Goal: Task Accomplishment & Management: Use online tool/utility

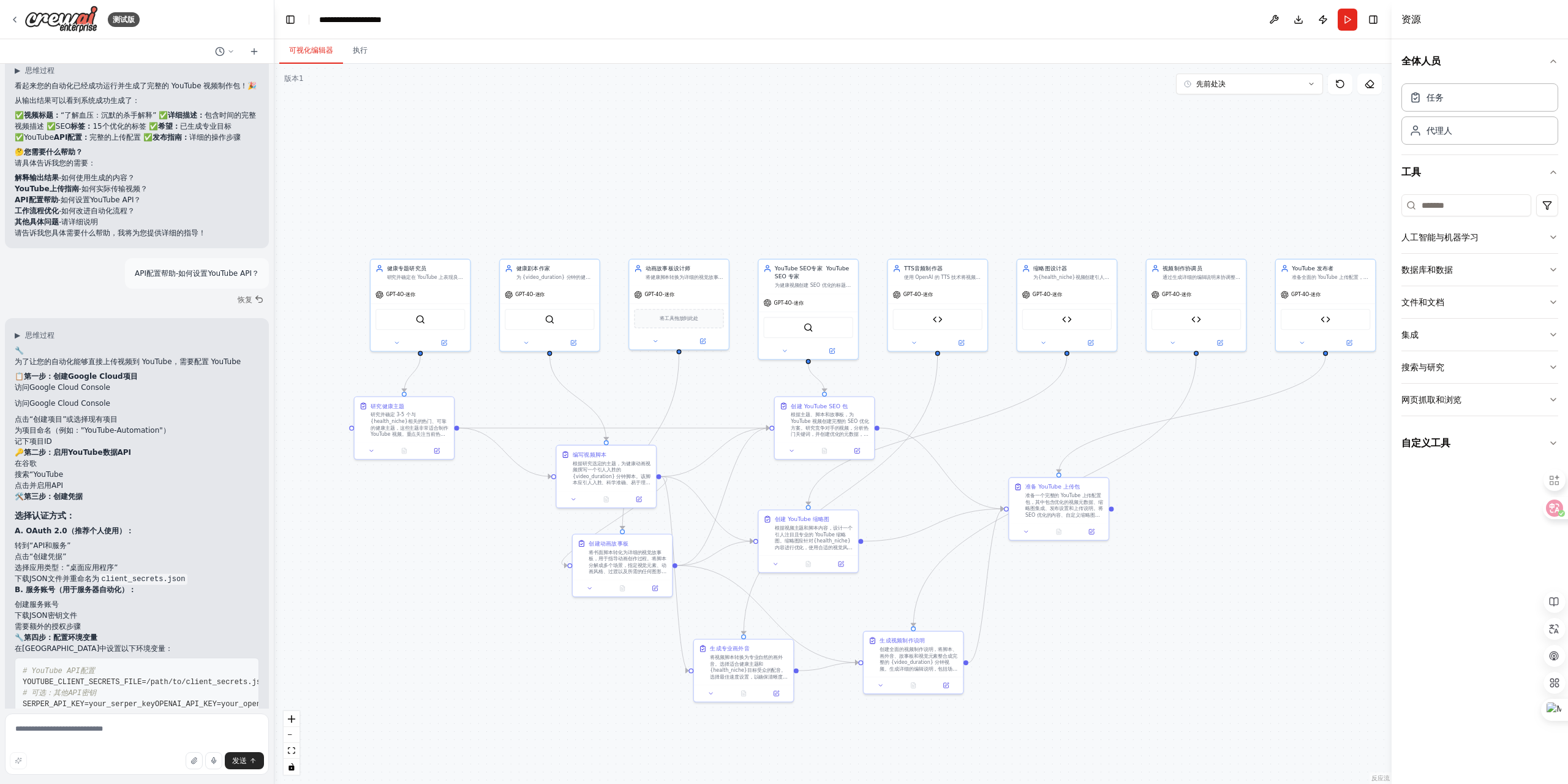
scroll to position [8456, 0]
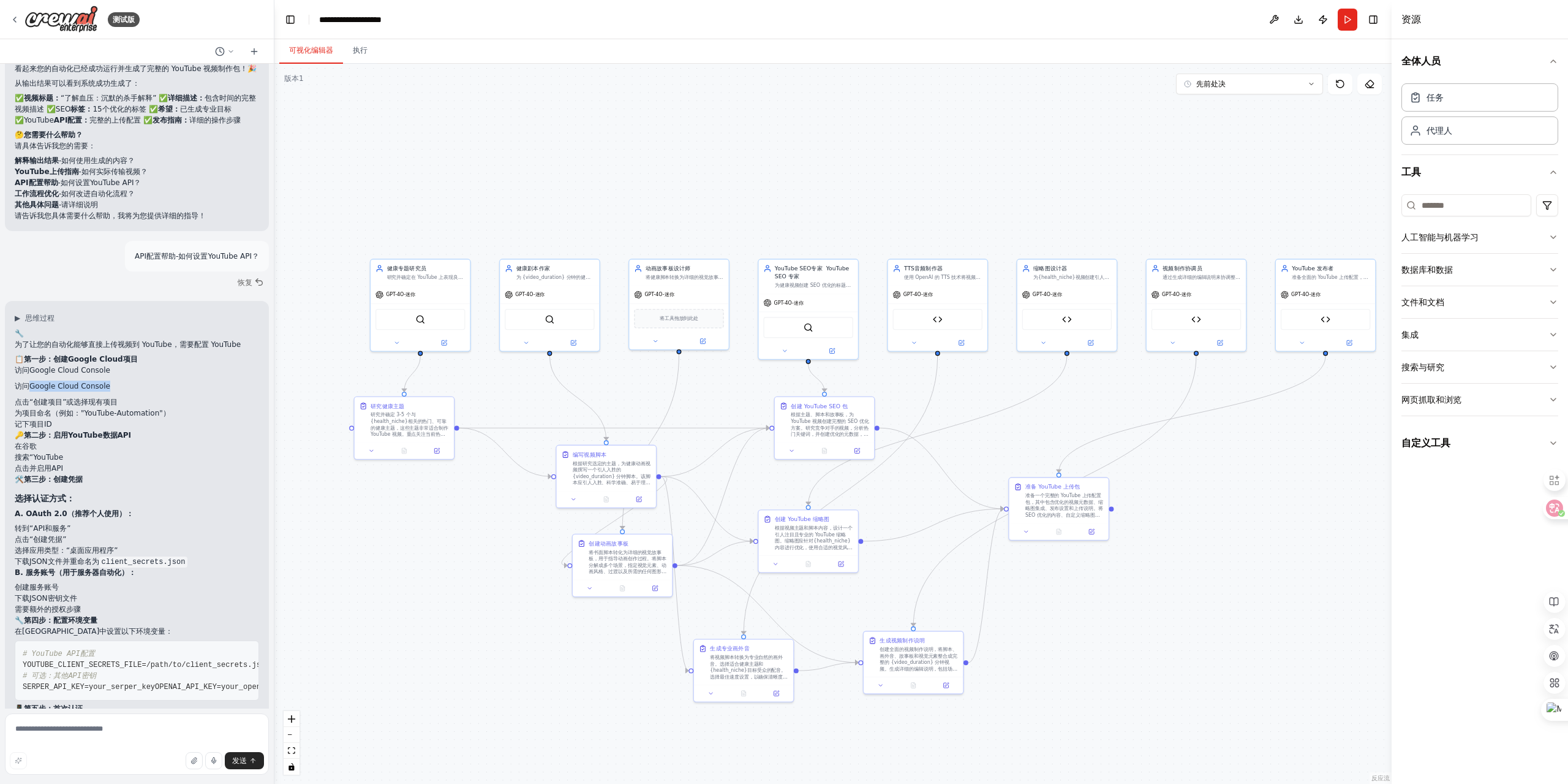
drag, startPoint x: 116, startPoint y: 353, endPoint x: 31, endPoint y: 352, distance: 85.0
click at [31, 365] on li "访问 Google Cloud Console 访问 Google Cloud Console" at bounding box center [137, 381] width 244 height 32
copy font "Google Cloud Console"
click at [162, 396] on li "点击“创建项目”或选择现有项目" at bounding box center [137, 401] width 244 height 11
drag, startPoint x: 158, startPoint y: 381, endPoint x: 85, endPoint y: 376, distance: 73.2
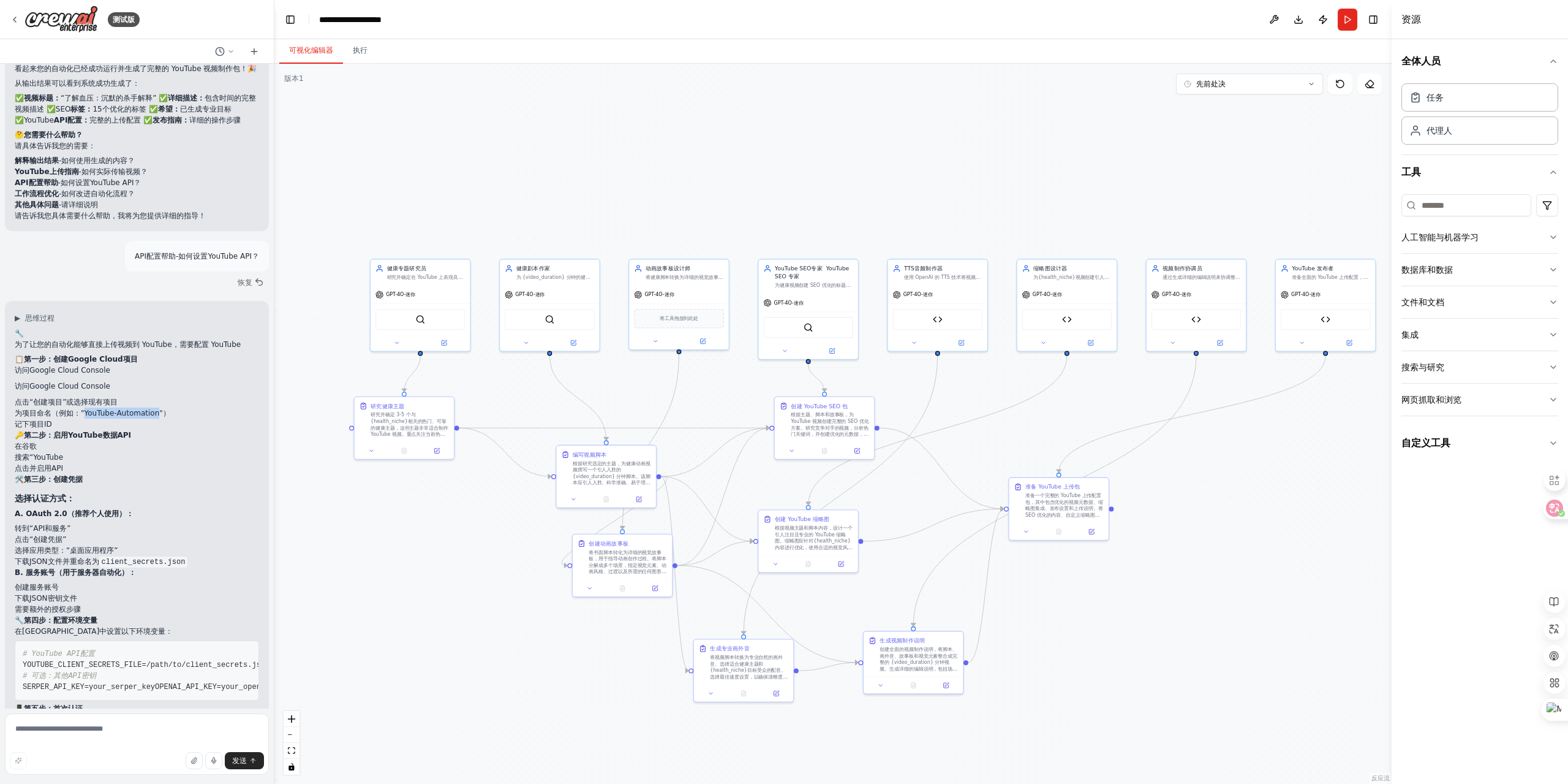
click at [85, 409] on font "为项目命名（例如："YouTube-Automation"）" at bounding box center [93, 413] width 156 height 9
copy font "YouTube-Automation"
click at [207, 418] on li "记下项目ID" at bounding box center [137, 423] width 244 height 11
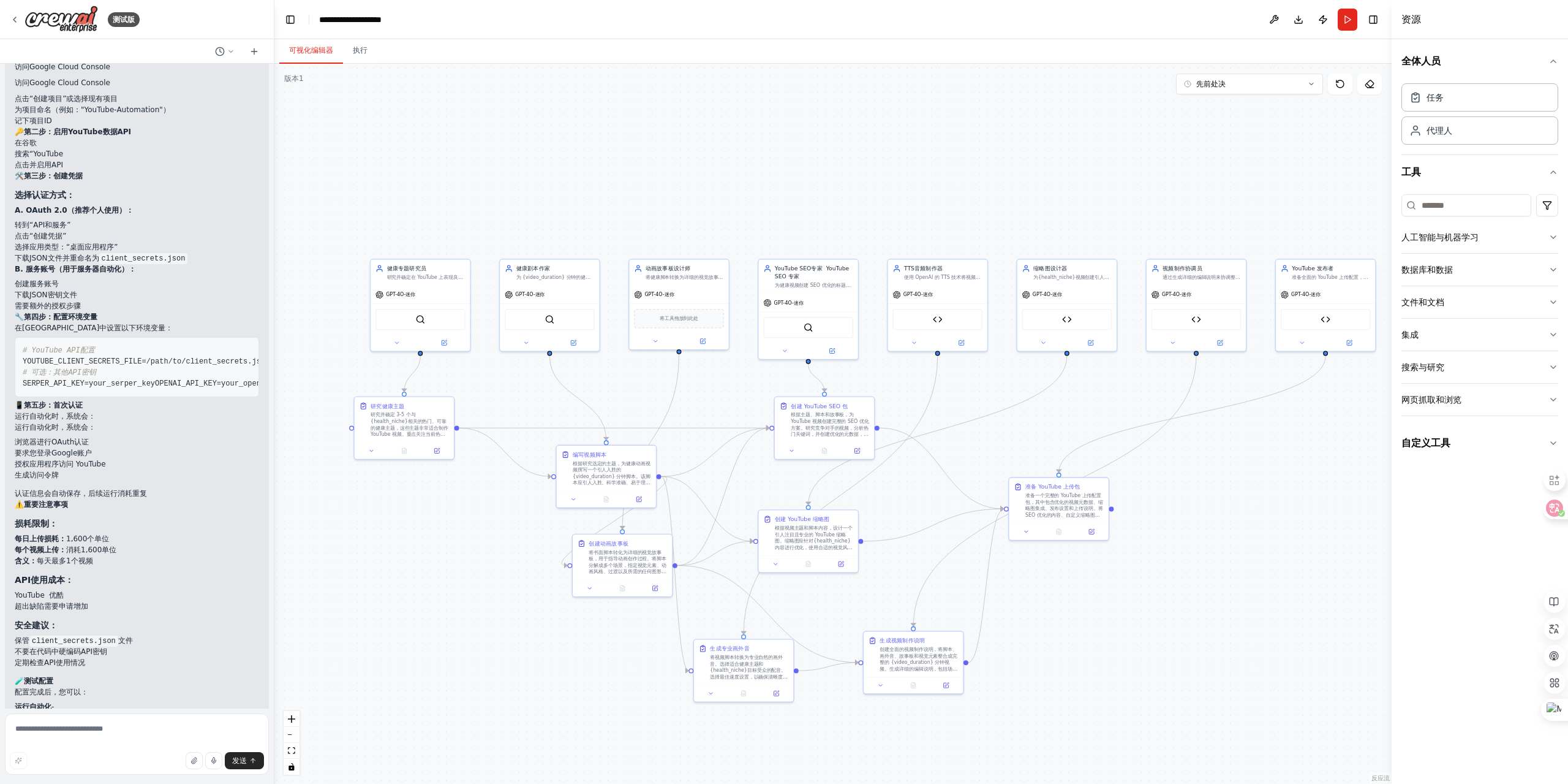
scroll to position [8763, 0]
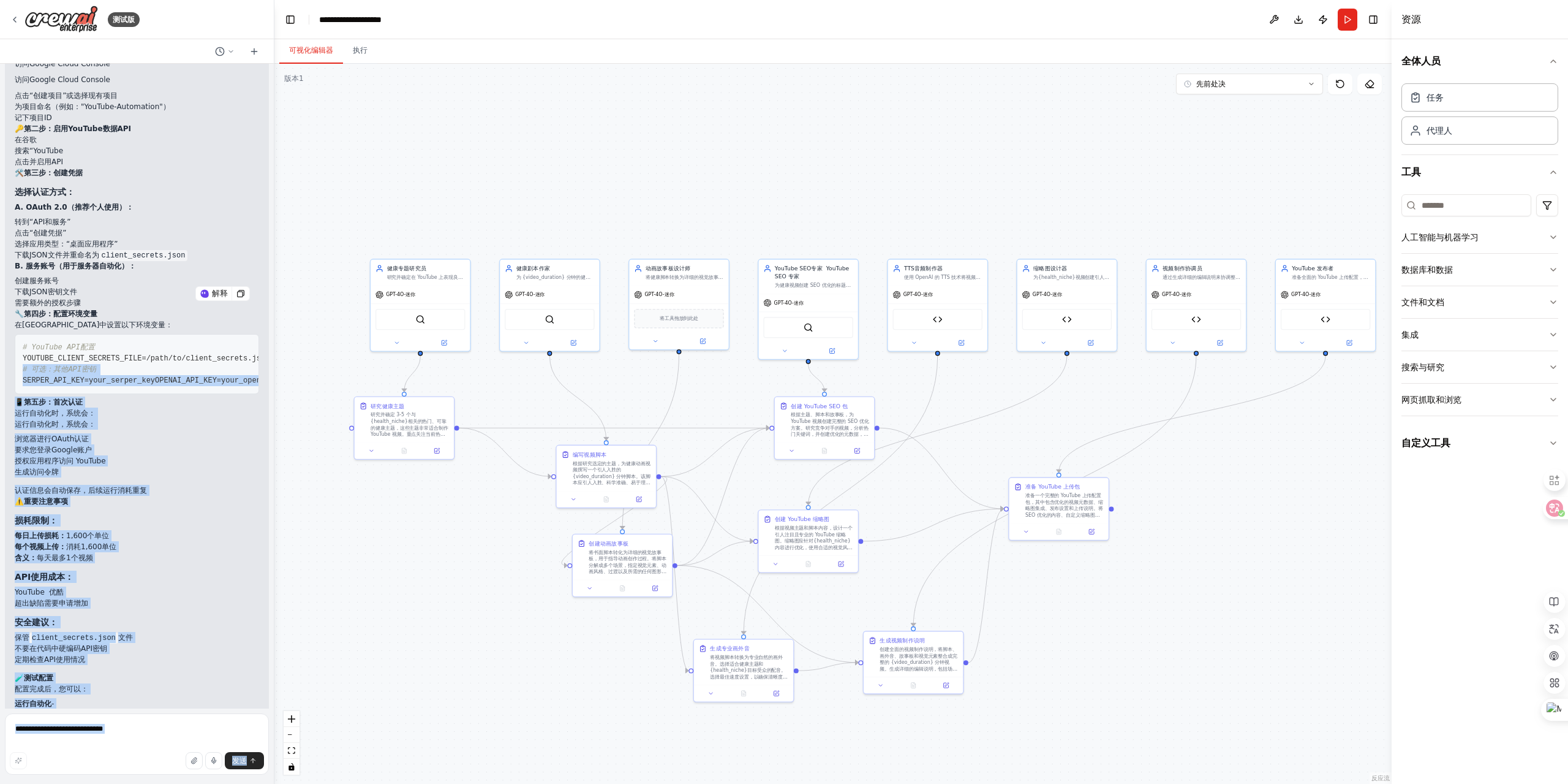
drag, startPoint x: 115, startPoint y: 362, endPoint x: 4, endPoint y: 318, distance: 119.4
click at [4, 318] on div "测试版 from crewai import Agent, Task, Crew, Process import openai 假设你已经设置 OPENAI_…" at bounding box center [137, 392] width 275 height 784
click at [172, 366] on pre "# YouTube API配置 YOUTUBE_CLIENT_SECRETS_FILE=/path/to/client_secrets.json YOUTUB…" at bounding box center [137, 364] width 244 height 60
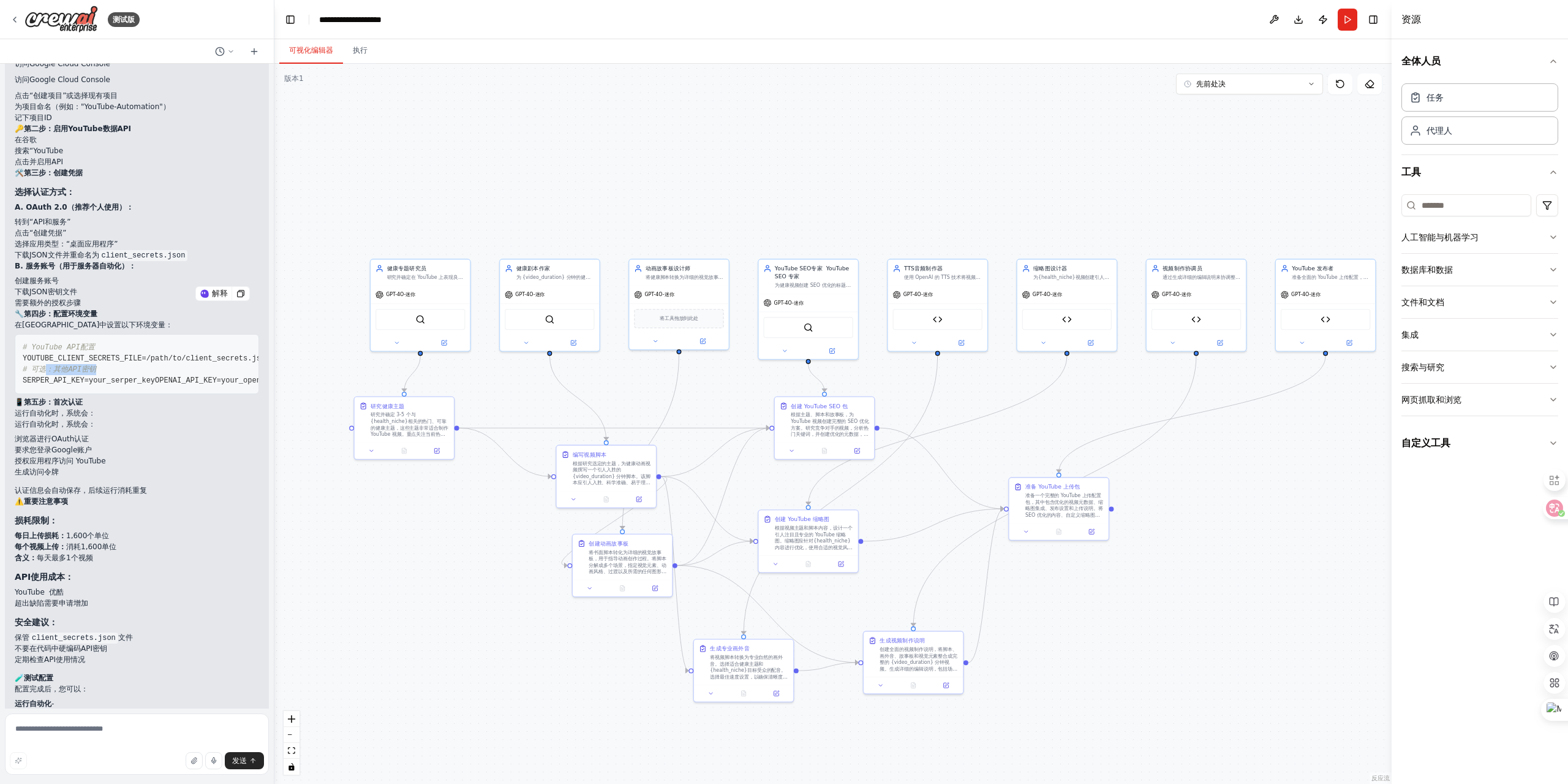
drag, startPoint x: 46, startPoint y: 380, endPoint x: 116, endPoint y: 383, distance: 70.1
click at [116, 383] on pre "# YouTube API配置 YOUTUBE_CLIENT_SECRETS_FILE=/path/to/client_secrets.json YOUTUB…" at bounding box center [137, 364] width 244 height 60
click at [176, 456] on li "要求您登录Google账户" at bounding box center [137, 449] width 244 height 11
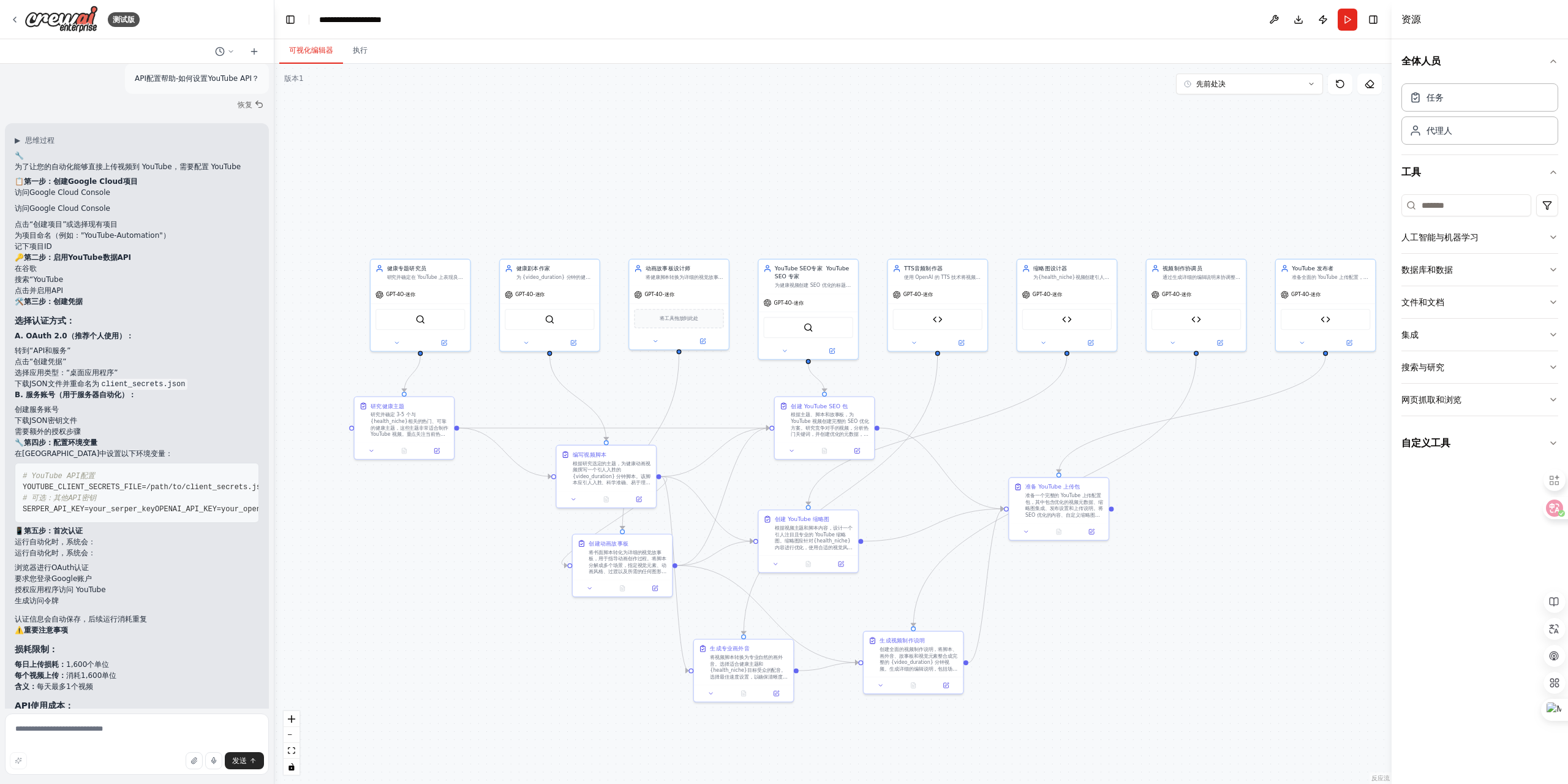
scroll to position [8517, 0]
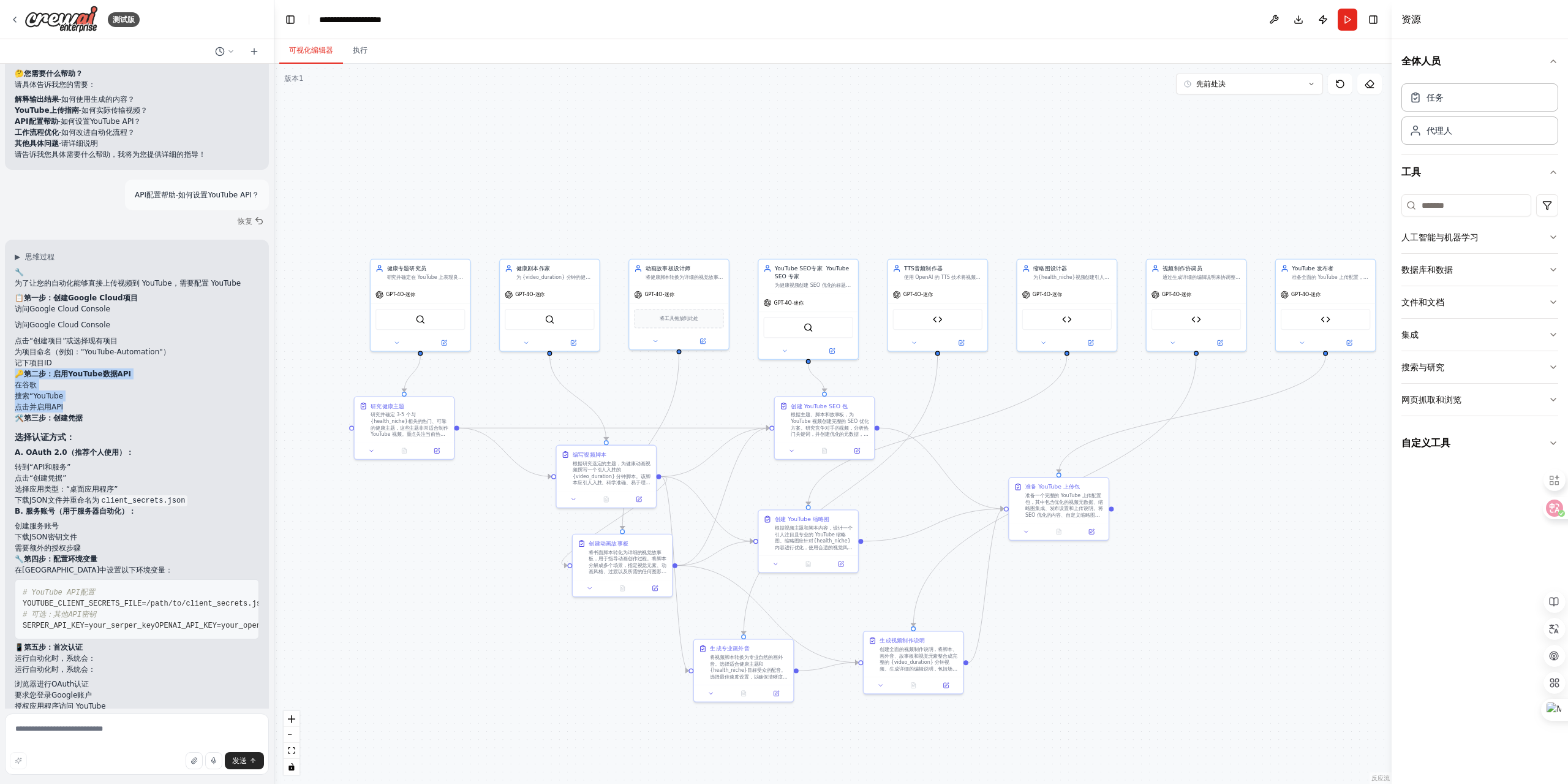
drag, startPoint x: 66, startPoint y: 371, endPoint x: 17, endPoint y: 336, distance: 60.2
click at [17, 336] on div "🔧 为了让您的自动化能够直接上传视频到 YouTube，需要配置 YouTube 📋 第一步：创建Google Cloud项目 访问 Google Cloud…" at bounding box center [137, 693] width 244 height 854
copy div "🔑 第二步：启用YouTube数据API 在谷歌 搜索“YouTube 点击并启用API"
click at [67, 732] on textarea at bounding box center [137, 744] width 264 height 61
paste textarea "**********"
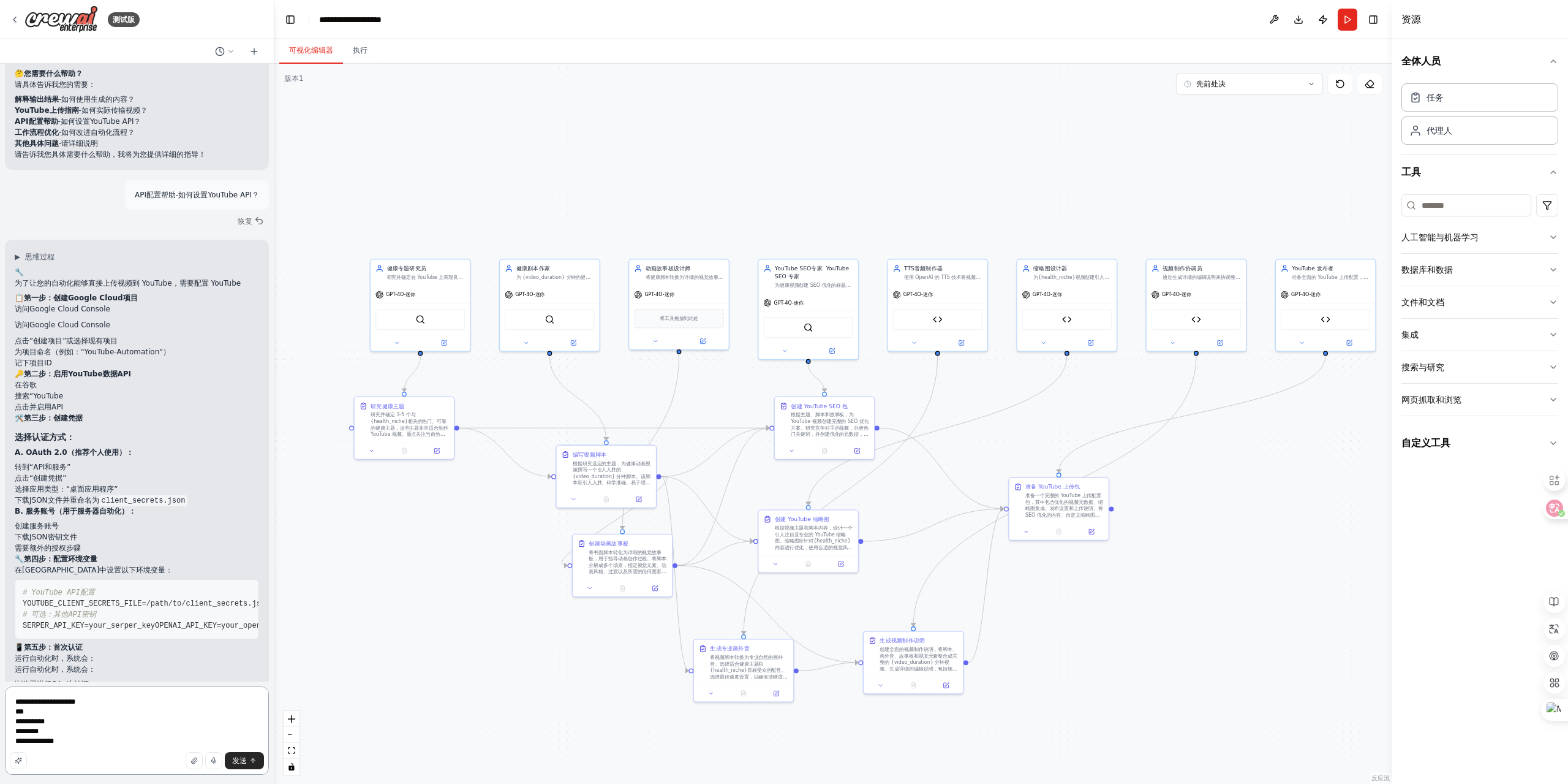
type textarea "**********"
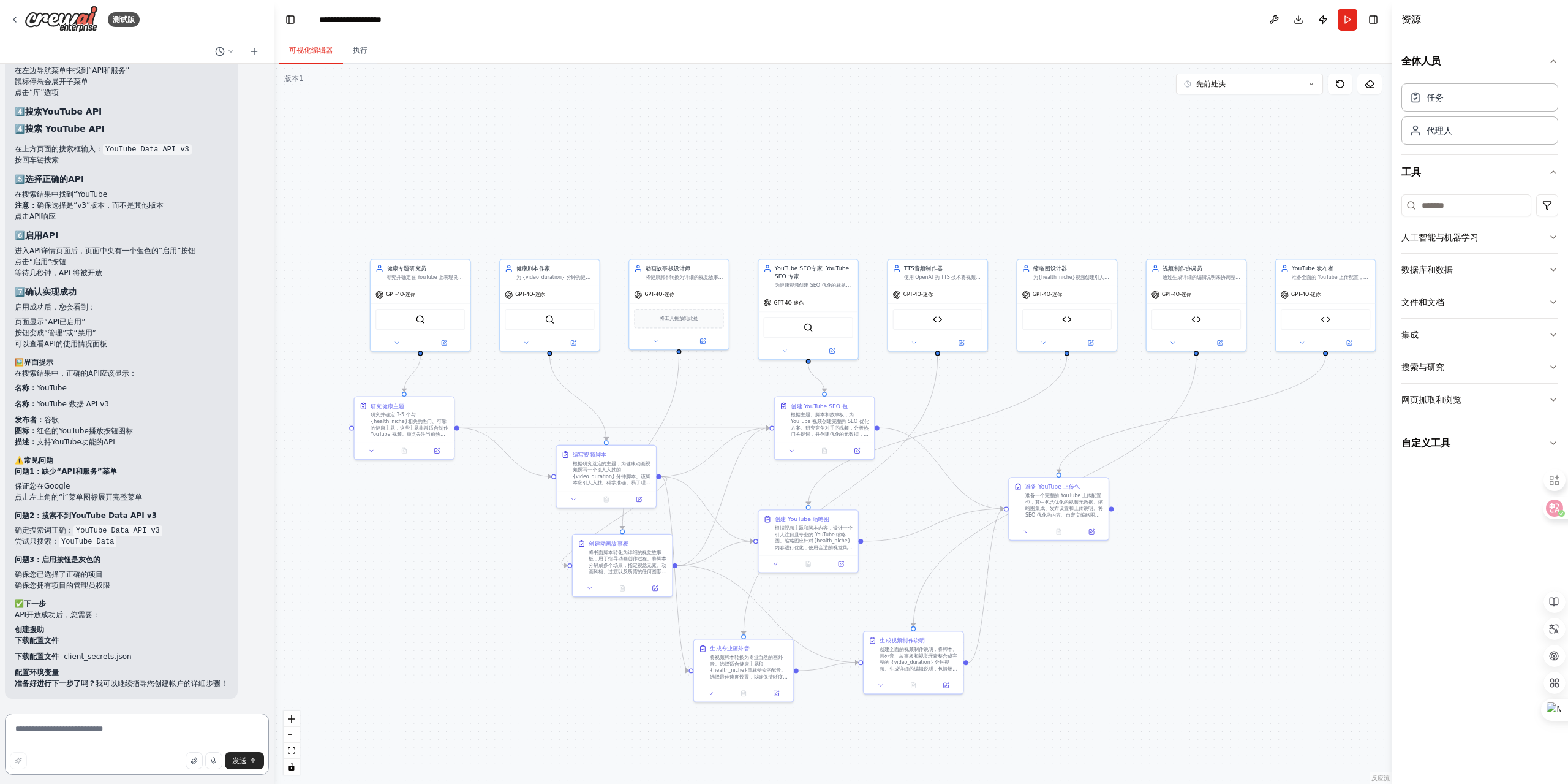
scroll to position [9589, 0]
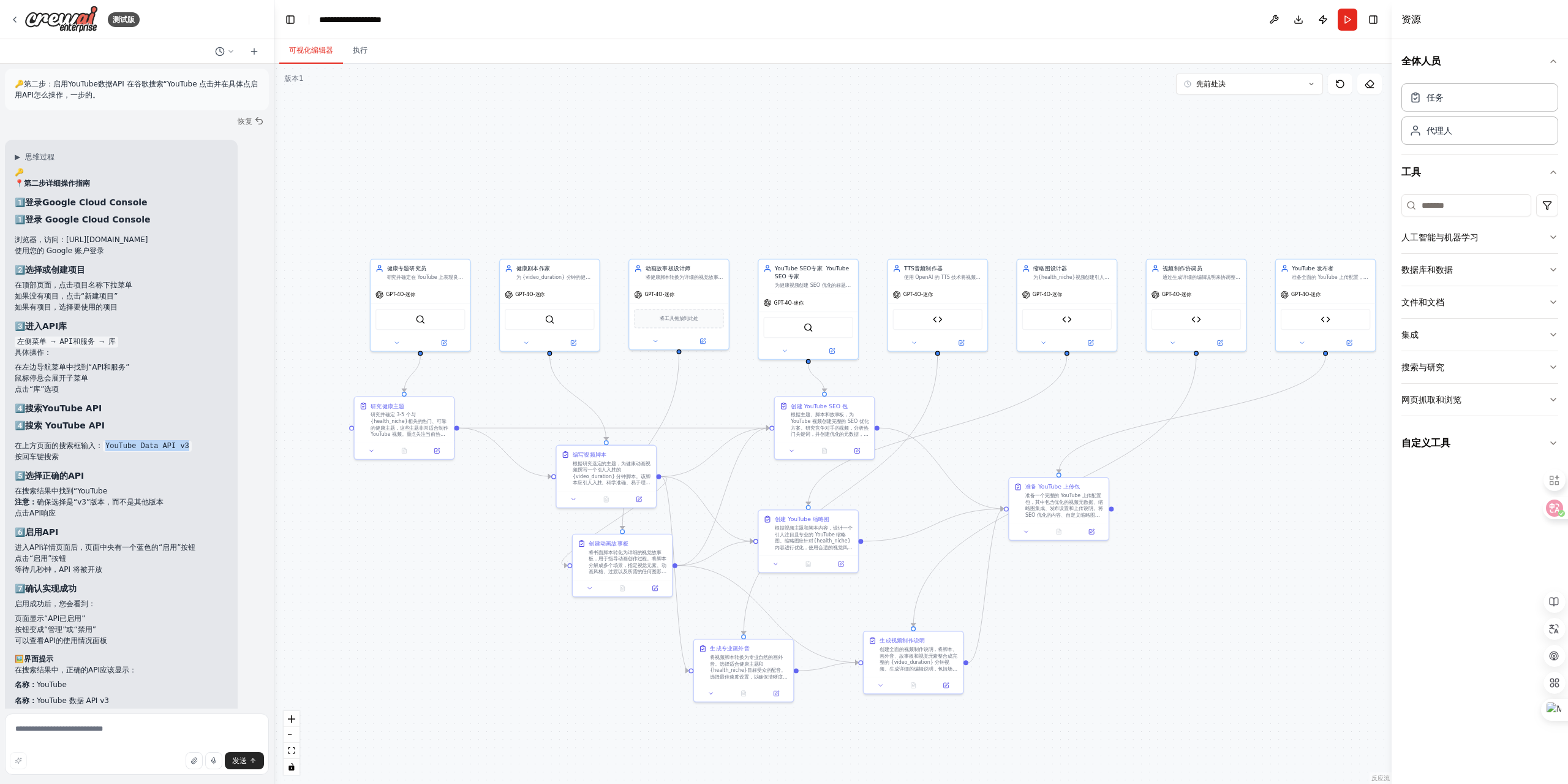
drag, startPoint x: 188, startPoint y: 478, endPoint x: 106, endPoint y: 477, distance: 82.0
click at [106, 451] on li "在上方页面的搜索框输入： YouTube Data API v3" at bounding box center [121, 445] width 213 height 11
copy code "YouTube Data API v3"
click at [164, 358] on p "具体操作：" at bounding box center [121, 352] width 213 height 11
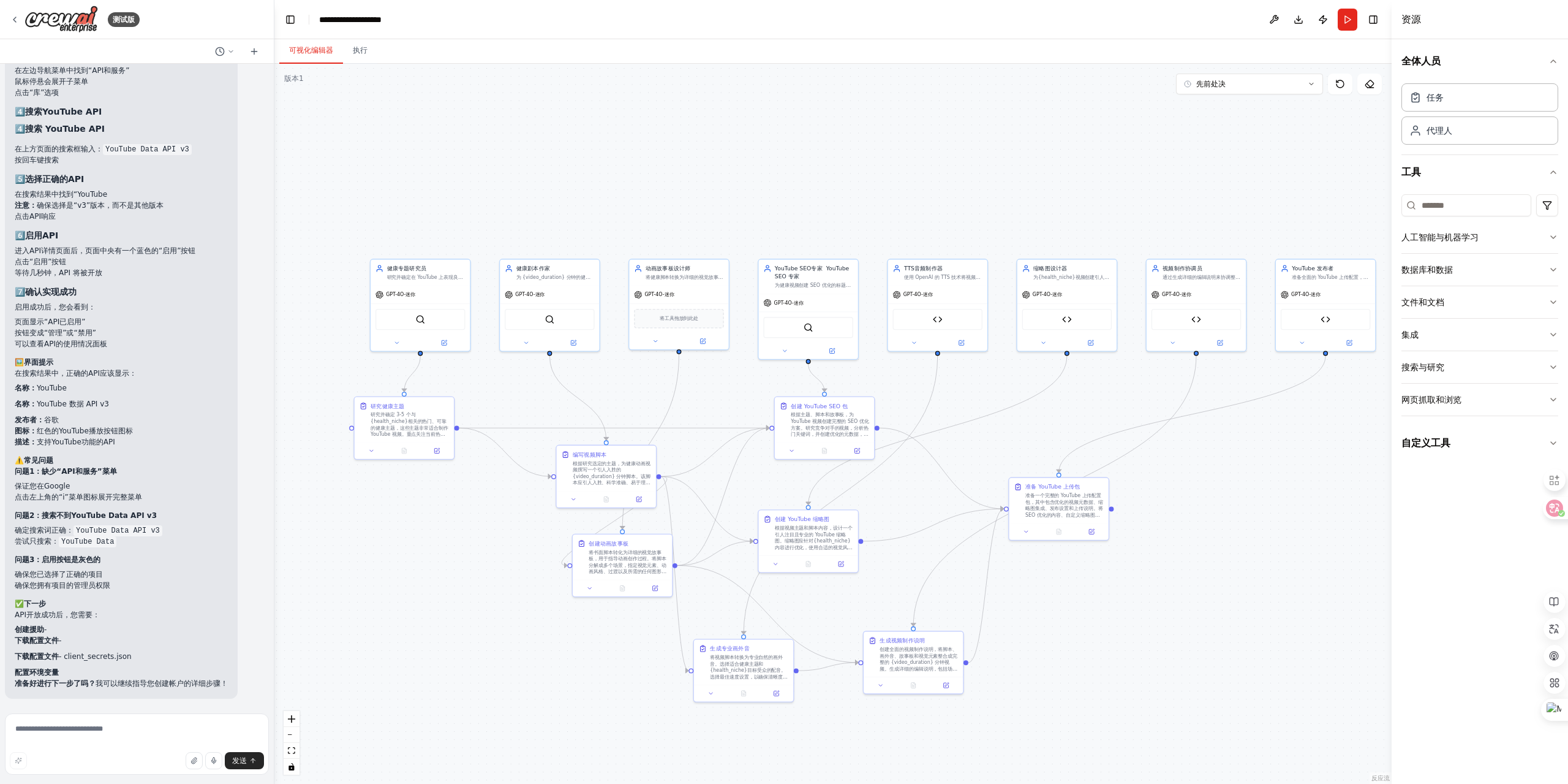
scroll to position [9916, 0]
click at [95, 749] on textarea at bounding box center [137, 744] width 264 height 61
type textarea "***"
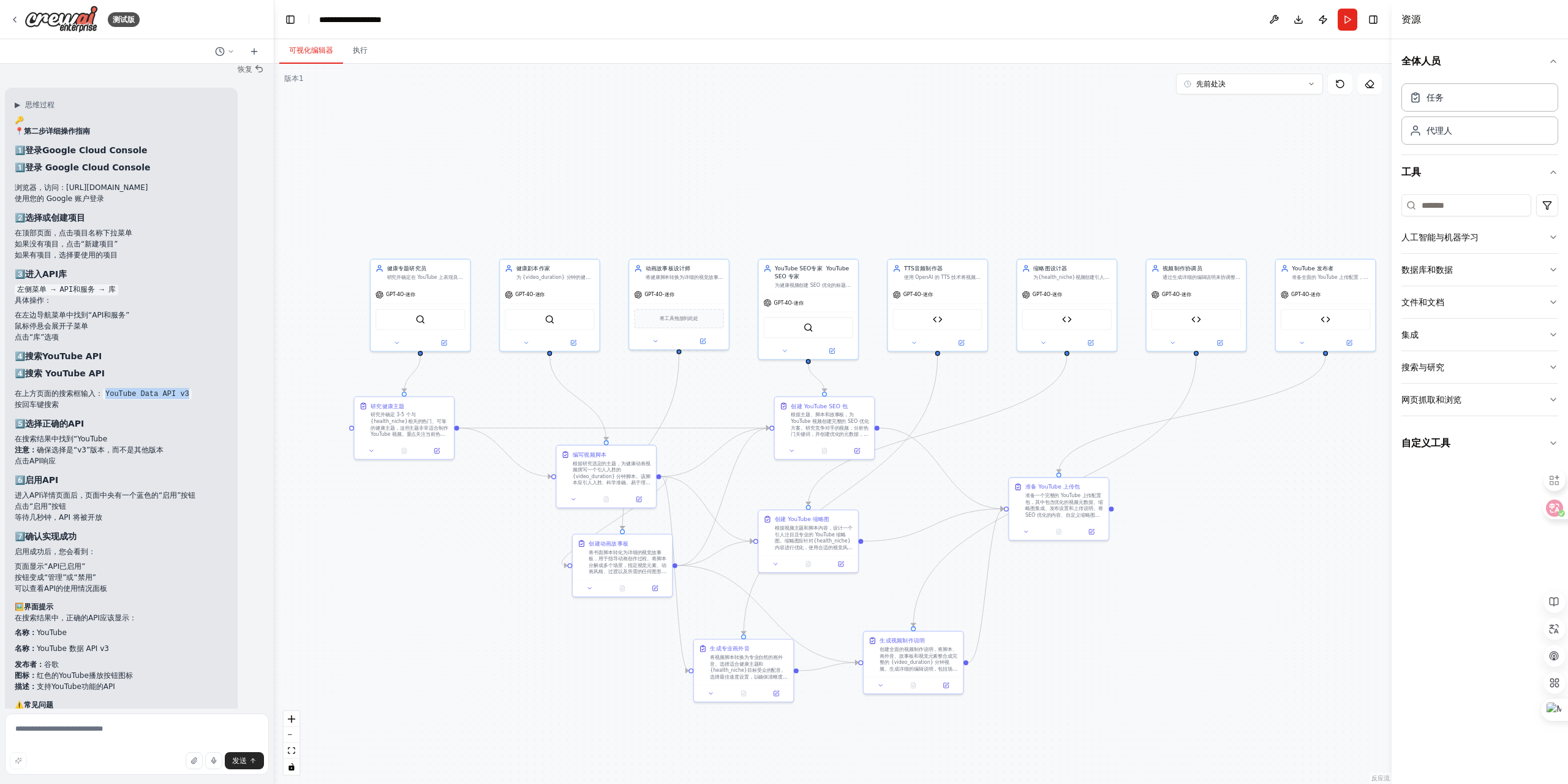
drag, startPoint x: 184, startPoint y: 426, endPoint x: 106, endPoint y: 426, distance: 78.0
click at [106, 400] on code "YouTube Data API v3" at bounding box center [147, 393] width 88 height 11
copy code "YouTube Data API v3"
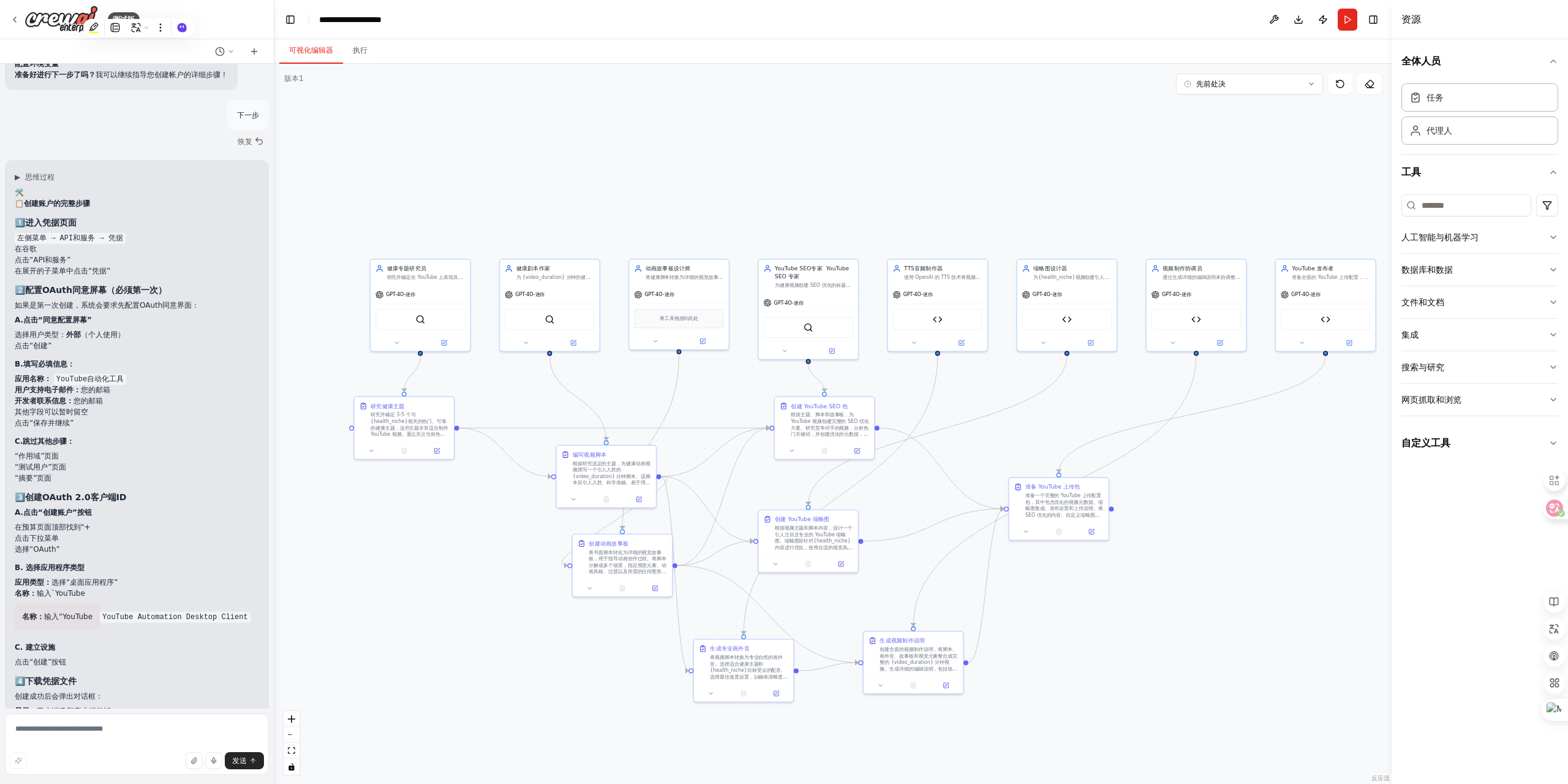
scroll to position [10498, 0]
drag, startPoint x: 129, startPoint y: 403, endPoint x: 58, endPoint y: 403, distance: 71.0
click at [58, 379] on li "应用名称： YouTube自动化工具" at bounding box center [137, 373] width 244 height 11
copy code "YouTube自动化工具"
click at [206, 401] on li "开发者联系信息： 您的邮箱" at bounding box center [137, 396] width 244 height 11
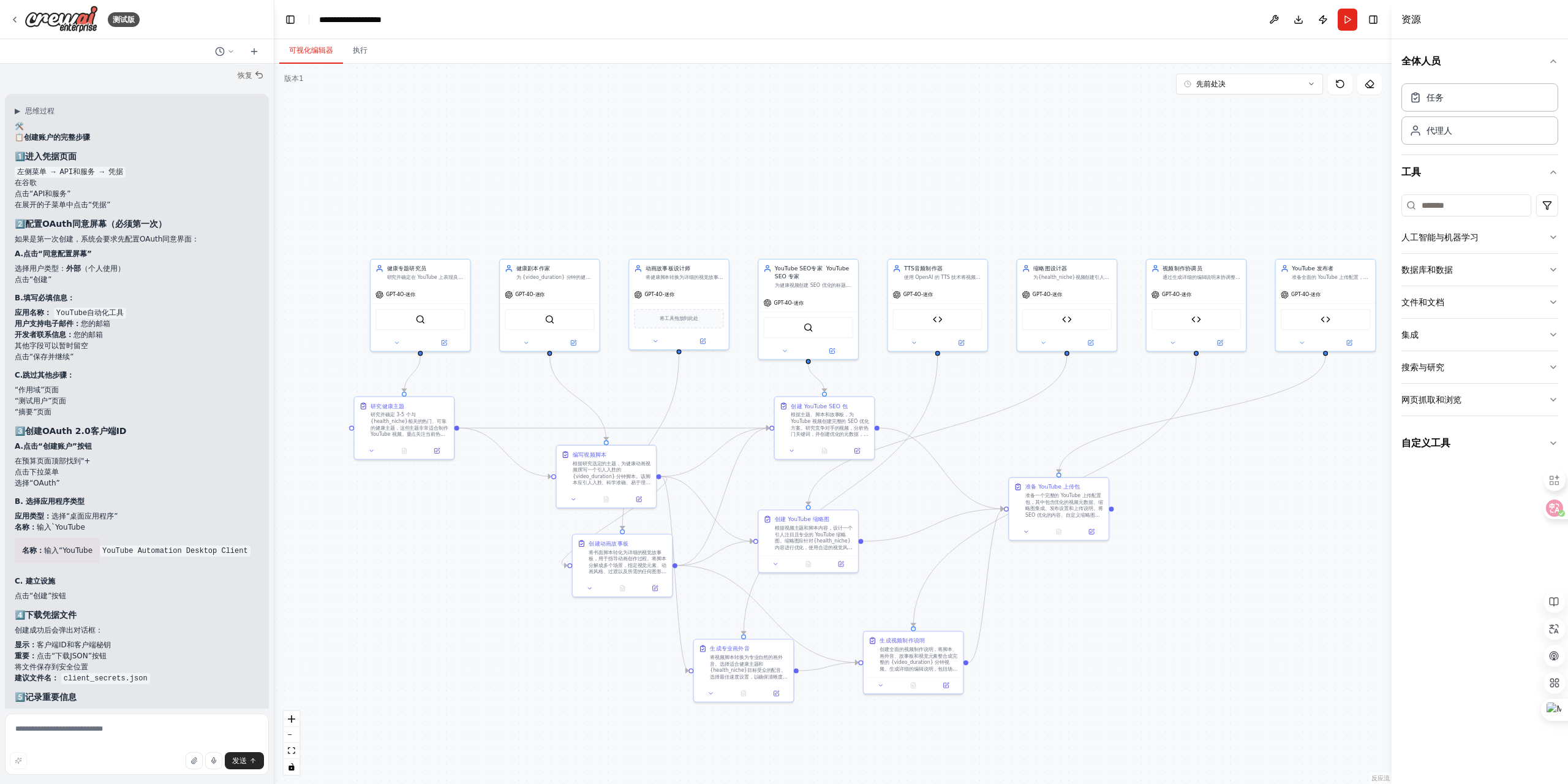
scroll to position [10621, 0]
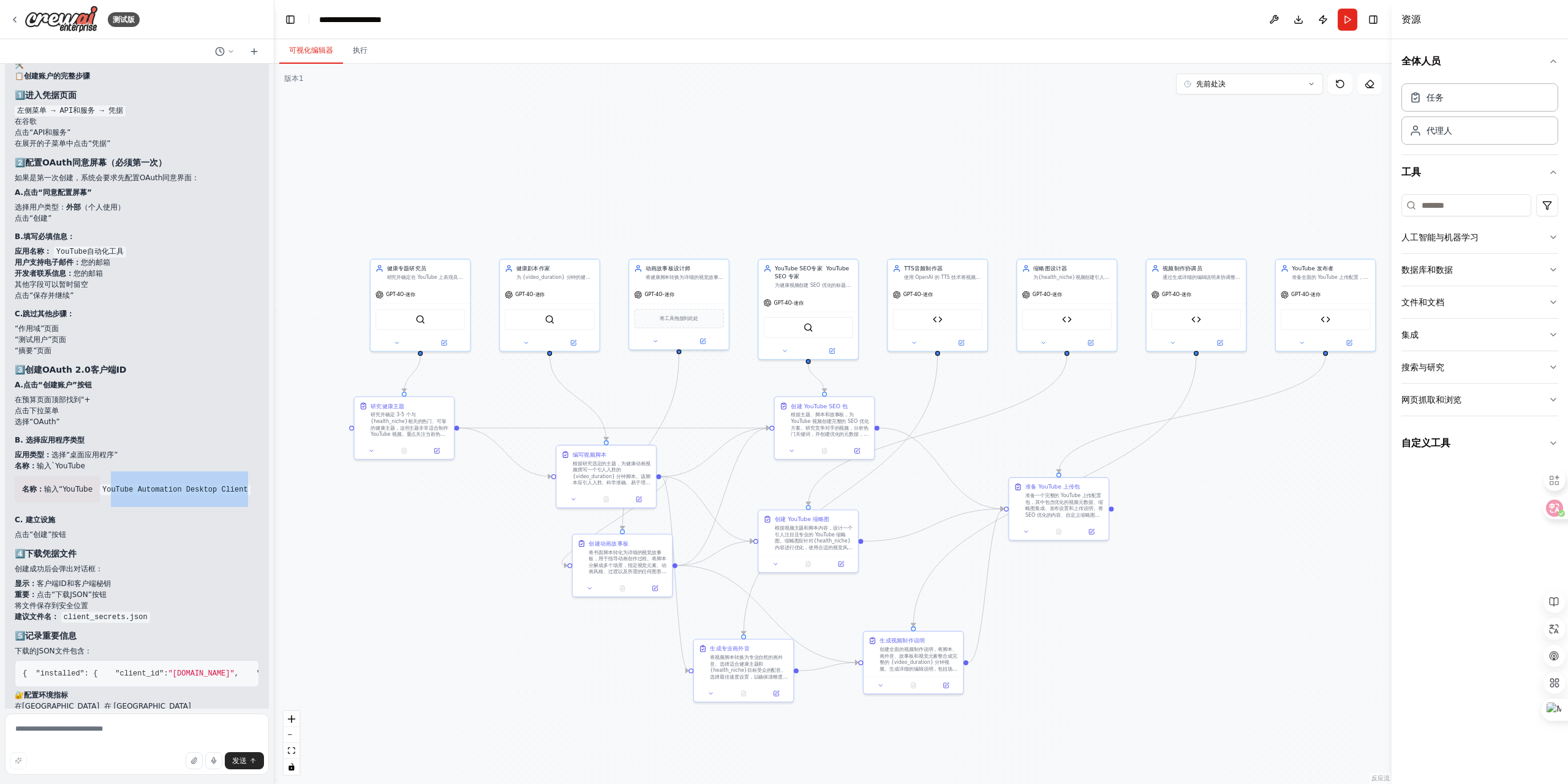
drag, startPoint x: 240, startPoint y: 521, endPoint x: 113, endPoint y: 521, distance: 127.0
click at [113, 507] on li "名称： 输入`YouTube 名称： 输入“YouTube YouTube Automation Desktop Client" at bounding box center [137, 483] width 244 height 46
click at [113, 496] on code "YouTube Automation Desktop Client" at bounding box center [175, 489] width 151 height 11
drag, startPoint x: 239, startPoint y: 517, endPoint x: 97, endPoint y: 514, distance: 142.0
click at [97, 507] on li "名称： 输入`YouTube 名称： 输入“YouTube YouTube Automation Desktop Client" at bounding box center [137, 483] width 244 height 46
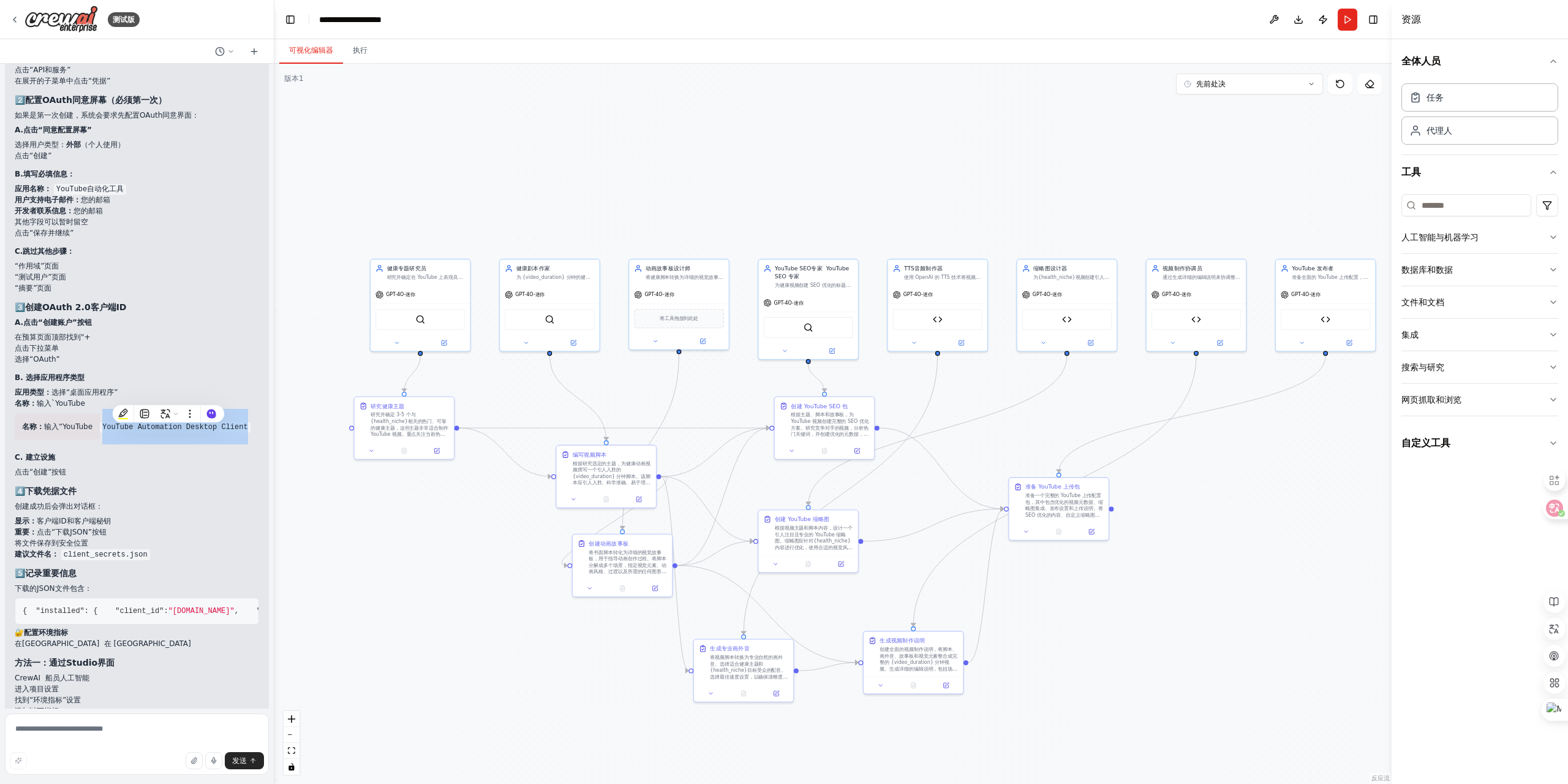
scroll to position [10744, 0]
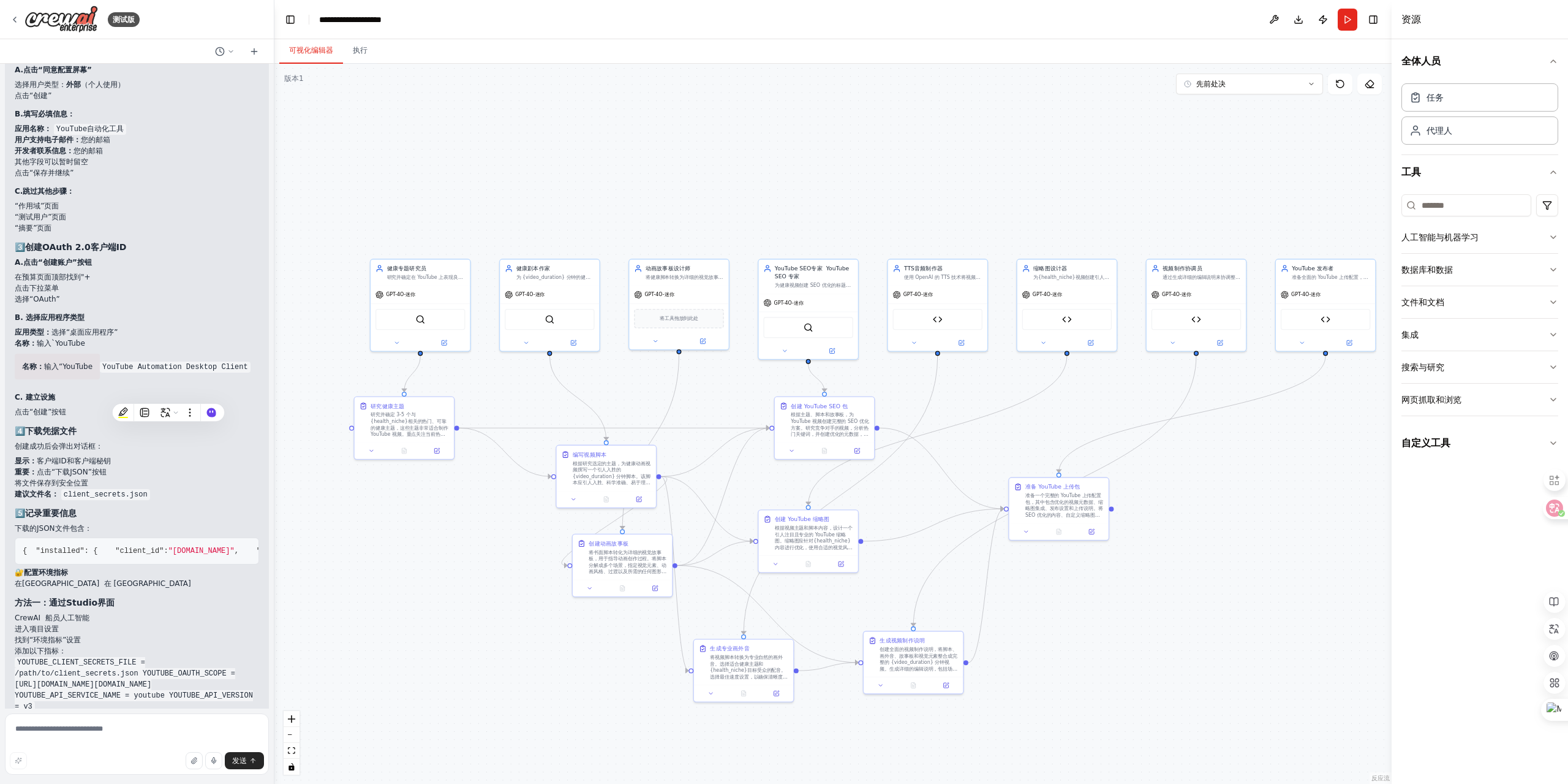
click at [111, 469] on div "🛠️ 📋 创建账户的完整步骤 1️⃣ 进入凭据页面 左侧菜单 → API和服务 → 凭据 在谷歌 点击“API和服务” 在展开的子菜单中点击“凭据” 2️⃣ …" at bounding box center [137, 494] width 244 height 1114
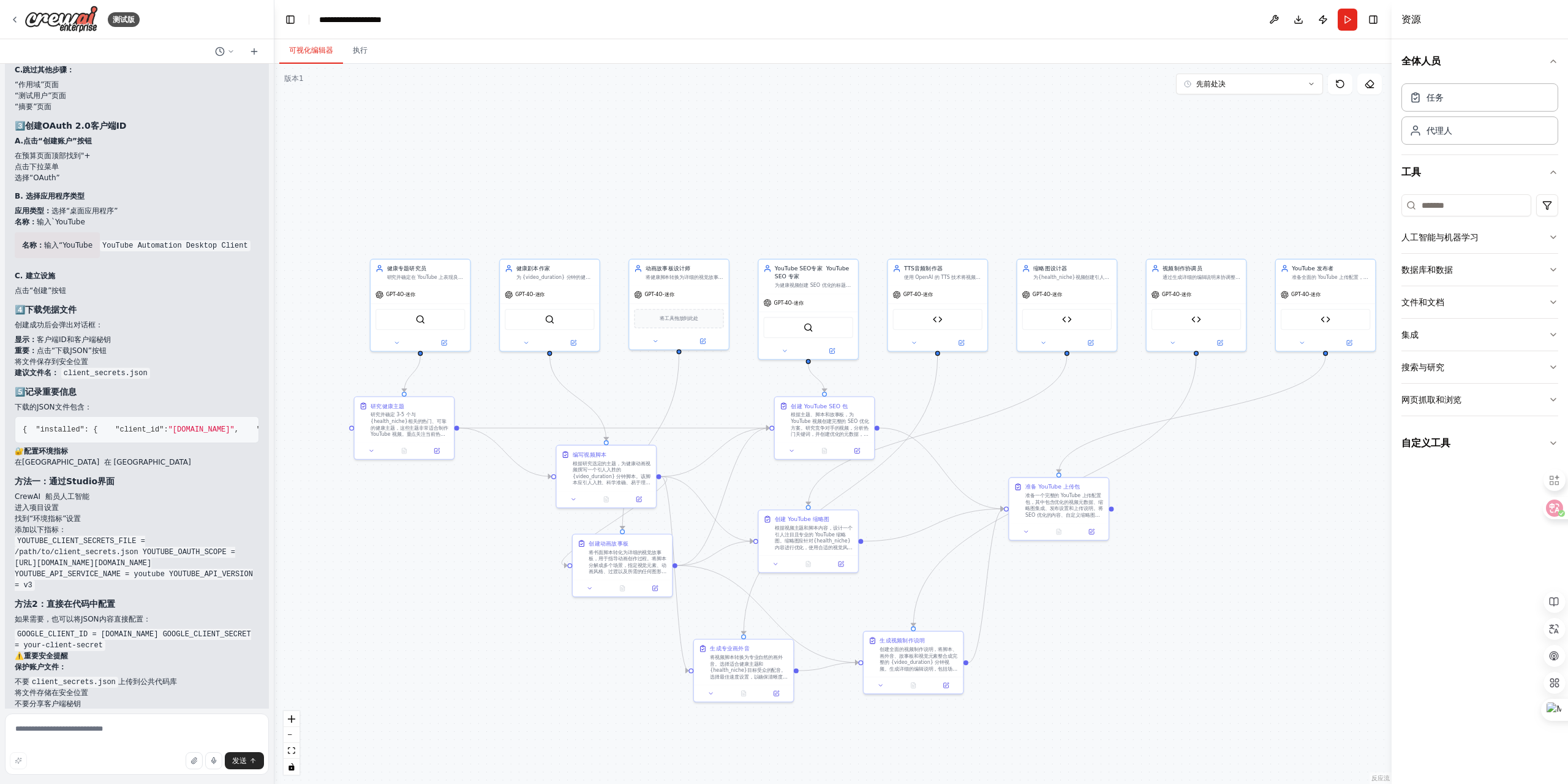
scroll to position [10866, 0]
drag, startPoint x: 146, startPoint y: 402, endPoint x: 64, endPoint y: 398, distance: 82.1
click at [64, 377] on li "建议文件名： client_secrets.json" at bounding box center [137, 371] width 244 height 11
copy code "client_secrets.json"
click at [184, 344] on li "显示： 客户端ID和客户端秘钥" at bounding box center [137, 338] width 244 height 11
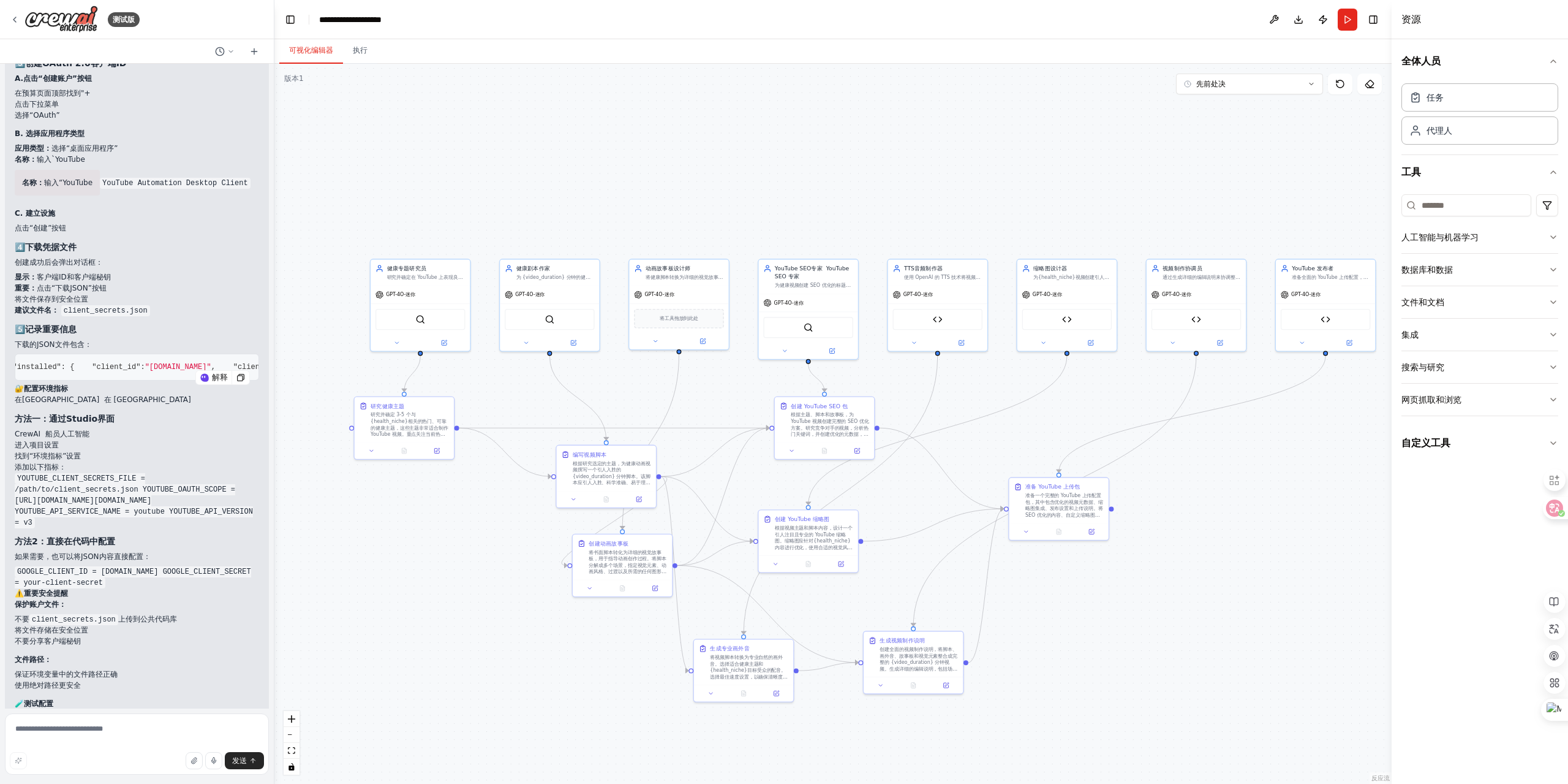
scroll to position [0, 0]
drag, startPoint x: 50, startPoint y: 486, endPoint x: 11, endPoint y: 389, distance: 104.5
click at [11, 389] on div "▶ 思维过程 🛠️ 📋 创建账户的完整步骤 1️⃣ 进入凭据页面 左侧菜单 → API和服务 → 凭据 在谷歌 点击“API和服务” 在展开的子菜单中点击“凭…" at bounding box center [137, 301] width 264 height 1151
copy code "{ "installed" : { "client_id" : "your-client-id.googleusercontent.com" , "clien…"
click at [137, 405] on p "在CrewAI 在 CrewAI" at bounding box center [137, 399] width 244 height 11
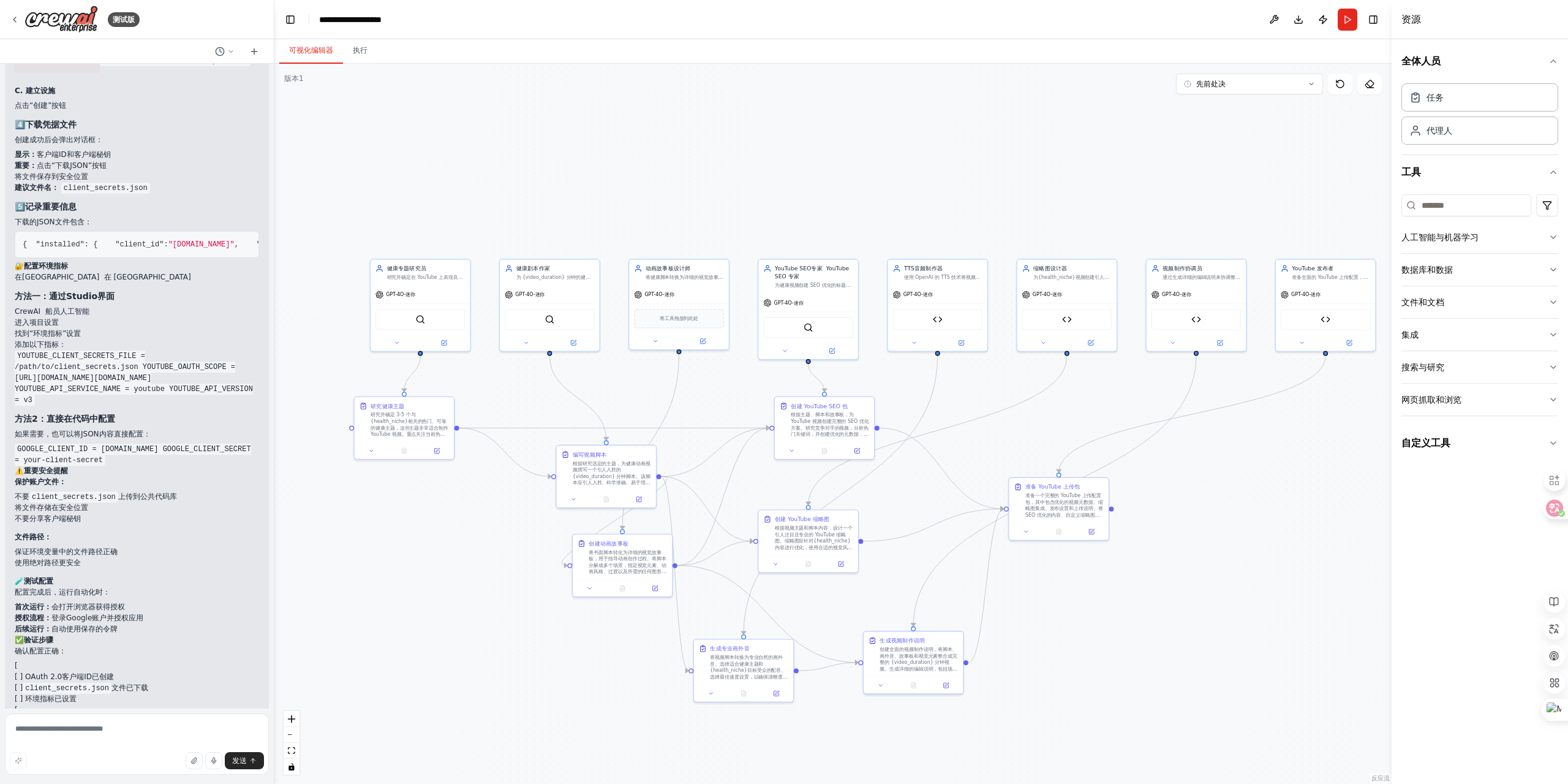
scroll to position [11112, 0]
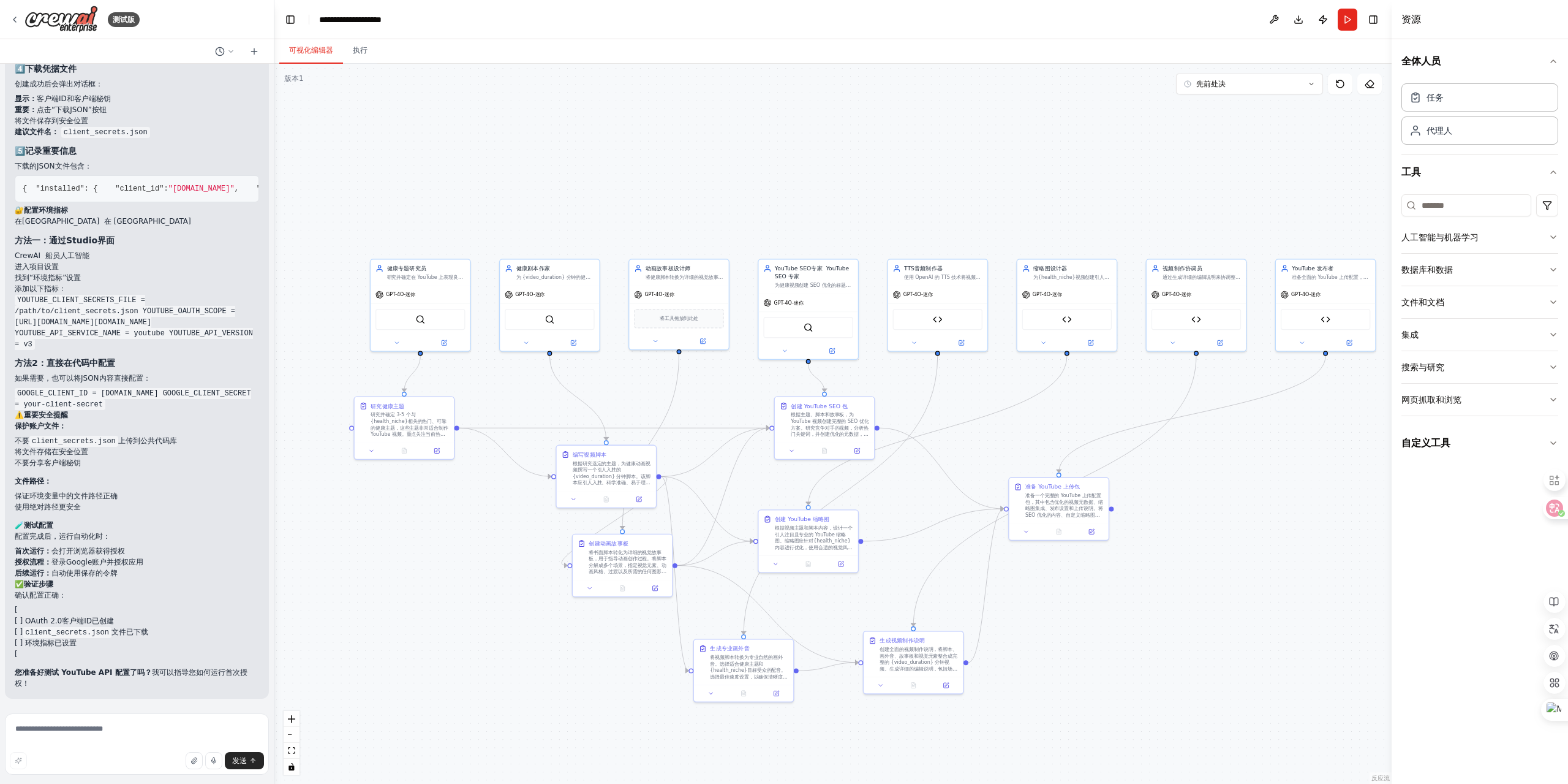
drag, startPoint x: 28, startPoint y: 468, endPoint x: 14, endPoint y: 426, distance: 44.3
click at [14, 426] on div "▶ 思维过程 🛠️ 📋 创建账户的完整步骤 1️⃣ 进入凭据页面 左侧菜单 → API和服务 → 凭据 在谷歌 点击“API和服务” 在展开的子菜单中点击“凭…" at bounding box center [137, 124] width 264 height 1151
copy code "YOUTUBE_CLIENT_SECRETS_FILE = /path/to/client_secrets.json YOUTUBE_OAUTH_SCOPE …"
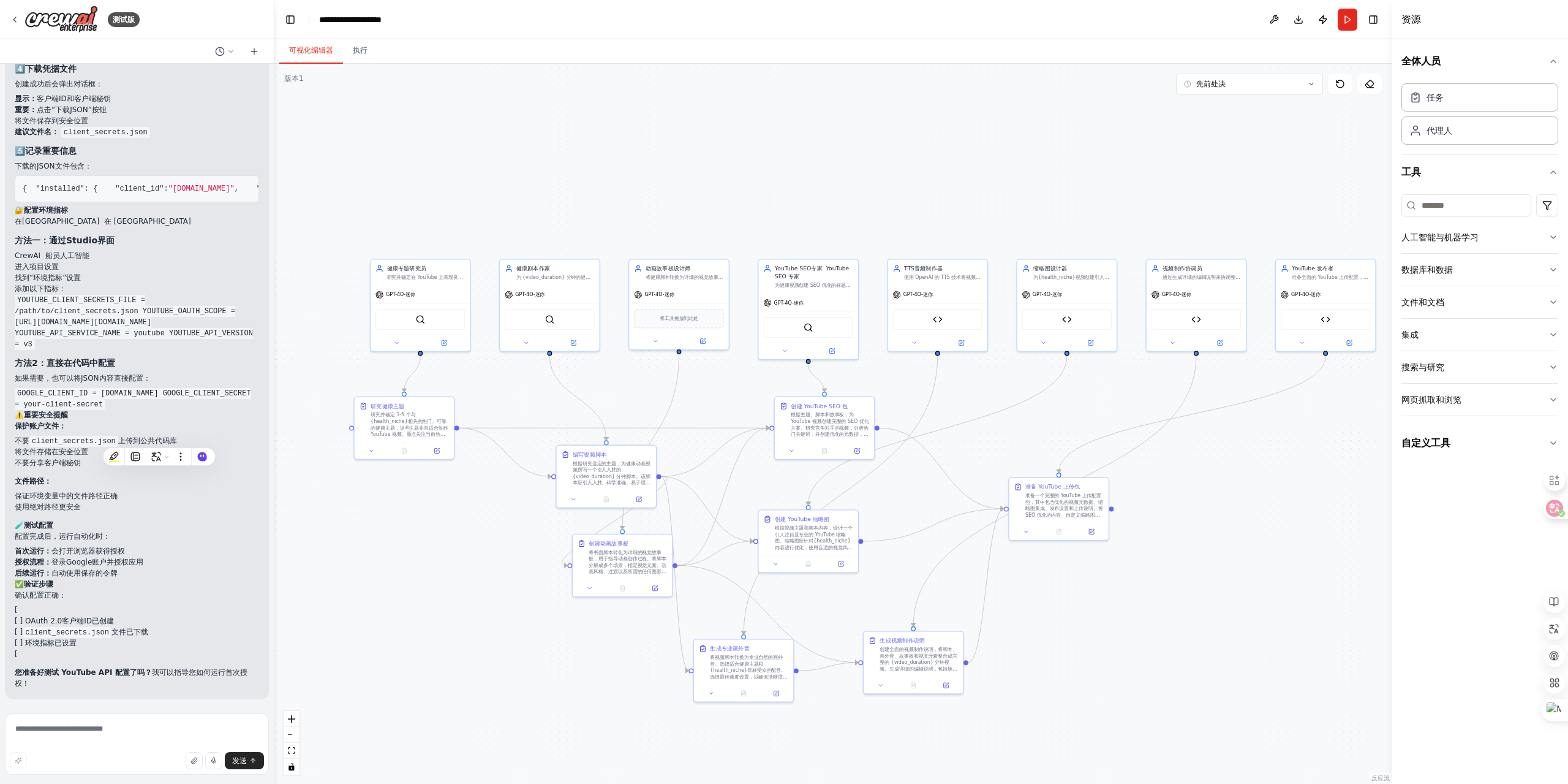
click at [182, 349] on div "🛠️ 📋 创建账户的完整步骤 1️⃣ 进入凭据页面 左侧菜单 → API和服务 → 凭据 在谷歌 点击“API和服务” 在展开的子菜单中点击“凭据” 2️⃣ …" at bounding box center [137, 131] width 244 height 1114
drag, startPoint x: 16, startPoint y: 235, endPoint x: 28, endPoint y: 251, distance: 20.0
click at [28, 251] on div "🛠️ 📋 创建账户的完整步骤 1️⃣ 进入凭据页面 左侧菜单 → API和服务 → 凭据 在谷歌 点击“API和服务” 在展开的子菜单中点击“凭据” 2️⃣ …" at bounding box center [137, 131] width 244 height 1114
click at [183, 364] on h3 "方法2：直接在代码中配置" at bounding box center [137, 363] width 244 height 12
drag, startPoint x: 37, startPoint y: 348, endPoint x: 17, endPoint y: 237, distance: 112.8
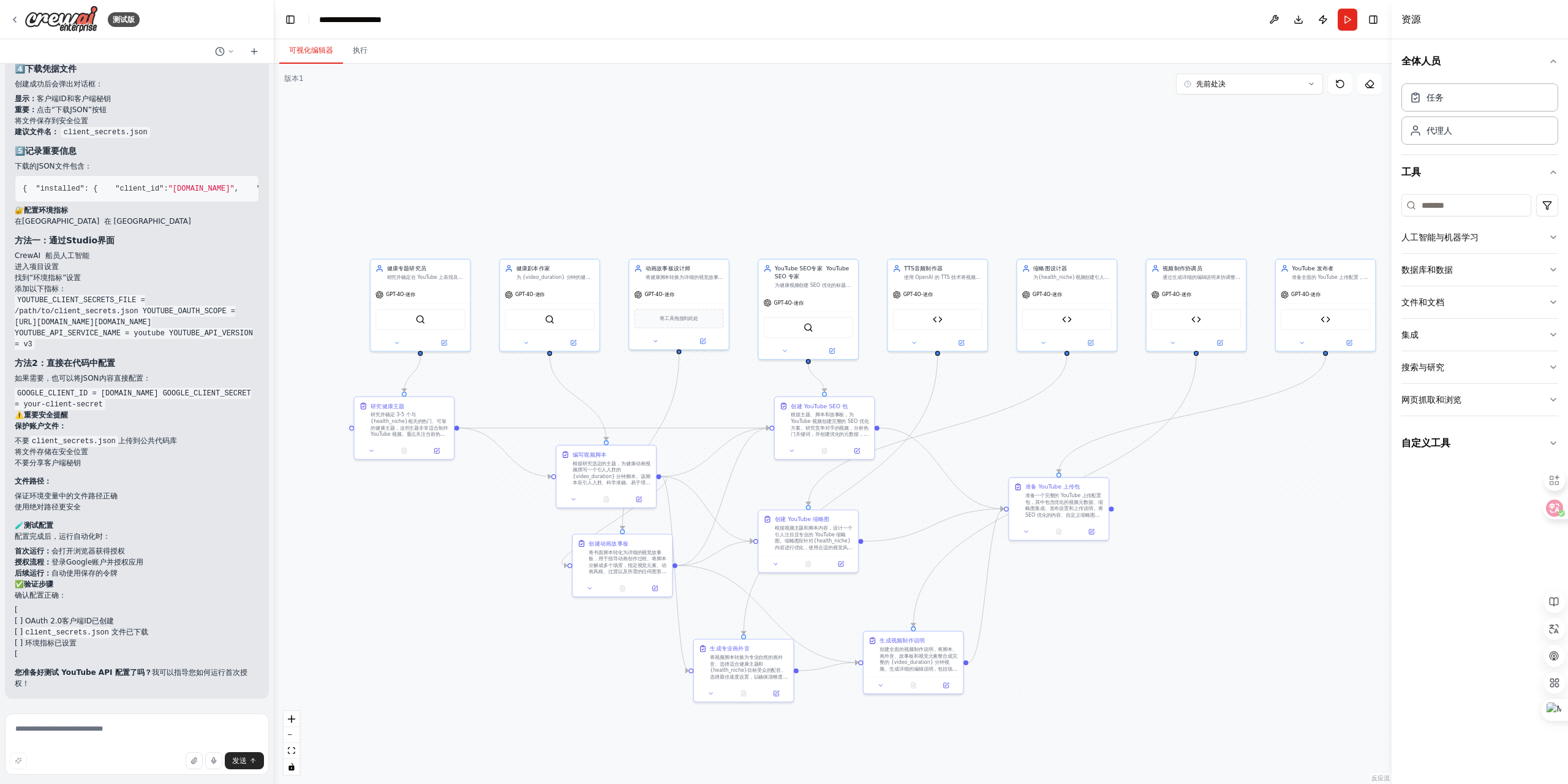
click at [17, 237] on div "🛠️ 📋 创建账户的完整步骤 1️⃣ 进入凭据页面 左侧菜单 → API和服务 → 凭据 在谷歌 点击“API和服务” 在展开的子菜单中点击“凭据” 2️⃣ …" at bounding box center [137, 131] width 244 height 1114
click at [118, 729] on textarea at bounding box center [137, 744] width 264 height 61
paste textarea "**********"
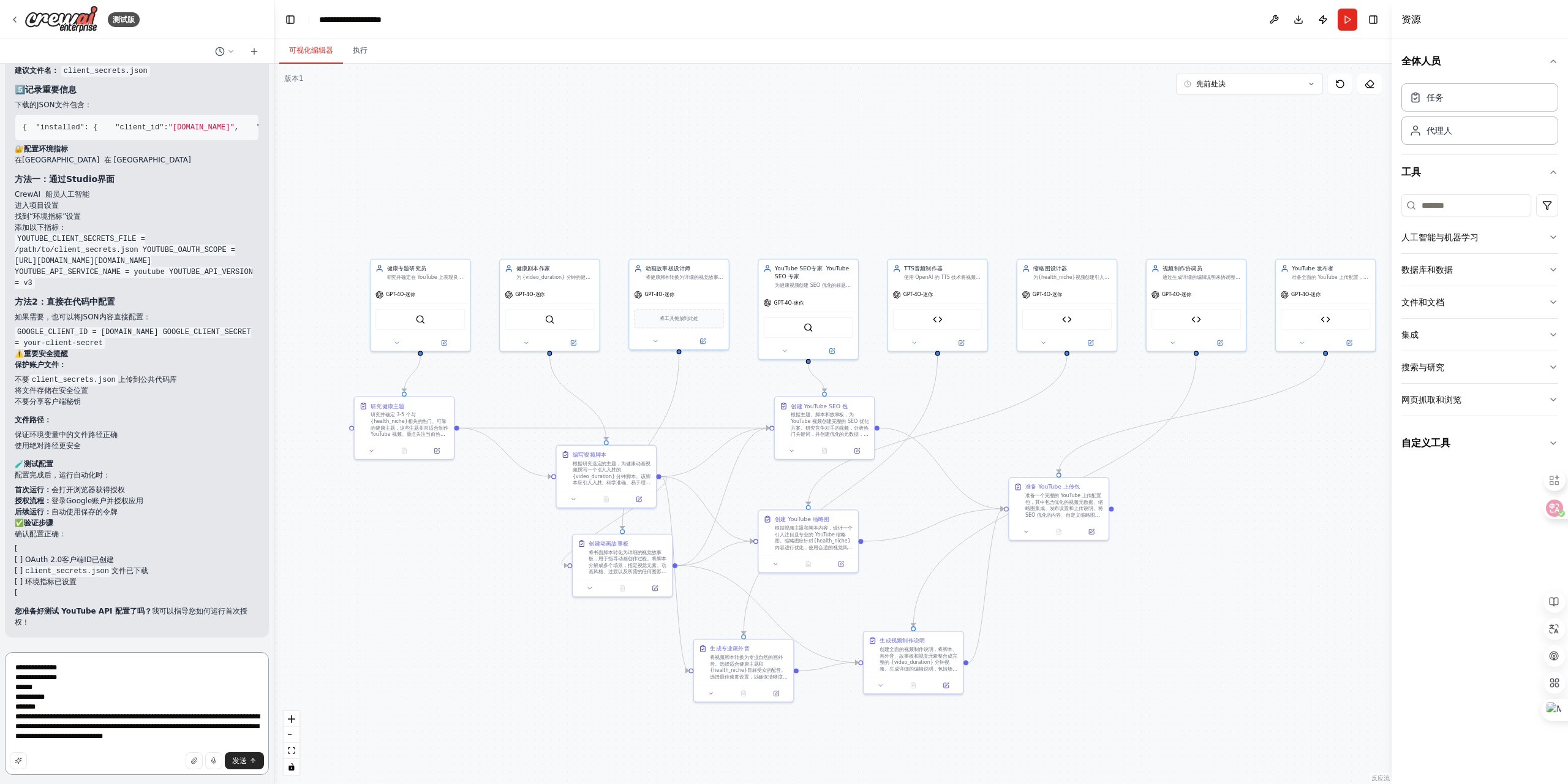
scroll to position [6, 0]
type textarea "**********"
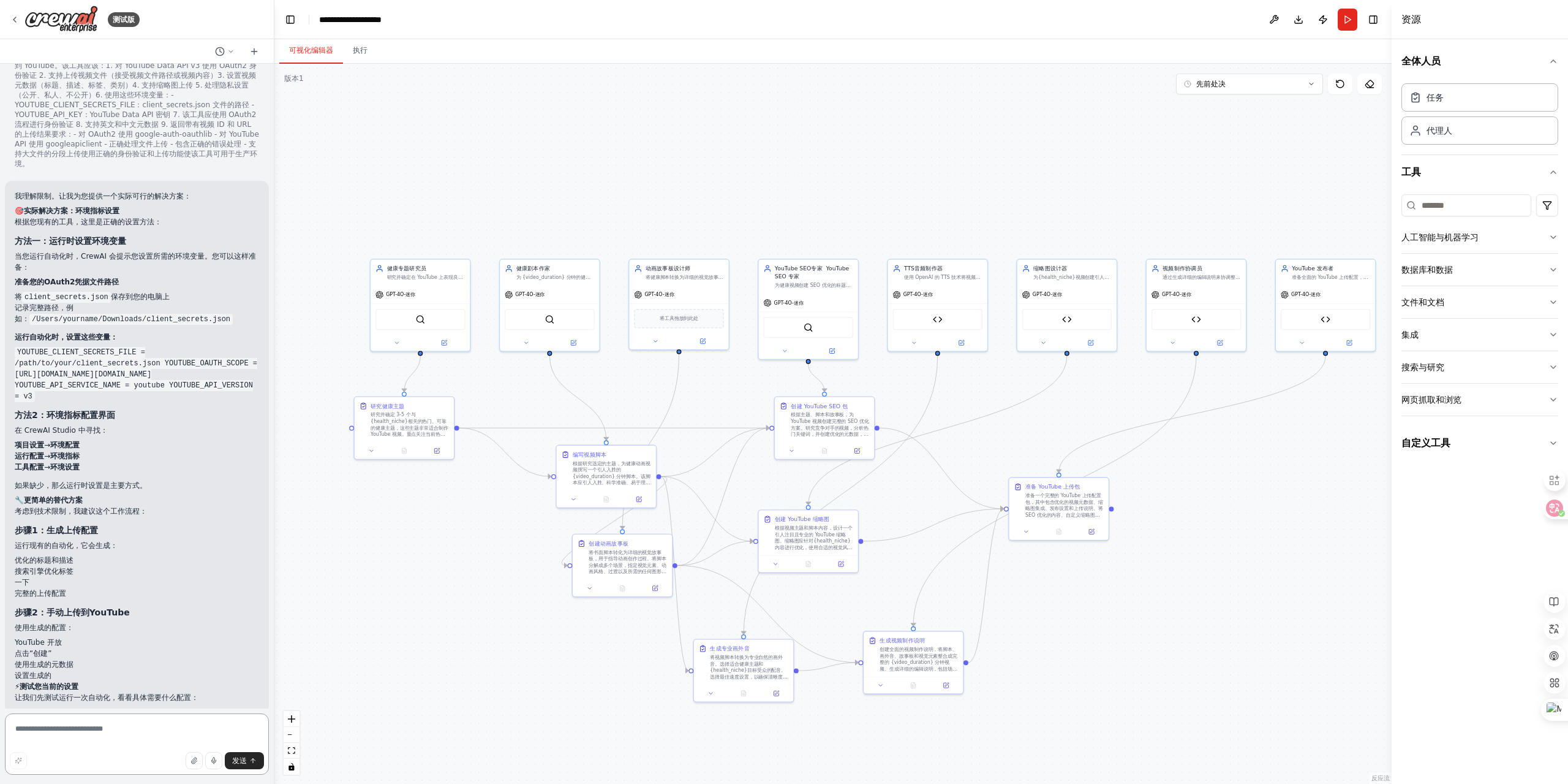
scroll to position [12826, 0]
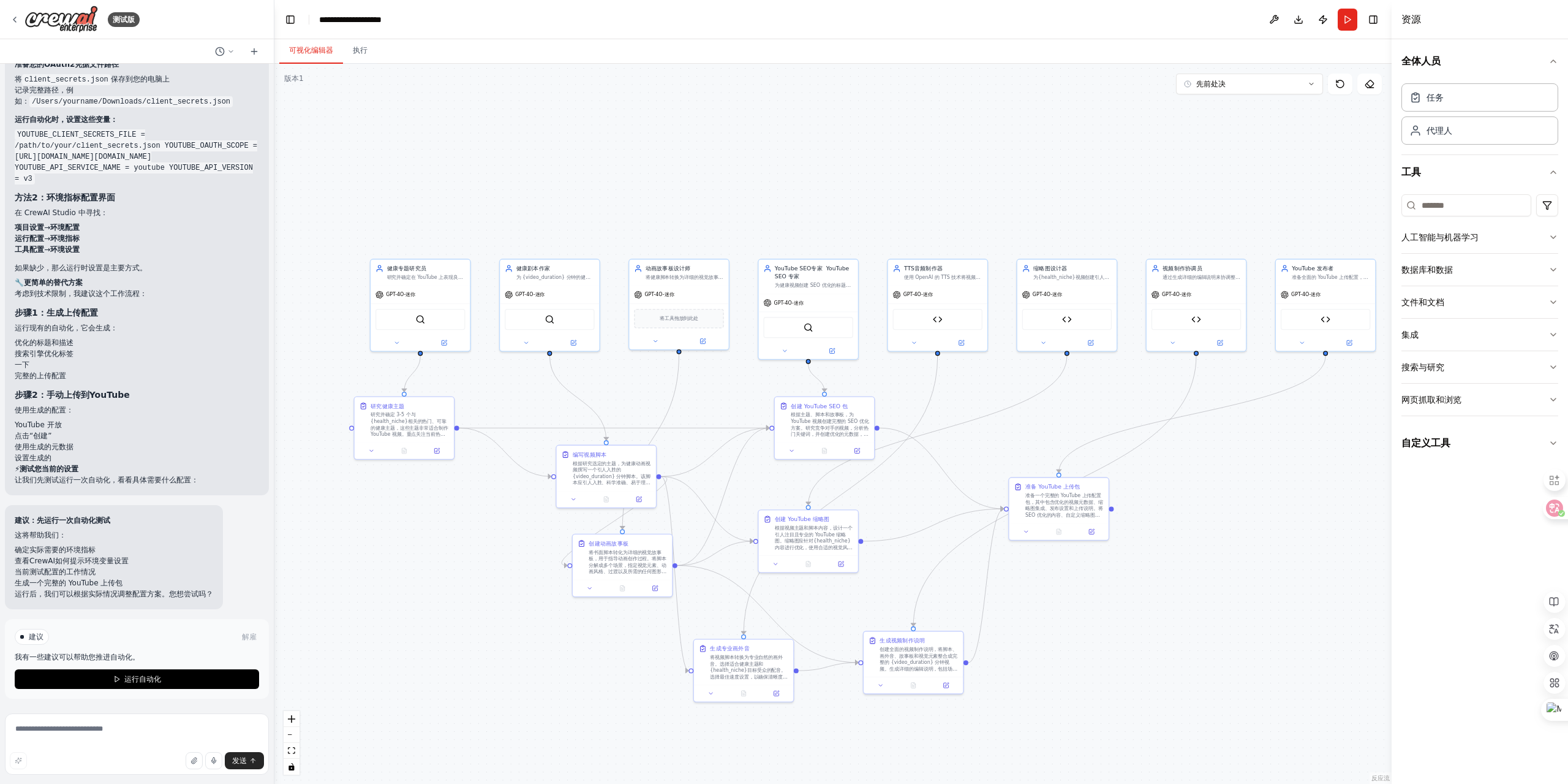
drag, startPoint x: 141, startPoint y: 678, endPoint x: 145, endPoint y: 658, distance: 20.4
click at [141, 678] on font "运行自动化" at bounding box center [143, 679] width 37 height 9
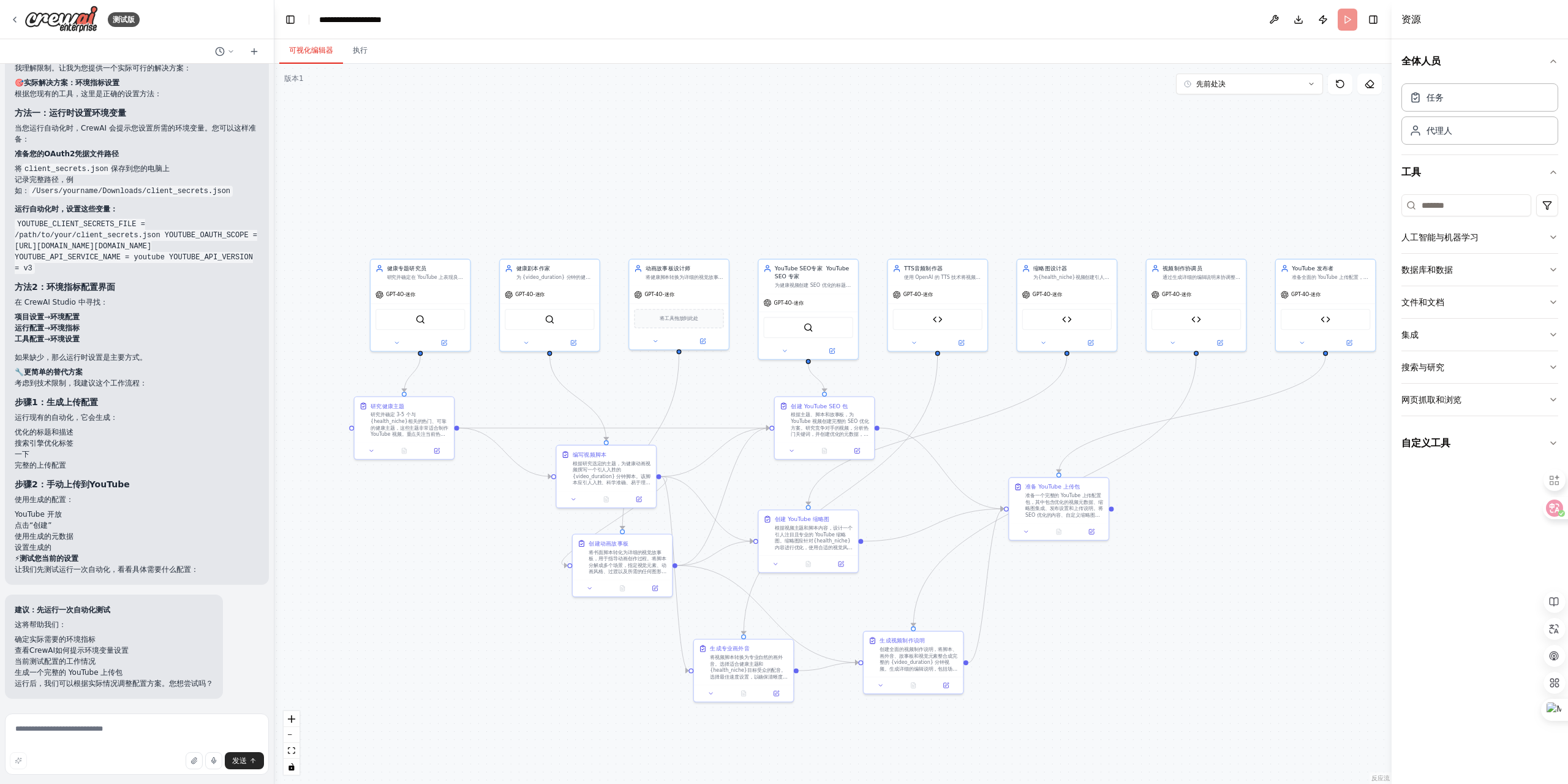
scroll to position [12737, 0]
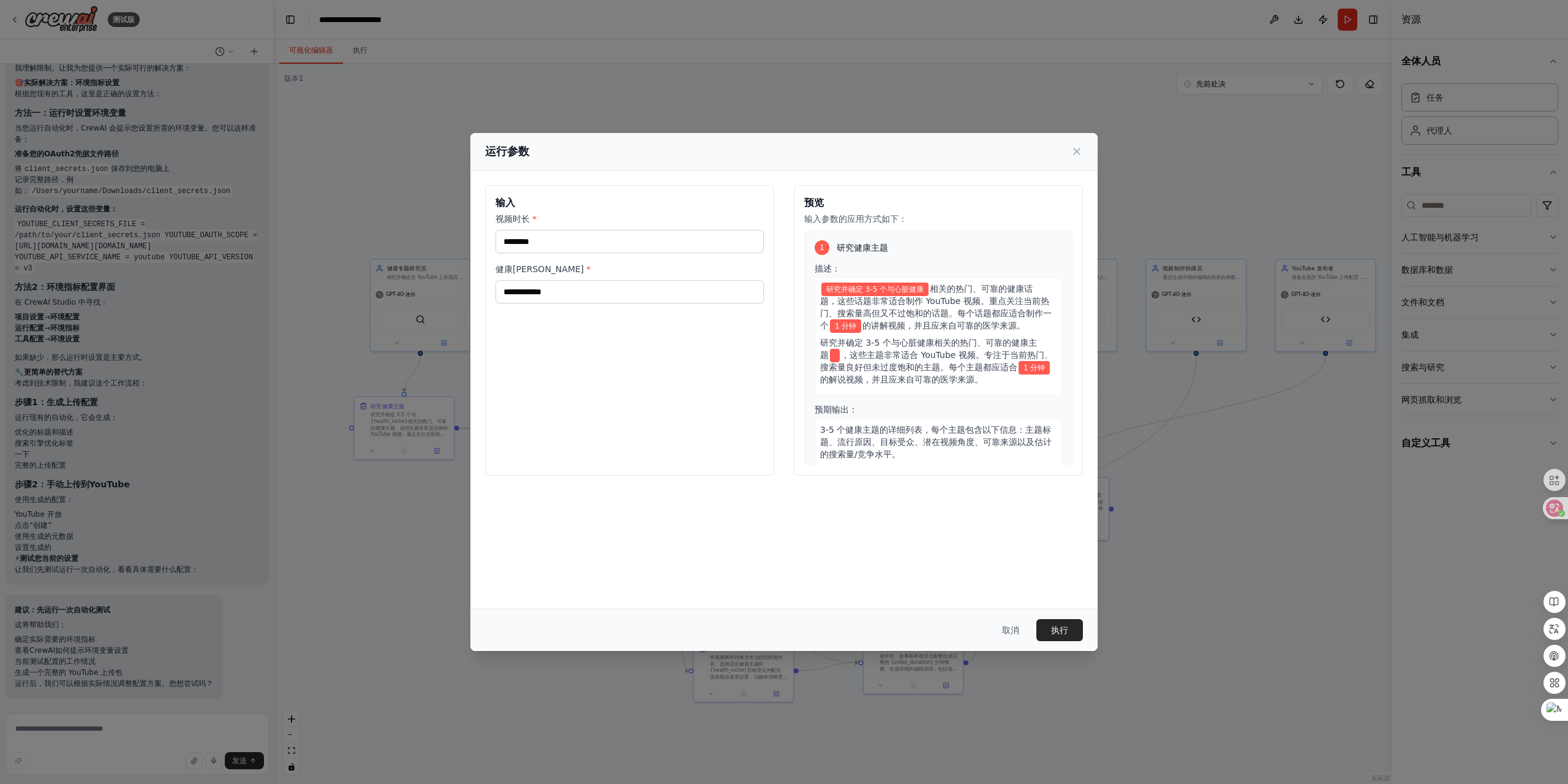
click at [1063, 623] on button "执行" at bounding box center [1059, 630] width 46 height 22
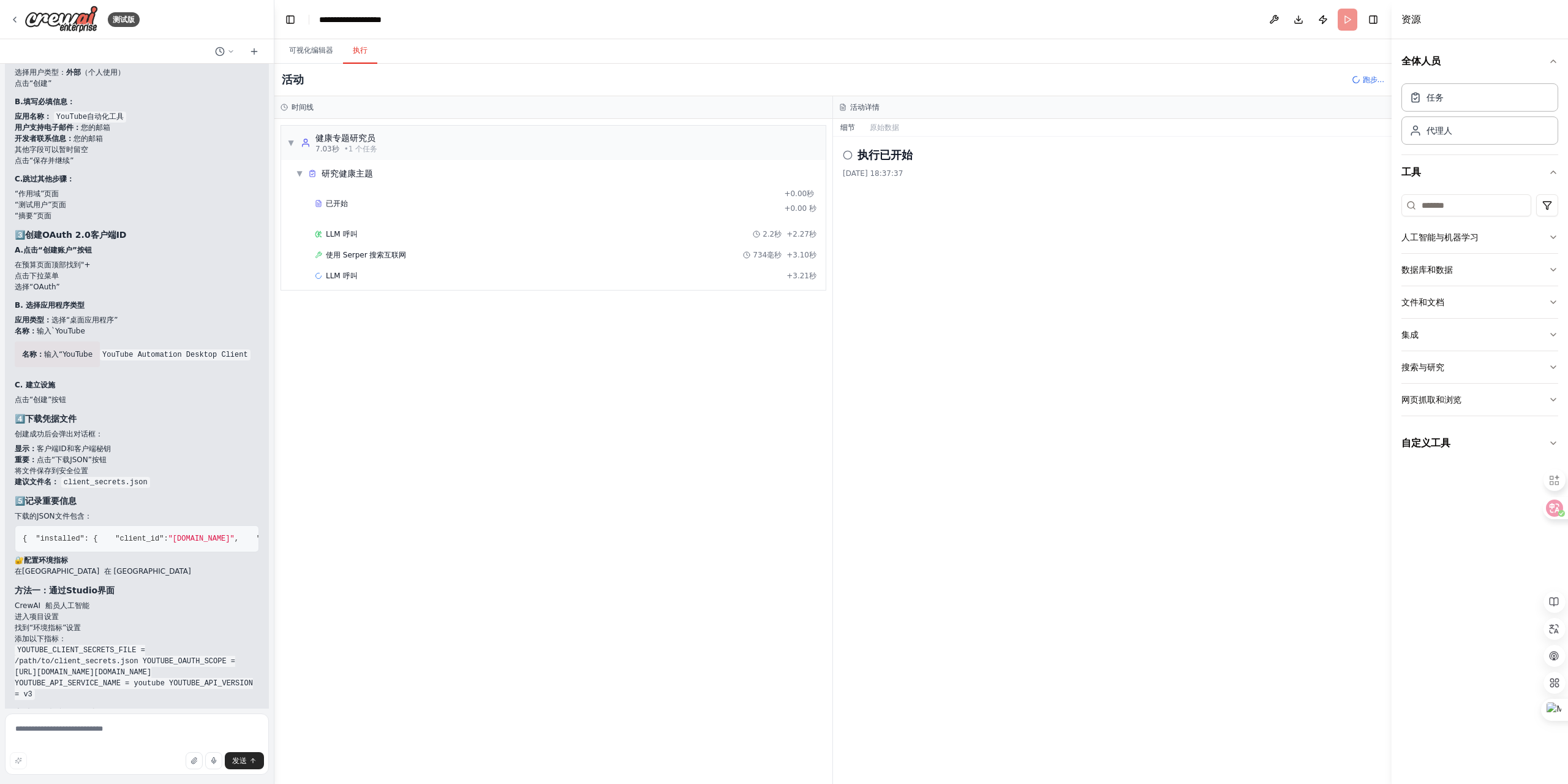
scroll to position [10775, 0]
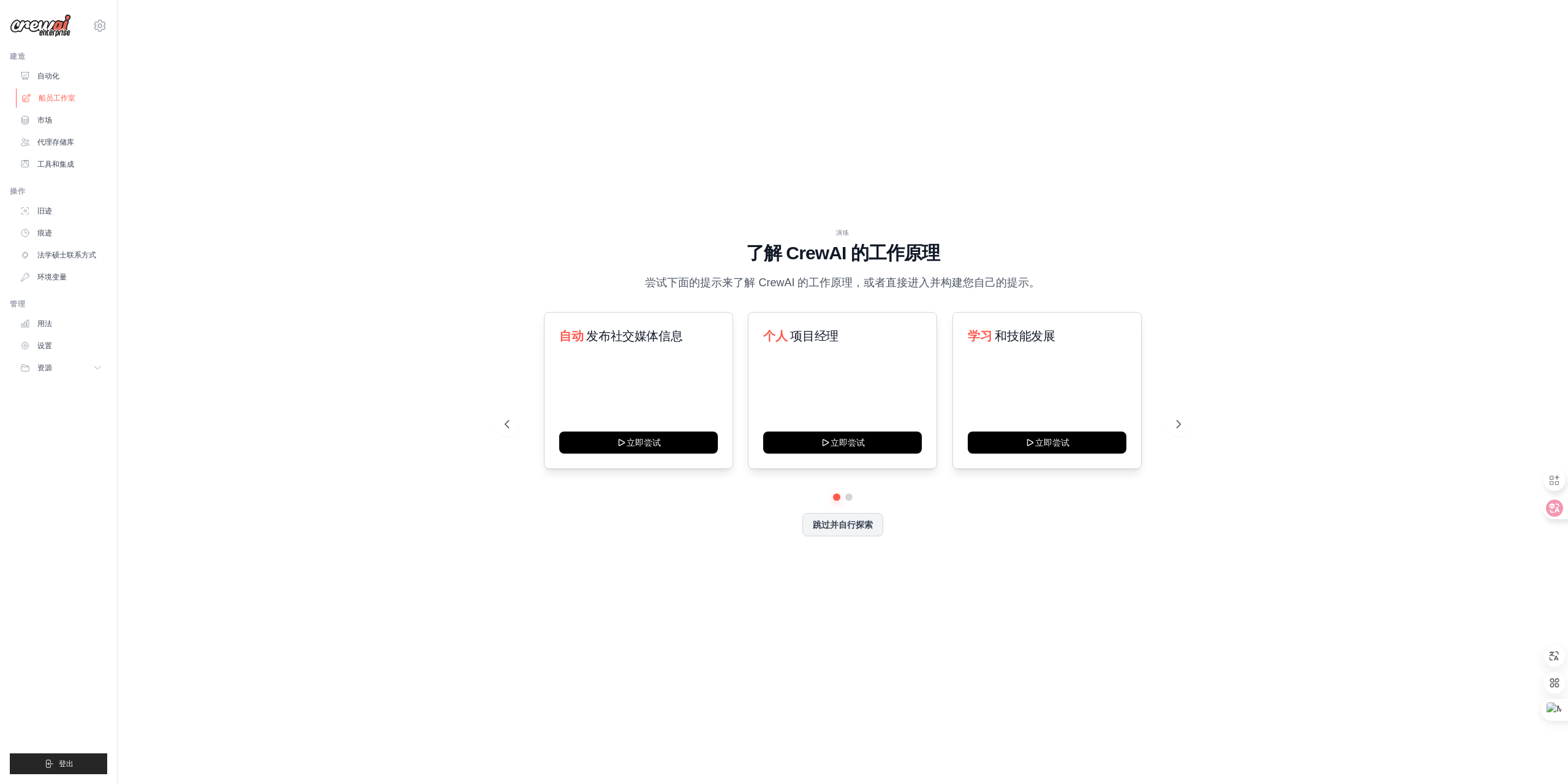
click at [49, 98] on font "船员工作室" at bounding box center [57, 98] width 37 height 9
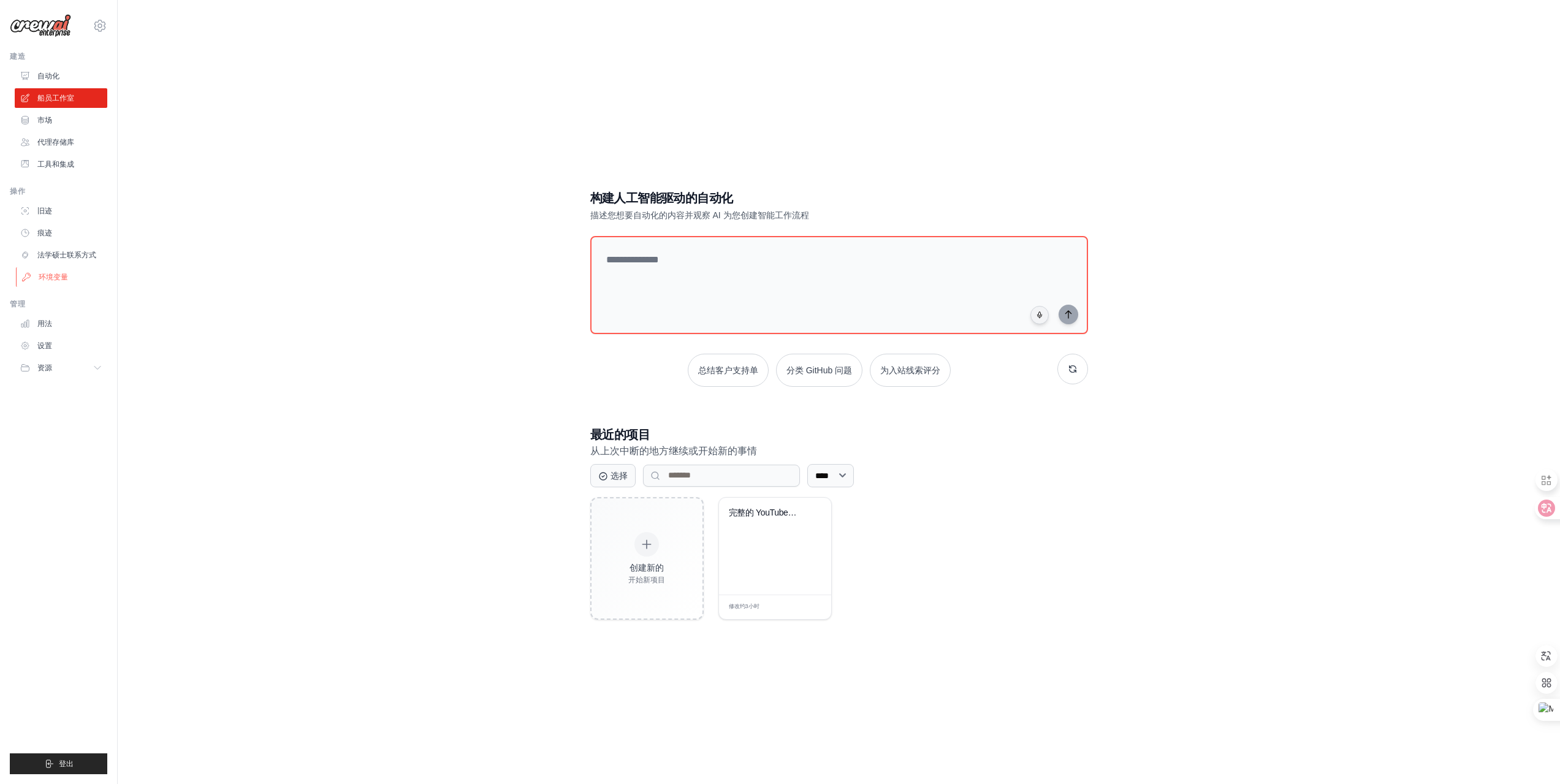
click at [71, 278] on link "环境变量" at bounding box center [62, 276] width 93 height 19
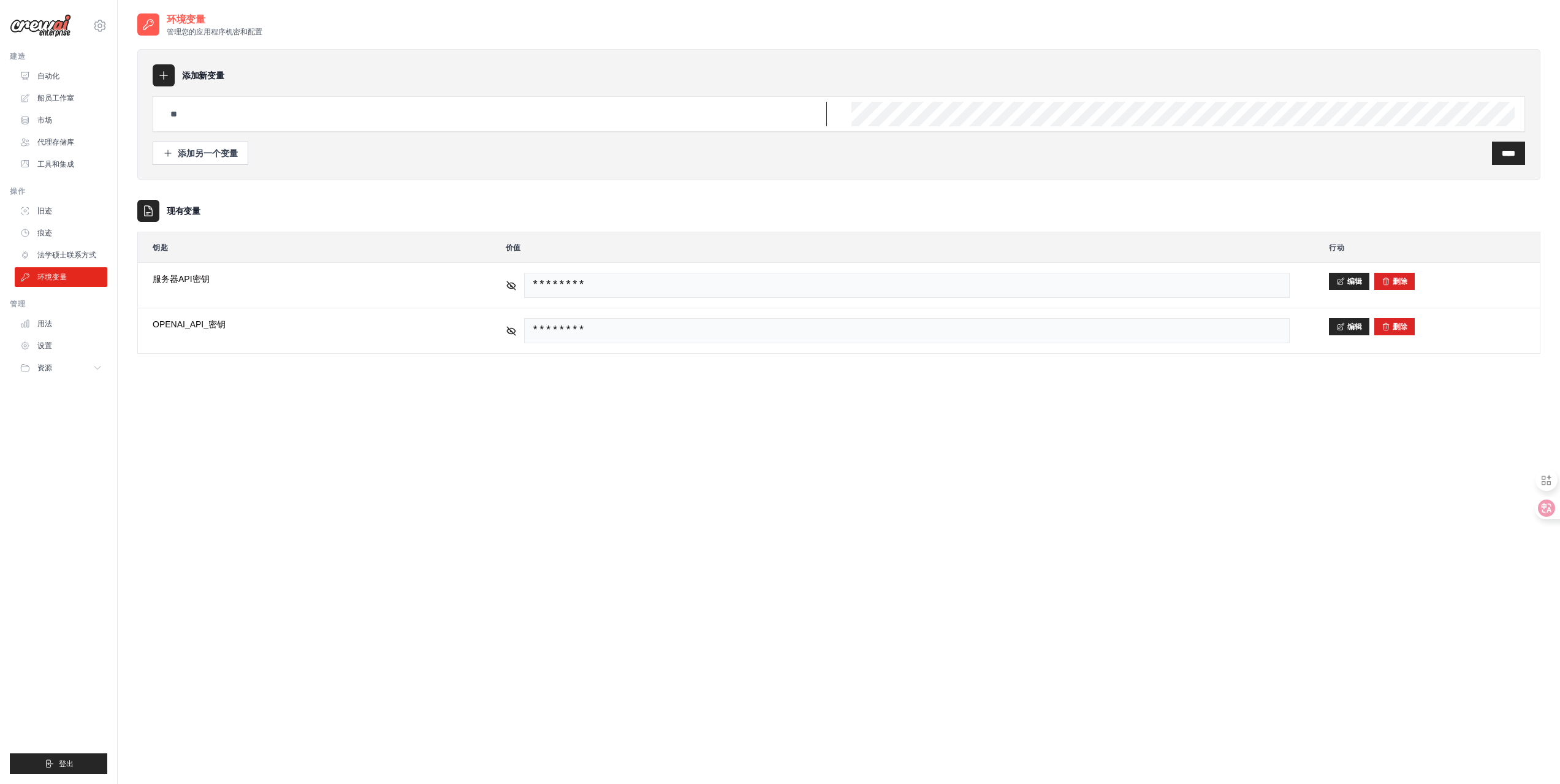
type input "**********"
click at [74, 368] on button "资源" at bounding box center [62, 367] width 93 height 19
click at [71, 346] on link "设置" at bounding box center [62, 345] width 93 height 19
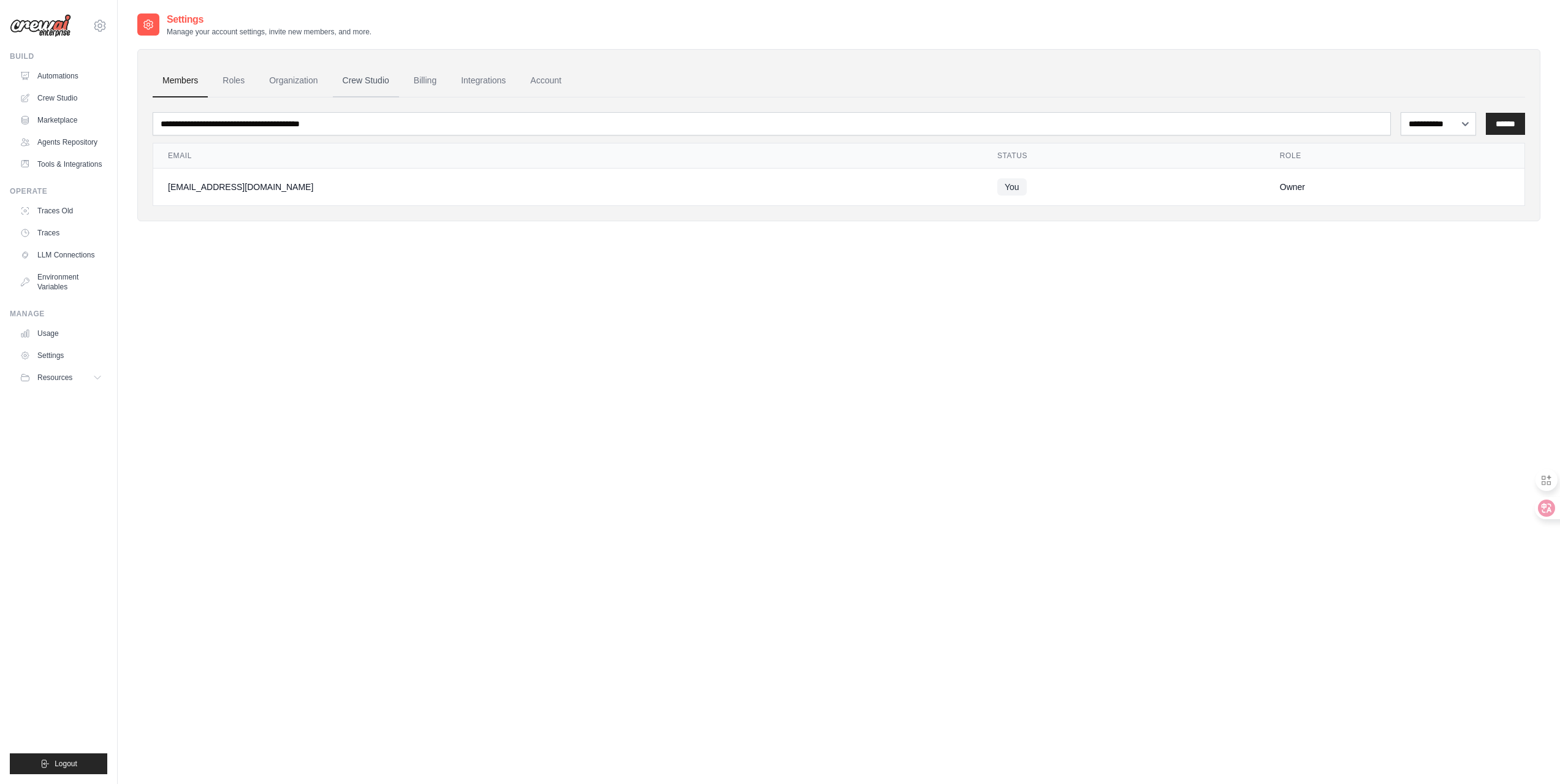
click at [371, 78] on link "Crew Studio" at bounding box center [366, 81] width 66 height 33
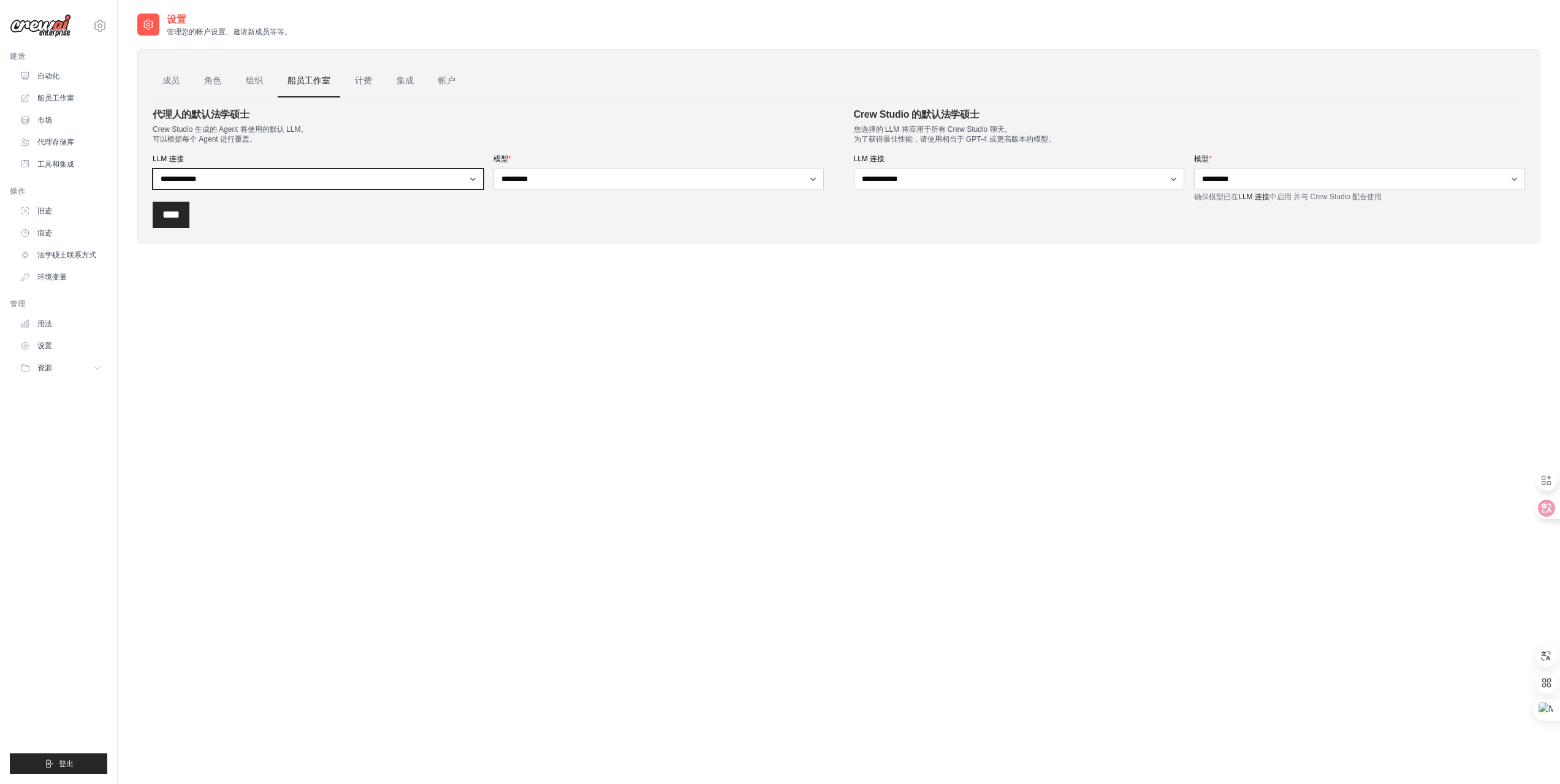
click at [343, 185] on select "**********" at bounding box center [319, 179] width 331 height 21
drag, startPoint x: 344, startPoint y: 184, endPoint x: 369, endPoint y: 181, distance: 25.2
click at [344, 184] on select "**********" at bounding box center [319, 179] width 331 height 21
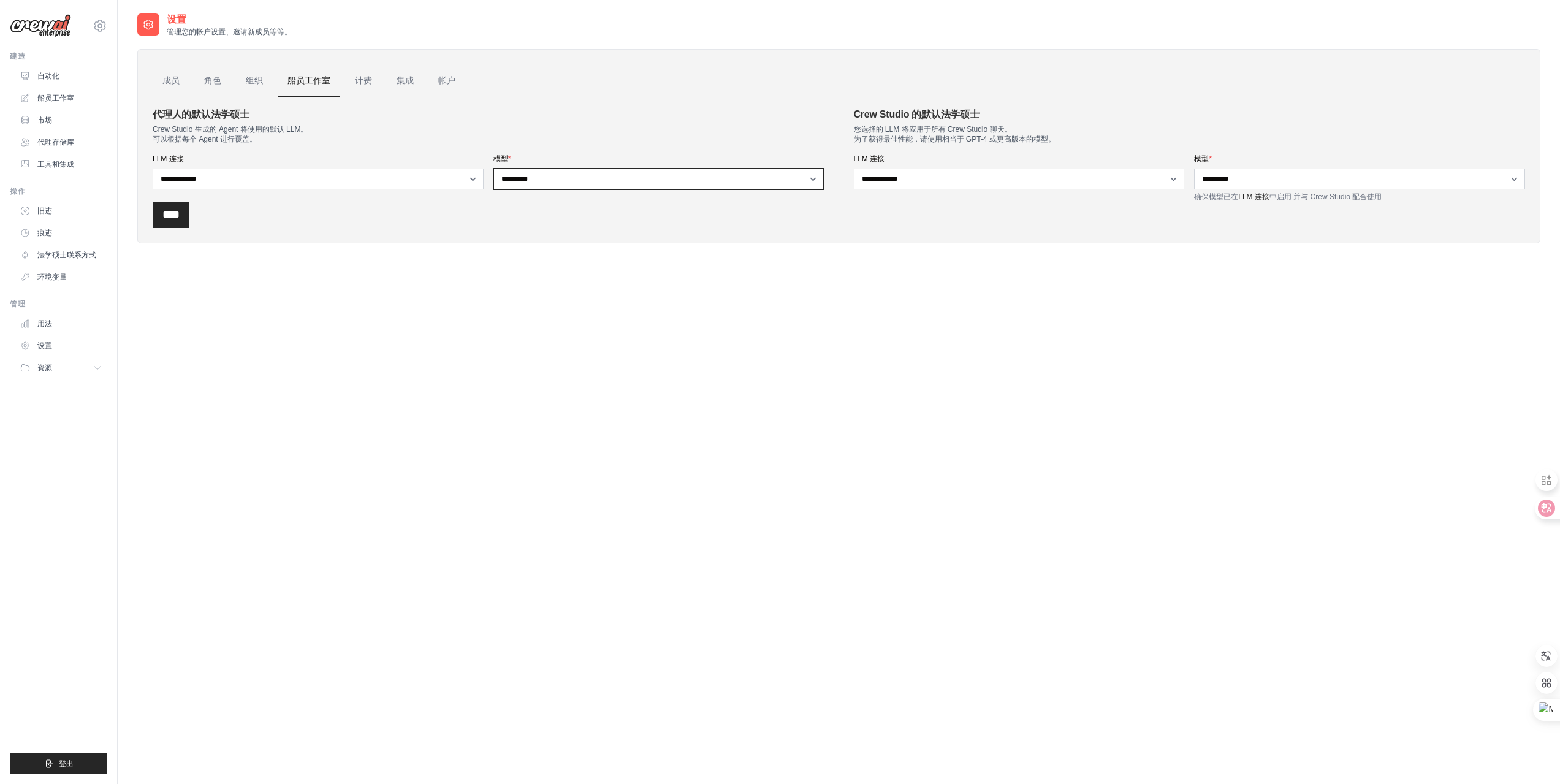
click at [601, 181] on select "**********" at bounding box center [659, 179] width 331 height 21
drag, startPoint x: 601, startPoint y: 181, endPoint x: 612, endPoint y: 180, distance: 11.0
click at [601, 181] on select "**********" at bounding box center [659, 179] width 331 height 21
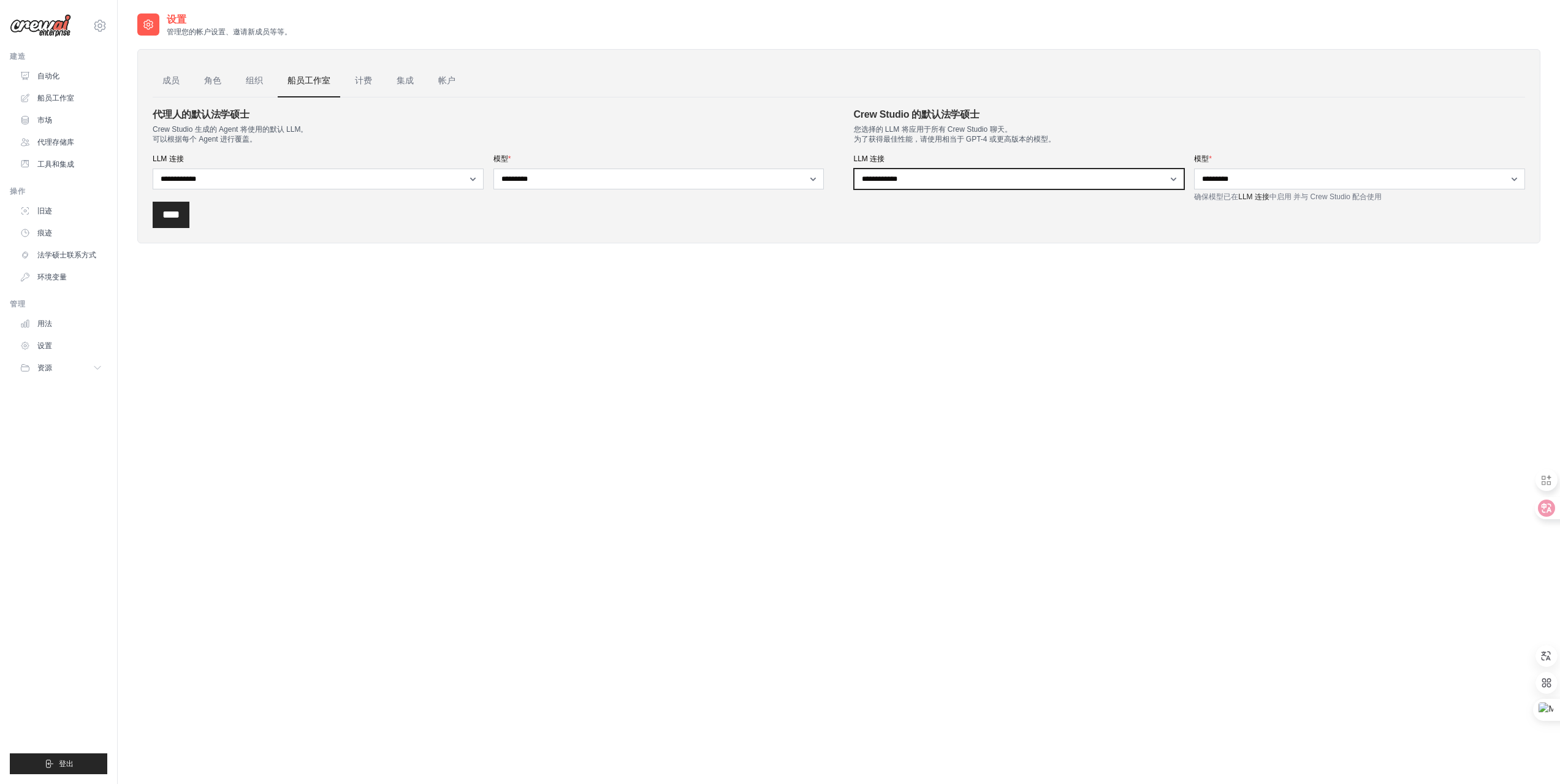
click at [934, 179] on select "**********" at bounding box center [1020, 179] width 331 height 21
drag, startPoint x: 934, startPoint y: 179, endPoint x: 1084, endPoint y: 179, distance: 150.0
click at [934, 179] on select "**********" at bounding box center [1020, 179] width 331 height 21
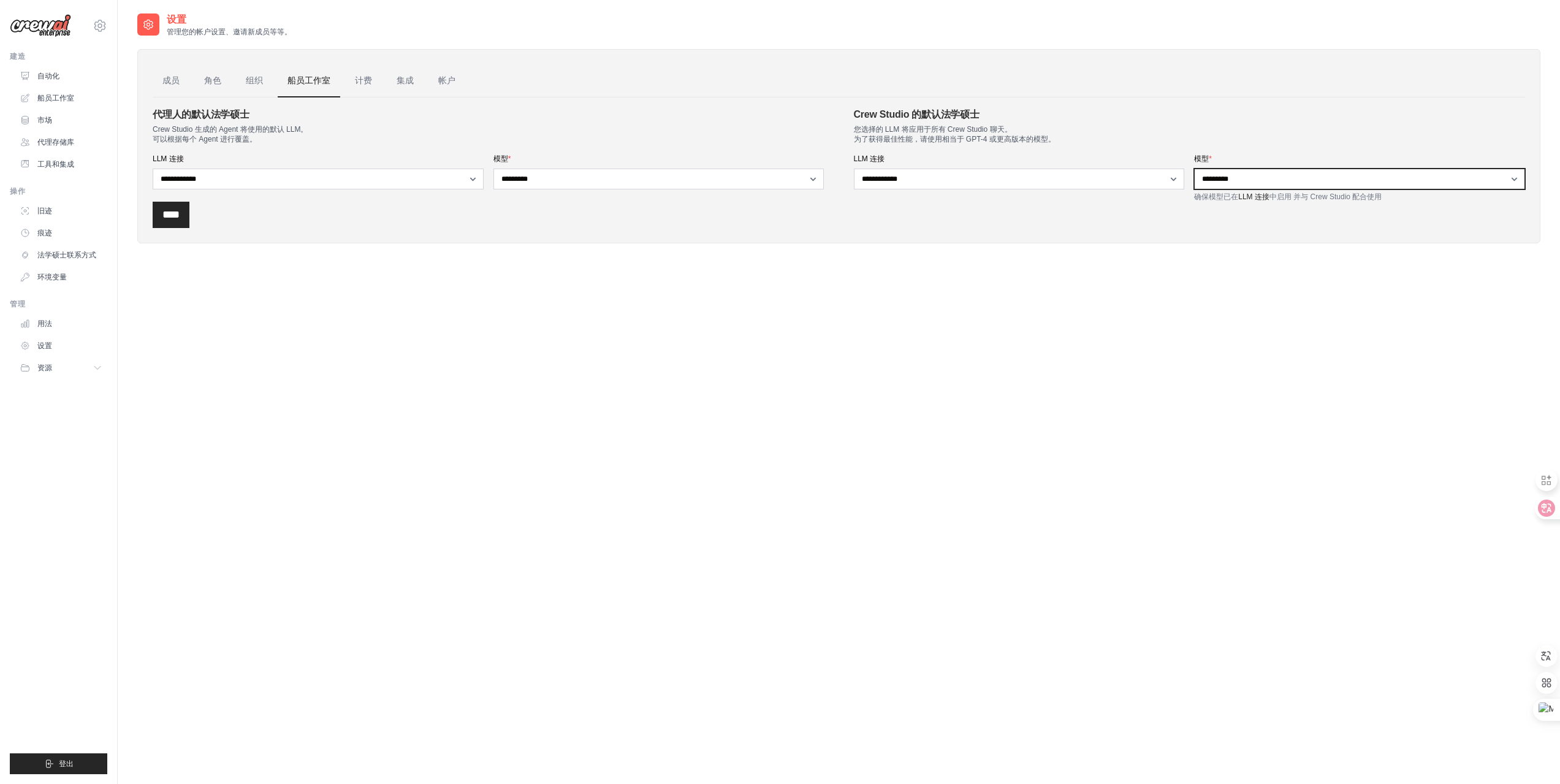
click at [1265, 179] on select "**********" at bounding box center [1360, 179] width 331 height 21
drag, startPoint x: 1265, startPoint y: 179, endPoint x: 1227, endPoint y: 181, distance: 38.1
click at [1265, 179] on select "**********" at bounding box center [1360, 179] width 331 height 21
click at [385, 268] on div "**********" at bounding box center [839, 404] width 1404 height 784
click at [62, 271] on link "环境变量" at bounding box center [62, 276] width 93 height 19
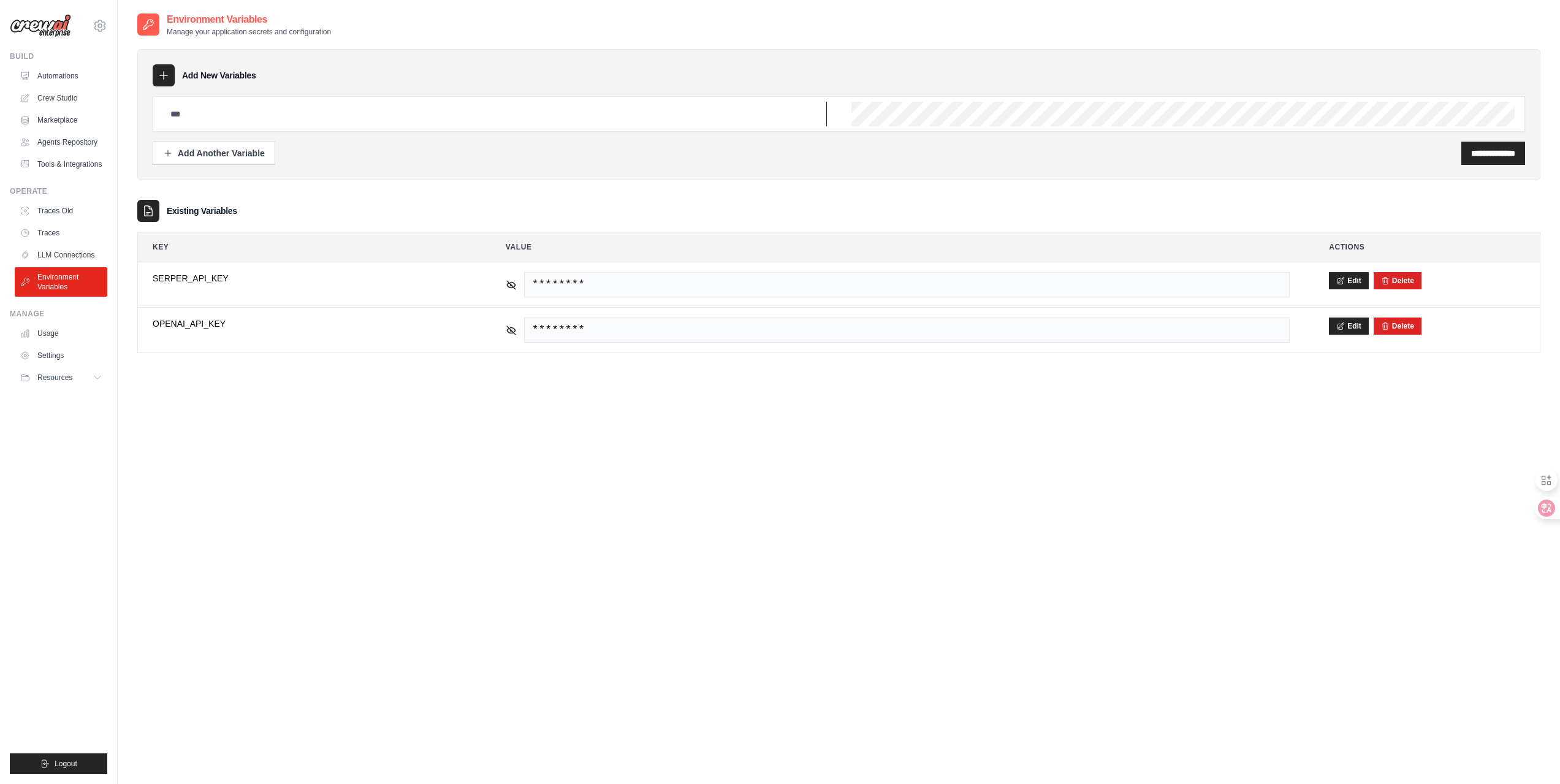
type input "**********"
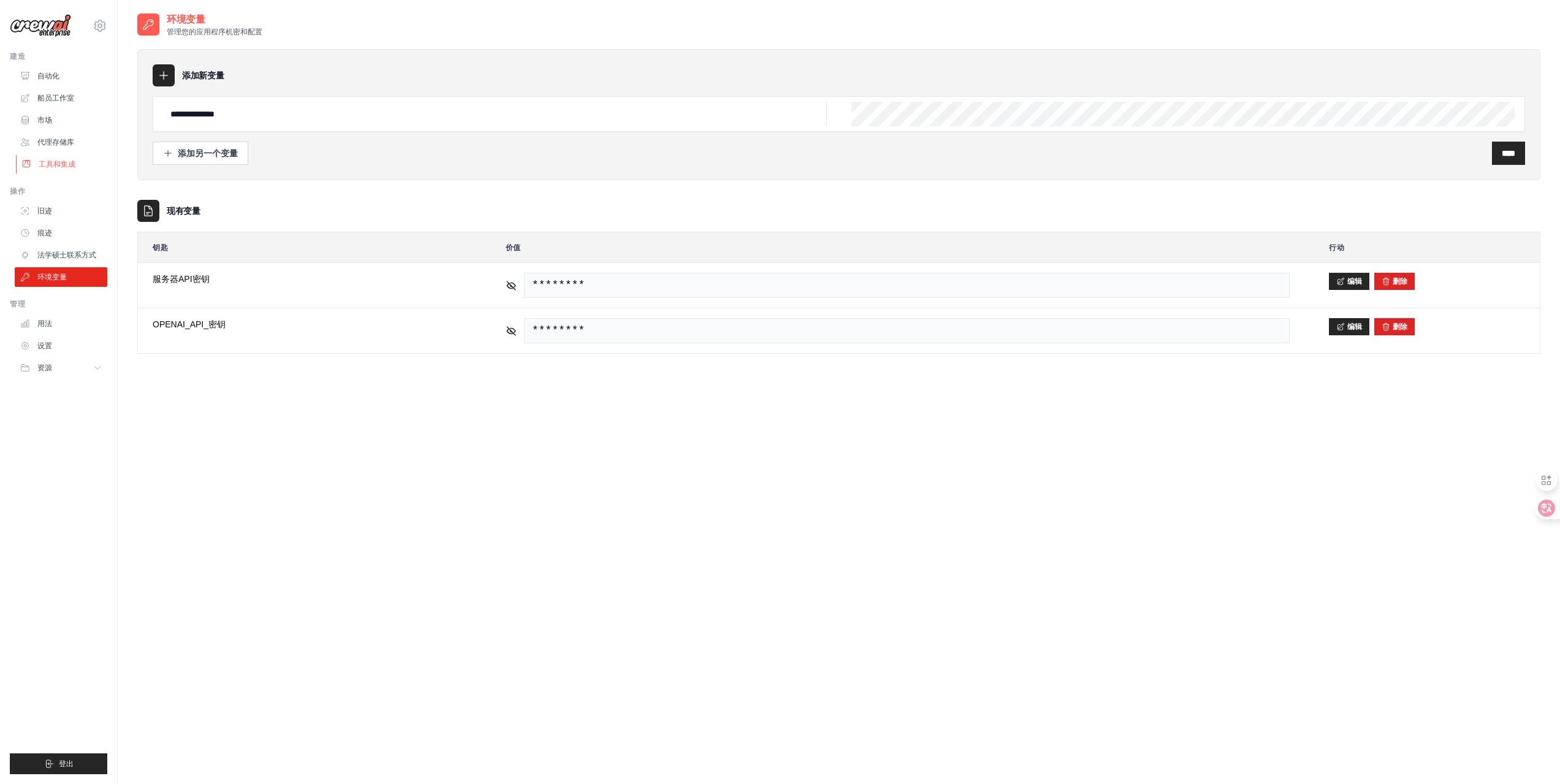
click at [72, 165] on font "工具和集成" at bounding box center [57, 164] width 37 height 9
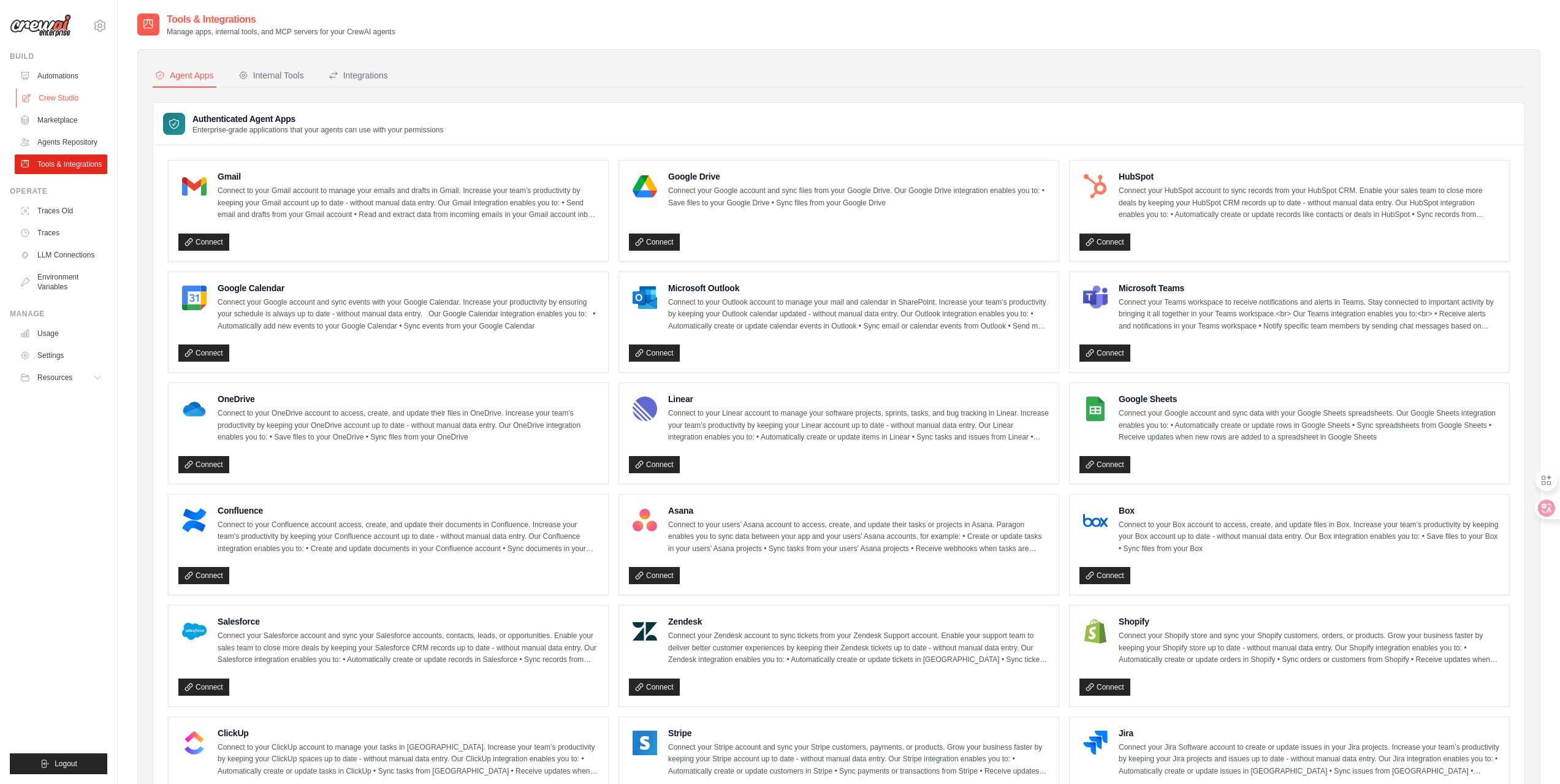
click at [67, 94] on link "Crew Studio" at bounding box center [62, 98] width 93 height 19
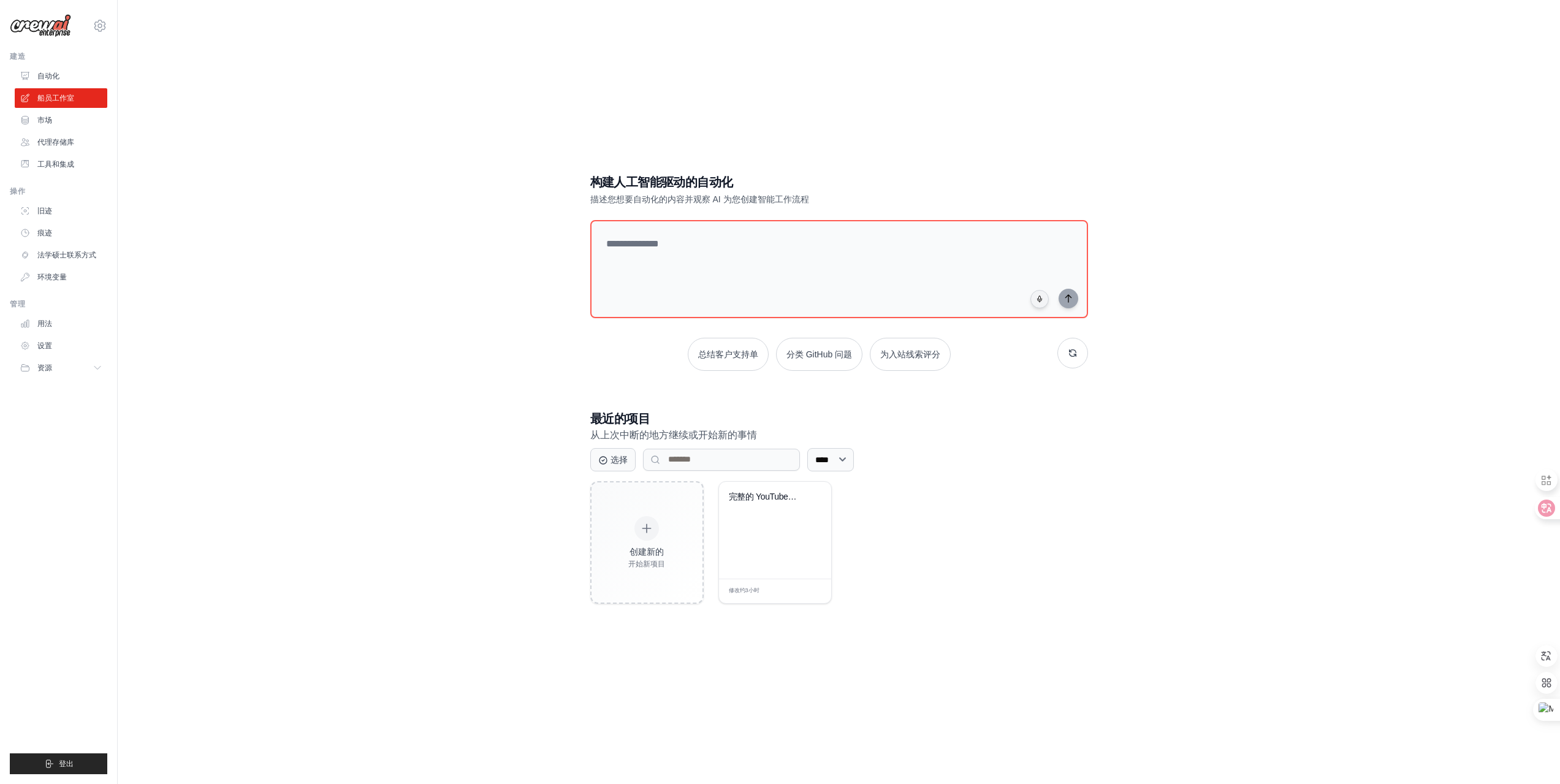
scroll to position [24, 0]
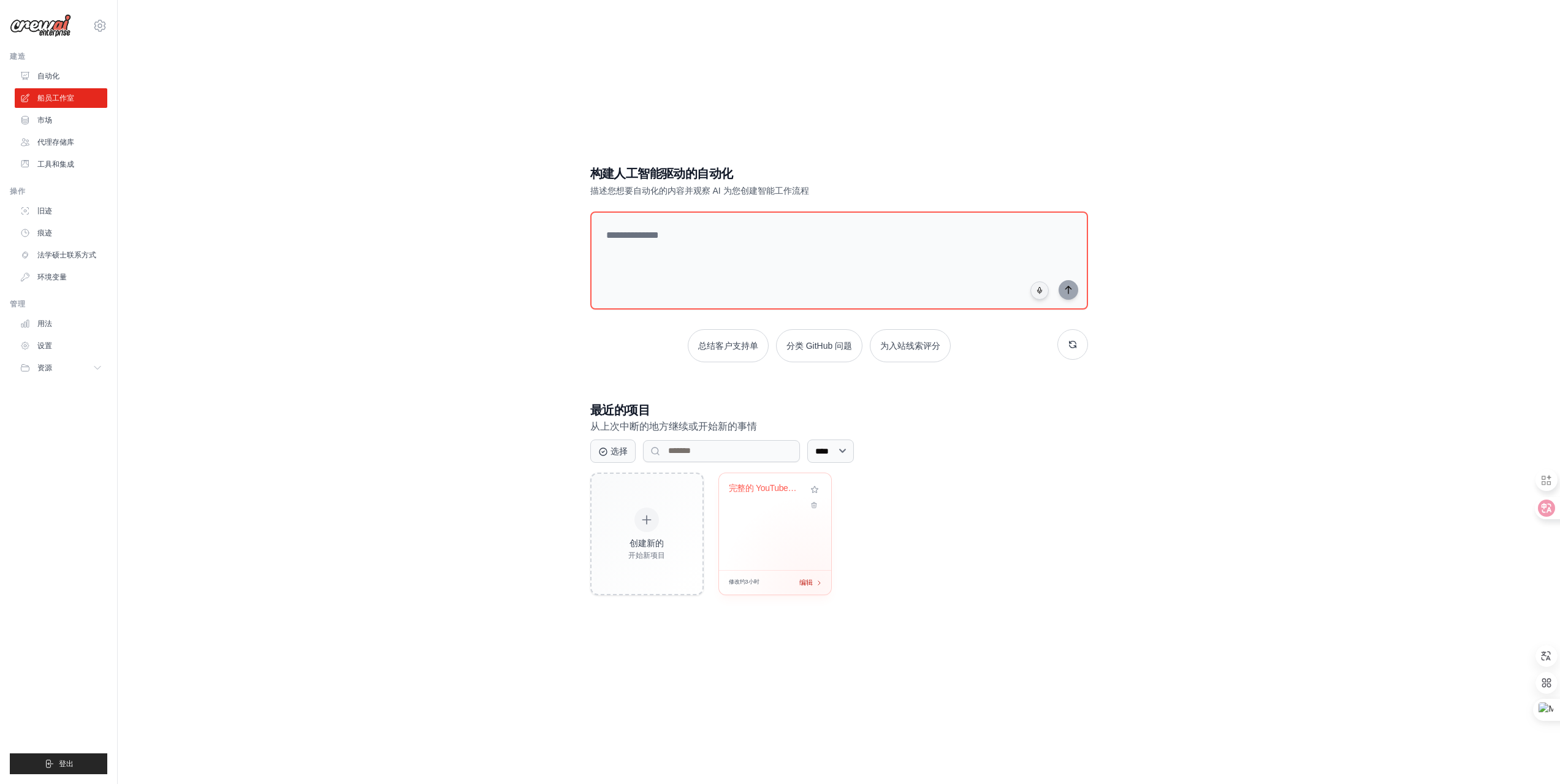
click at [812, 586] on div "修改 约3小时 编辑" at bounding box center [775, 582] width 112 height 24
click at [49, 164] on font "工具和集成" at bounding box center [57, 164] width 37 height 9
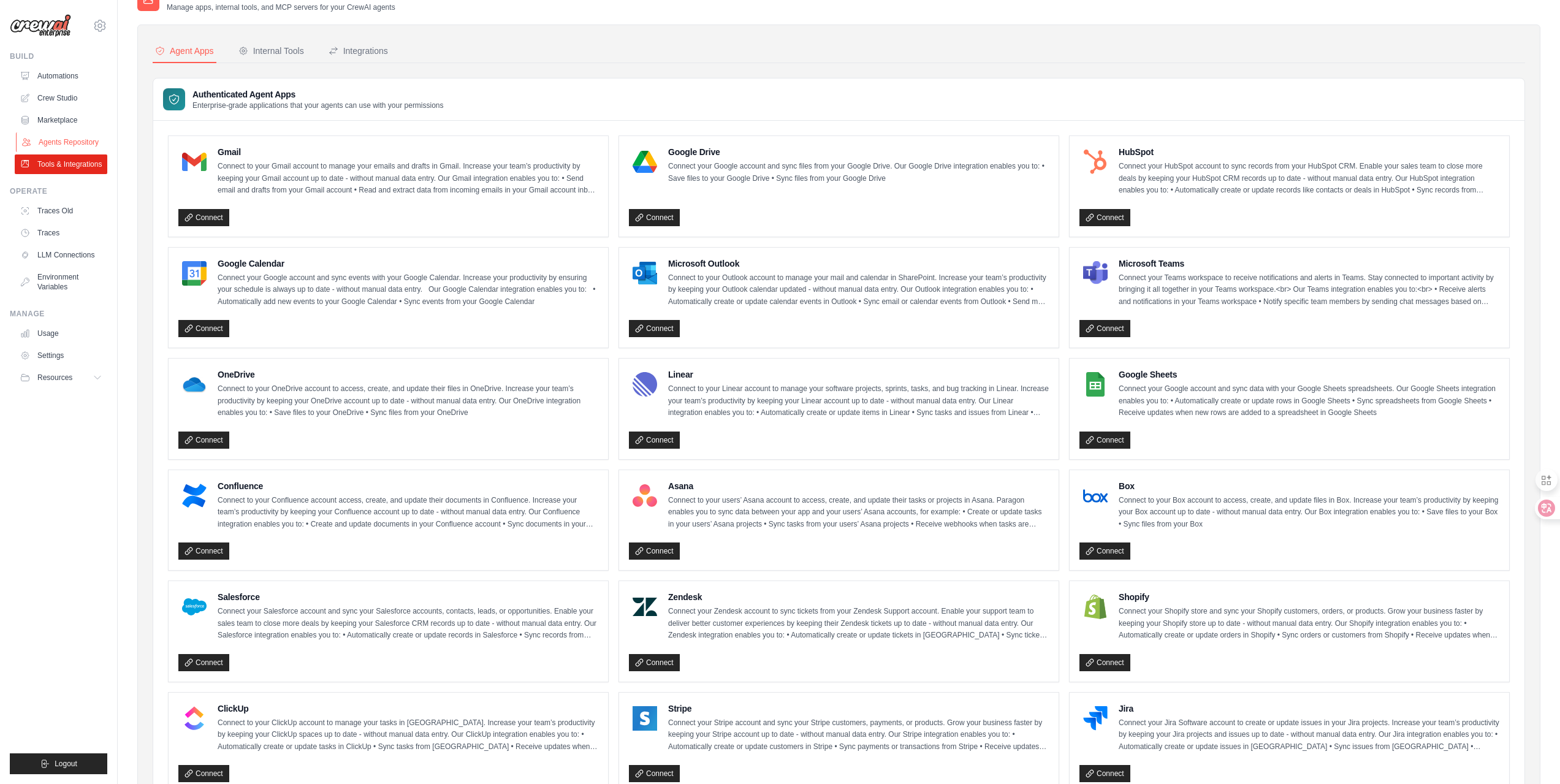
click at [59, 141] on link "Agents Repository" at bounding box center [62, 141] width 93 height 19
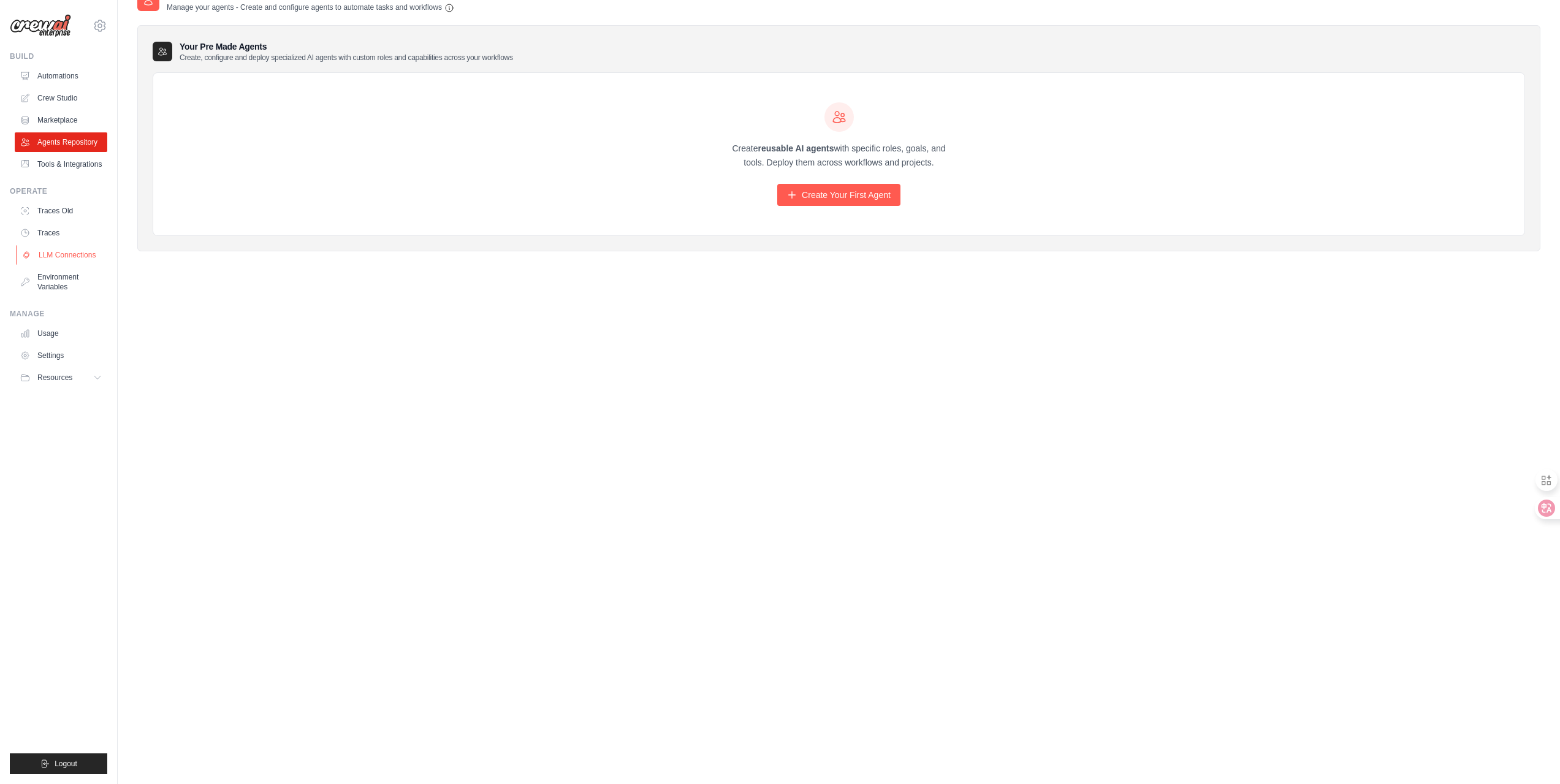
click at [41, 263] on link "LLM Connections" at bounding box center [62, 254] width 93 height 19
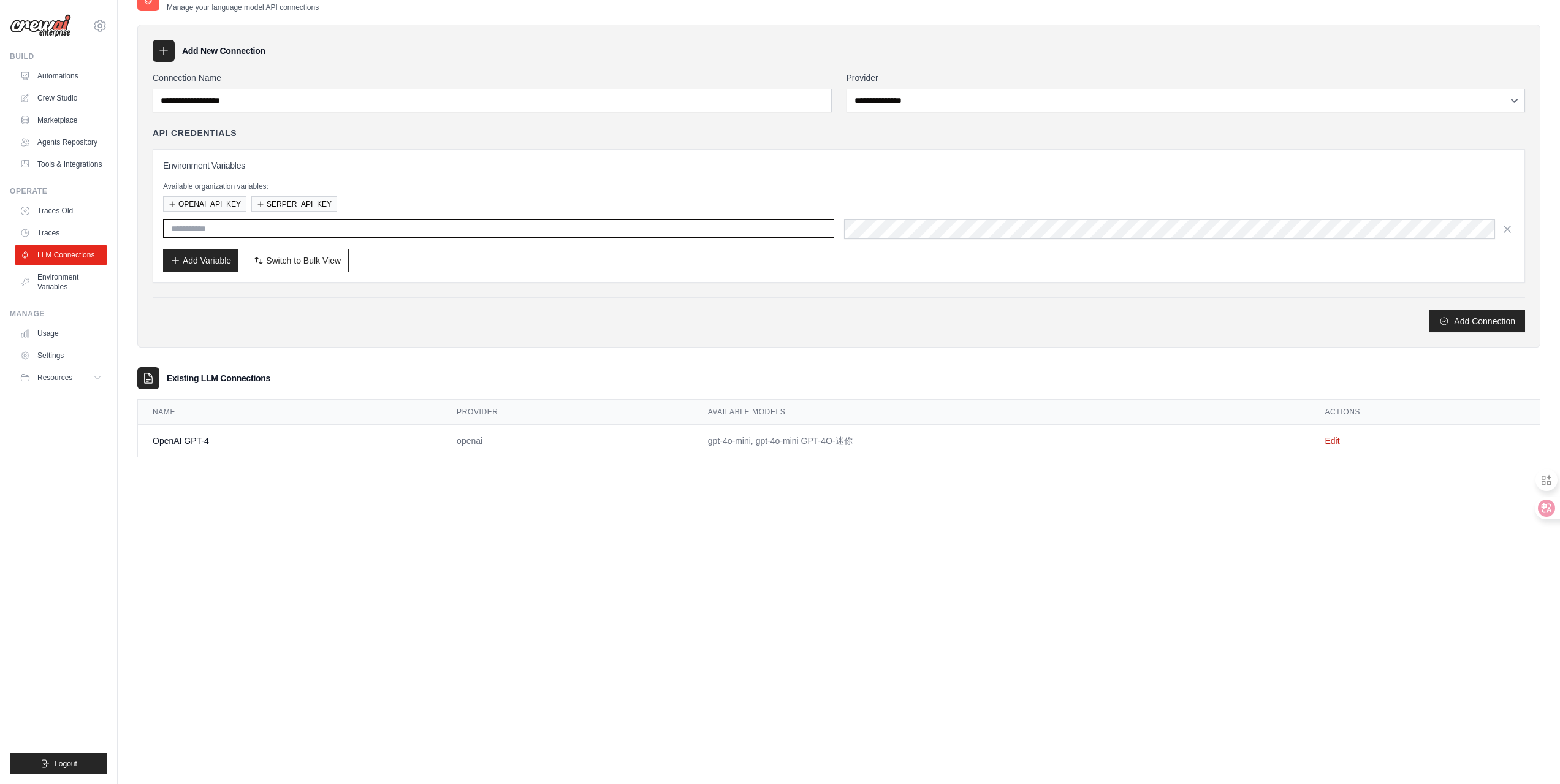
type input "**********"
click at [381, 348] on div "**********" at bounding box center [839, 186] width 1404 height 323
click at [391, 332] on div "Add Connection" at bounding box center [839, 321] width 1373 height 22
click at [84, 296] on link "Environment Variables" at bounding box center [62, 281] width 93 height 29
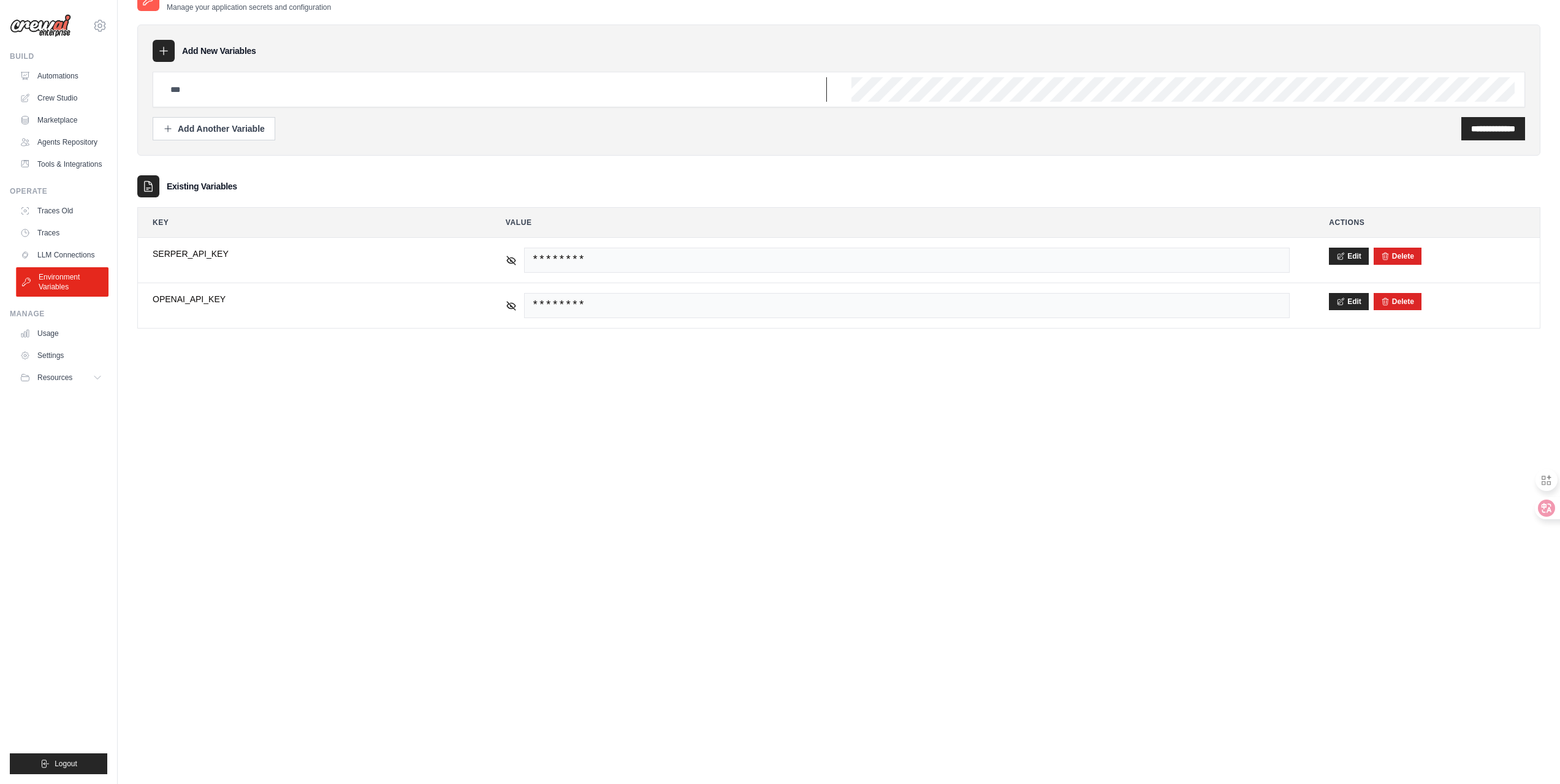
type input "**********"
click at [64, 265] on link "LLM Connections" at bounding box center [62, 254] width 93 height 19
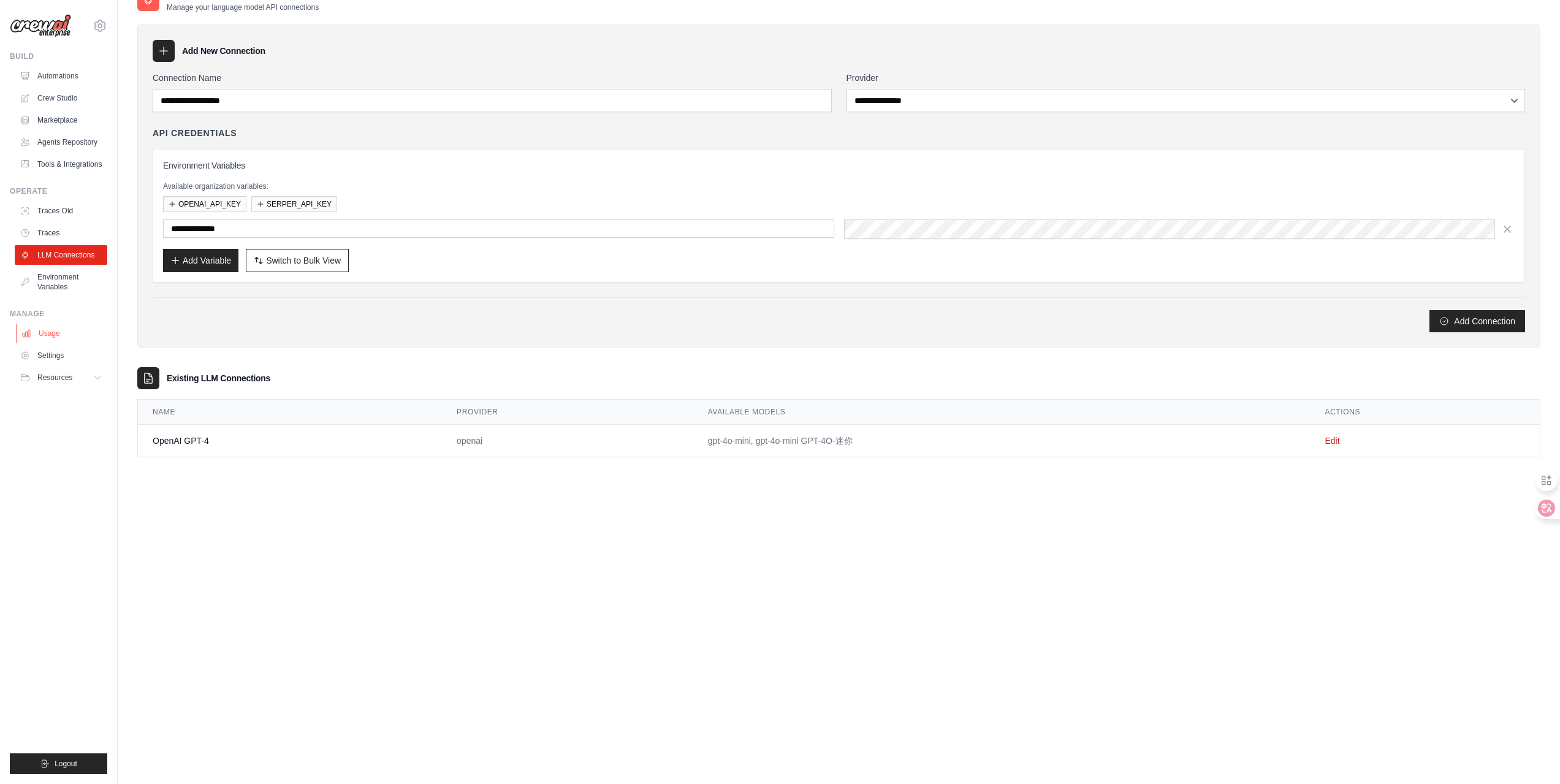
click at [59, 343] on link "Usage" at bounding box center [62, 333] width 93 height 19
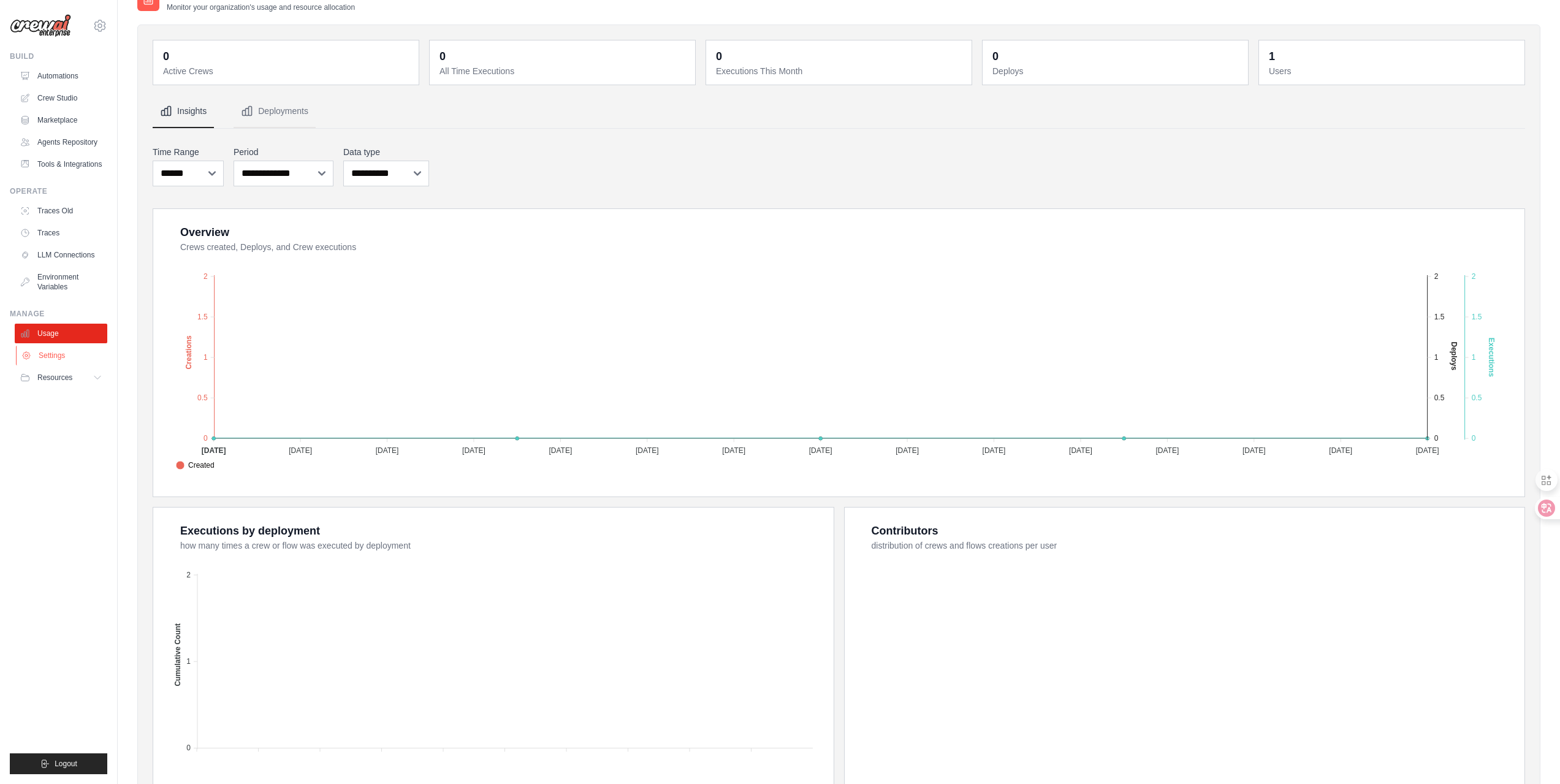
click at [56, 366] on link "Settings" at bounding box center [62, 355] width 93 height 19
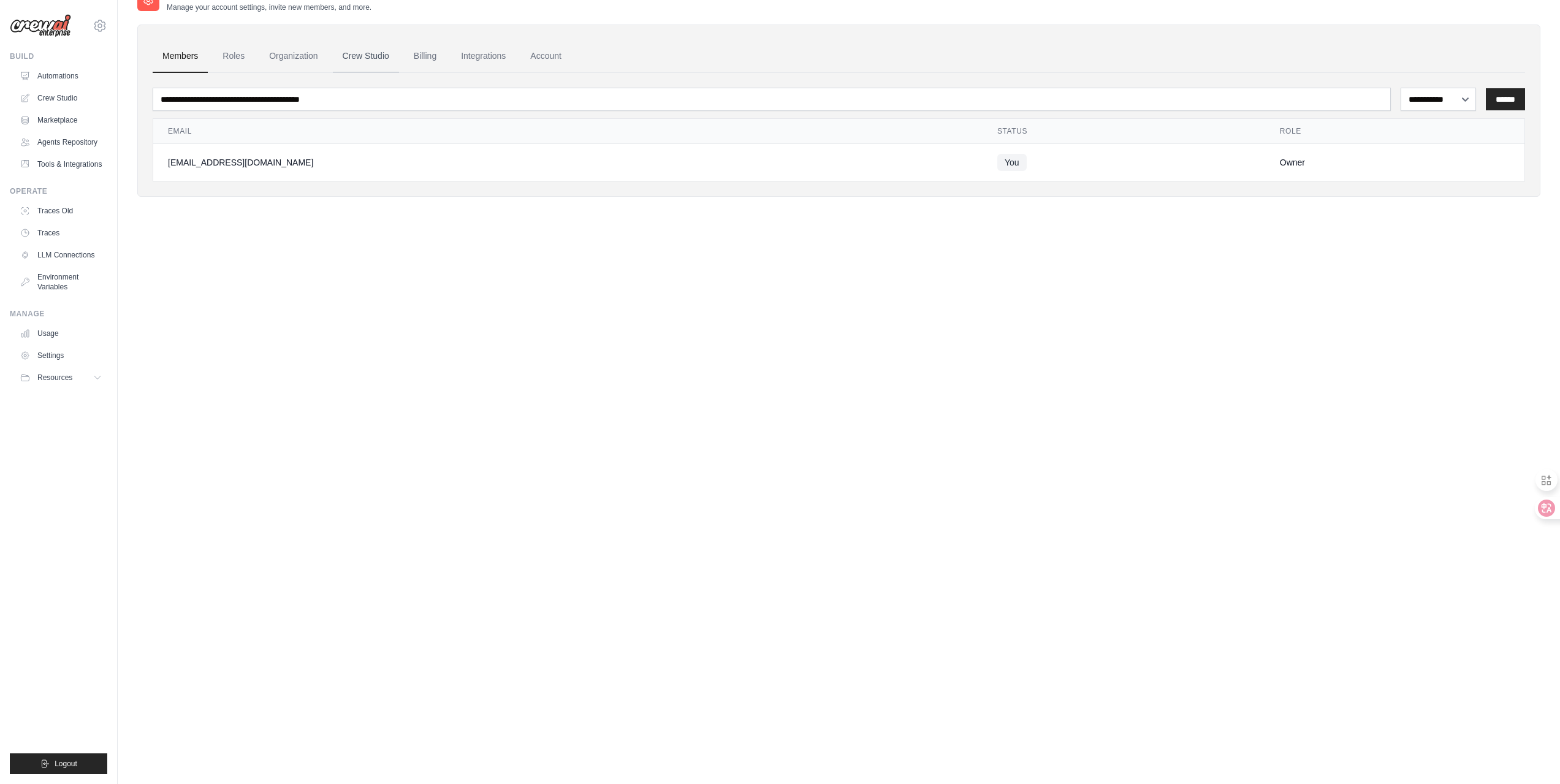
click at [358, 73] on link "Crew Studio" at bounding box center [366, 56] width 66 height 33
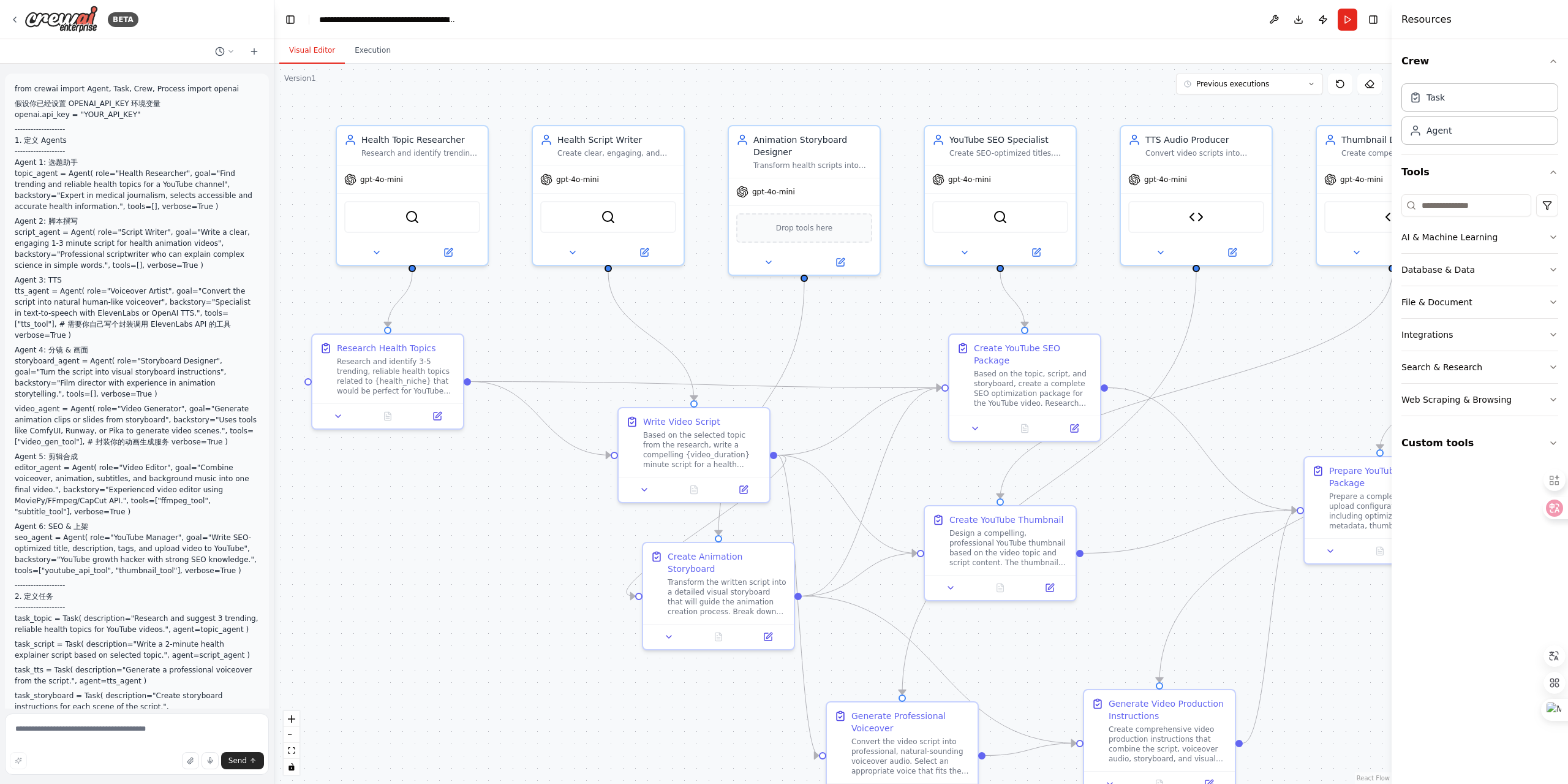
scroll to position [11103, 0]
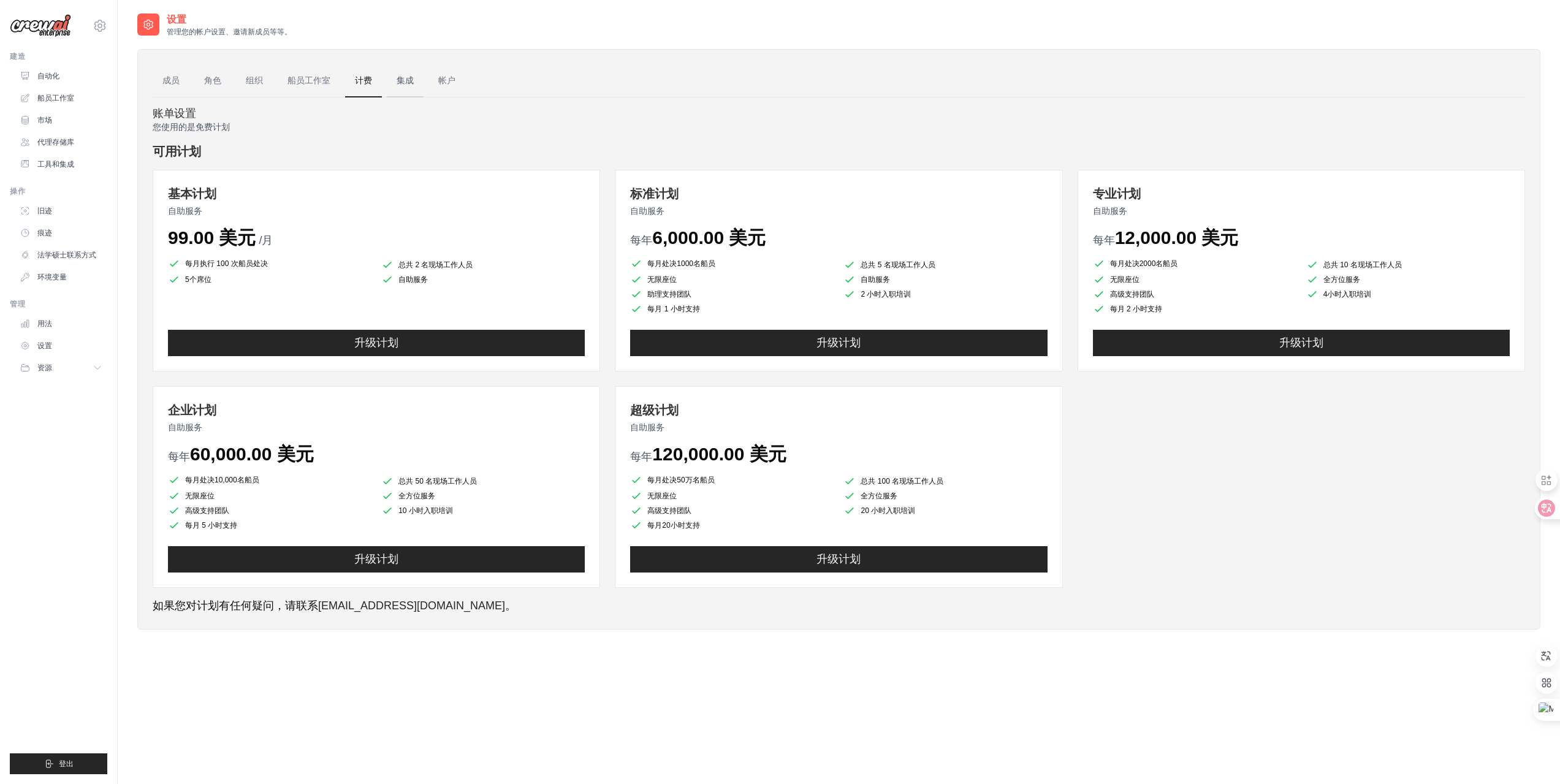
click at [412, 73] on link "集成" at bounding box center [406, 81] width 37 height 33
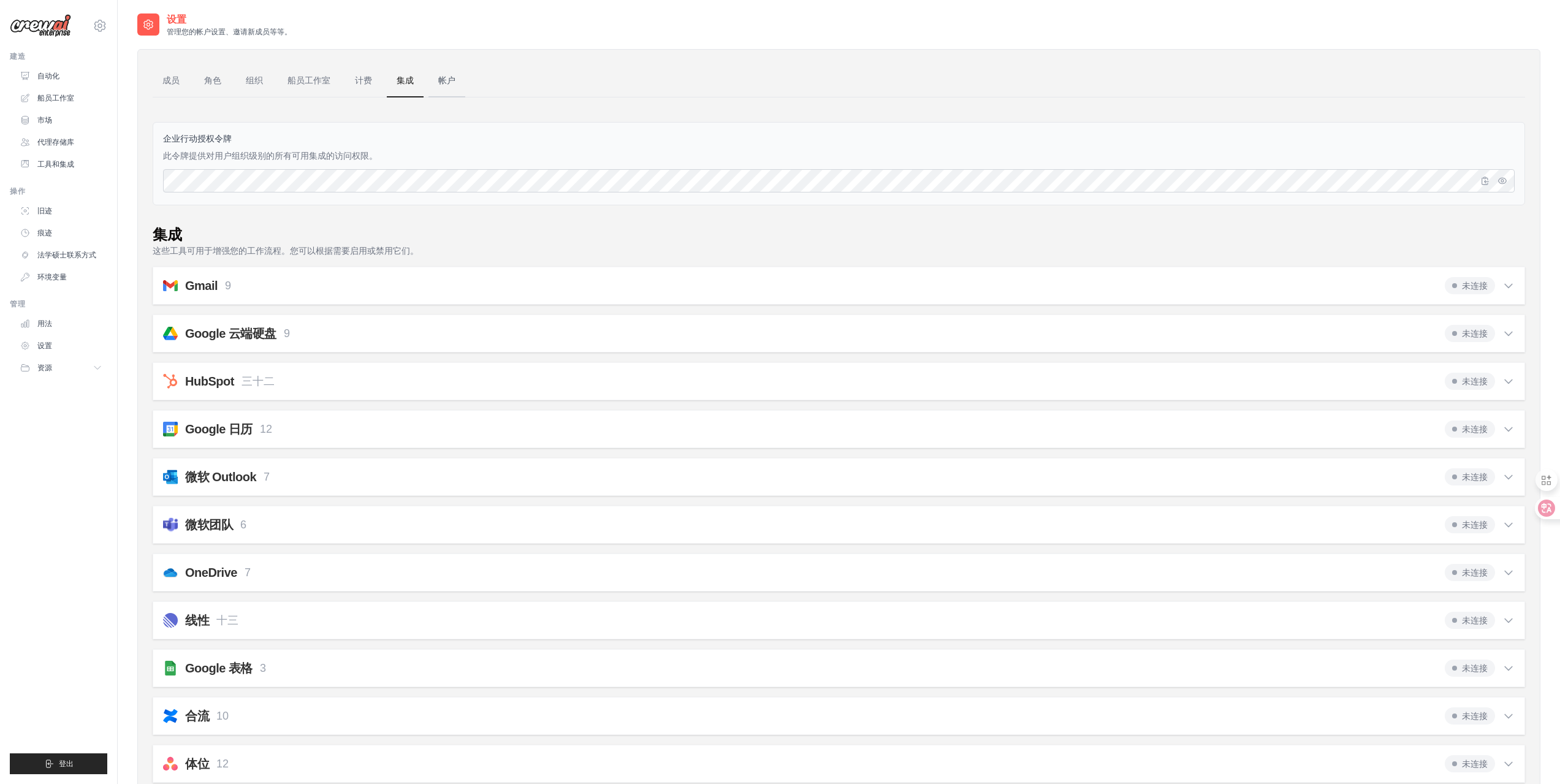
click at [456, 80] on link "帐户" at bounding box center [447, 81] width 37 height 33
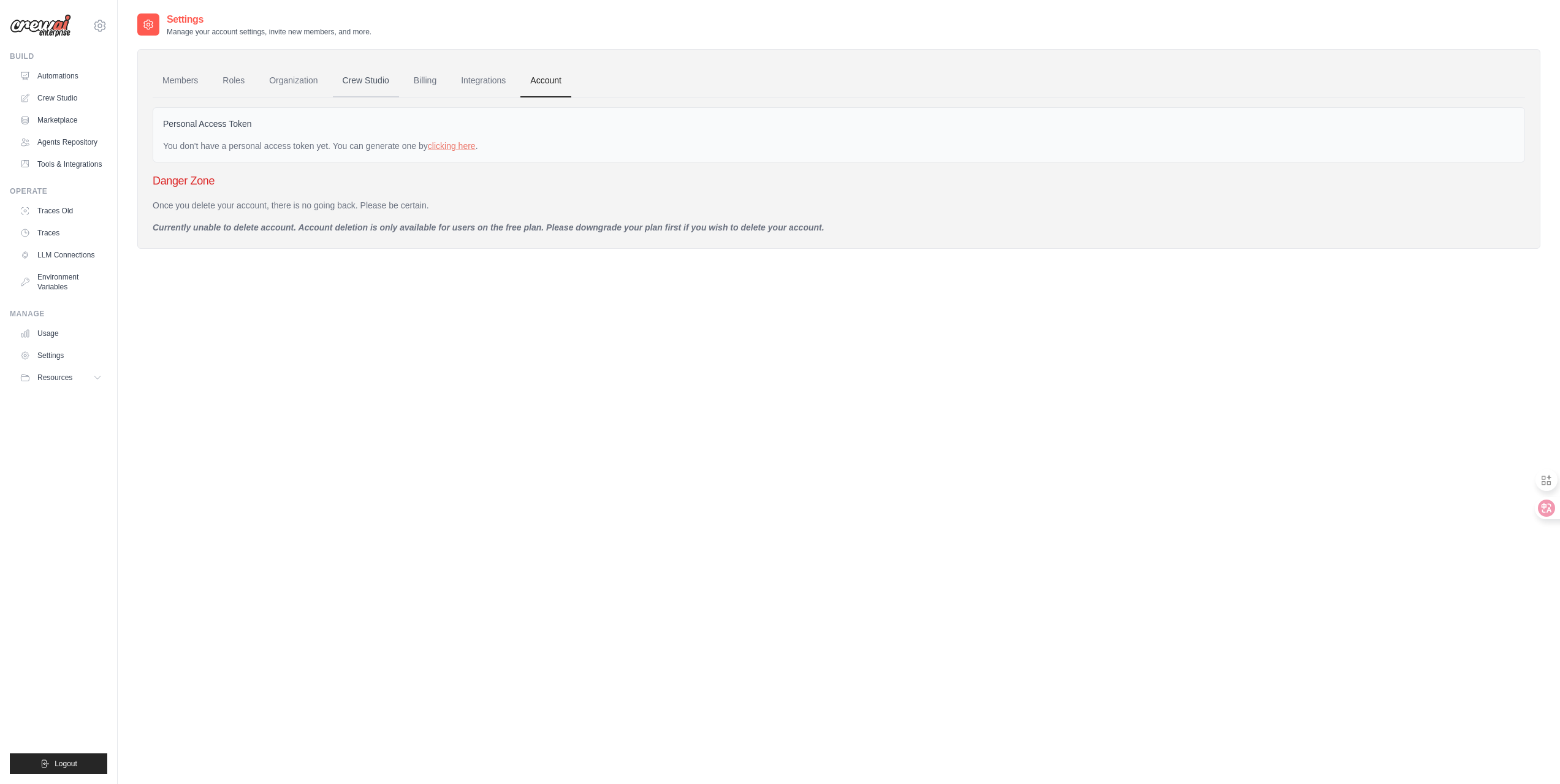
click at [383, 82] on link "Crew Studio" at bounding box center [366, 81] width 66 height 33
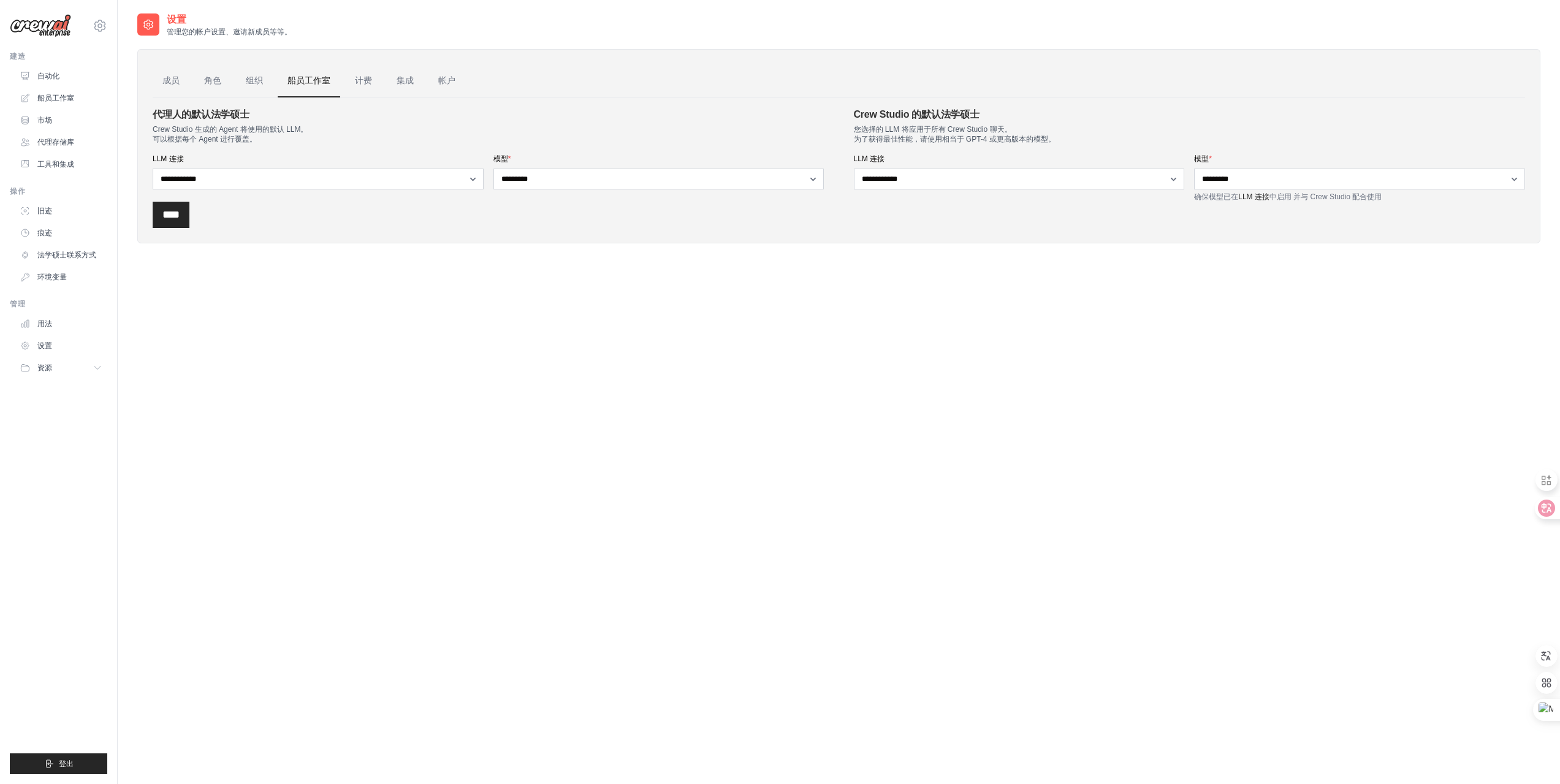
click at [96, 16] on div "[EMAIL_ADDRESS][DOMAIN_NAME] 设置" at bounding box center [59, 19] width 97 height 39
click at [99, 24] on icon at bounding box center [100, 26] width 15 height 15
click at [124, 73] on font "设置" at bounding box center [128, 76] width 17 height 10
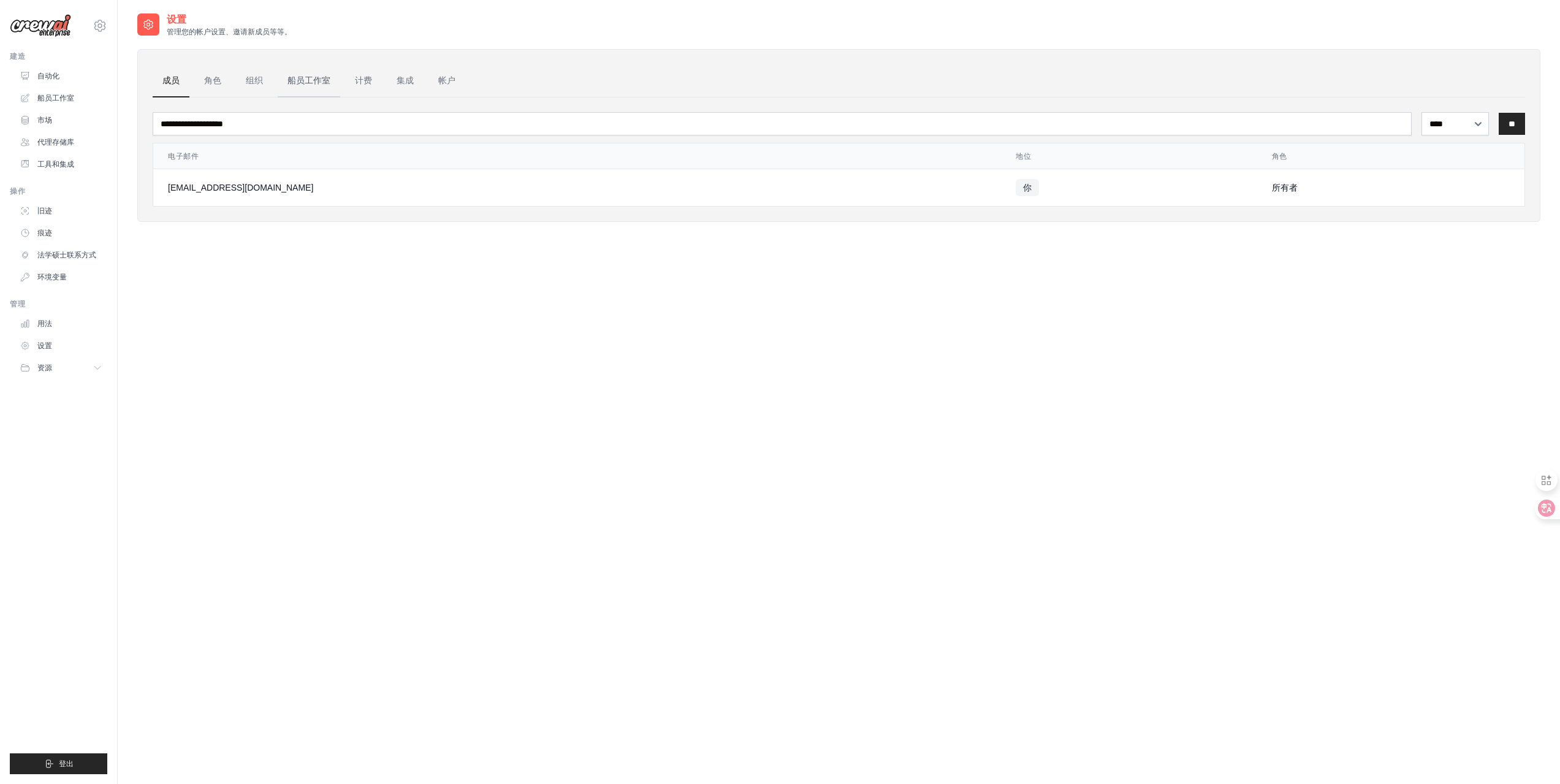
click at [311, 81] on font "船员工作室" at bounding box center [309, 81] width 43 height 10
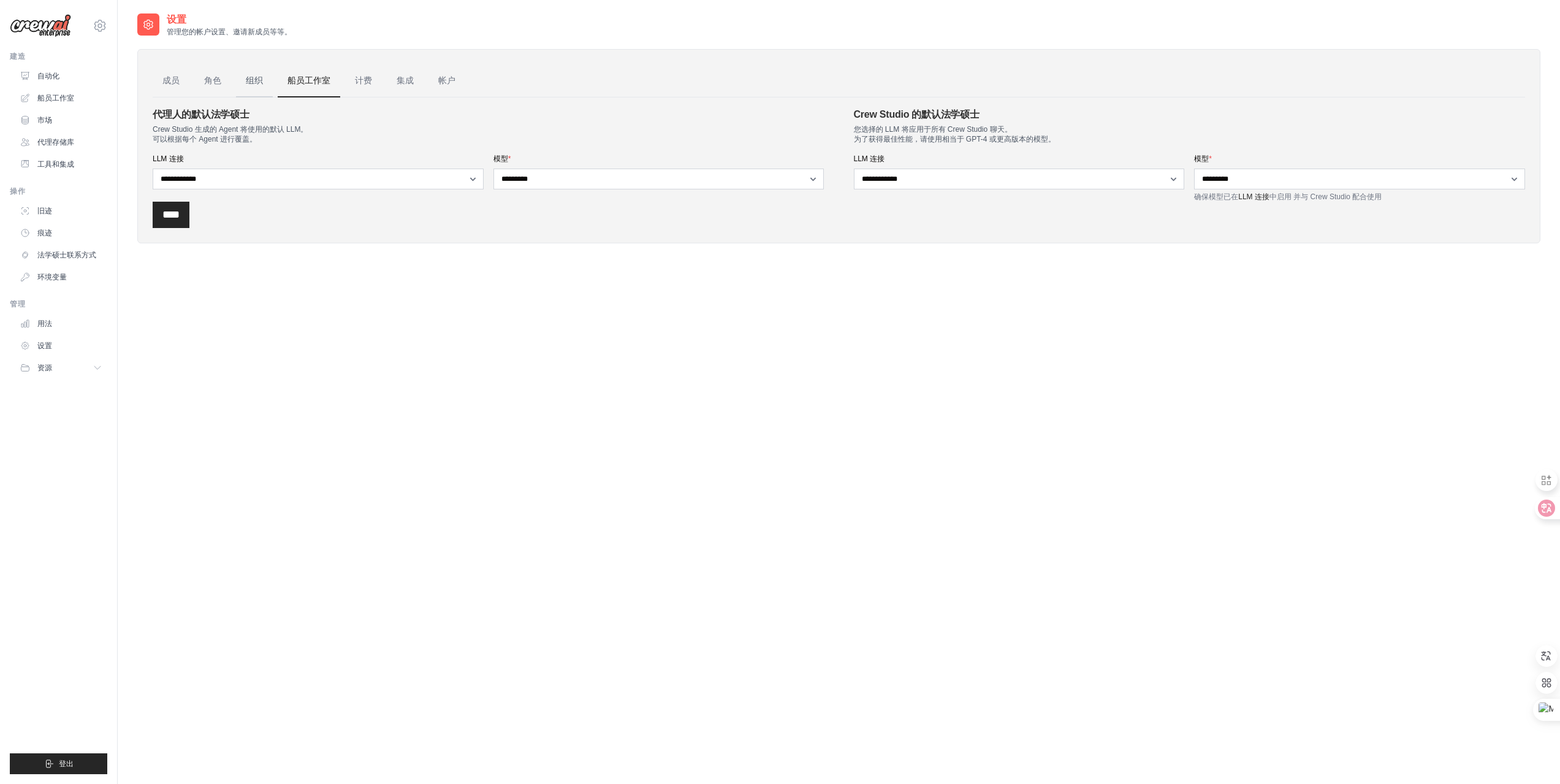
click at [260, 79] on font "组织" at bounding box center [254, 81] width 17 height 10
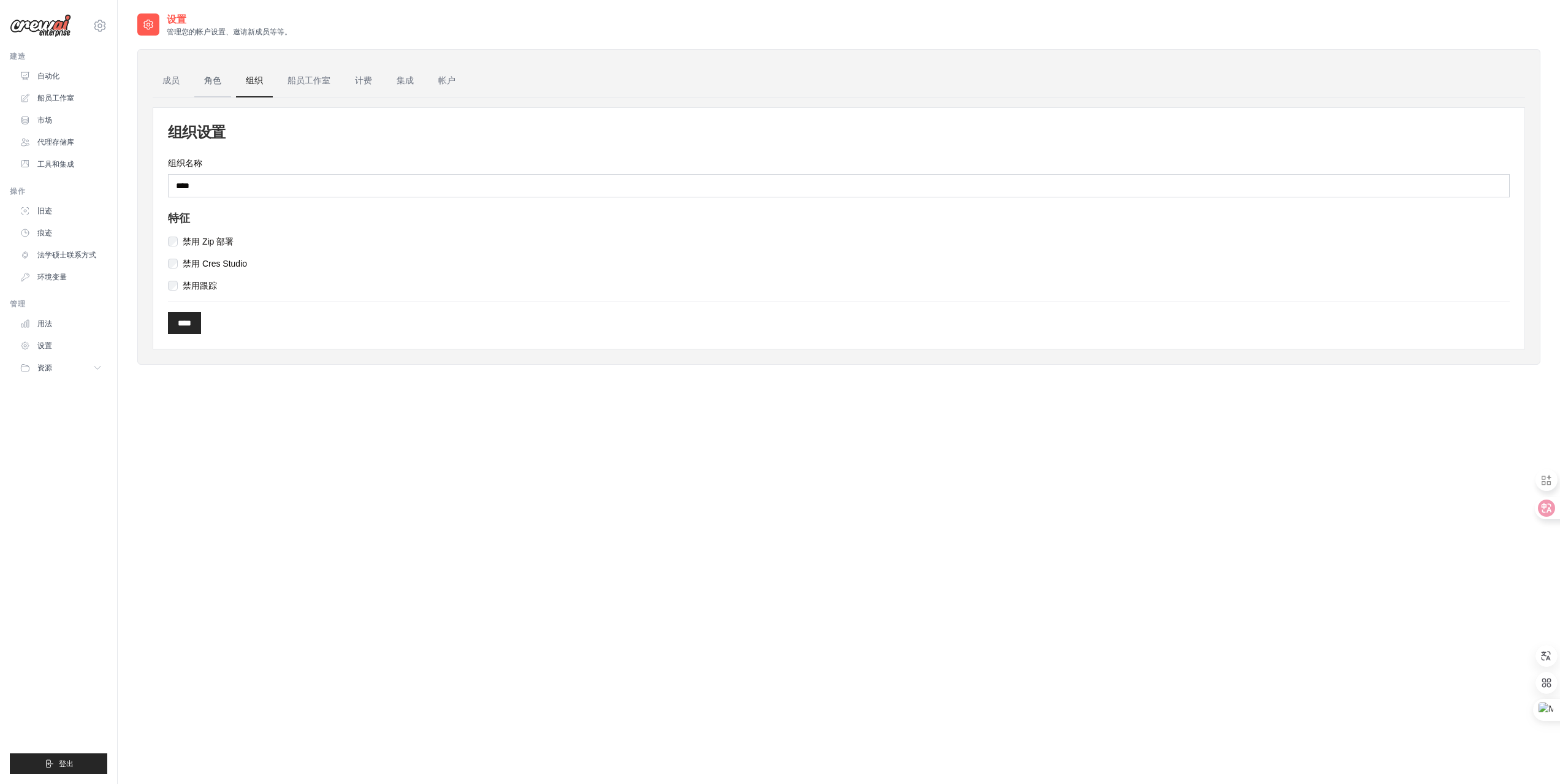
click at [225, 81] on link "角色" at bounding box center [213, 81] width 37 height 33
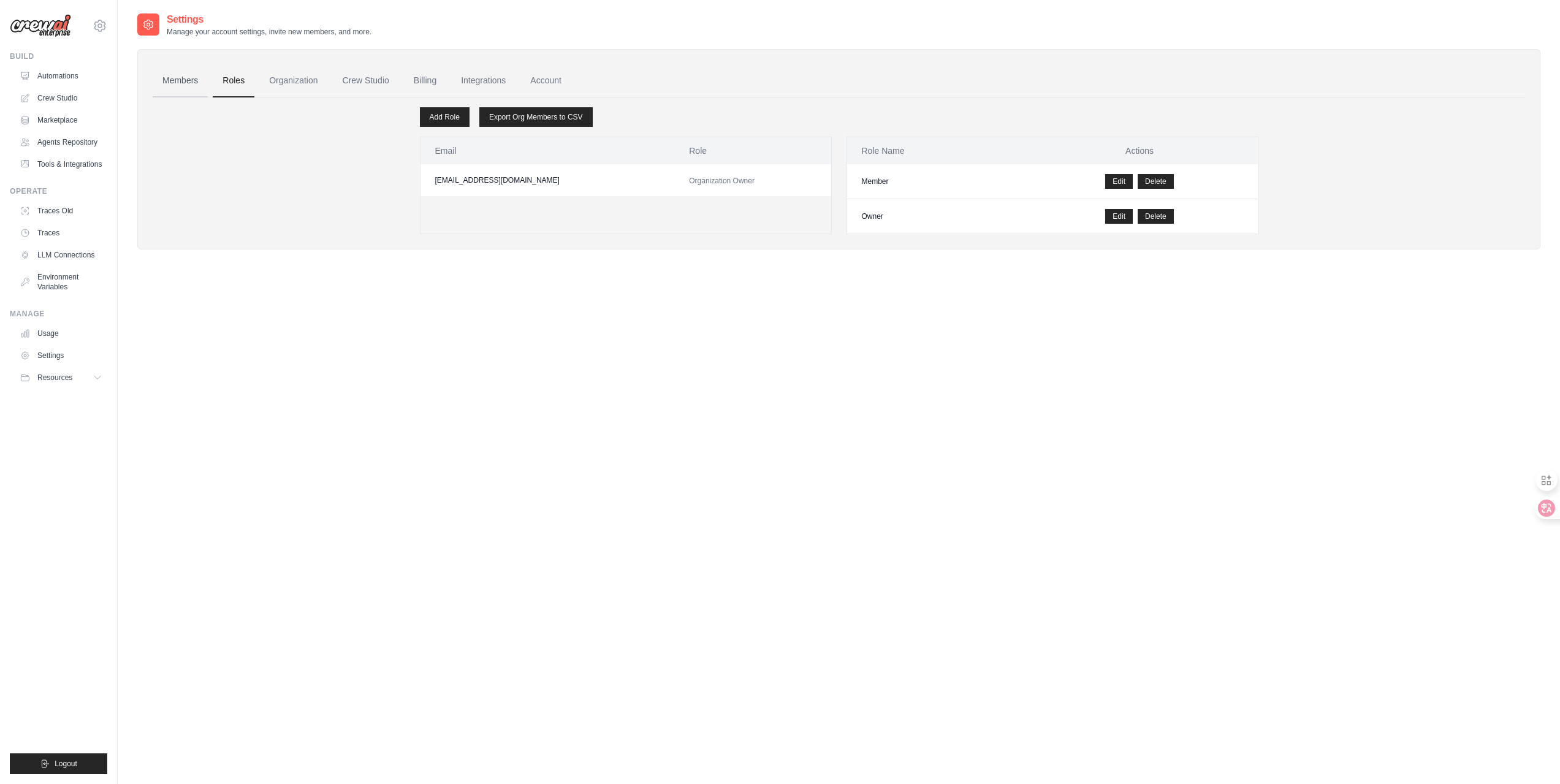
click at [174, 83] on link "Members" at bounding box center [180, 81] width 55 height 33
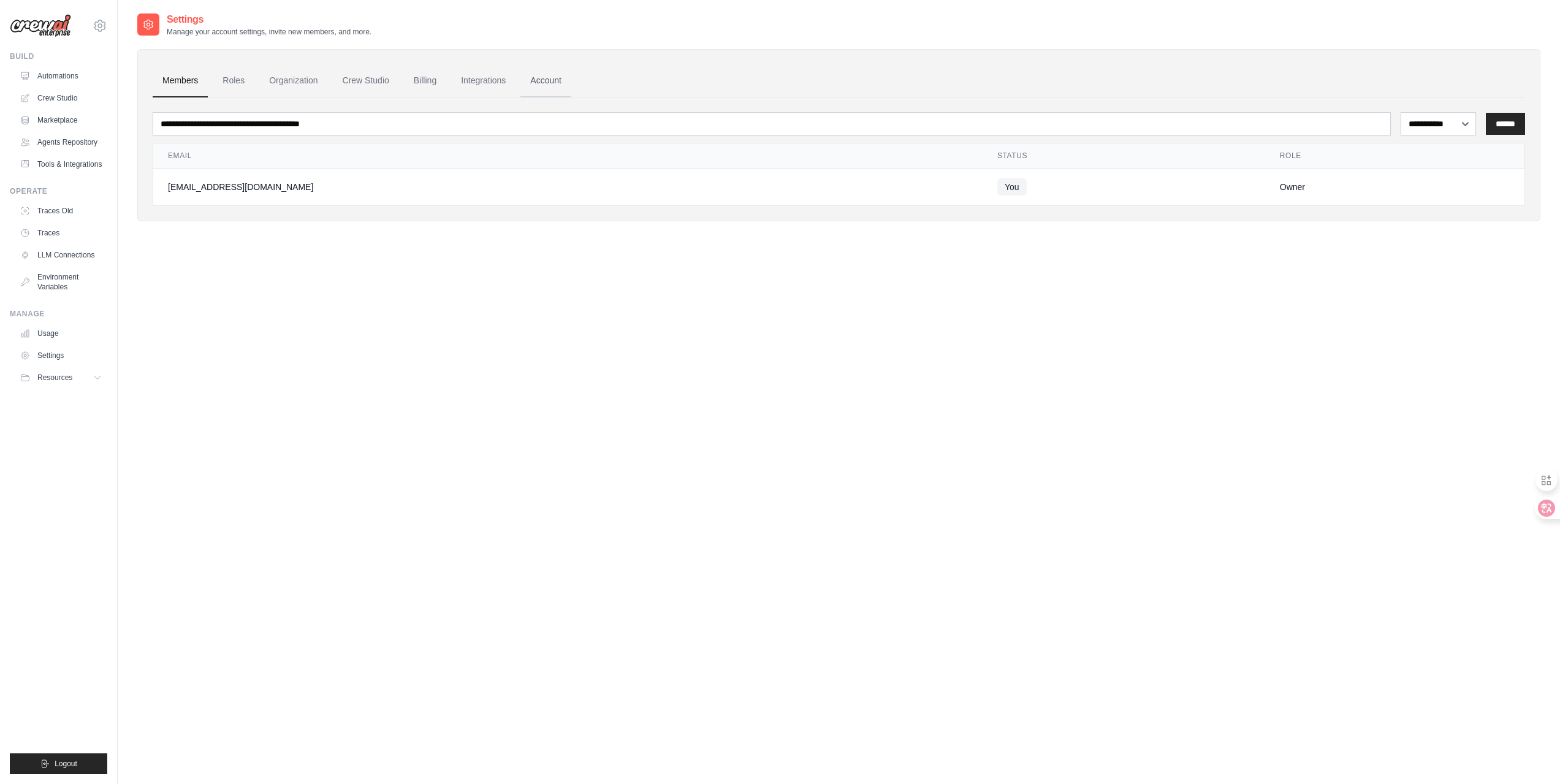
click at [571, 80] on link "Account" at bounding box center [546, 81] width 51 height 33
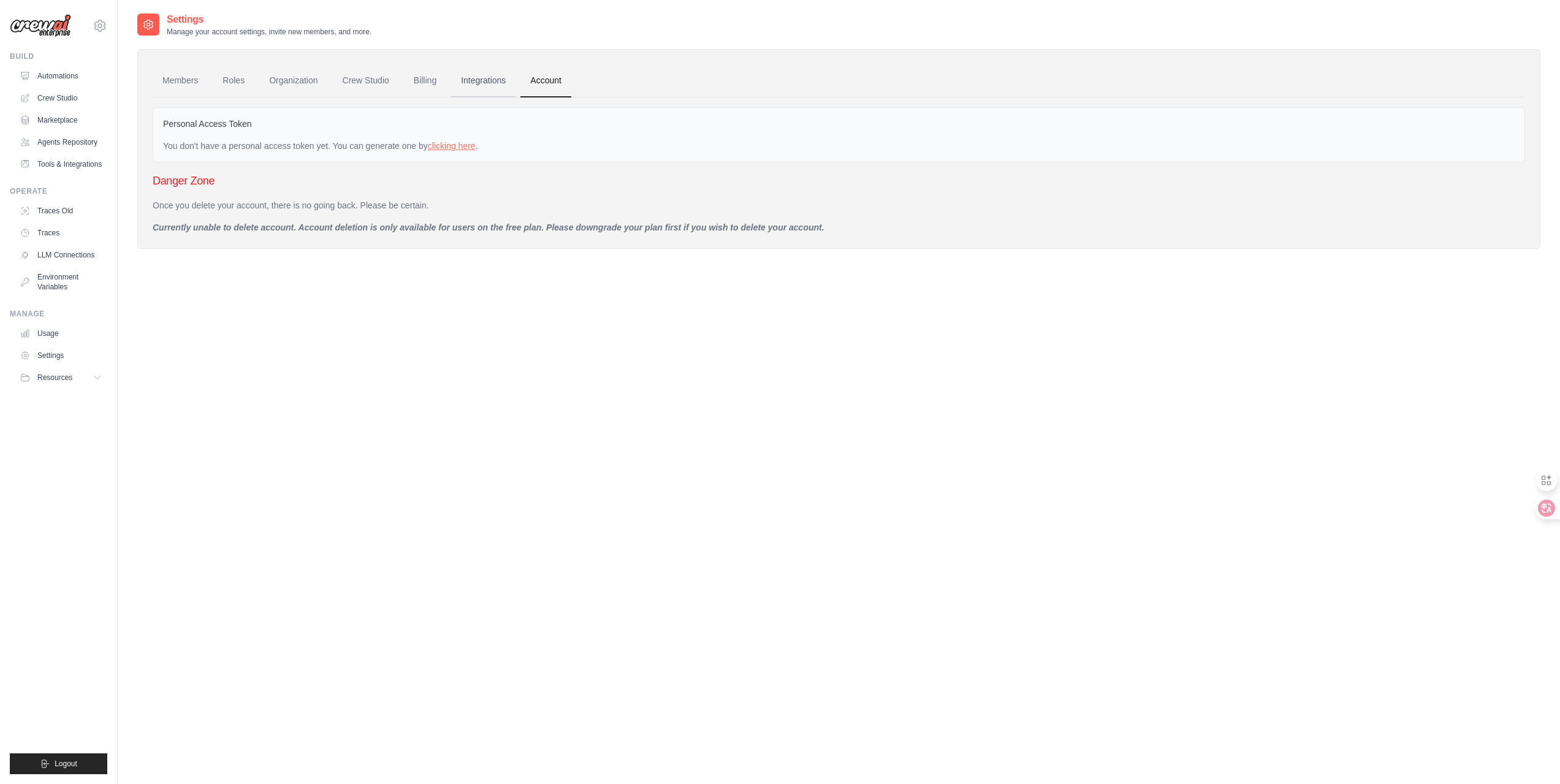
click at [500, 81] on link "Integrations" at bounding box center [484, 81] width 64 height 33
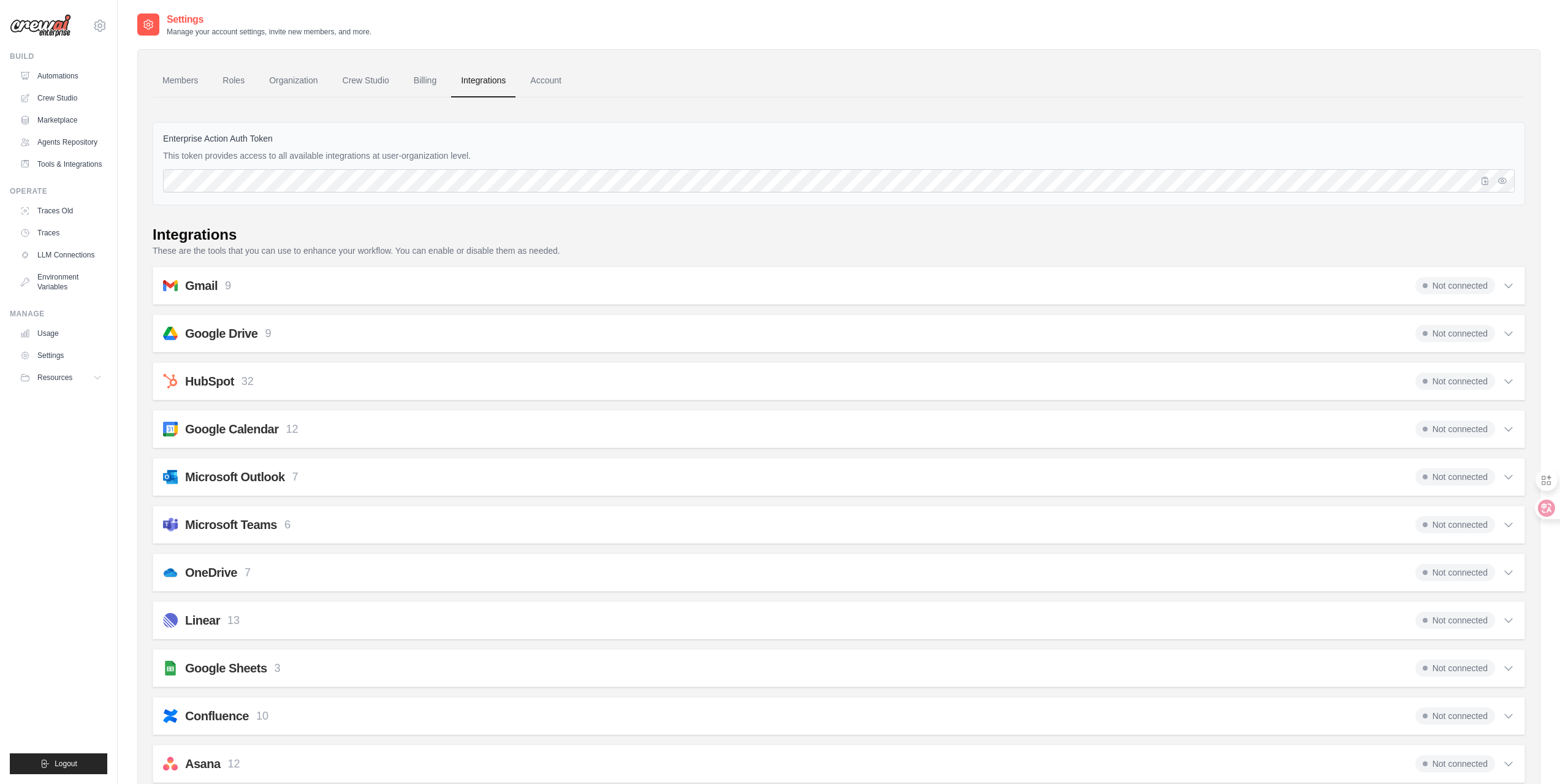
click at [437, 81] on link "Billing" at bounding box center [425, 81] width 42 height 33
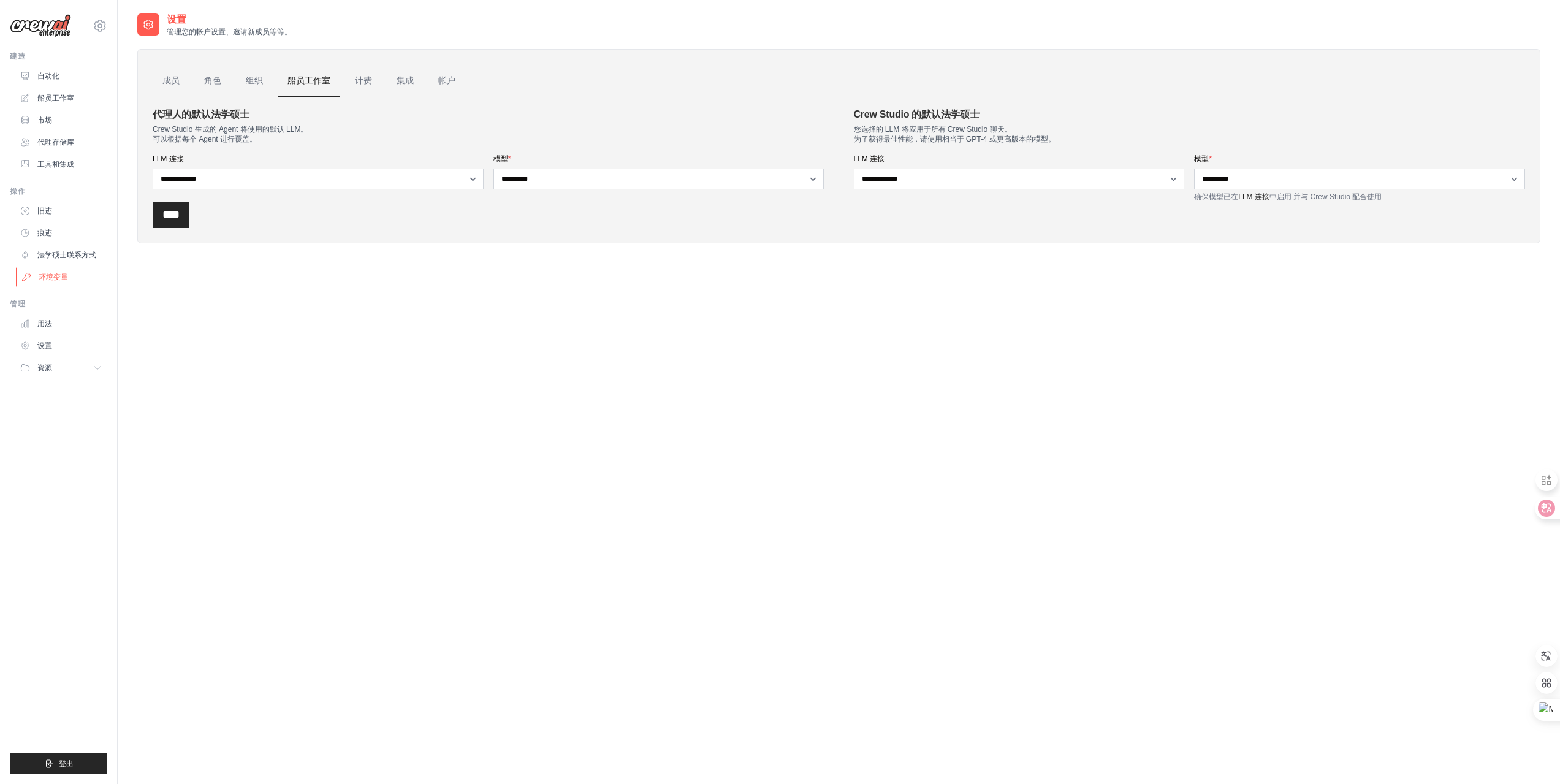
click at [77, 276] on link "环境变量" at bounding box center [62, 276] width 93 height 19
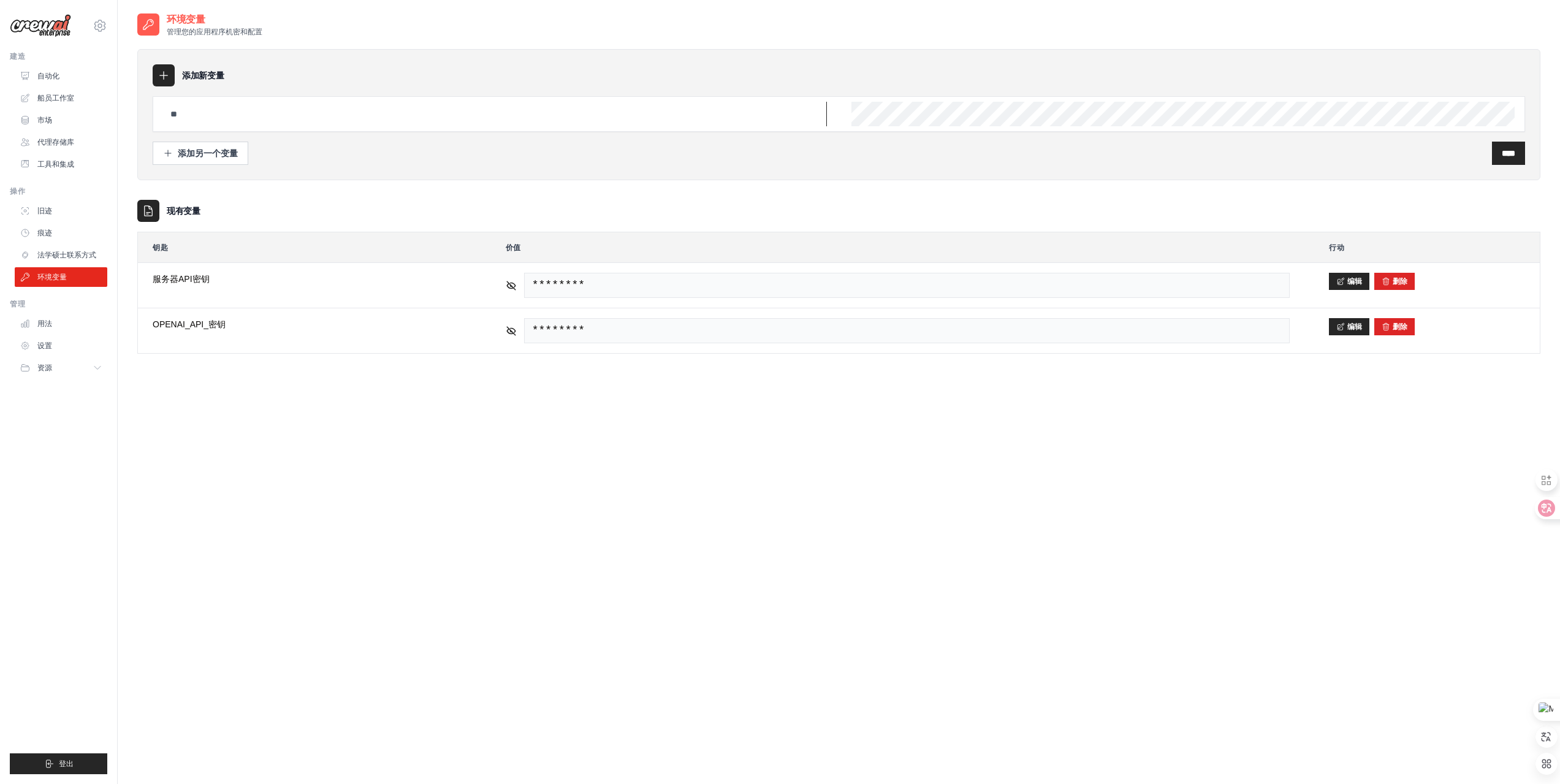
type input "**********"
click at [76, 246] on link "法学硕士联系方式" at bounding box center [62, 254] width 93 height 19
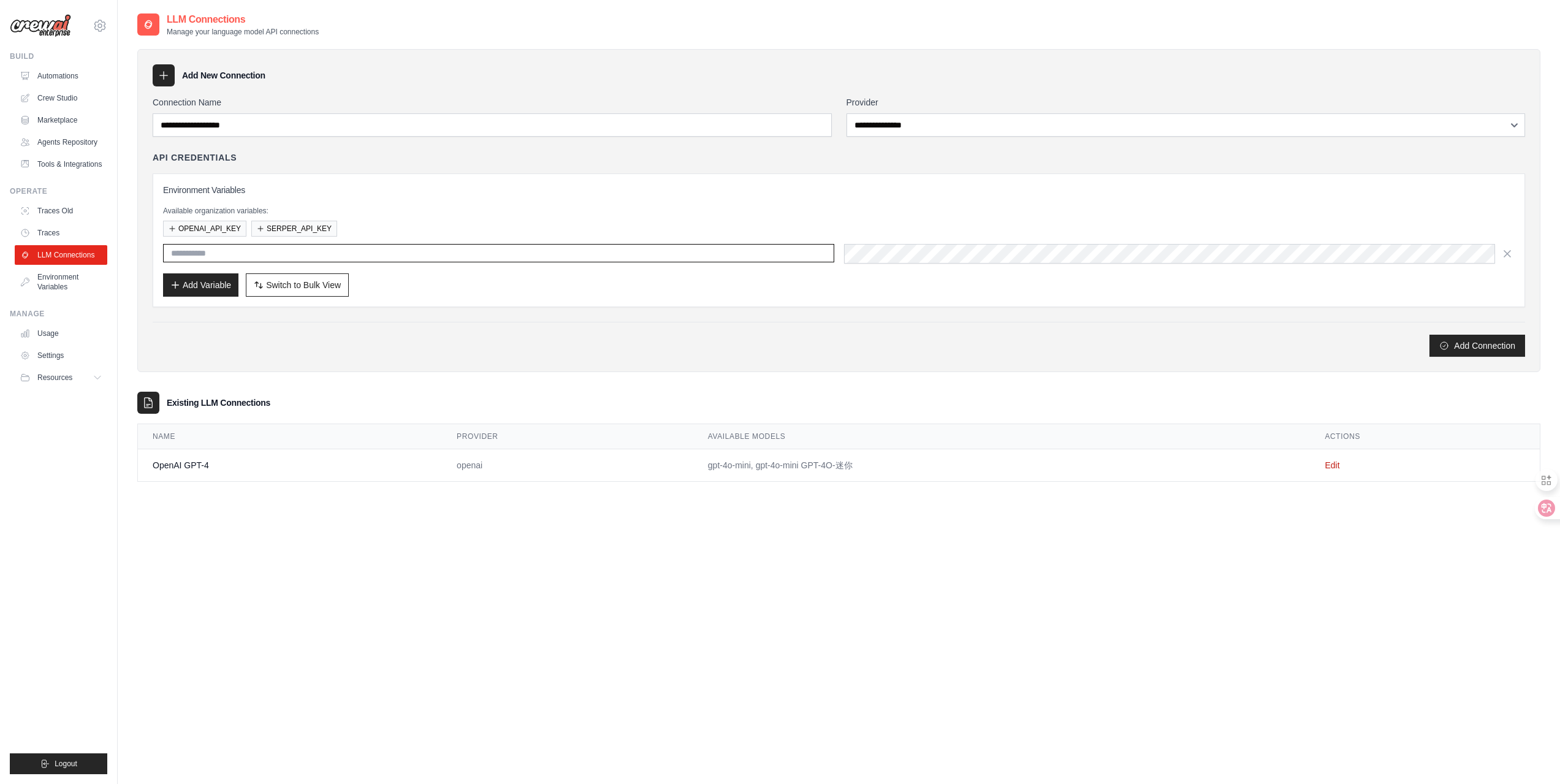
type input "**********"
click at [76, 76] on link "Automations" at bounding box center [62, 76] width 93 height 19
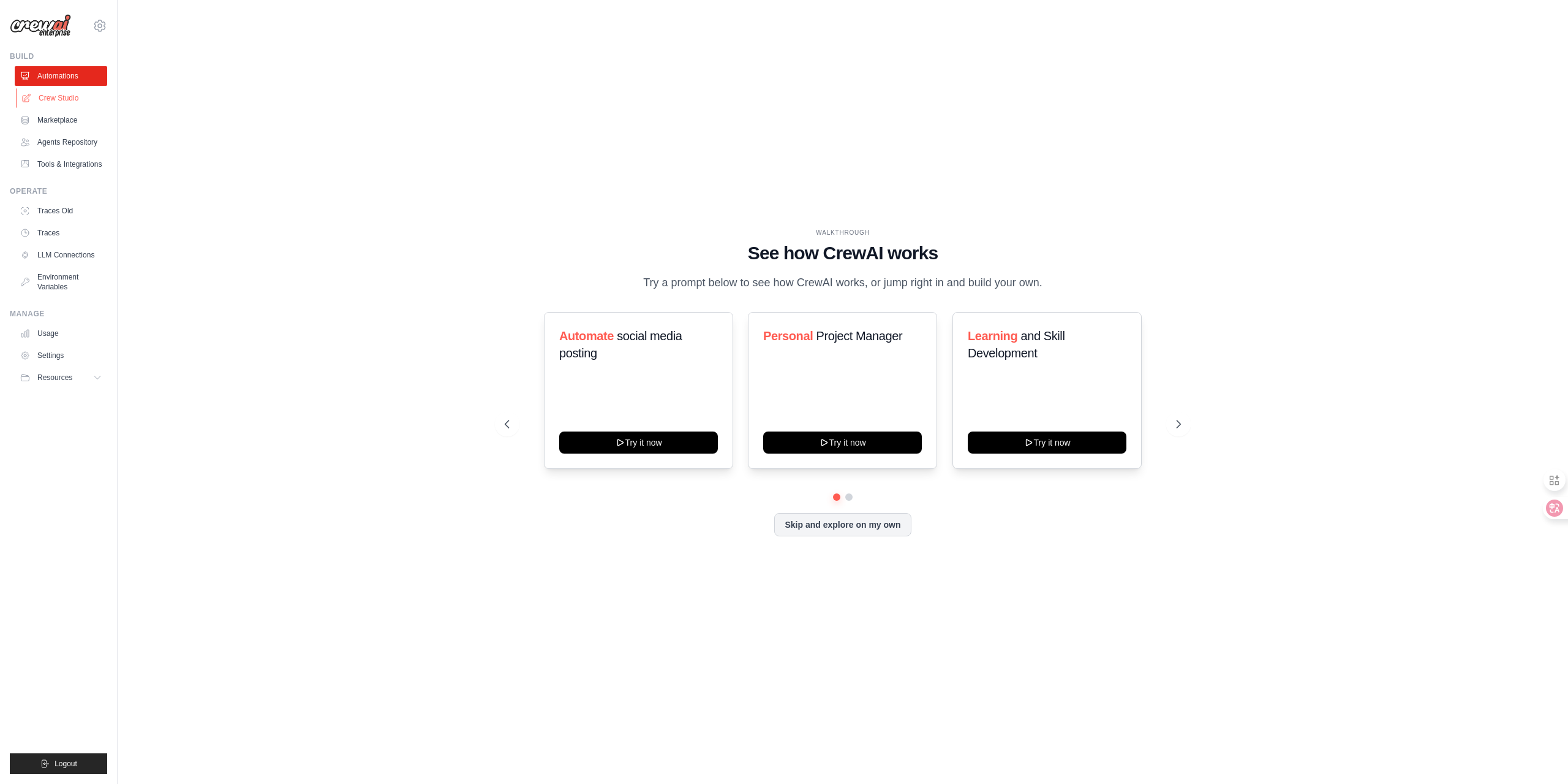
click at [70, 99] on link "Crew Studio" at bounding box center [62, 98] width 93 height 19
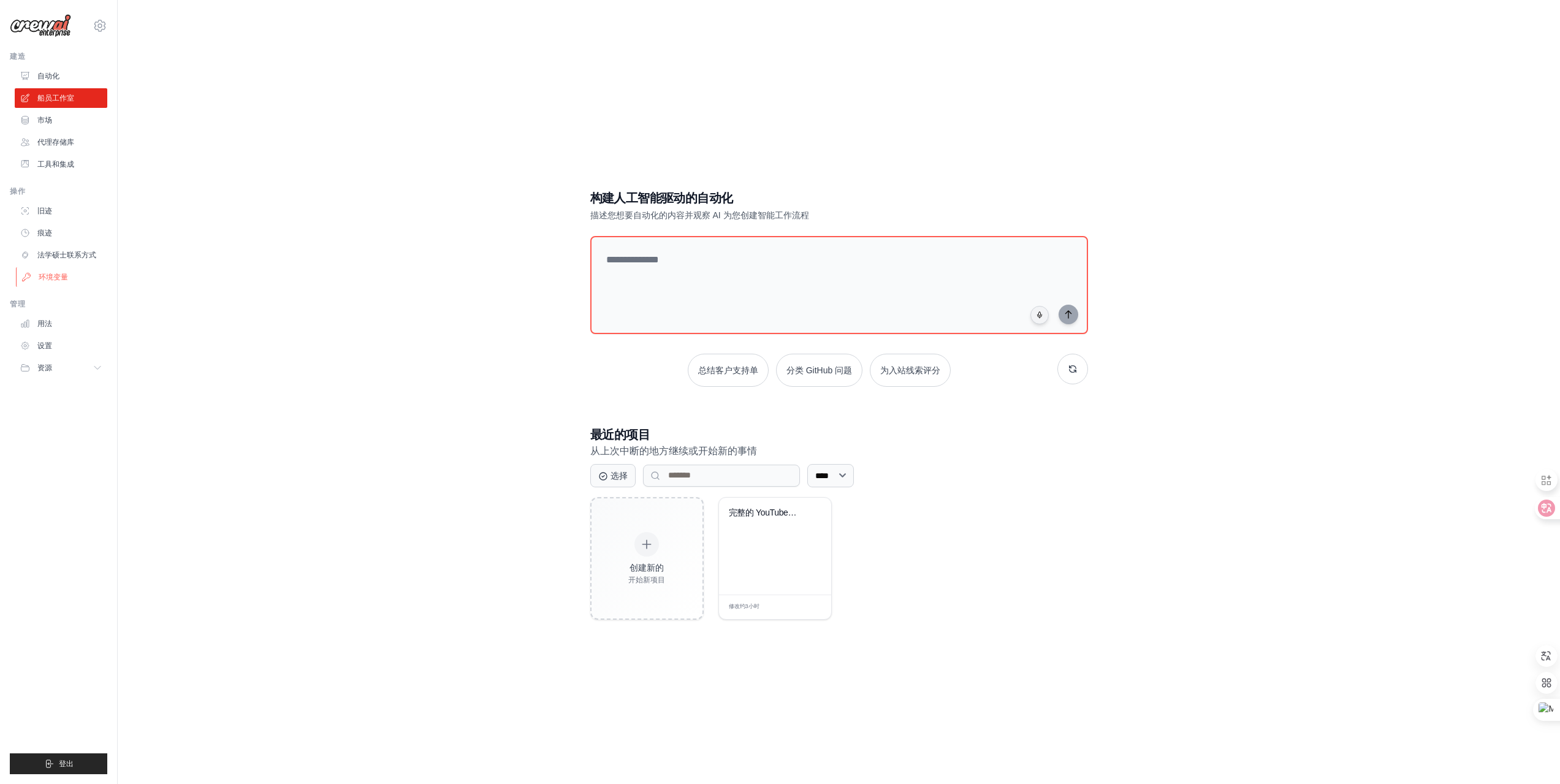
click at [64, 276] on font "环境变量" at bounding box center [53, 277] width 29 height 9
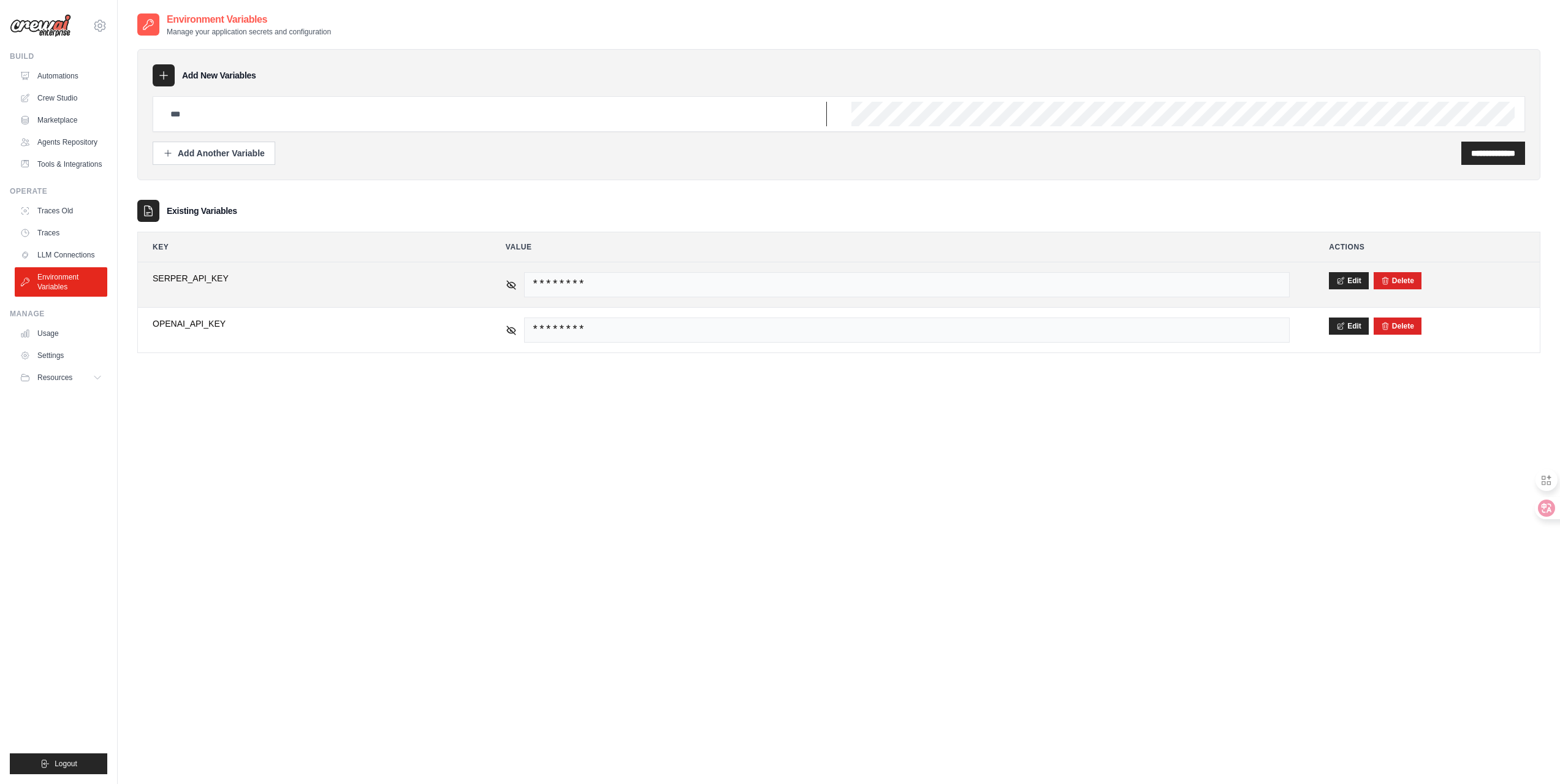
type input "**********"
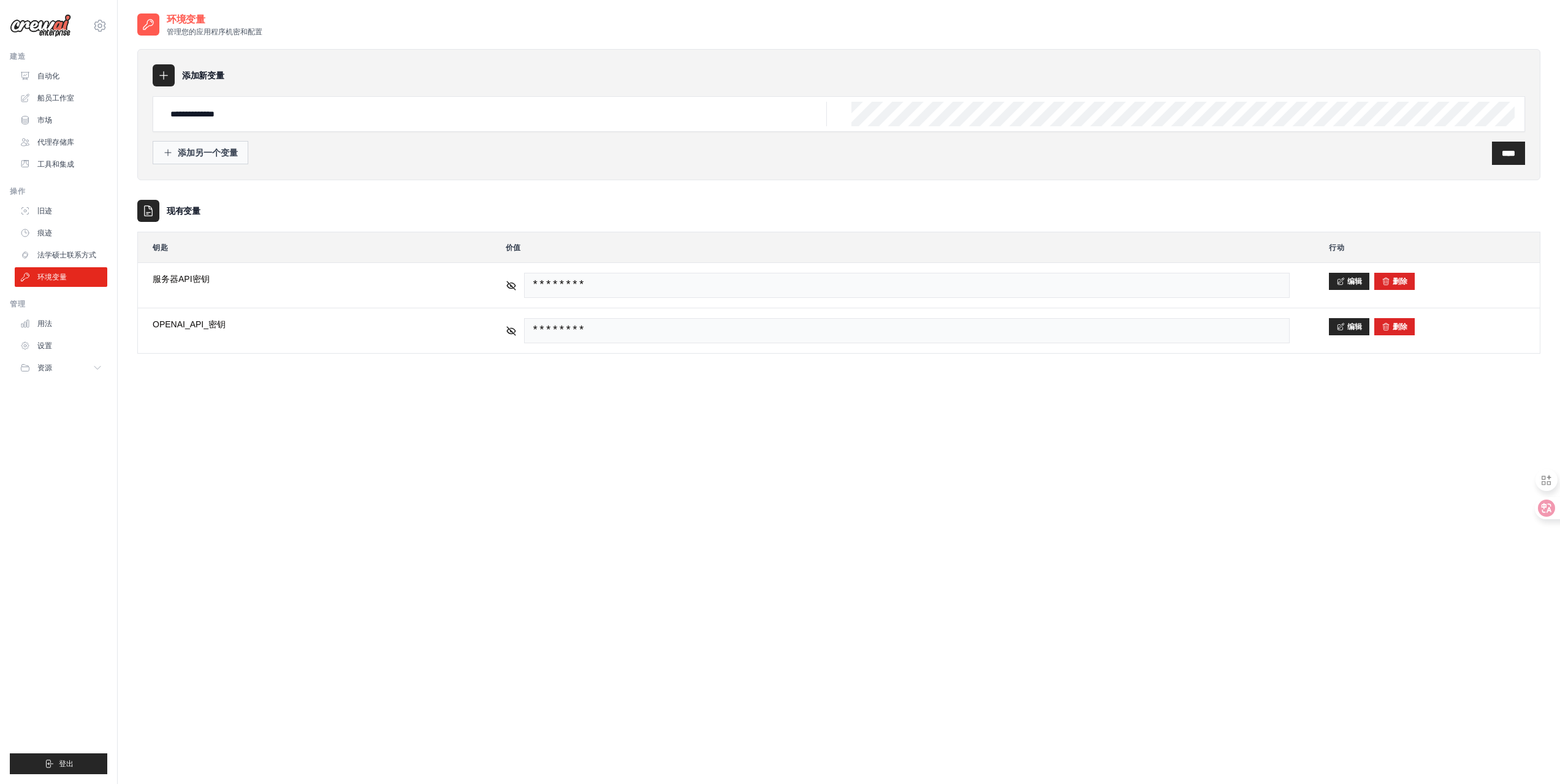
click at [219, 151] on font "添加另一个变量" at bounding box center [208, 153] width 60 height 10
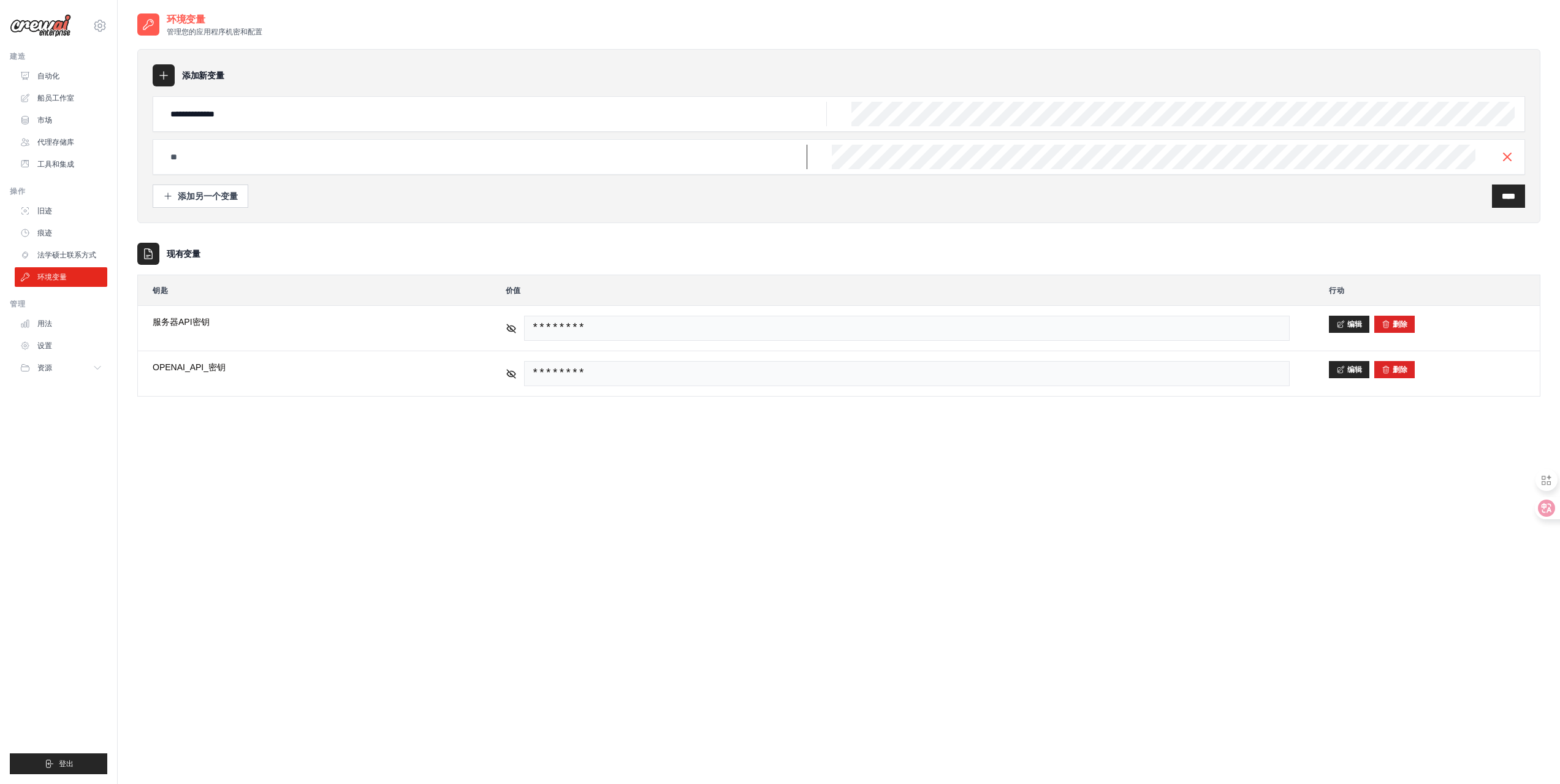
click at [235, 156] on input "text" at bounding box center [485, 157] width 644 height 24
paste input "**********"
type input "**********"
click at [1502, 193] on input "****" at bounding box center [1509, 196] width 14 height 12
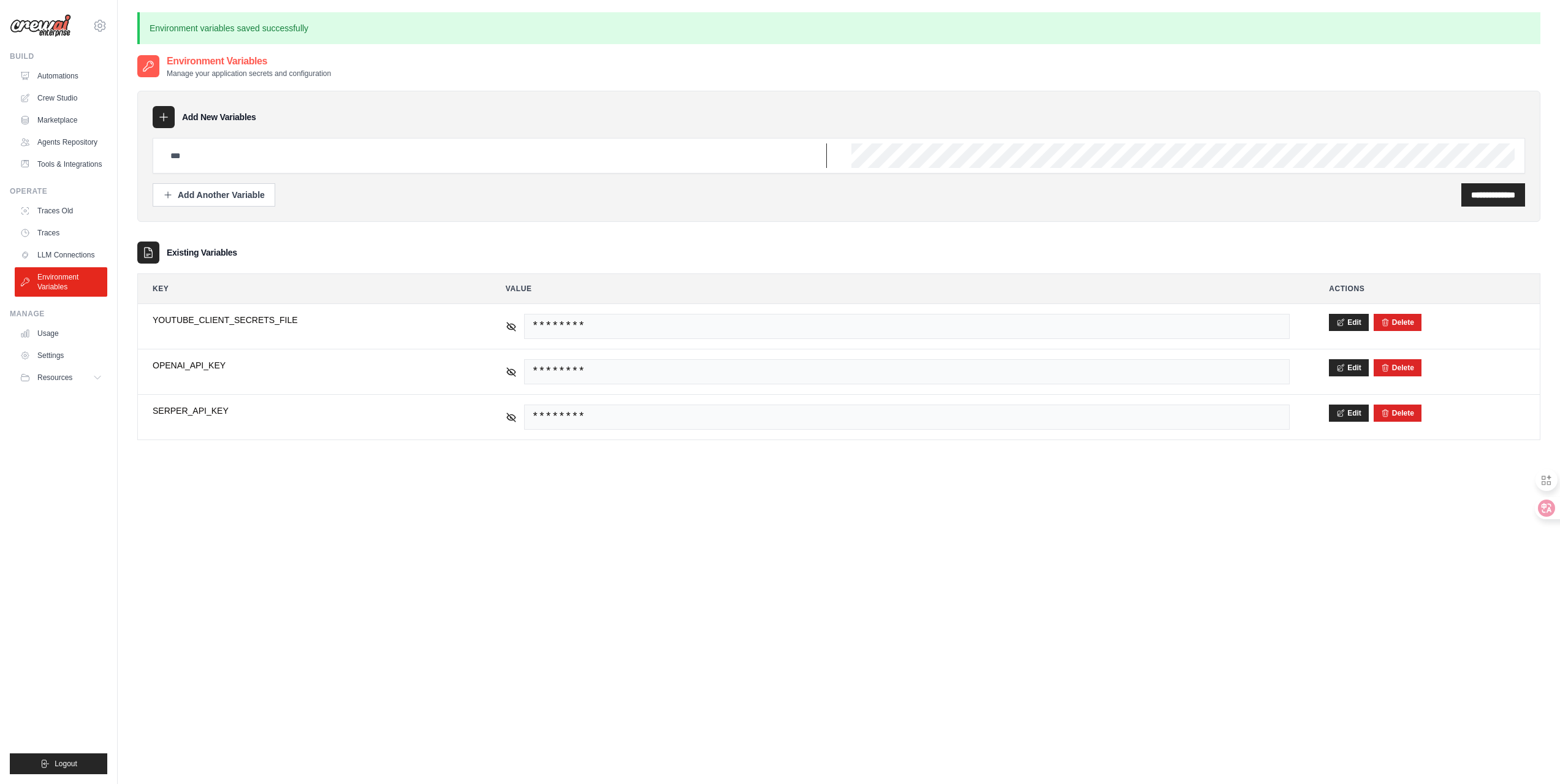
type input "**********"
click at [483, 518] on div "**********" at bounding box center [839, 446] width 1404 height 784
click at [74, 260] on link "LLM Connections" at bounding box center [62, 254] width 93 height 19
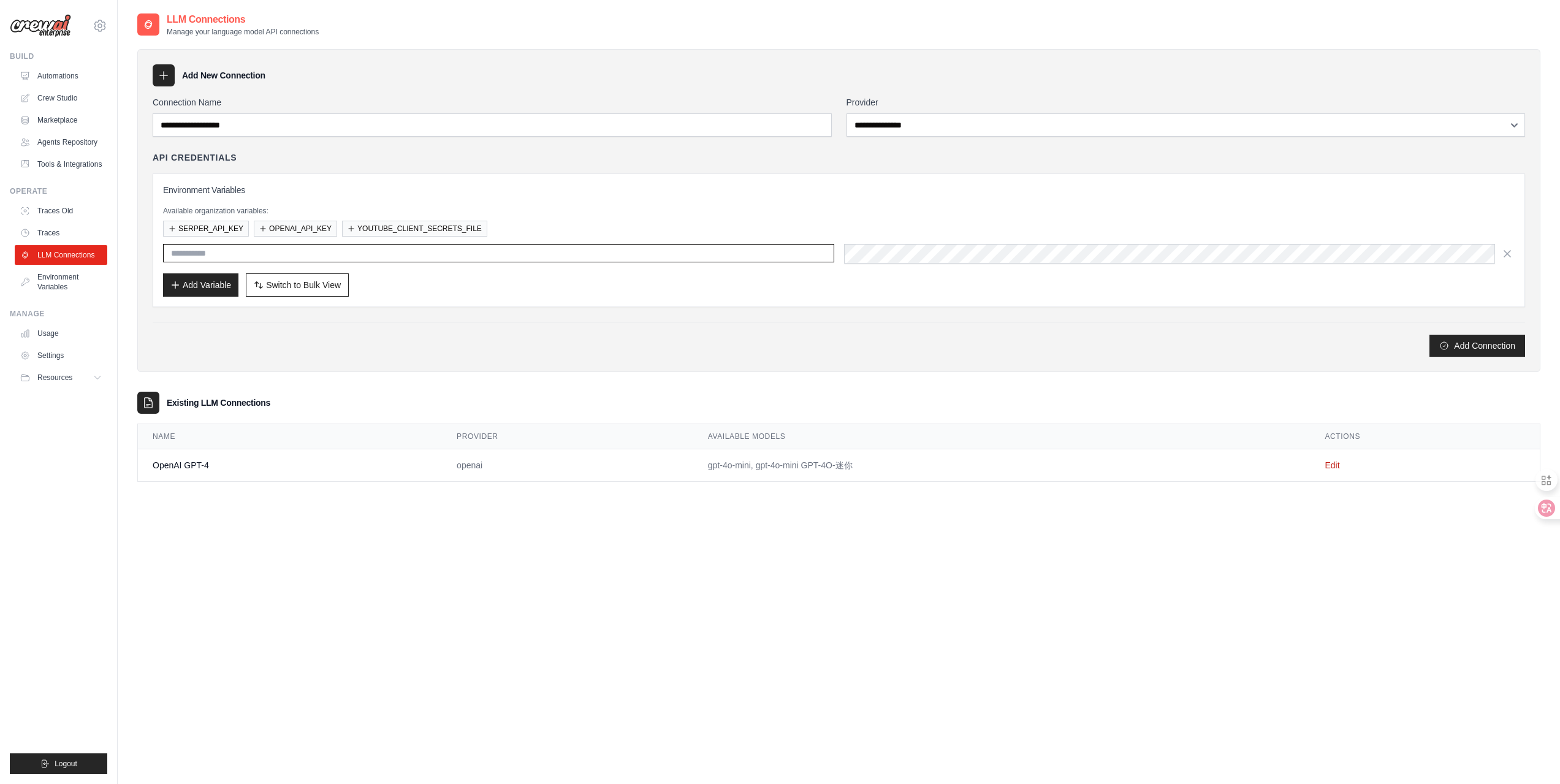
type input "**********"
click at [69, 286] on link "Environment Variables" at bounding box center [62, 281] width 93 height 29
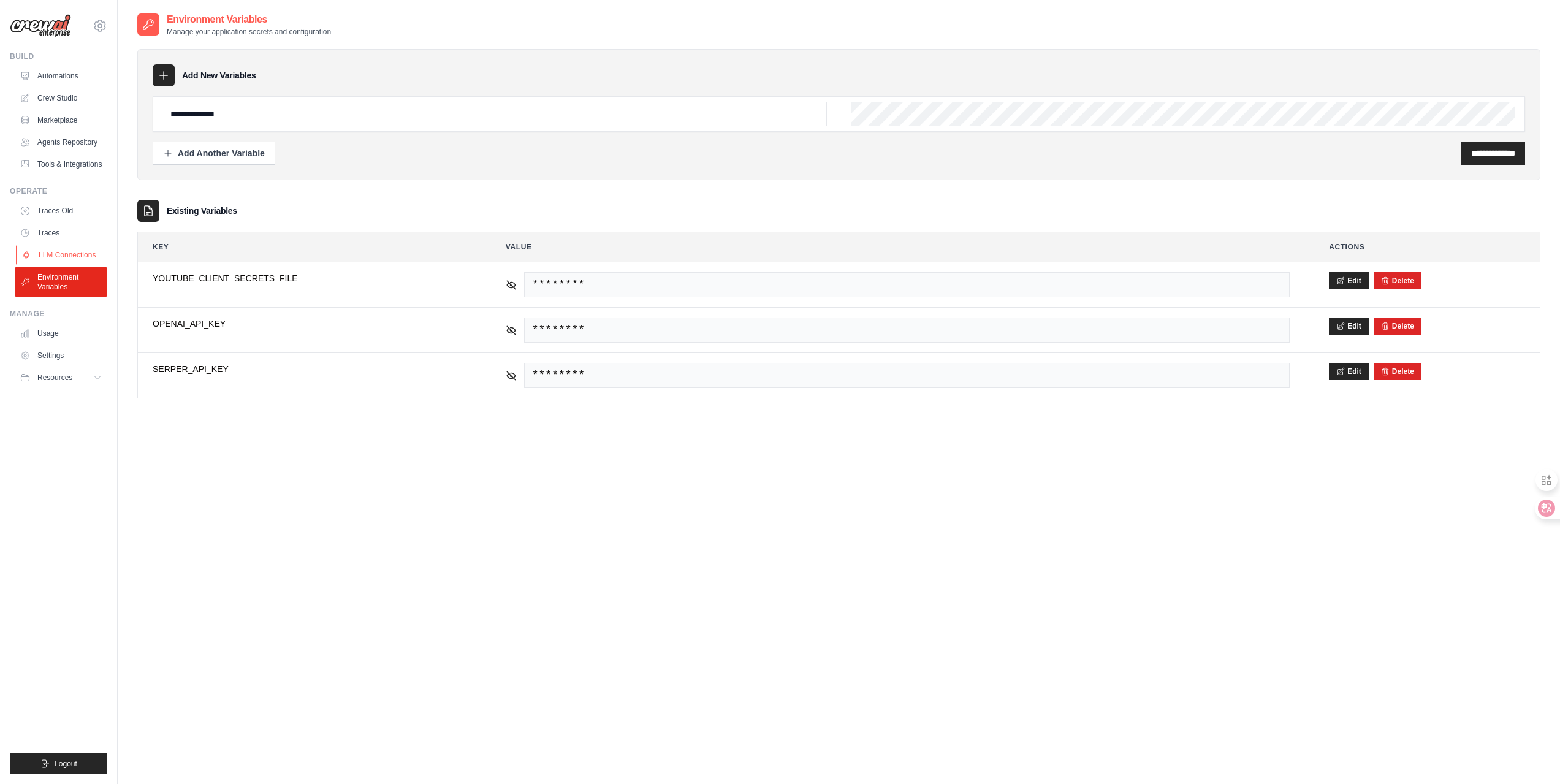
click at [81, 265] on link "LLM Connections" at bounding box center [62, 254] width 93 height 19
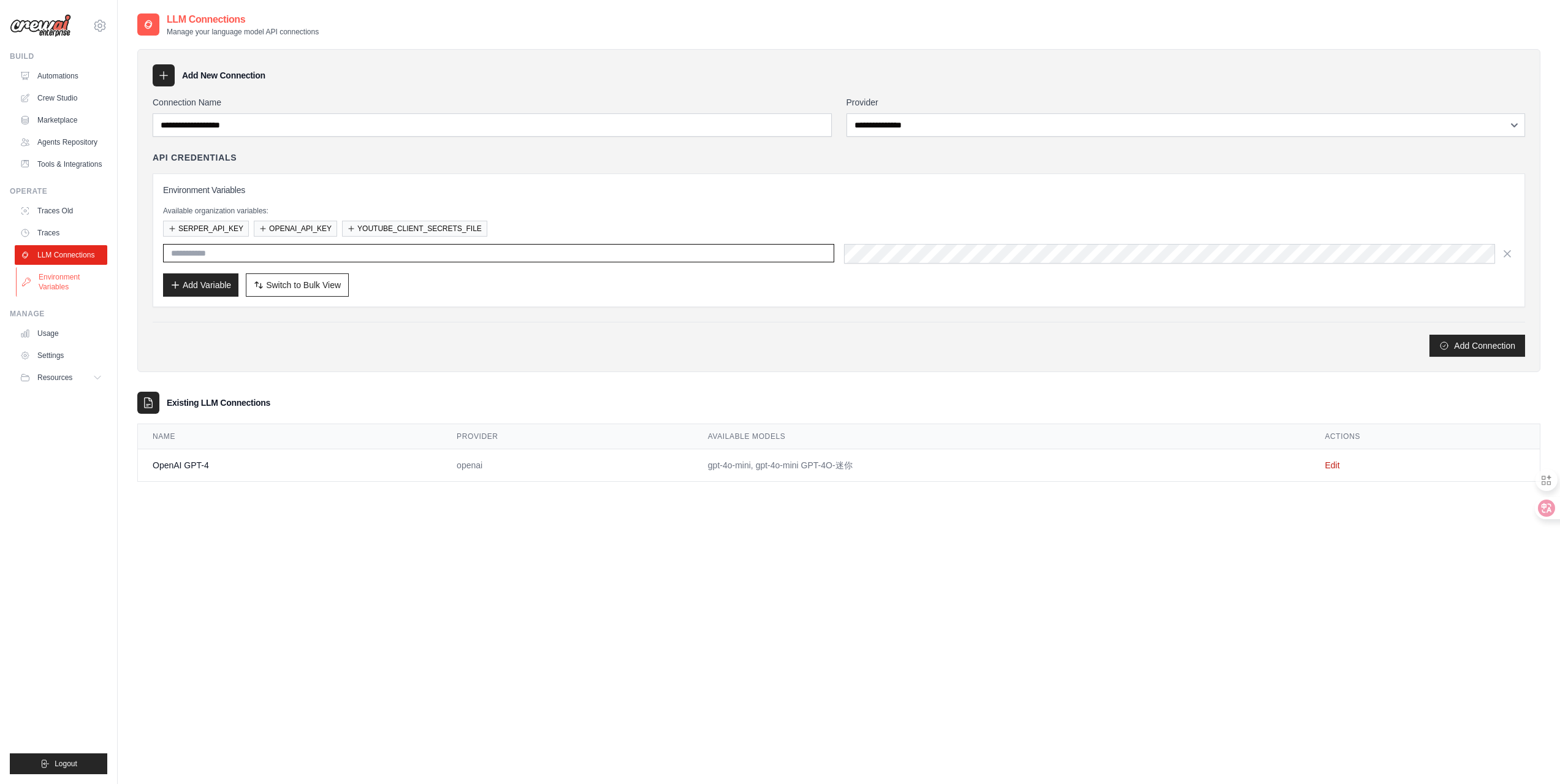
type input "**********"
click at [69, 286] on link "Environment Variables" at bounding box center [62, 281] width 93 height 29
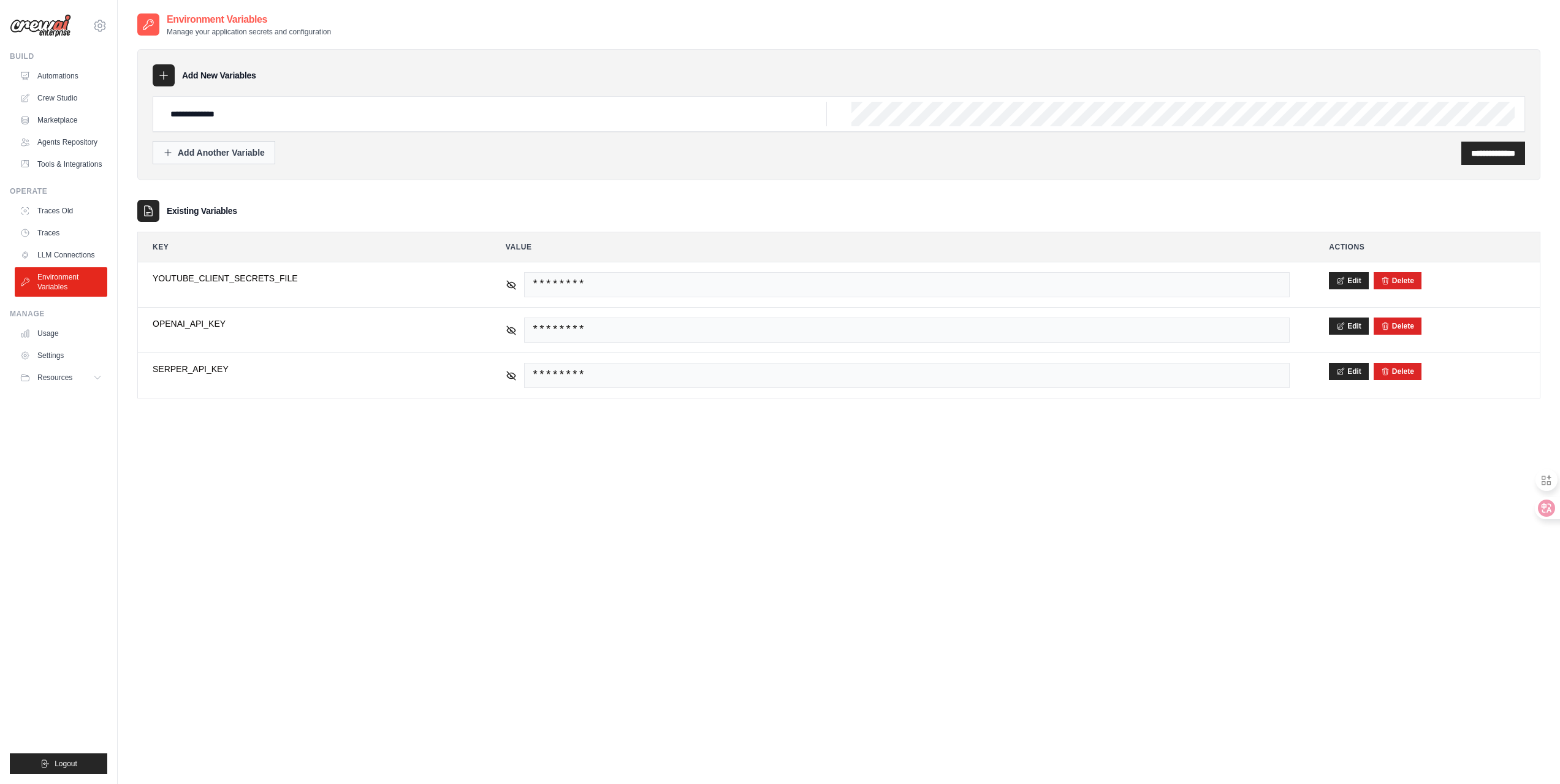
click at [256, 161] on button "Add Another Variable" at bounding box center [214, 152] width 123 height 24
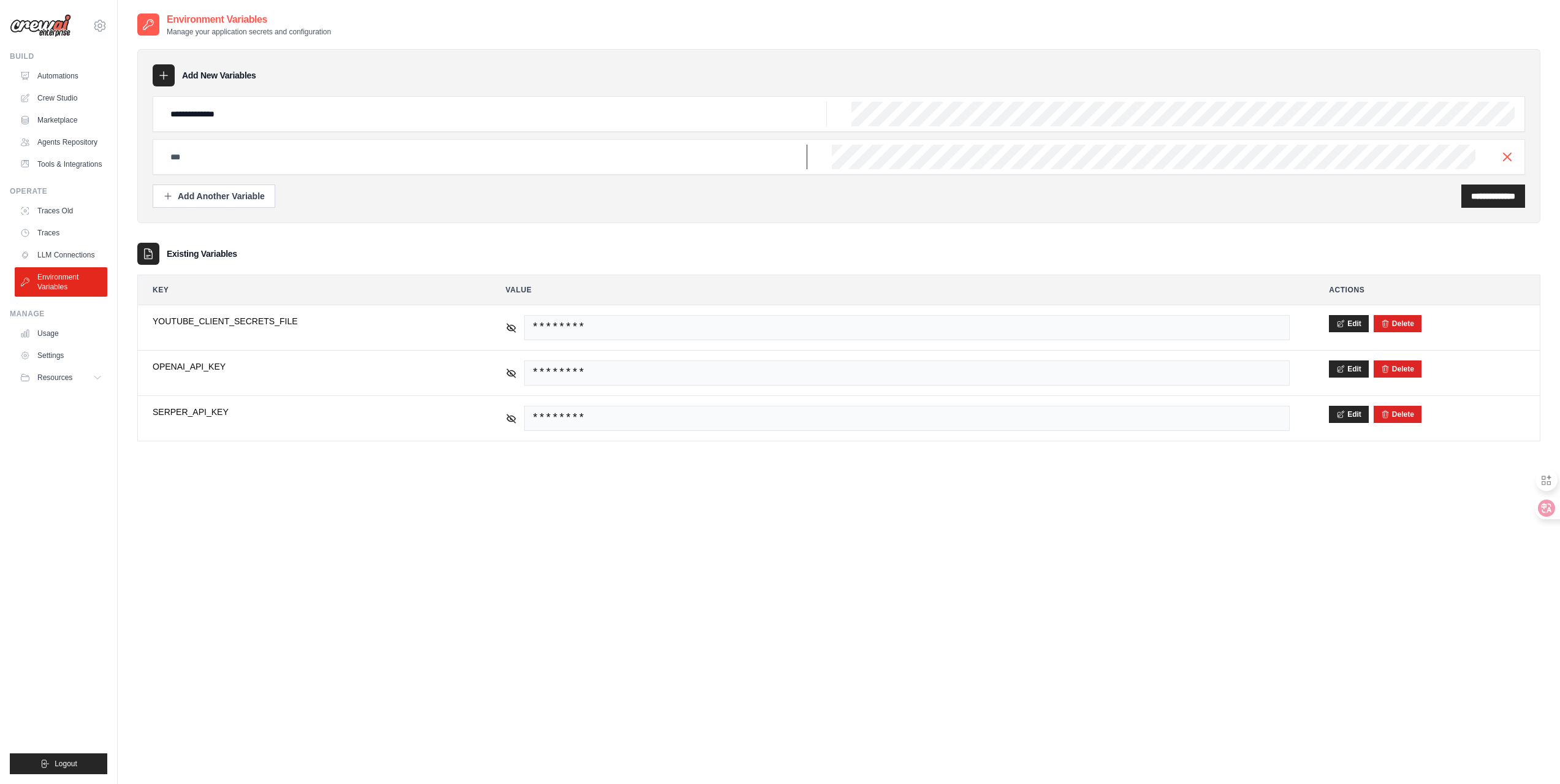
click at [252, 162] on input "text" at bounding box center [485, 157] width 644 height 24
paste input "**********"
type input "**********"
drag, startPoint x: 1486, startPoint y: 199, endPoint x: 1481, endPoint y: 201, distance: 5.4
click at [1486, 199] on input "**********" at bounding box center [1494, 196] width 44 height 12
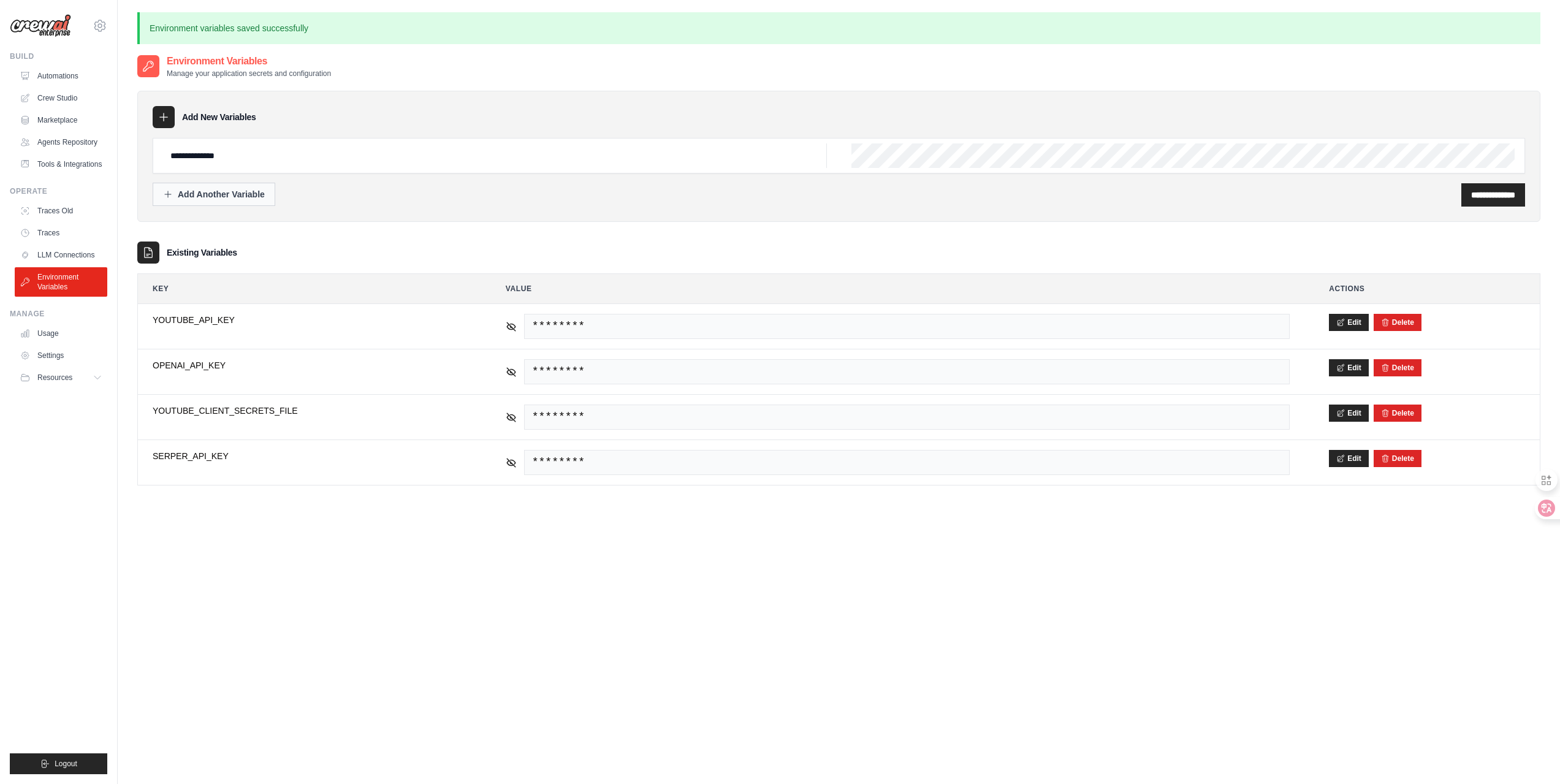
click at [249, 189] on div "Add Another Variable" at bounding box center [214, 194] width 101 height 12
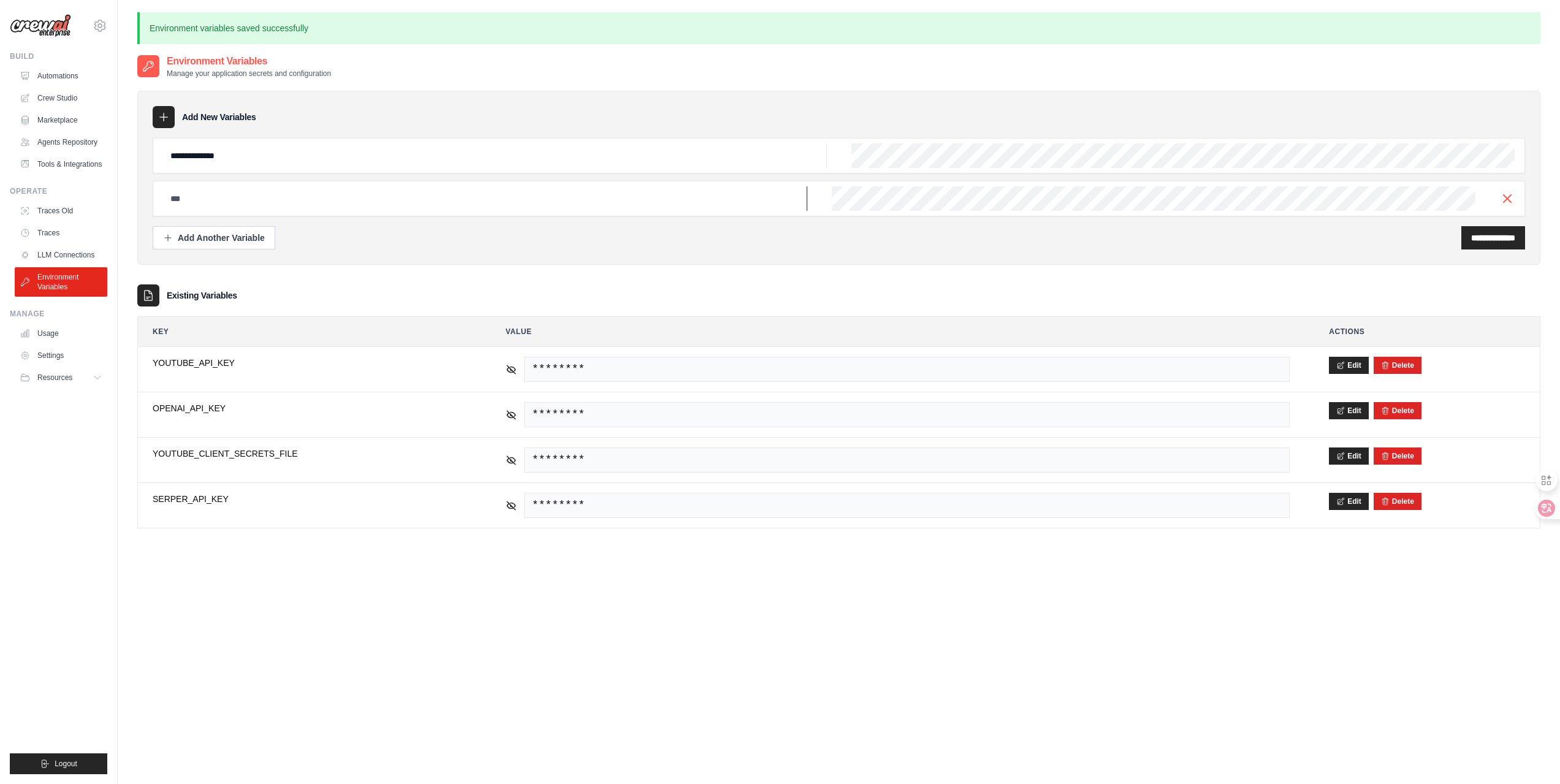
click at [531, 197] on input "text" at bounding box center [485, 198] width 644 height 24
click at [222, 192] on input "text" at bounding box center [485, 198] width 644 height 24
paste input "**********"
type input "**********"
click at [482, 238] on div "**********" at bounding box center [839, 238] width 1373 height 24
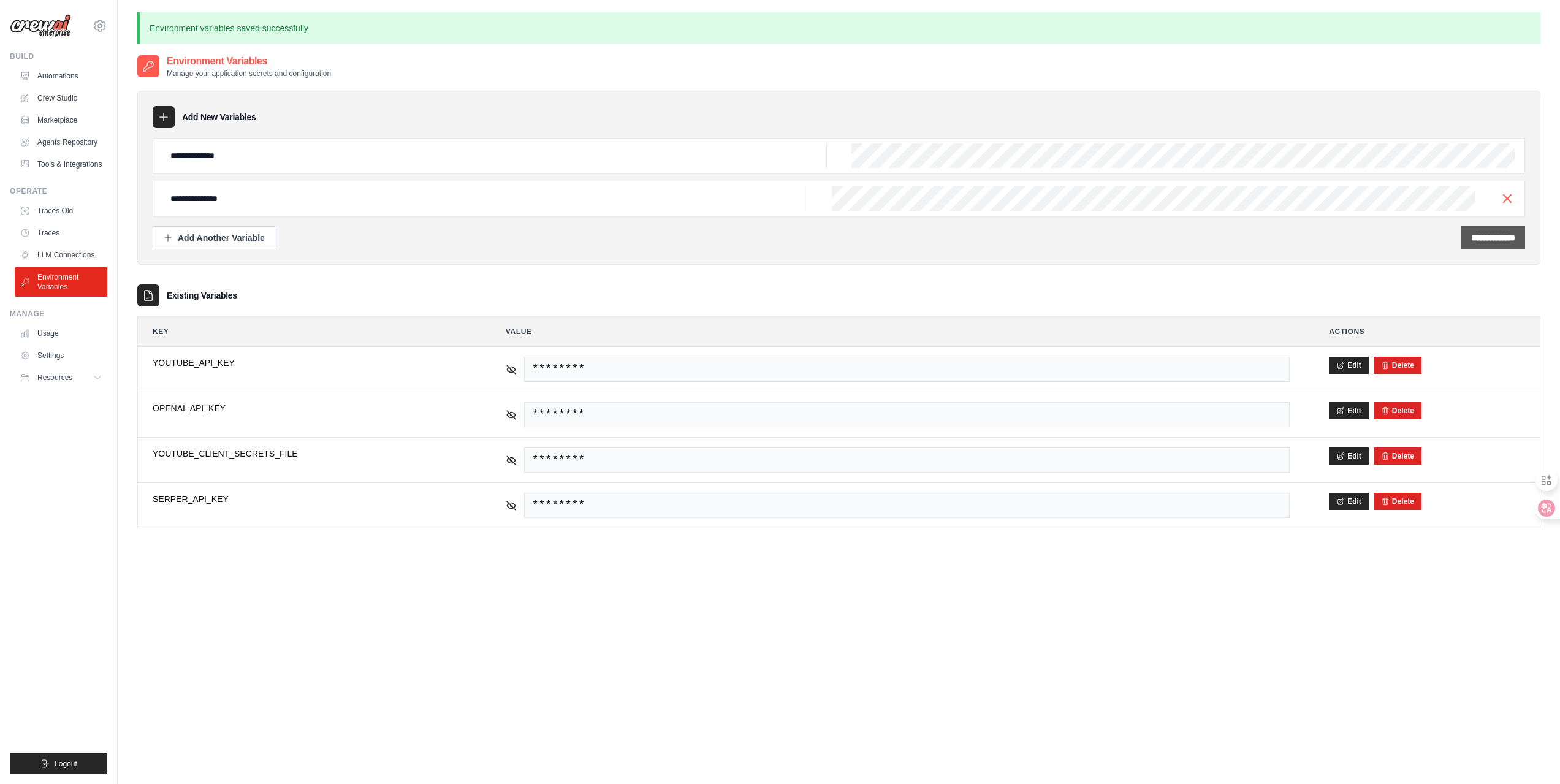
click at [1477, 233] on input "**********" at bounding box center [1494, 237] width 44 height 12
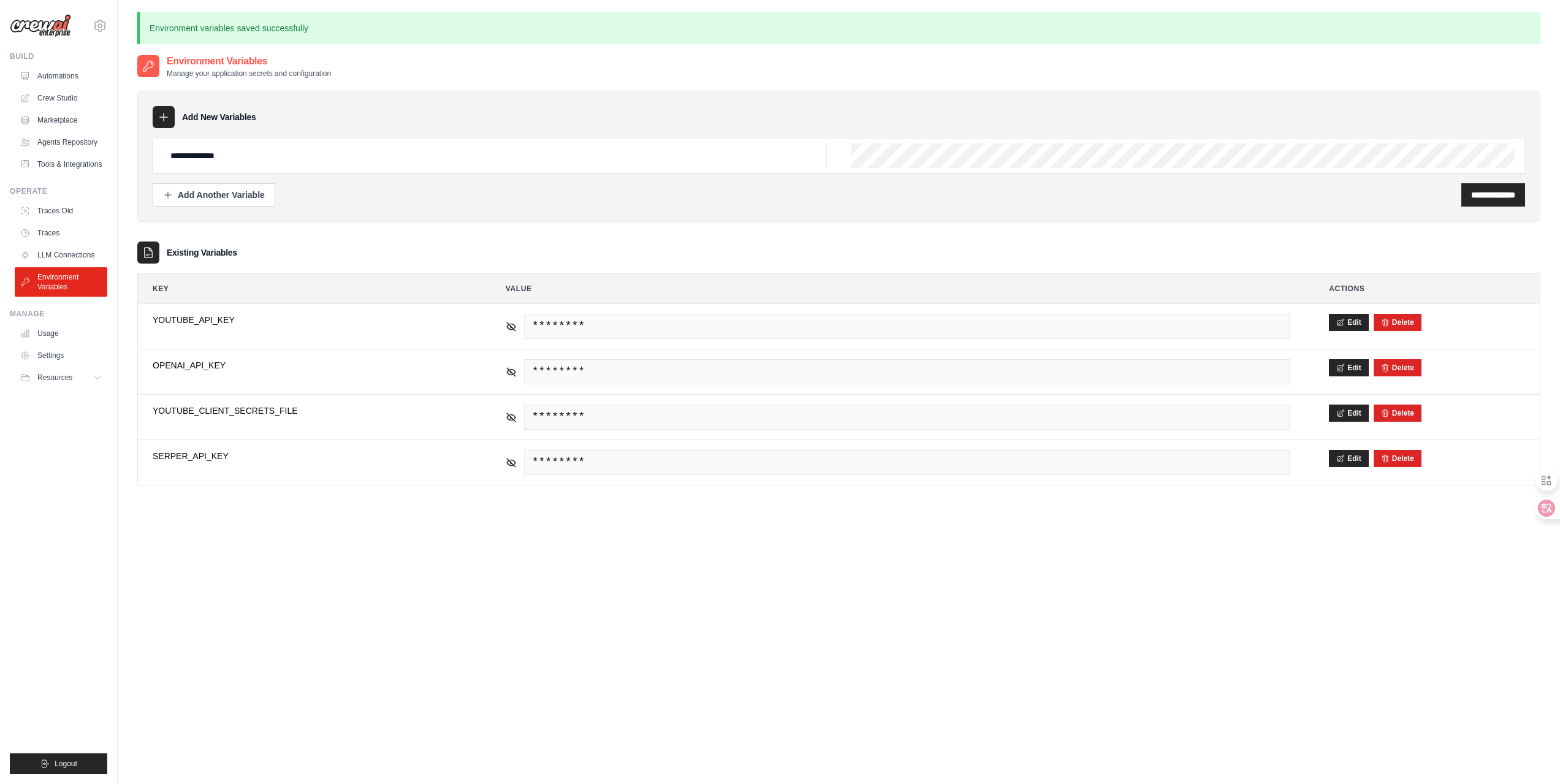
click at [420, 557] on div "**********" at bounding box center [839, 446] width 1404 height 784
click at [513, 328] on icon at bounding box center [511, 326] width 9 height 6
drag, startPoint x: 1408, startPoint y: 413, endPoint x: 849, endPoint y: 45, distance: 669.3
click at [1408, 413] on button "Delete" at bounding box center [1398, 413] width 33 height 10
type input "**********"
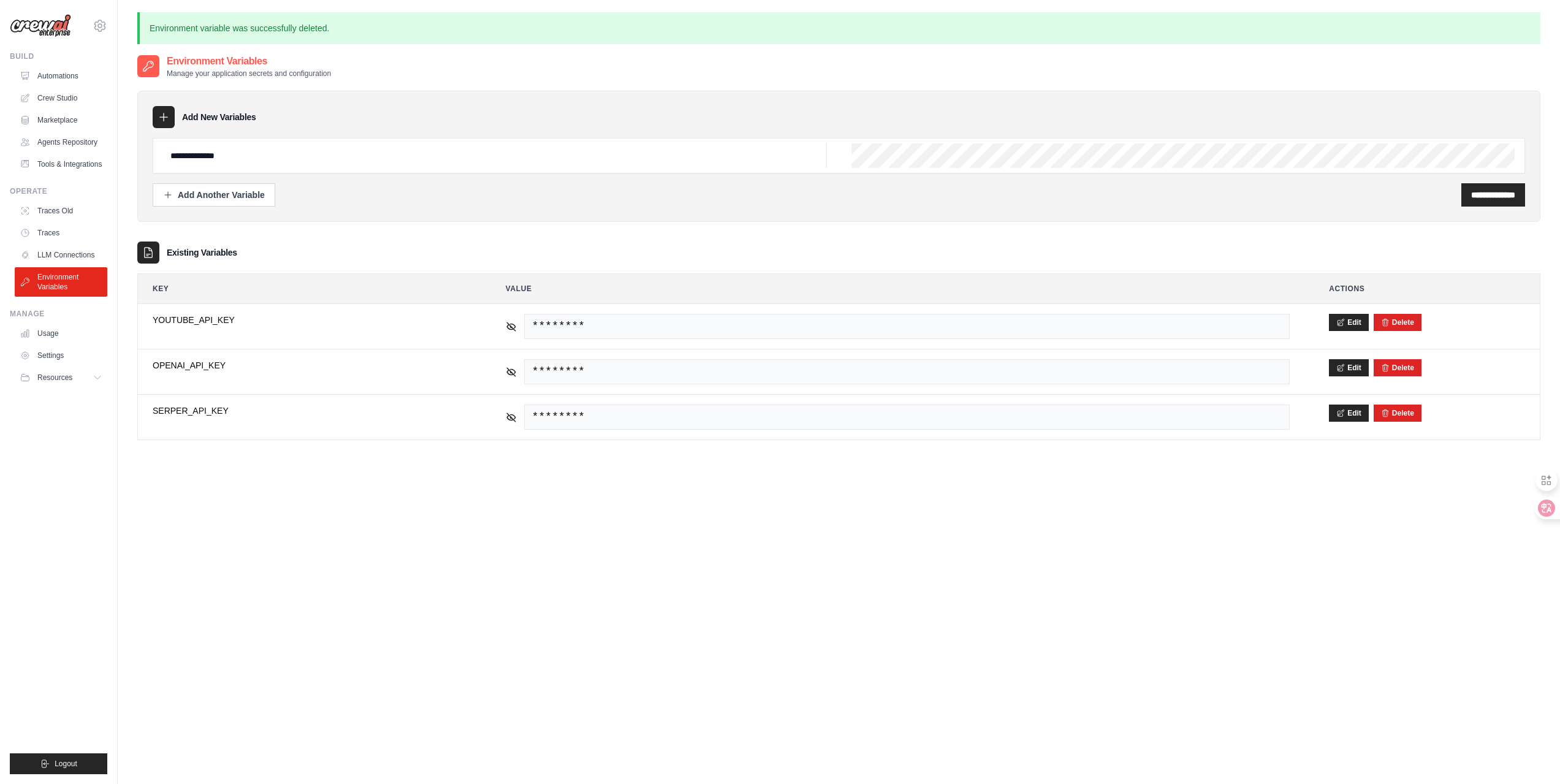
click at [1214, 614] on div "**********" at bounding box center [839, 446] width 1404 height 784
click at [59, 101] on link "Crew Studio" at bounding box center [62, 98] width 93 height 19
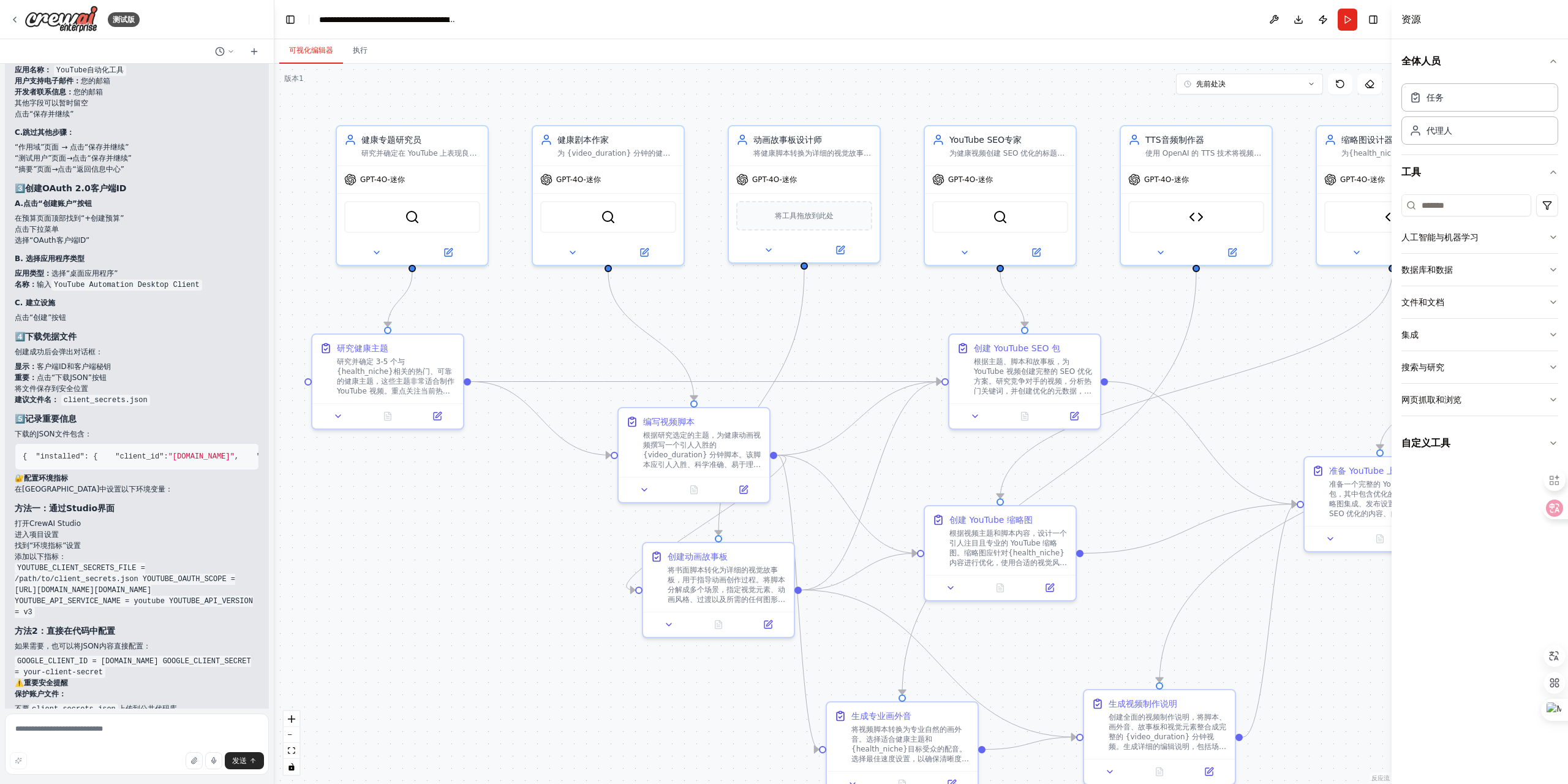
scroll to position [10702, 0]
click at [697, 452] on font "根据研究选定的主题，为健康动画视频撰写一个引人入胜的 {video_duration} 分钟脚本。该脚本应引人入胜、科学准确、易于理解，并且结构合理，以最大程…" at bounding box center [702, 472] width 118 height 87
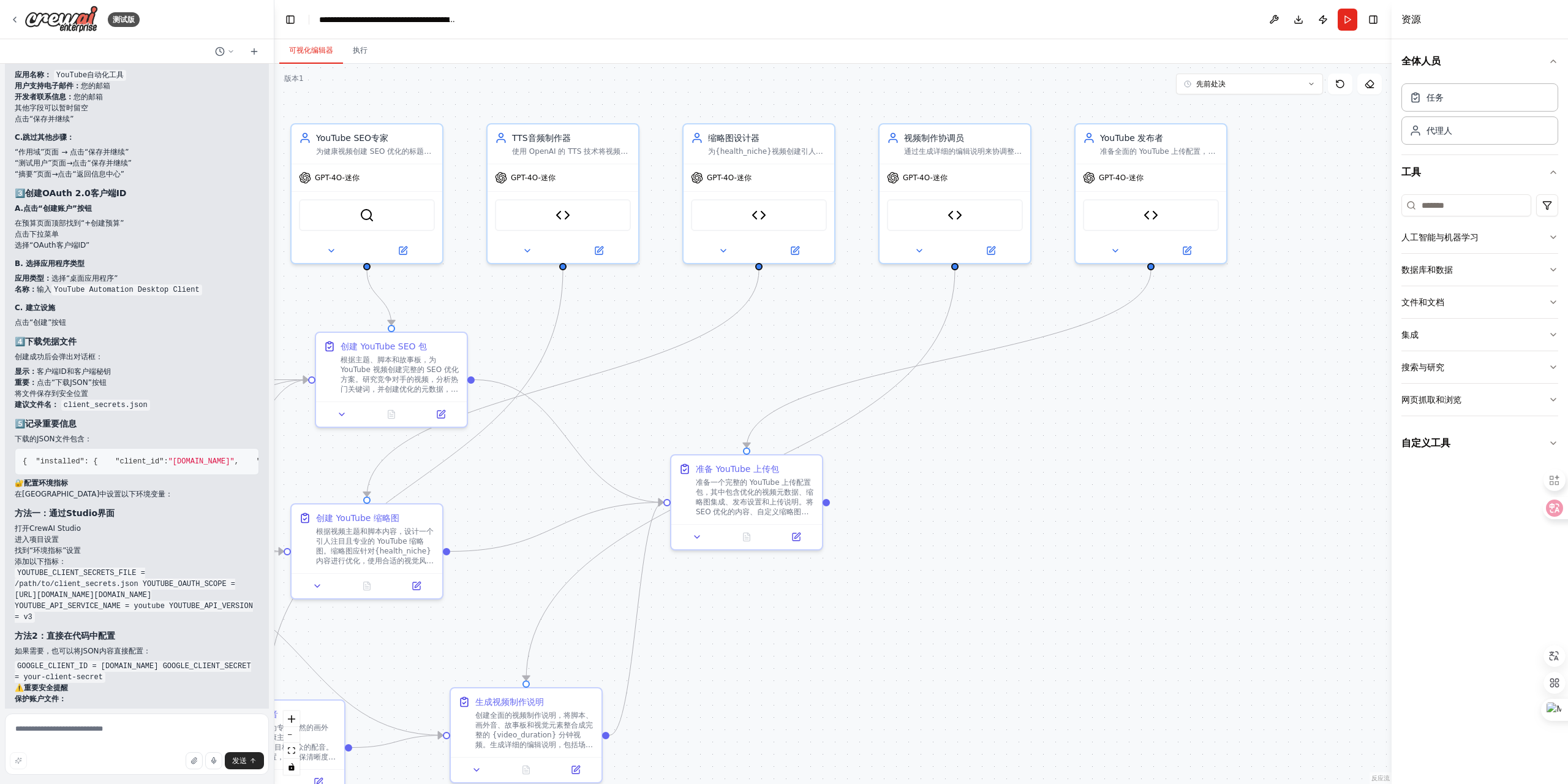
drag, startPoint x: 1330, startPoint y: 400, endPoint x: 696, endPoint y: 398, distance: 634.0
click at [696, 398] on div ".deletable-edge-delete-btn { width: 20px; height: 20px; border: 0px solid #ffff…" at bounding box center [834, 423] width 1118 height 720
click at [1186, 157] on div "YouTube 发布者 准备全面的 YouTube 上传配置，包括优化的元数据、缩略图和发布设置，以最大限度地提高{health_niche}内容的视频可发现…" at bounding box center [1150, 141] width 151 height 39
click at [1183, 157] on div "YouTube 发布者 准备全面的 YouTube 上传配置，包括优化的元数据、缩略图和发布设置，以最大限度地提高{health_niche}内容的视频可发现…" at bounding box center [1150, 141] width 151 height 39
click at [1118, 250] on icon at bounding box center [1116, 248] width 10 height 10
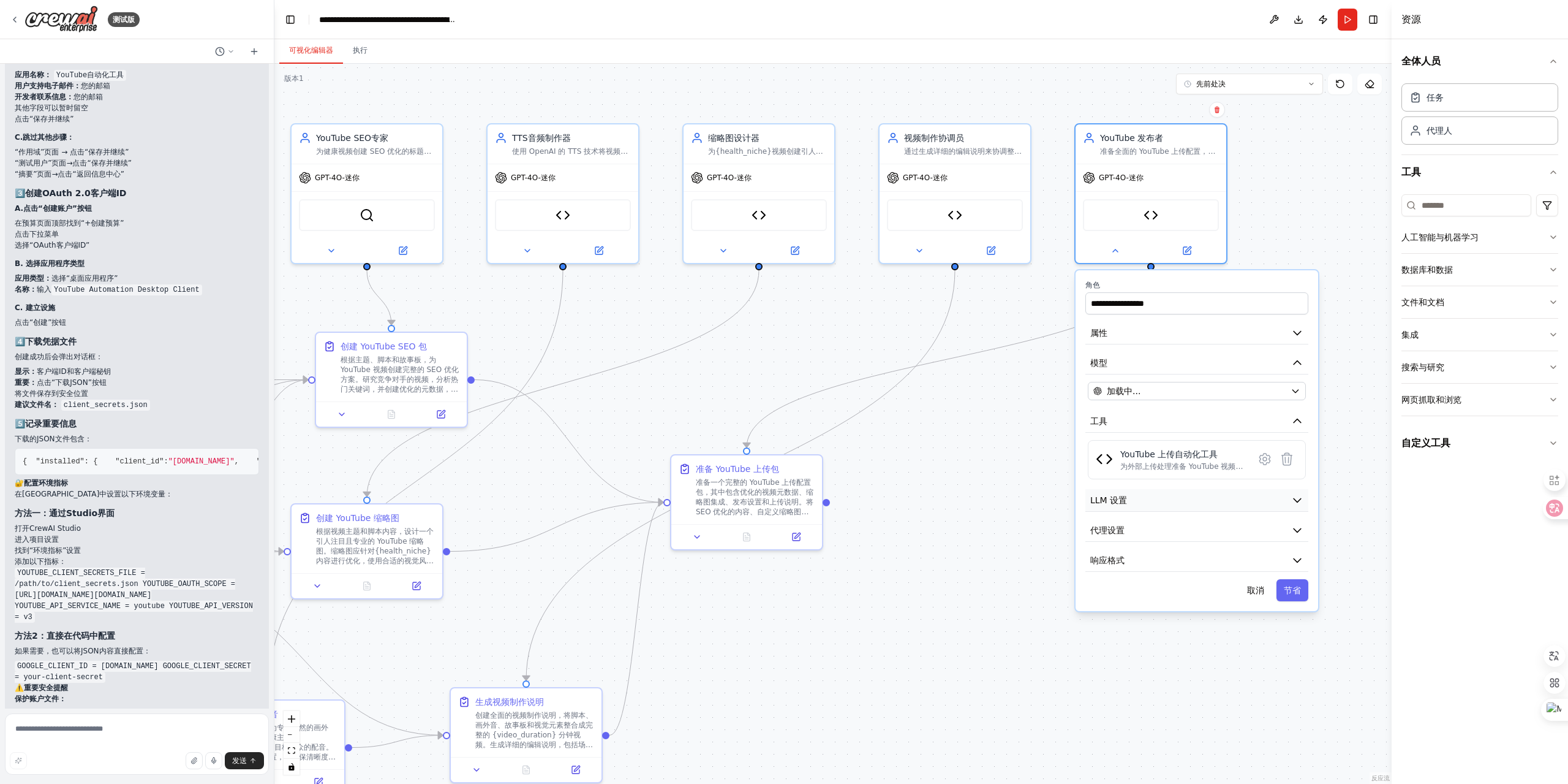
click at [1188, 507] on button "LLM 设置" at bounding box center [1197, 501] width 223 height 23
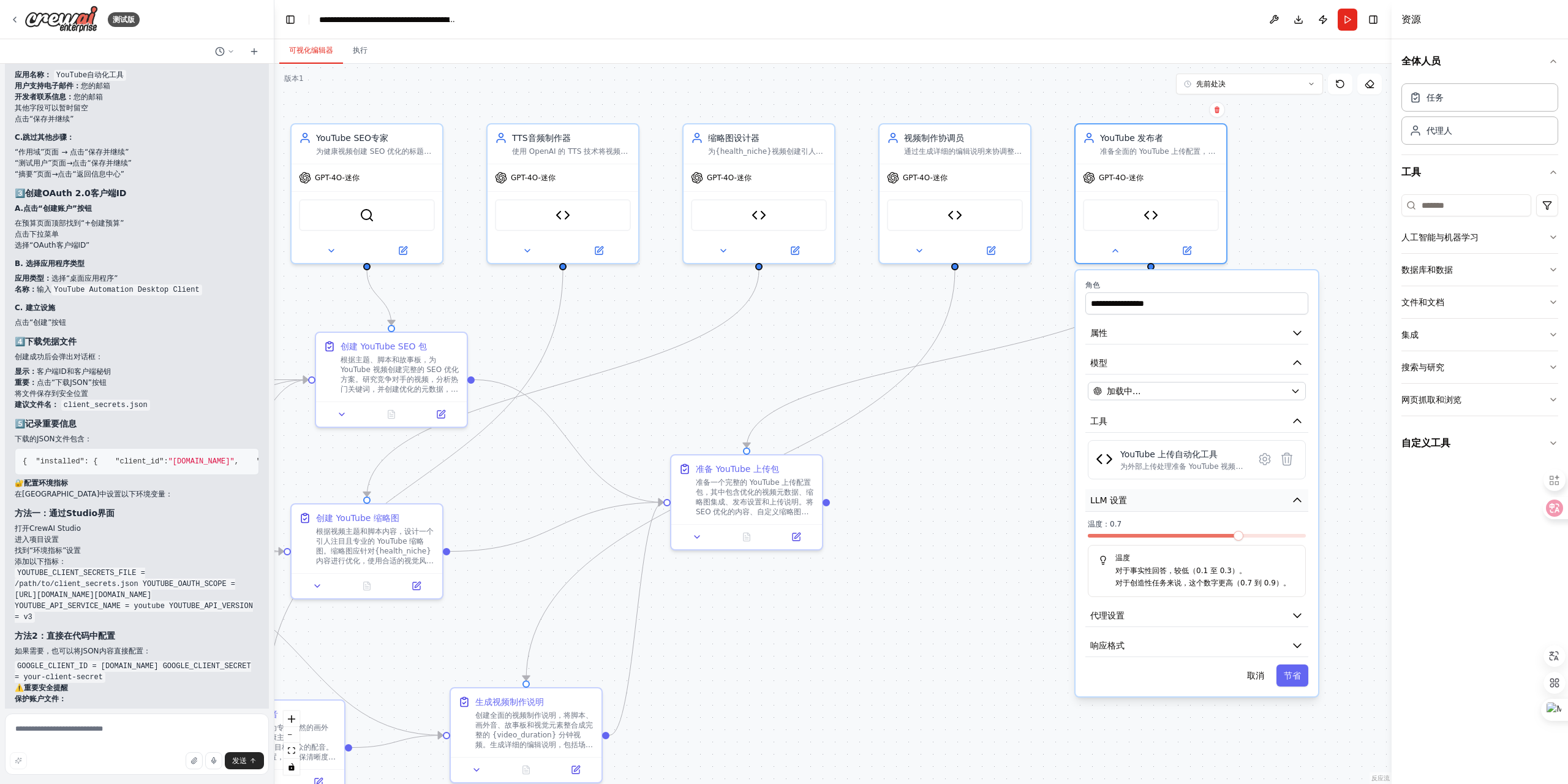
click at [1188, 501] on button "LLM 设置" at bounding box center [1197, 501] width 223 height 23
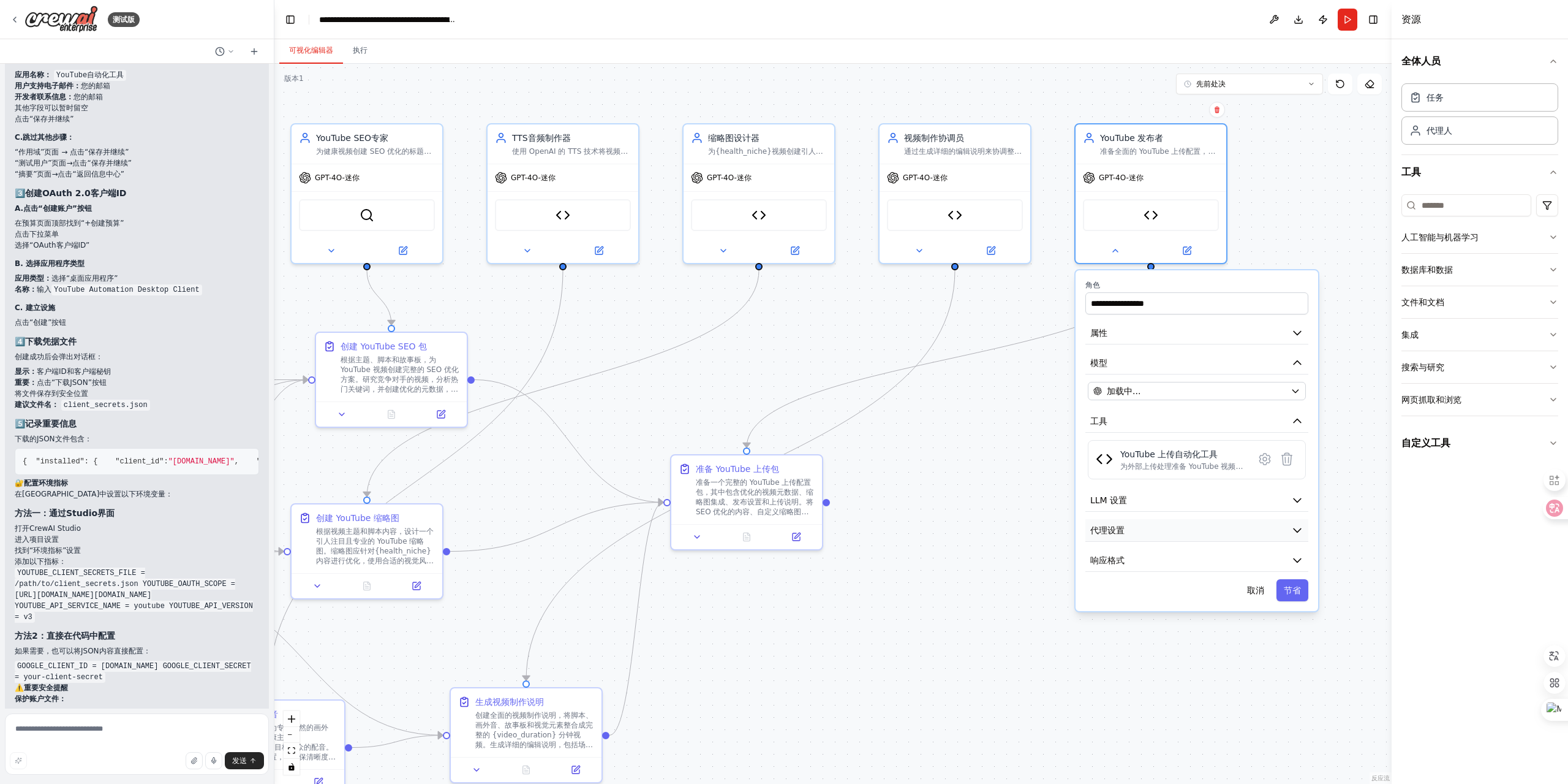
click at [1195, 535] on button "代理设置" at bounding box center [1197, 531] width 223 height 23
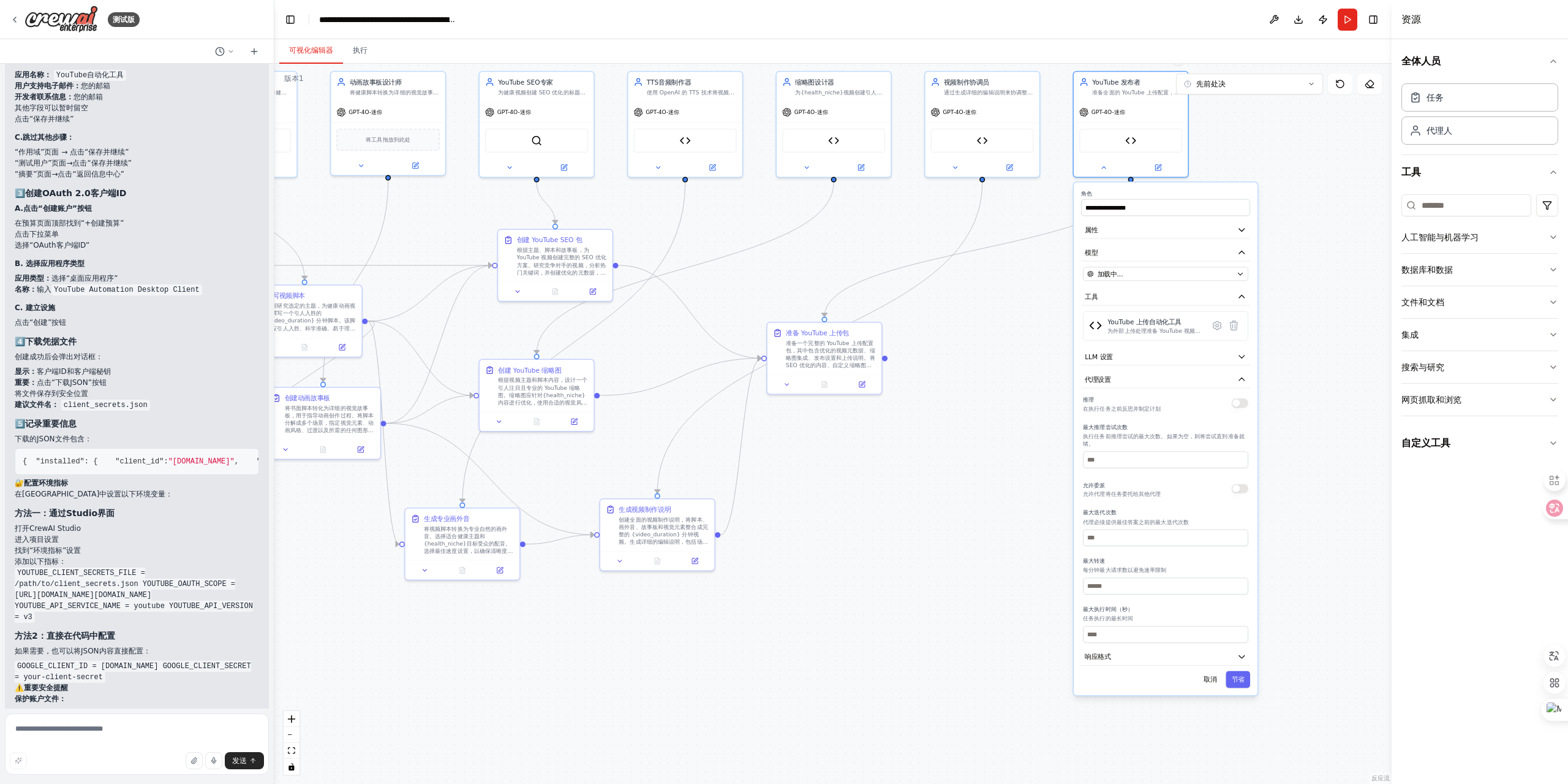
drag, startPoint x: 1018, startPoint y: 571, endPoint x: 1003, endPoint y: 479, distance: 93.2
click at [1003, 479] on div ".deletable-edge-delete-btn { width: 20px; height: 20px; border: 0px solid #ffff…" at bounding box center [834, 423] width 1118 height 720
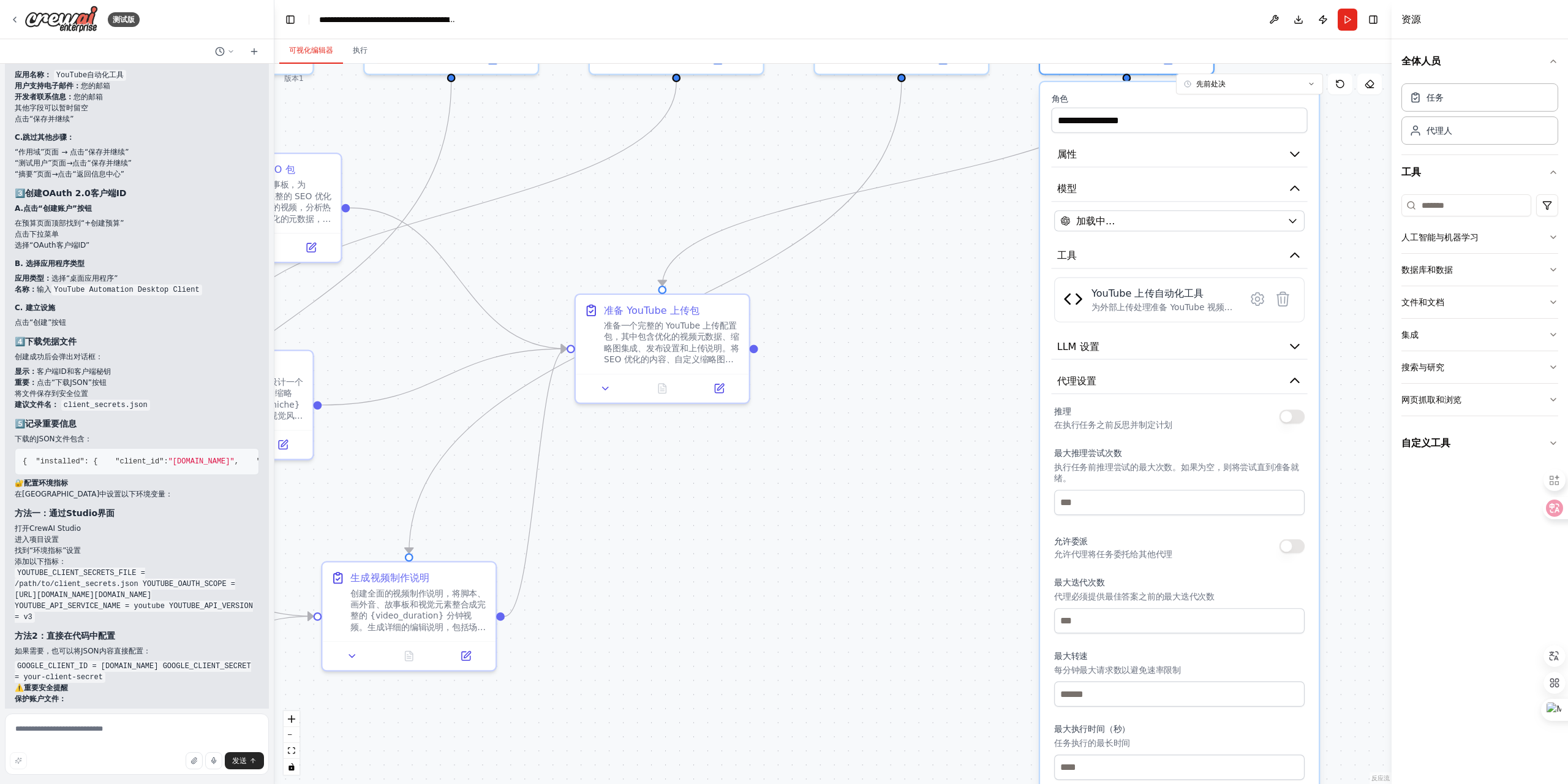
drag, startPoint x: 863, startPoint y: 448, endPoint x: 856, endPoint y: 540, distance: 92.3
click at [856, 540] on div ".deletable-edge-delete-btn { width: 20px; height: 20px; border: 0px solid #ffff…" at bounding box center [834, 423] width 1118 height 720
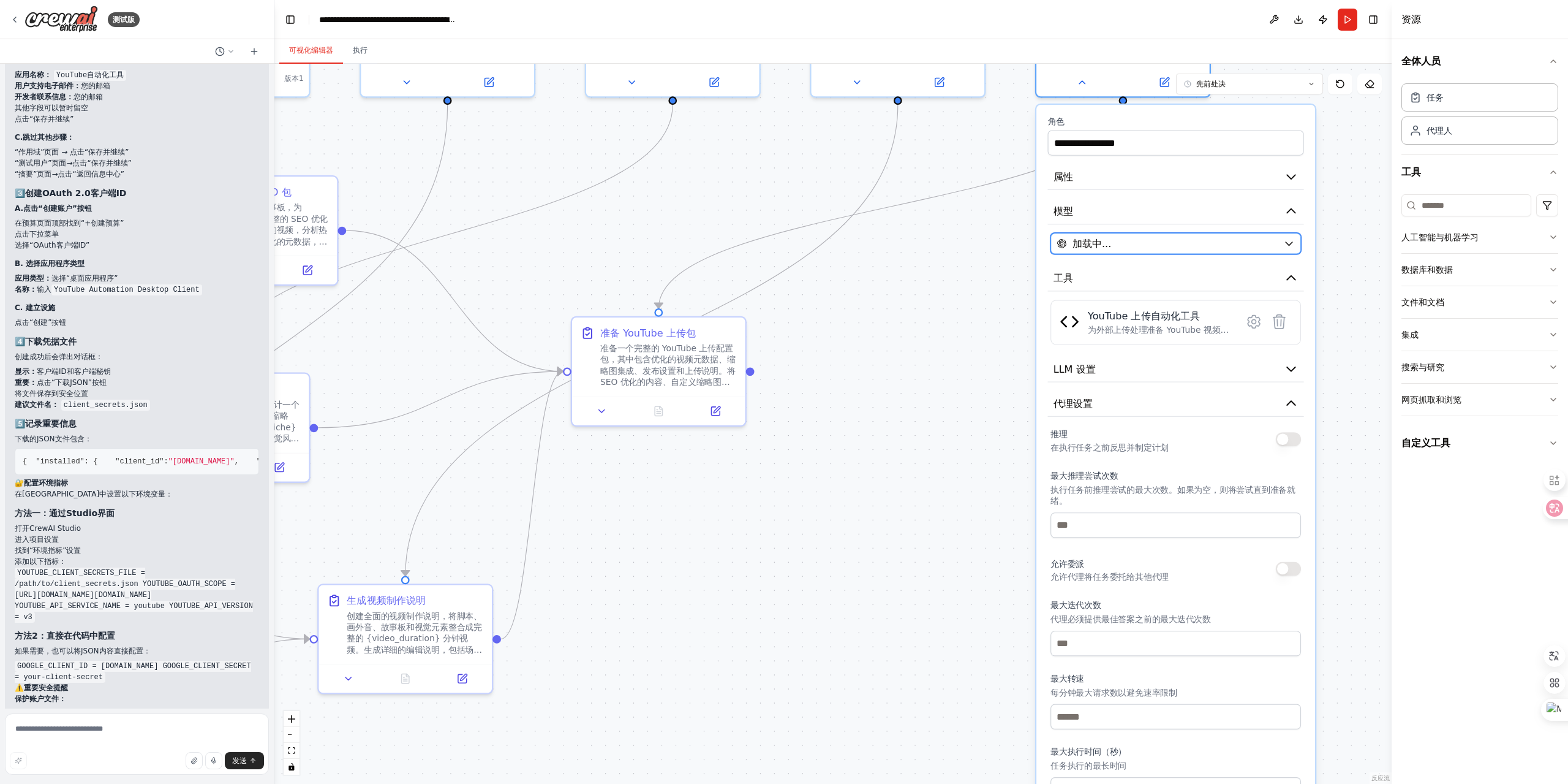
click at [1207, 251] on button "加载中..." at bounding box center [1175, 243] width 251 height 21
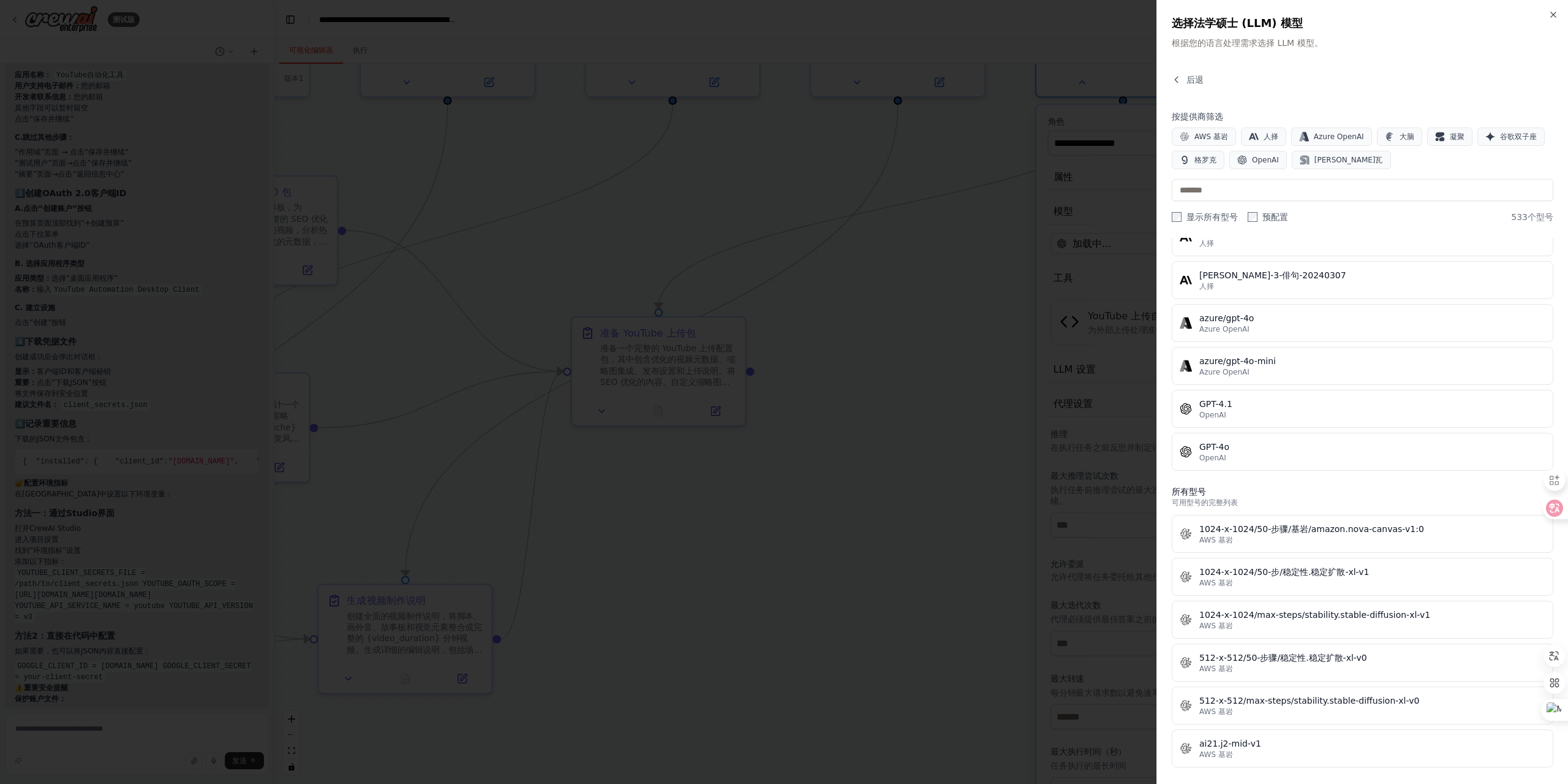
scroll to position [429, 0]
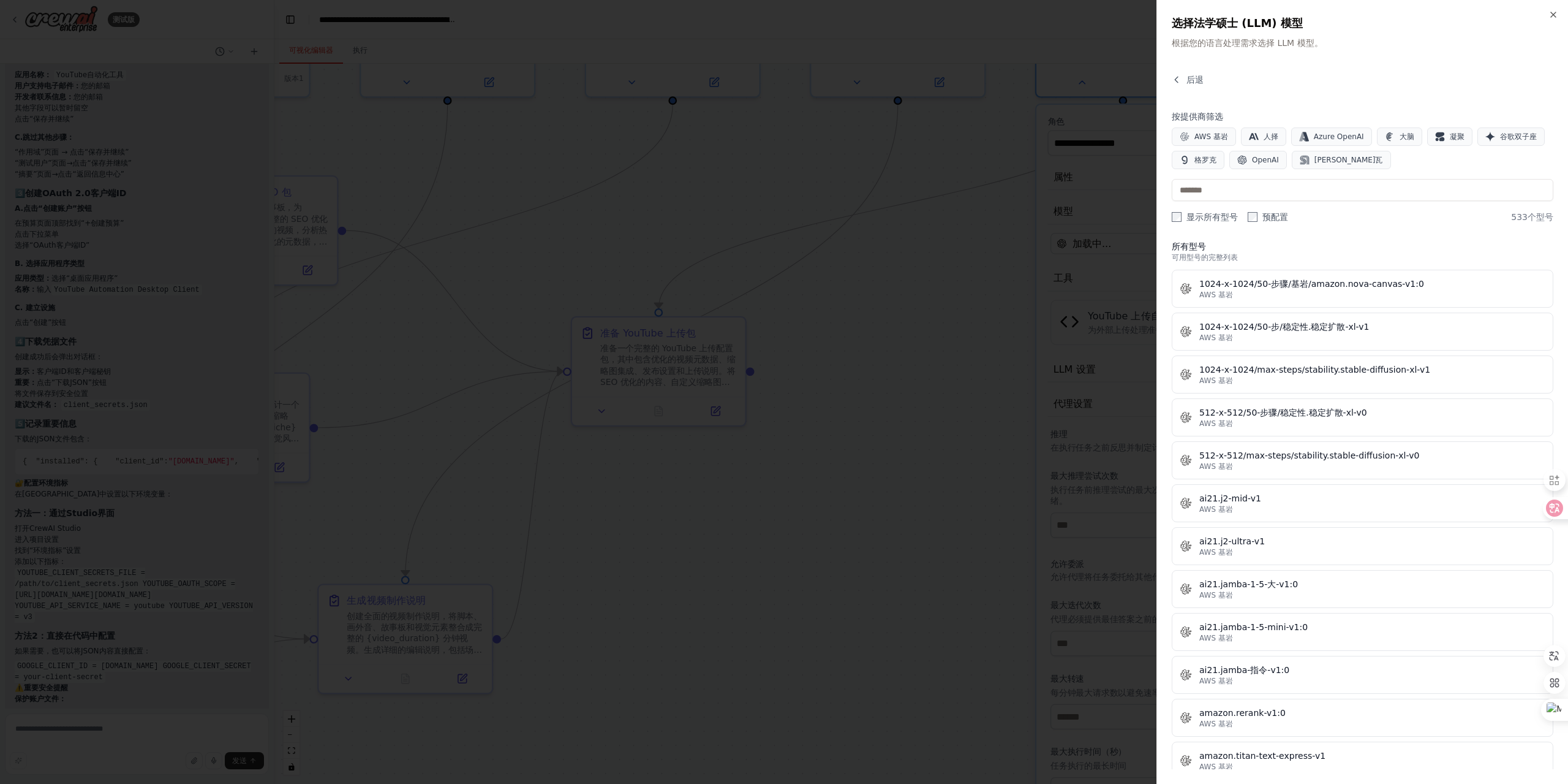
click at [894, 395] on div at bounding box center [784, 392] width 1568 height 784
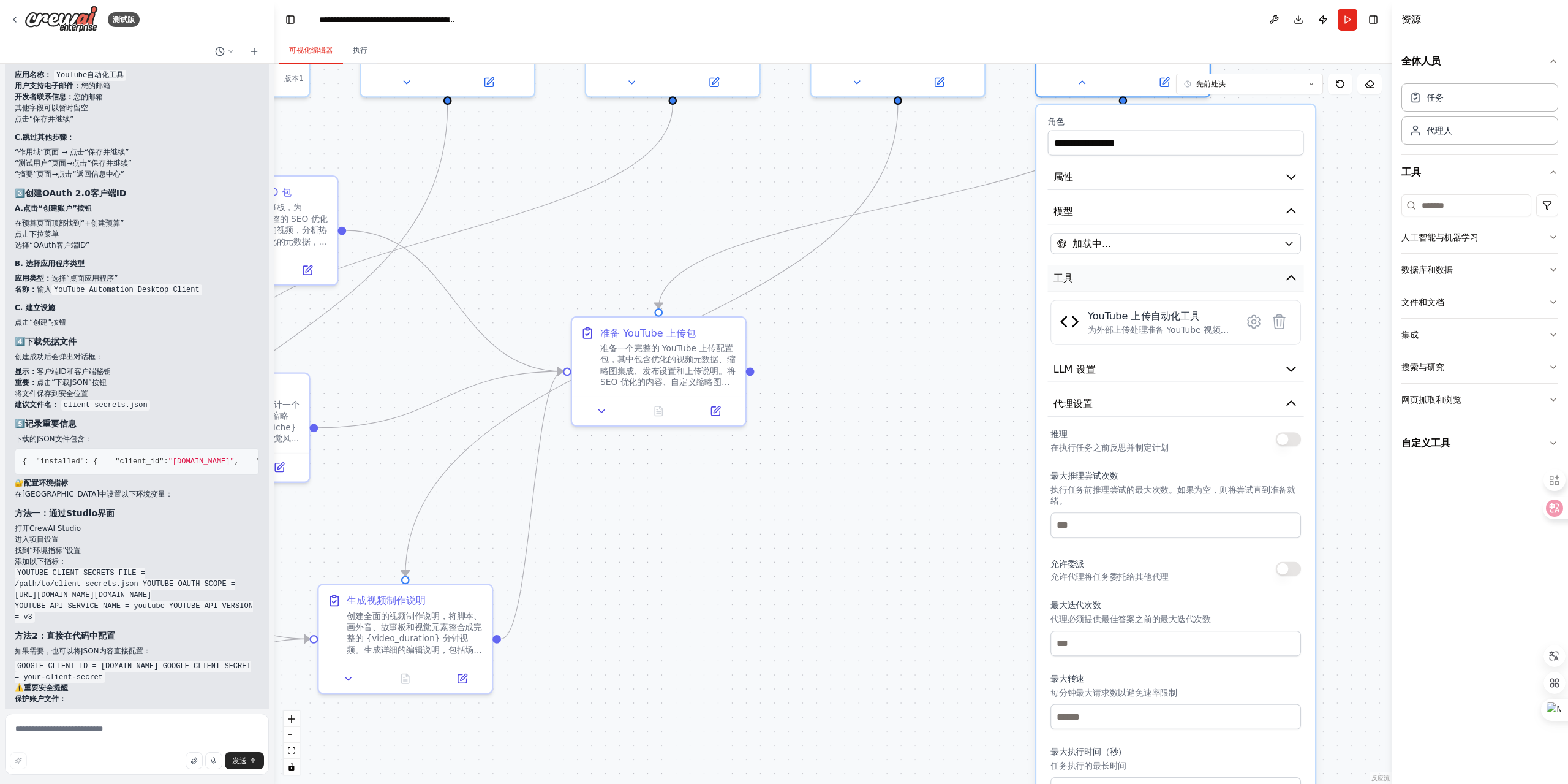
click at [1221, 274] on button "工具" at bounding box center [1176, 278] width 256 height 26
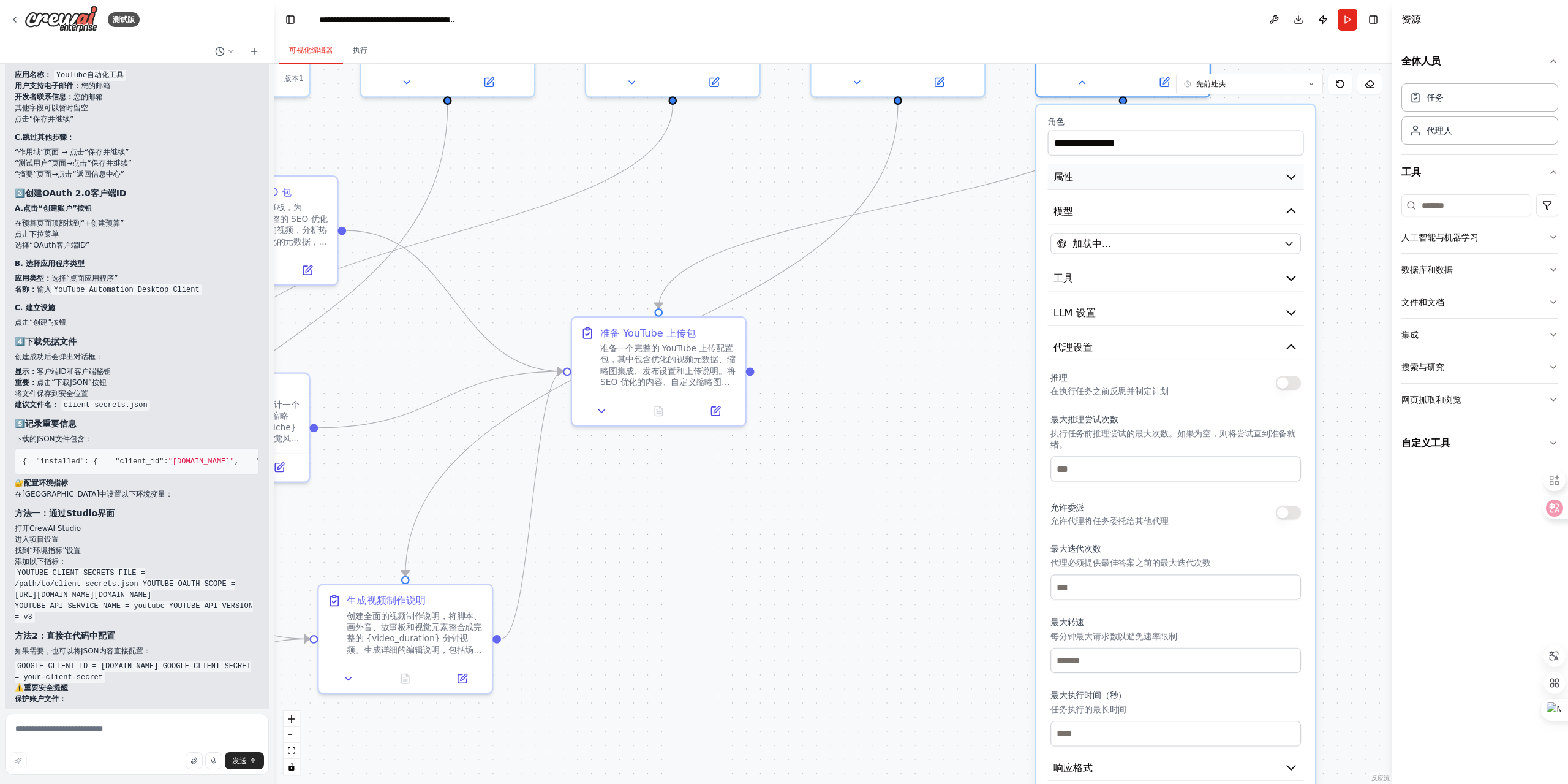
click at [1220, 185] on button "属性" at bounding box center [1176, 177] width 256 height 26
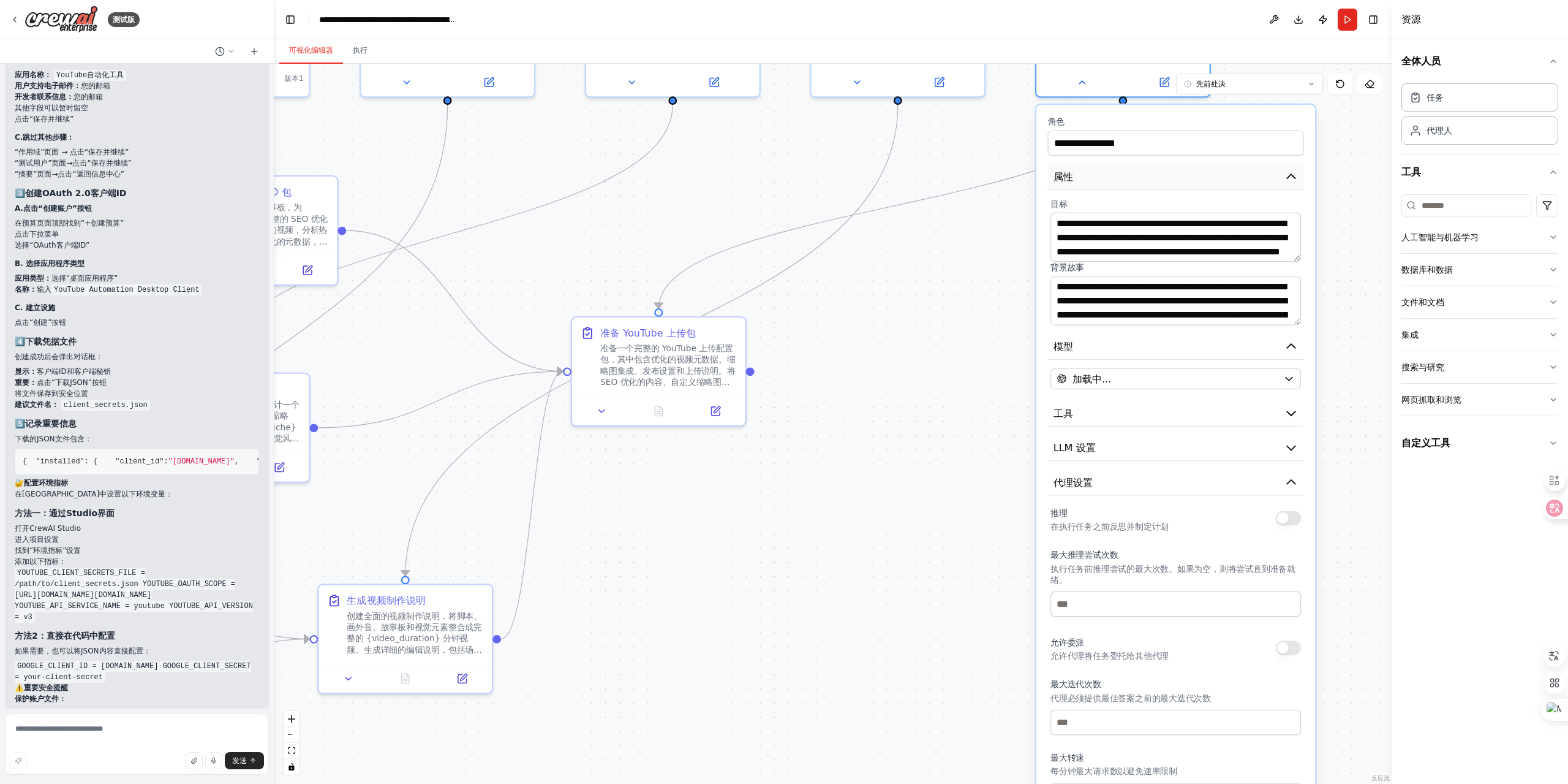
click at [1220, 185] on button "属性" at bounding box center [1176, 177] width 256 height 26
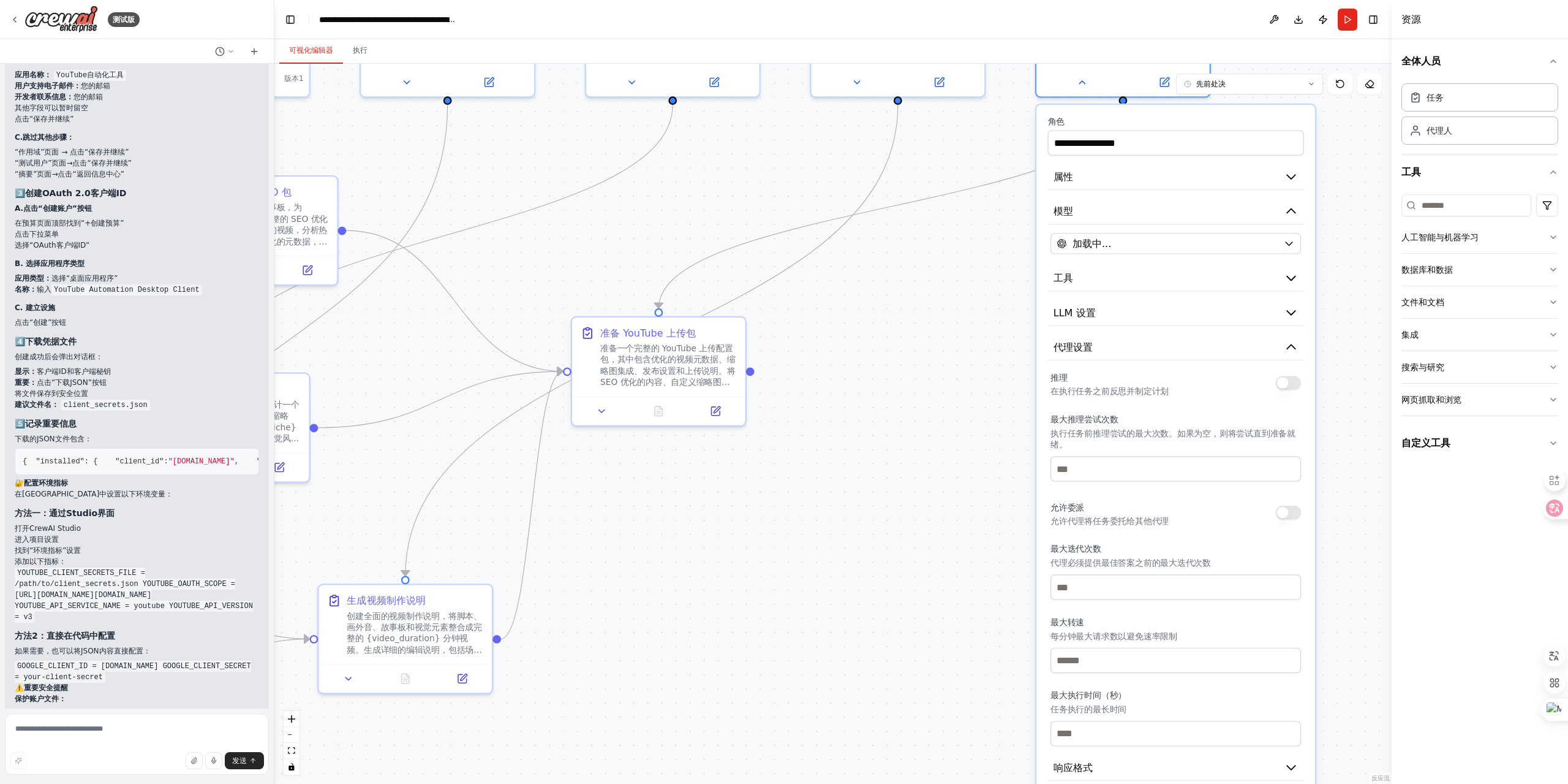
click at [843, 261] on div ".deletable-edge-delete-btn { width: 20px; height: 20px; border: 0px solid #ffff…" at bounding box center [834, 423] width 1118 height 720
click at [891, 396] on div ".deletable-edge-delete-btn { width: 20px; height: 20px; border: 0px solid #ffff…" at bounding box center [834, 423] width 1118 height 720
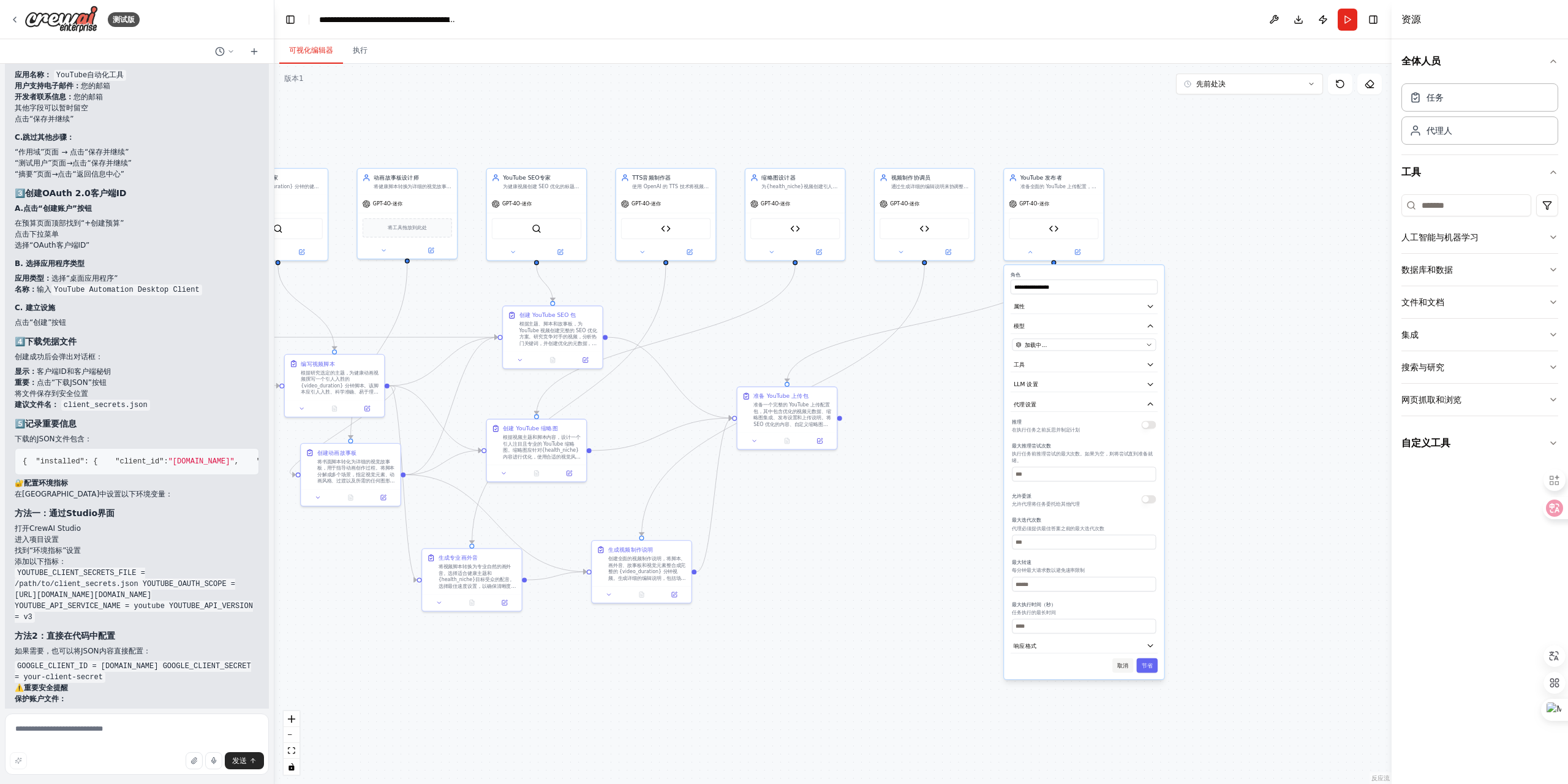
click at [1115, 670] on button "取消" at bounding box center [1123, 665] width 21 height 15
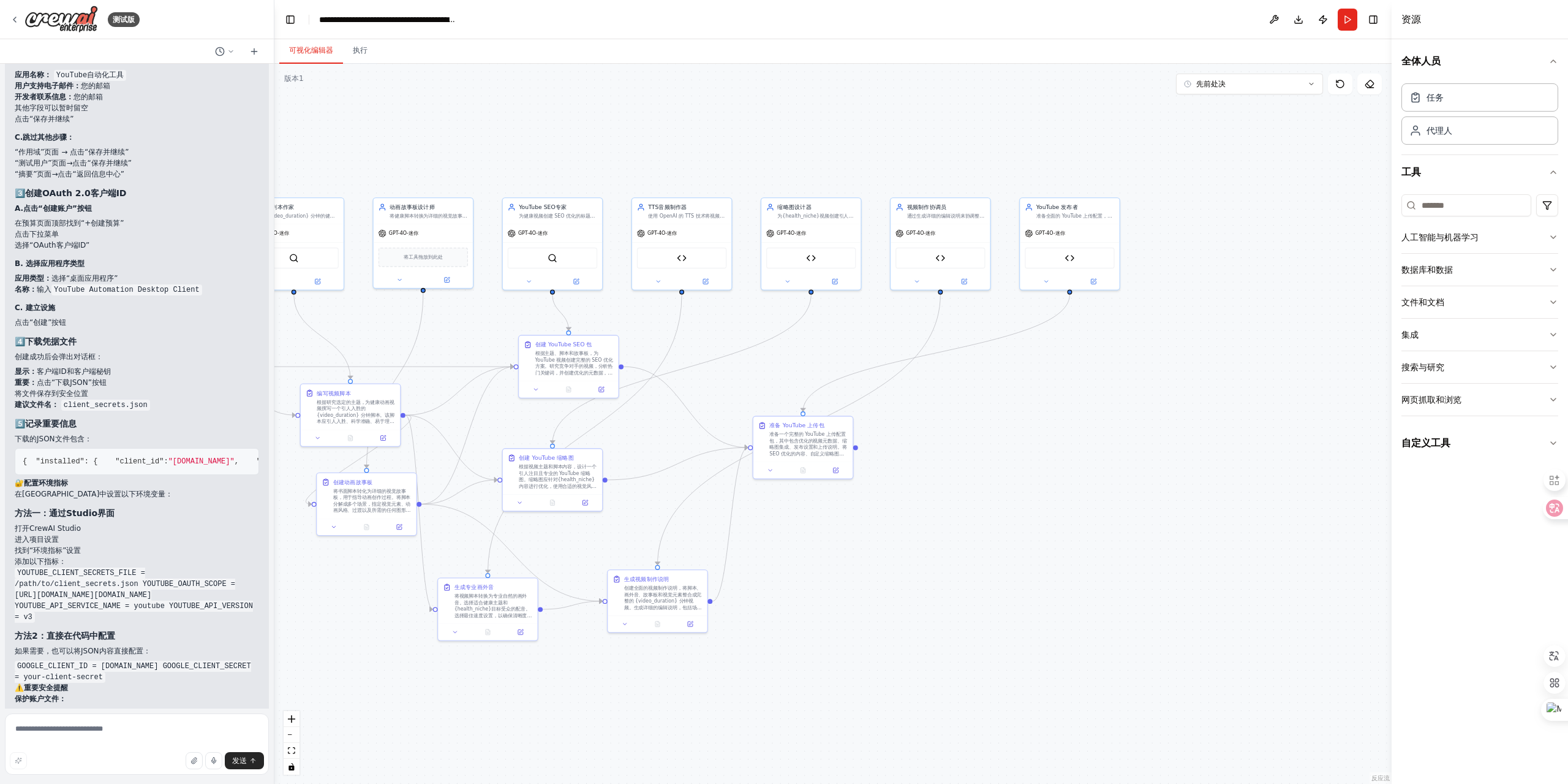
drag, startPoint x: 977, startPoint y: 528, endPoint x: 1035, endPoint y: 582, distance: 79.2
click at [1033, 582] on div ".deletable-edge-delete-btn { width: 20px; height: 20px; border: 0px solid #ffff…" at bounding box center [834, 423] width 1118 height 720
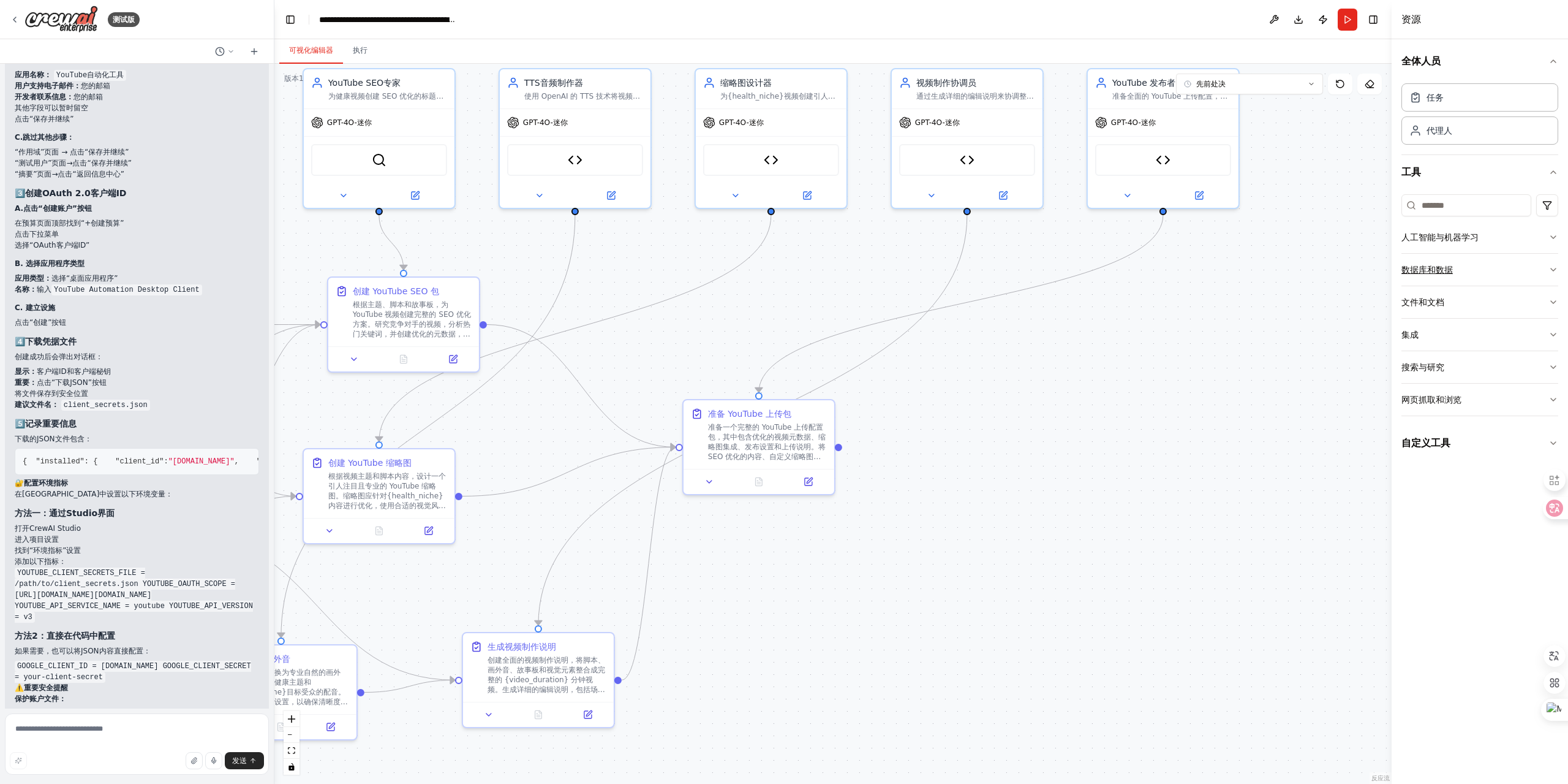
click at [1504, 267] on button "数据库和数据" at bounding box center [1480, 269] width 157 height 32
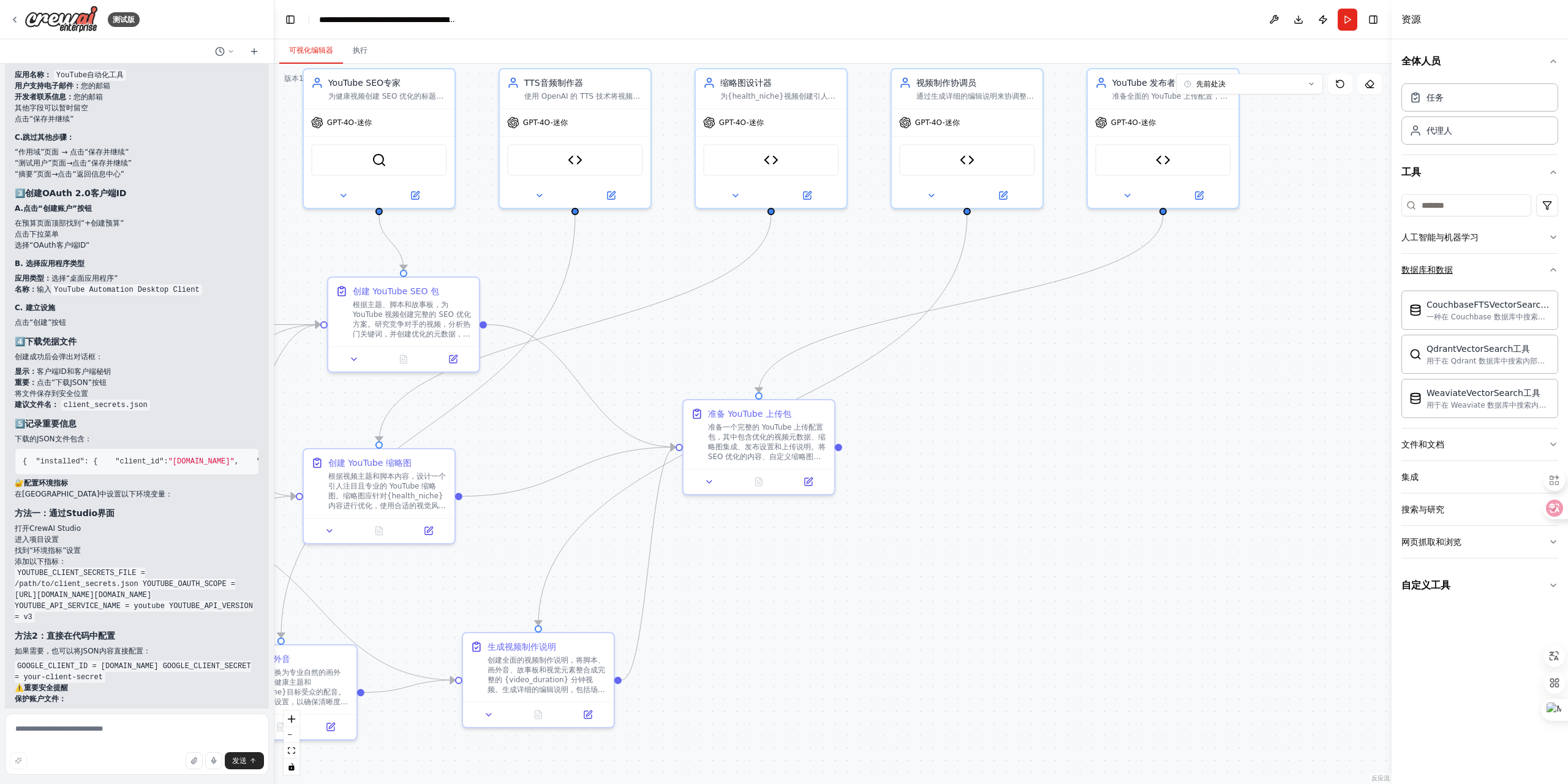
click at [1504, 267] on button "数据库和数据" at bounding box center [1480, 269] width 157 height 32
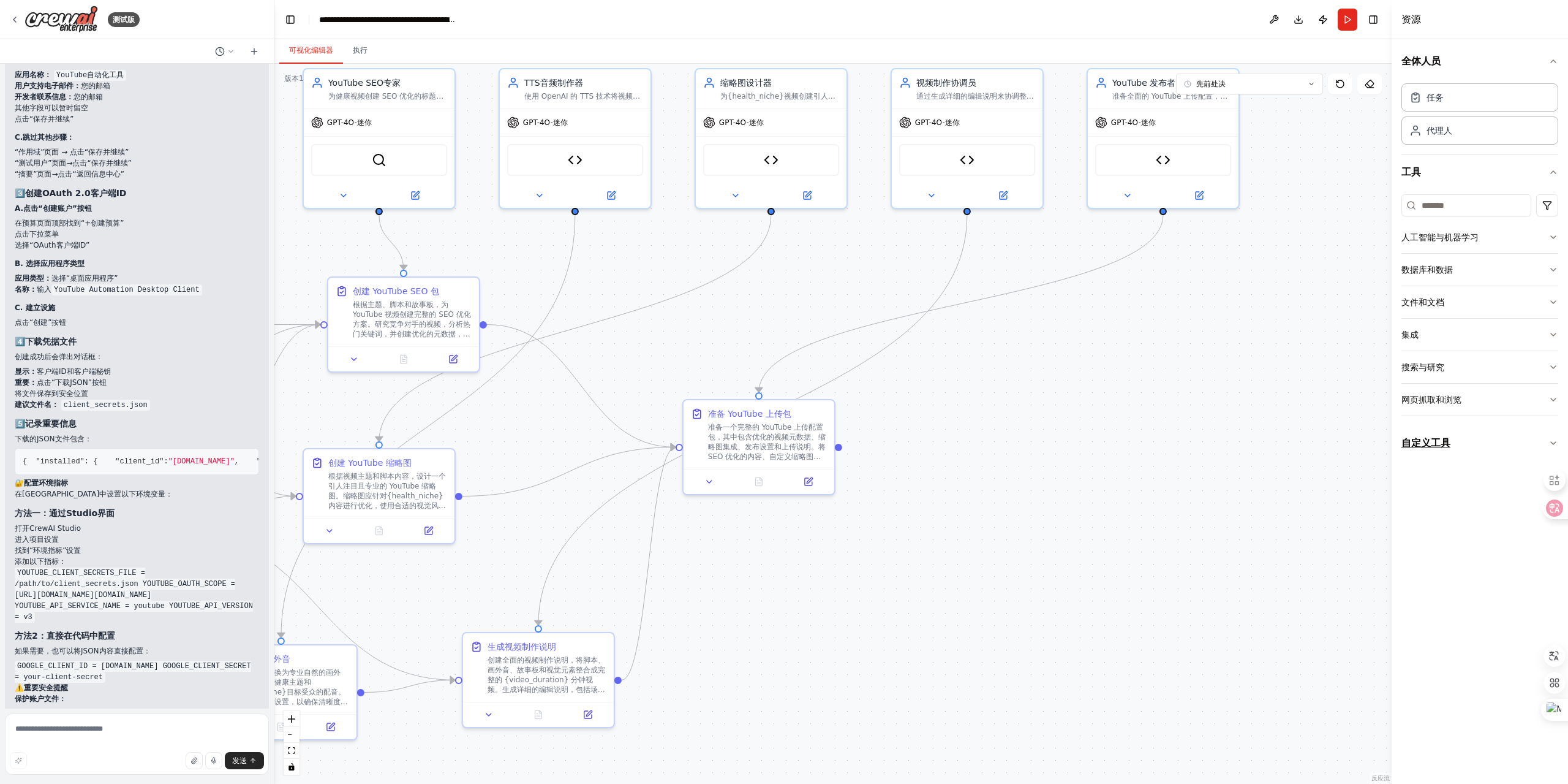
click at [1490, 436] on button "自定义工具" at bounding box center [1480, 443] width 157 height 34
click at [1503, 229] on button "人工智能与机器学习" at bounding box center [1480, 237] width 157 height 32
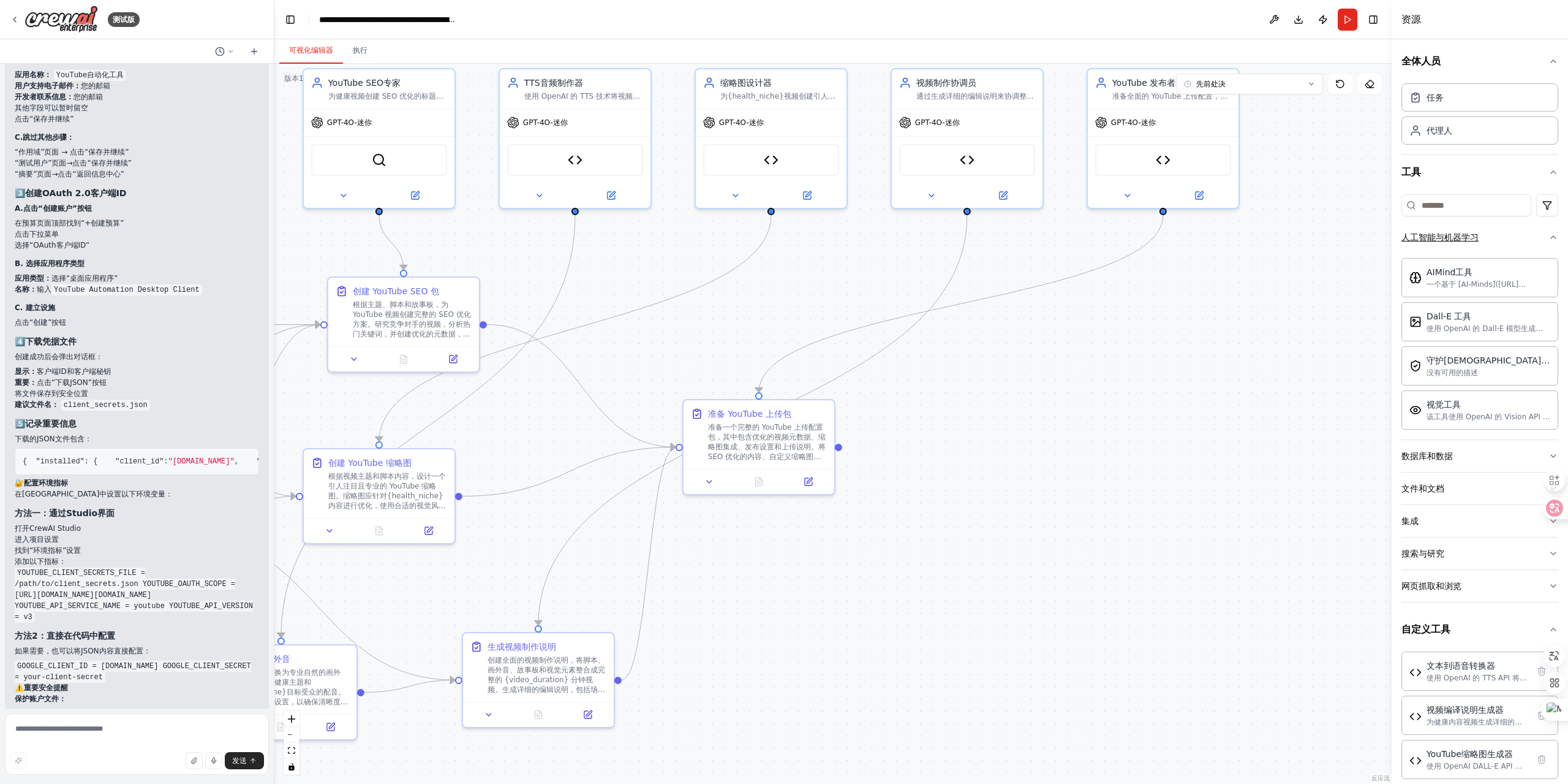
click at [1503, 229] on button "人工智能与机器学习" at bounding box center [1480, 237] width 157 height 32
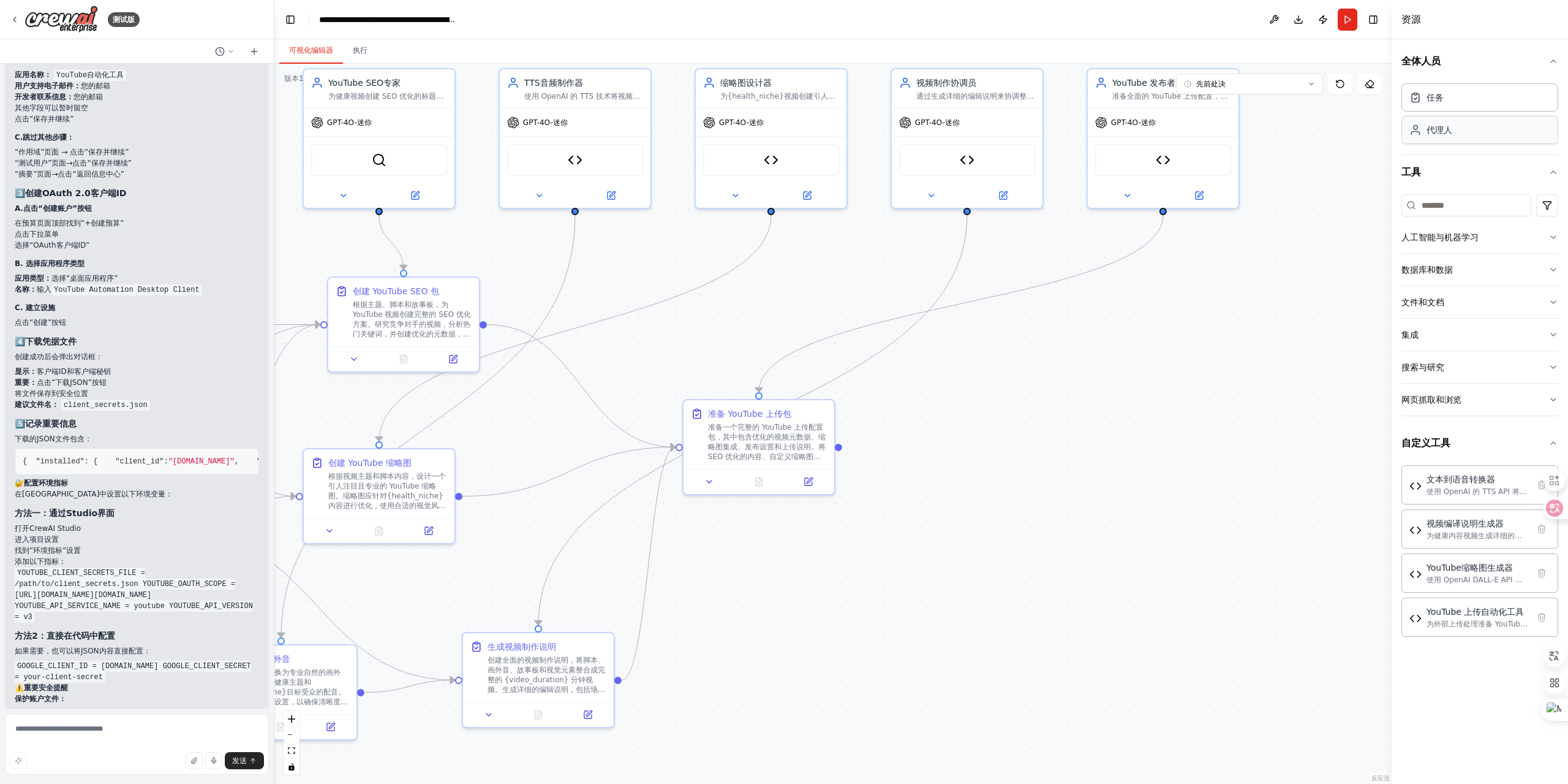
click at [1506, 124] on div "代理人" at bounding box center [1480, 129] width 157 height 28
click at [1490, 130] on div "代理人" at bounding box center [1480, 129] width 157 height 28
click at [1497, 104] on div "任务" at bounding box center [1480, 96] width 157 height 28
click at [1545, 64] on button "全体人员" at bounding box center [1480, 61] width 157 height 34
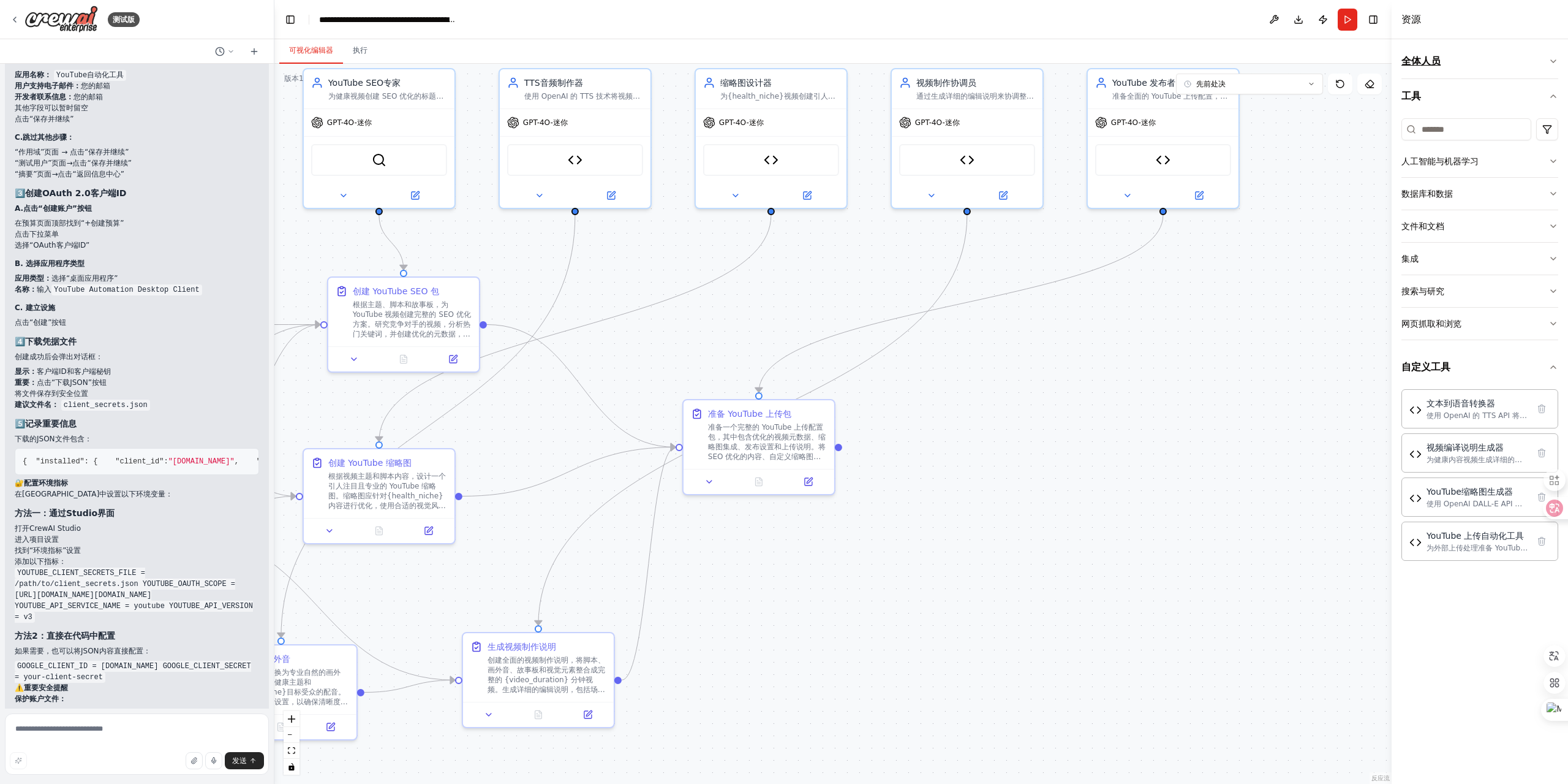
click at [1550, 59] on icon "button" at bounding box center [1554, 61] width 10 height 10
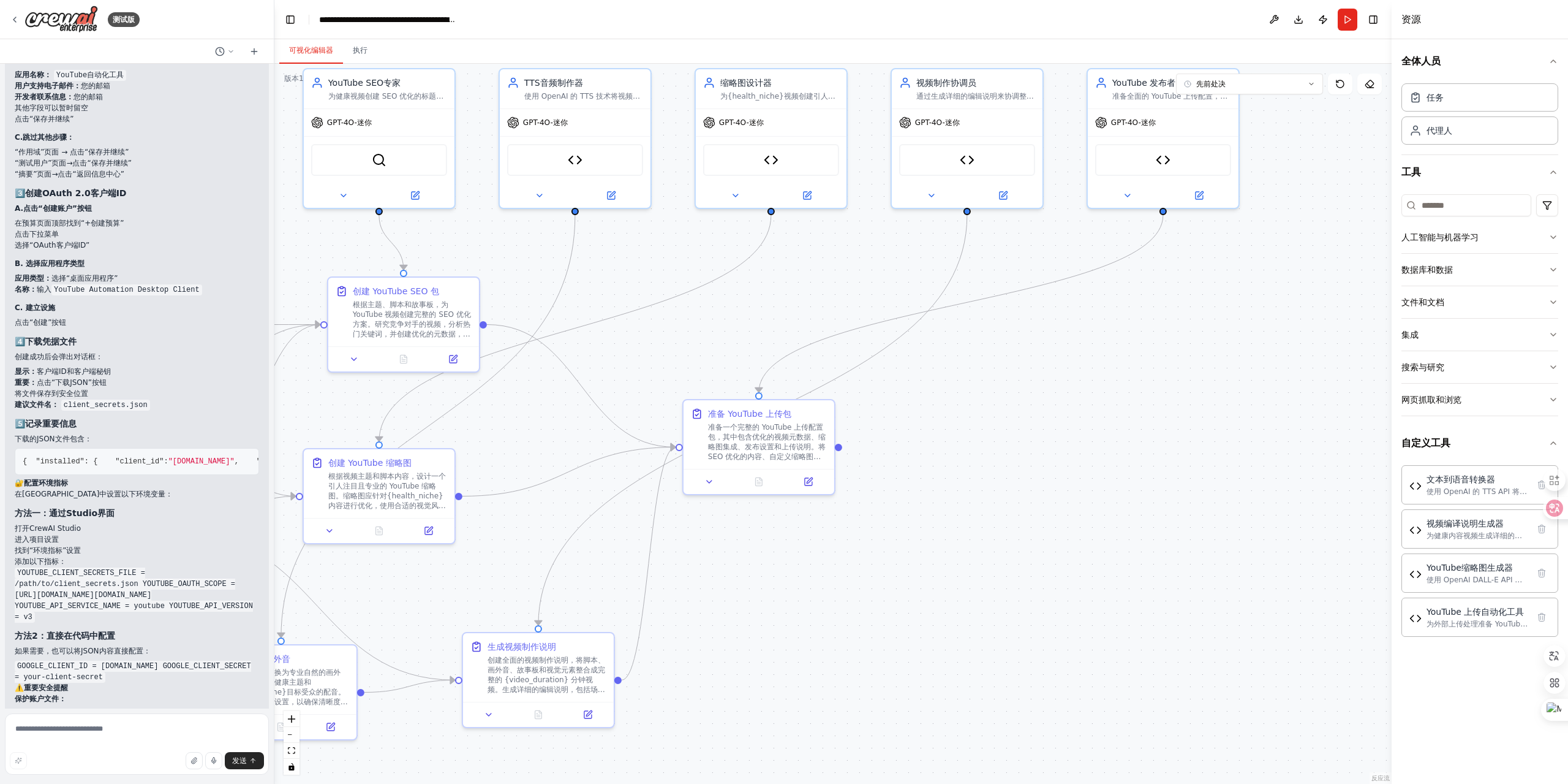
click at [1068, 396] on div ".deletable-edge-delete-btn { width: 20px; height: 20px; border: 0px solid #ffff…" at bounding box center [834, 423] width 1118 height 720
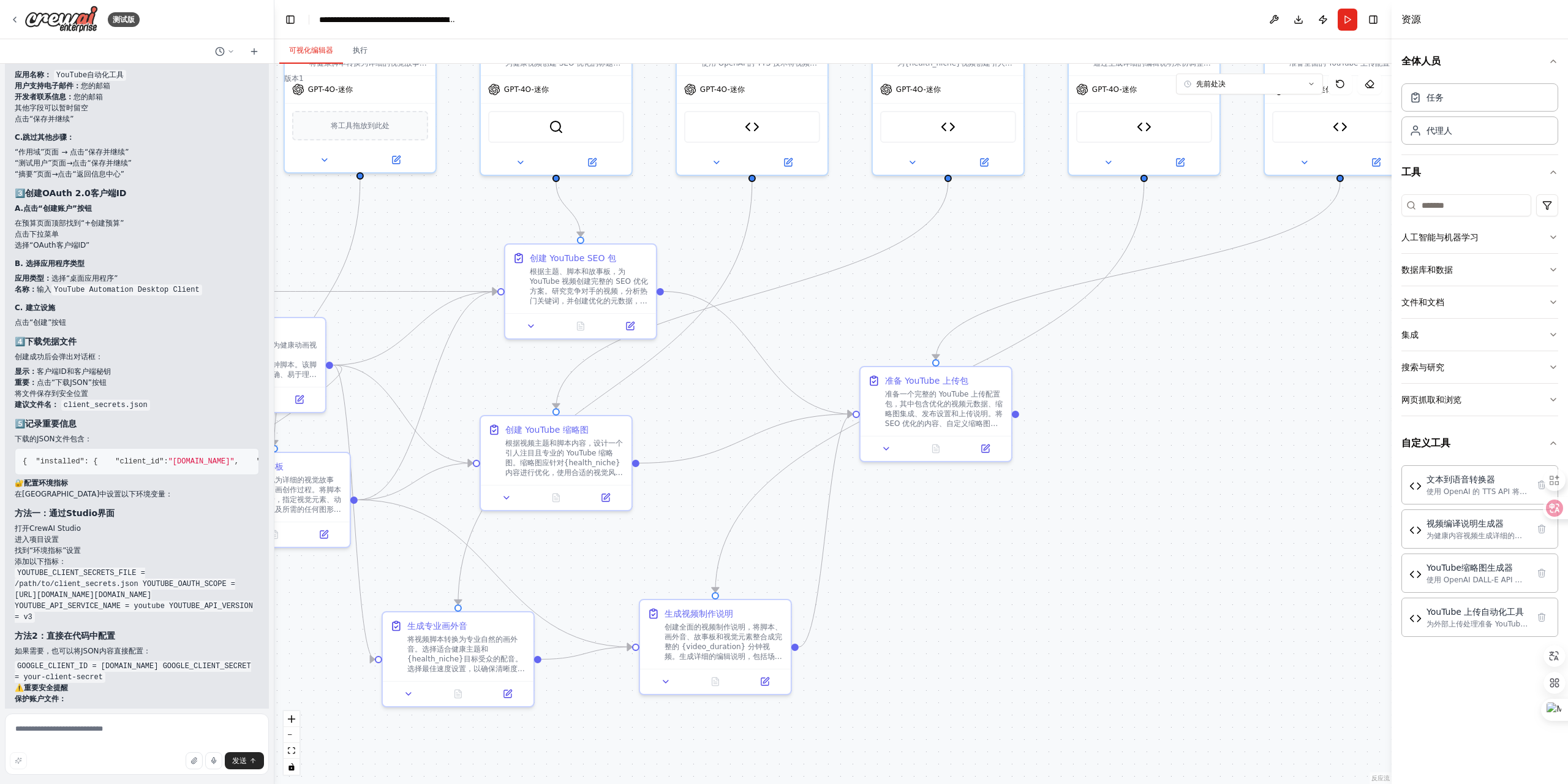
drag, startPoint x: 999, startPoint y: 381, endPoint x: 1171, endPoint y: 349, distance: 175.0
click at [1171, 349] on div ".deletable-edge-delete-btn { width: 20px; height: 20px; border: 0px solid #ffff…" at bounding box center [834, 423] width 1118 height 720
drag, startPoint x: 850, startPoint y: 267, endPoint x: 1132, endPoint y: 247, distance: 282.7
drag, startPoint x: 874, startPoint y: 259, endPoint x: 1133, endPoint y: 288, distance: 260.6
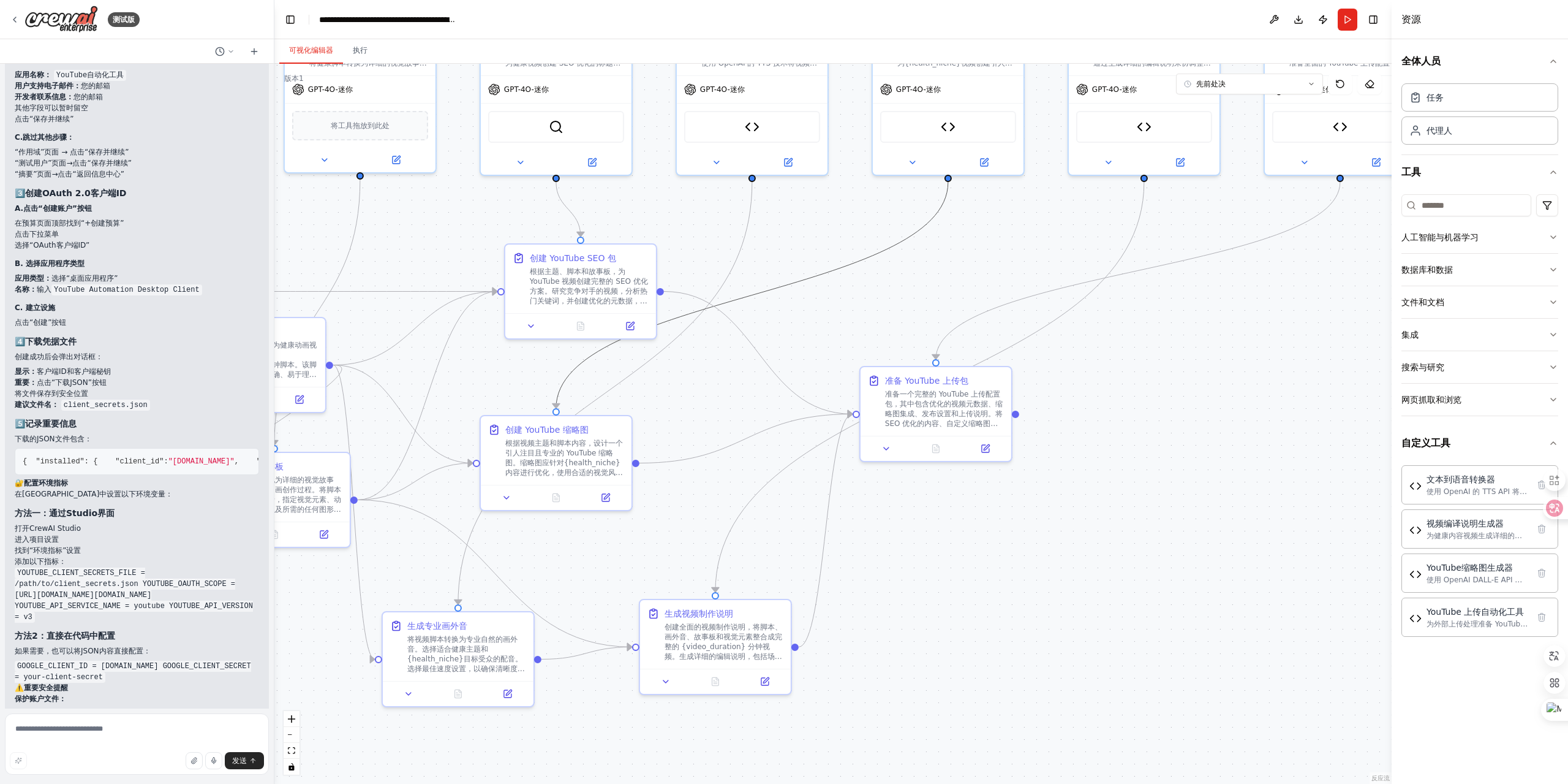
click at [1136, 288] on div ".deletable-edge-delete-btn { width: 20px; height: 20px; border: 0px solid #ffff…" at bounding box center [834, 423] width 1118 height 720
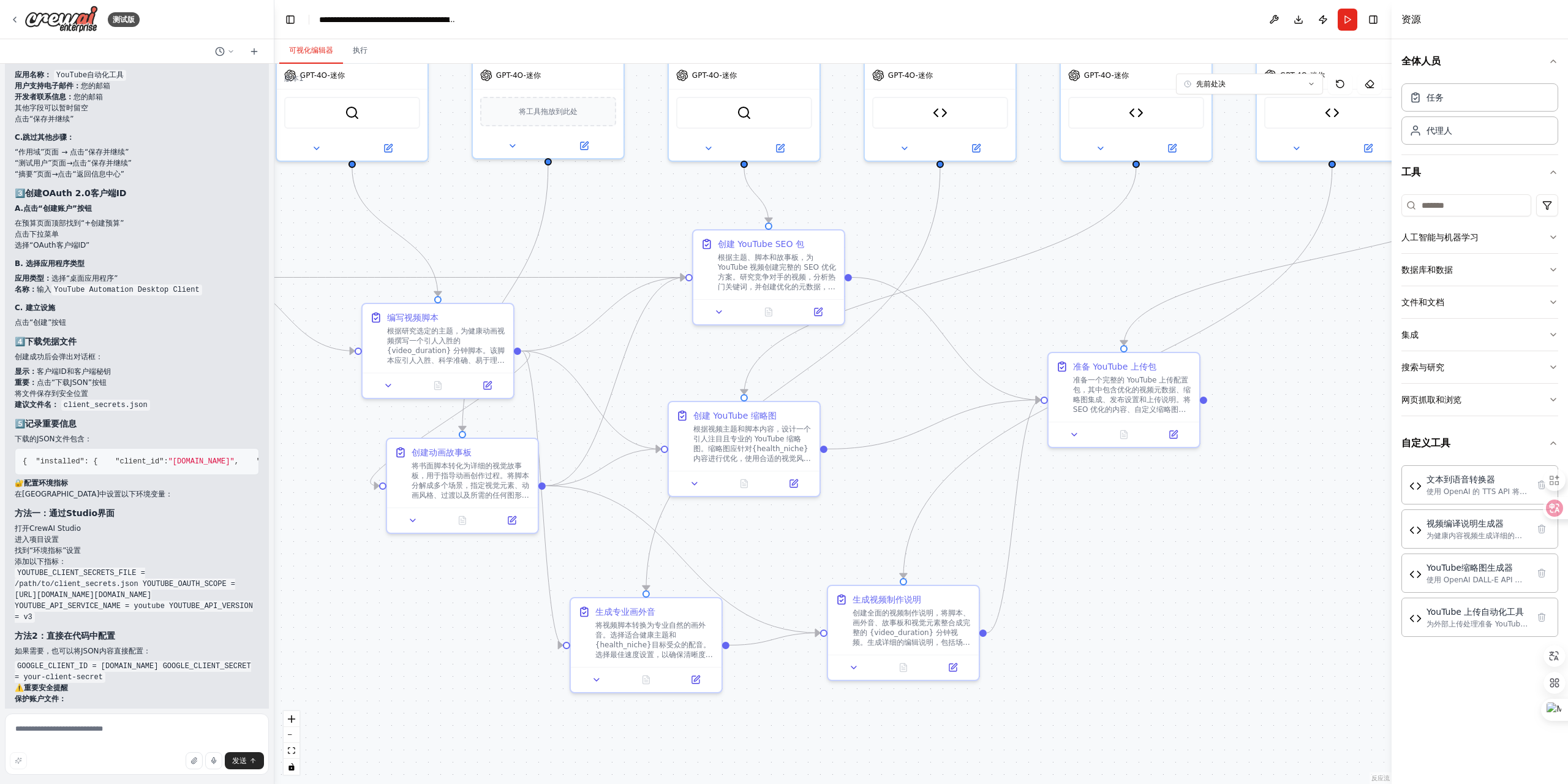
drag, startPoint x: 838, startPoint y: 392, endPoint x: 893, endPoint y: 391, distance: 55.0
click at [893, 391] on div ".deletable-edge-delete-btn { width: 20px; height: 20px; border: 0px solid #ffff…" at bounding box center [834, 423] width 1118 height 720
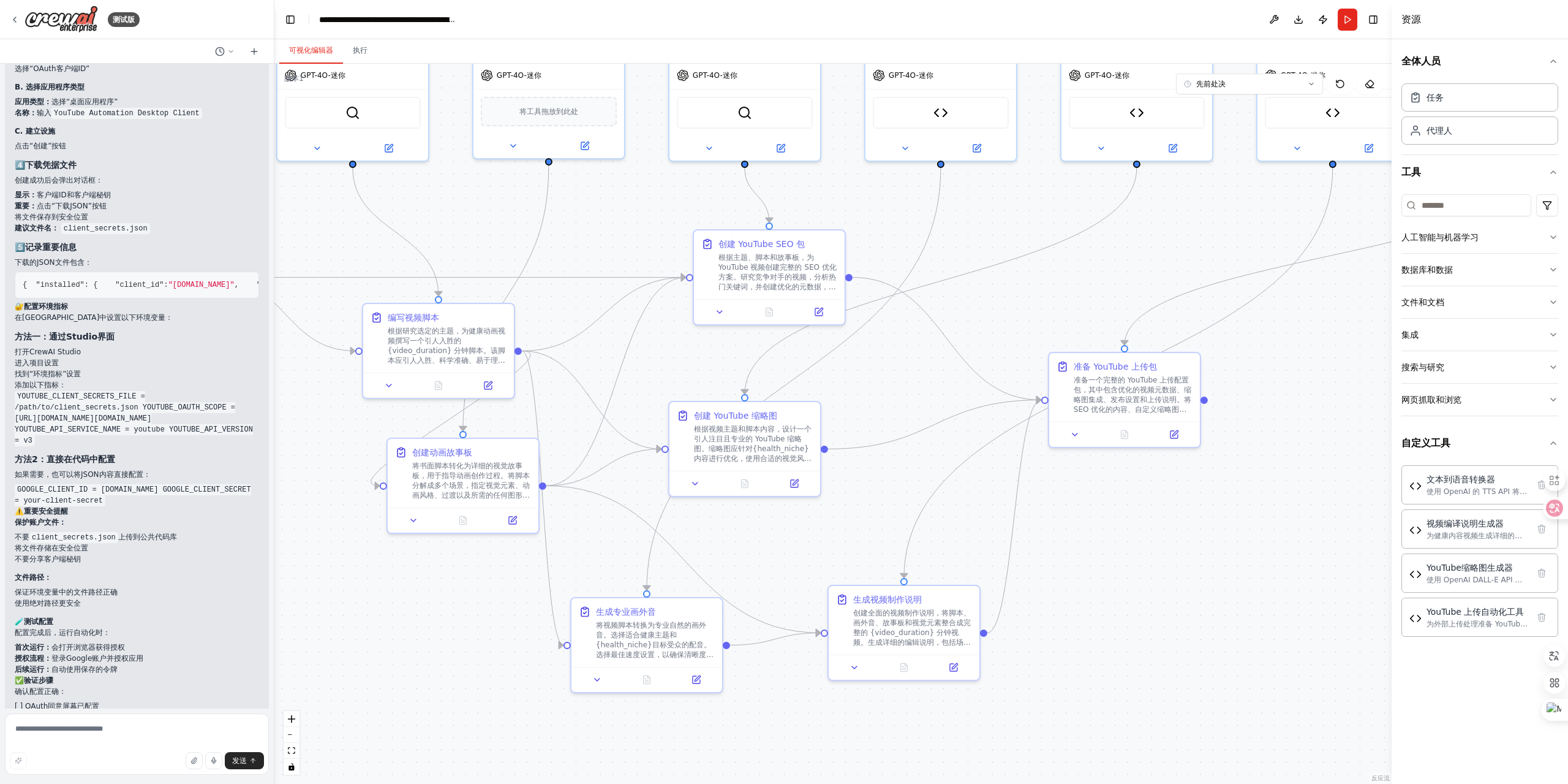
scroll to position [10886, 0]
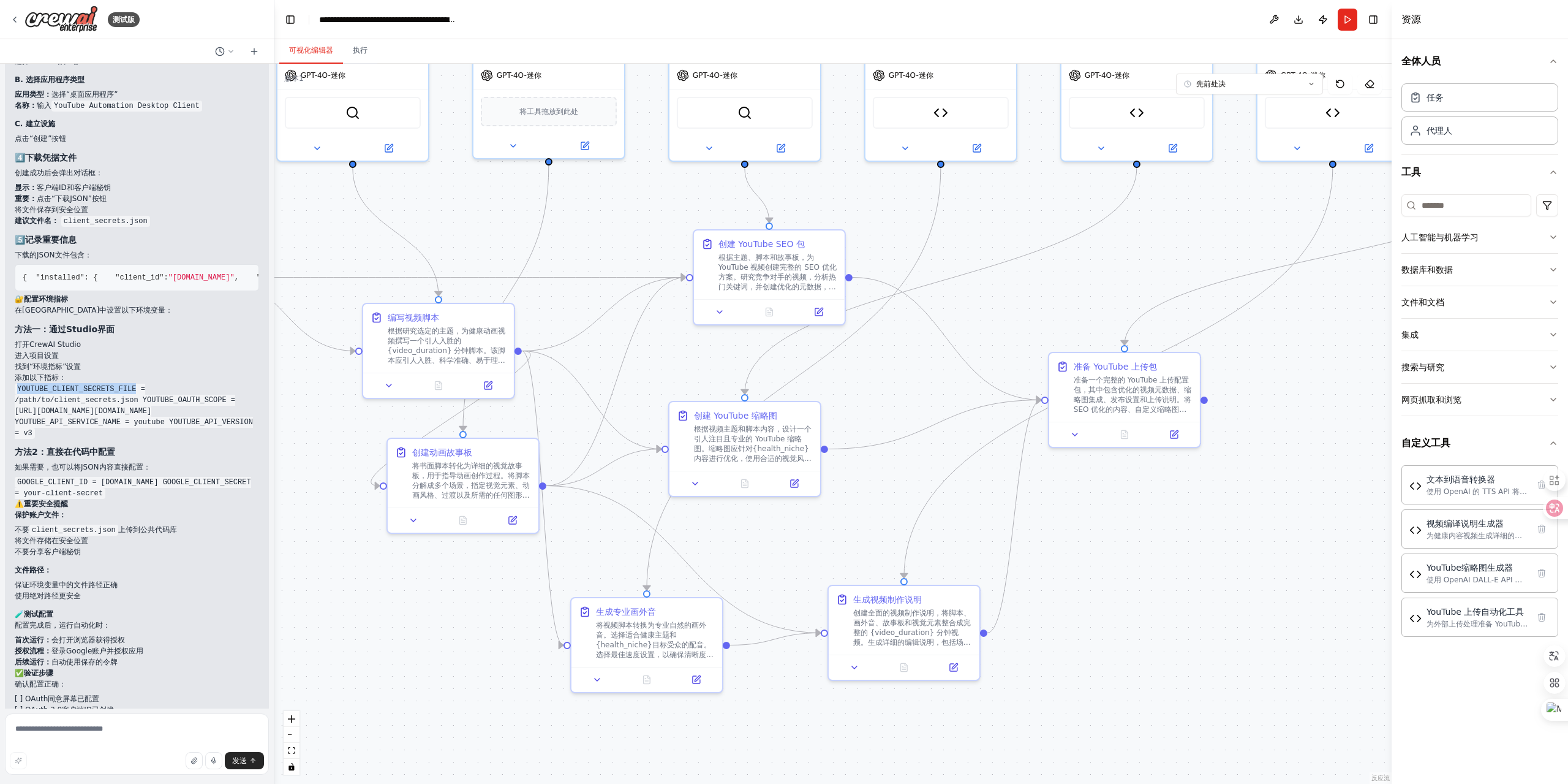
drag, startPoint x: 124, startPoint y: 514, endPoint x: 25, endPoint y: 519, distance: 99.1
click at [18, 439] on code "YOUTUBE_CLIENT_SECRETS_FILE = /path/to/client_secrets.json YOUTUBE_OAUTH_SCOPE …" at bounding box center [134, 411] width 238 height 55
copy code "YOUTUBE_CLIENT_SECRETS_FILE"
click at [177, 439] on code "YOUTUBE_CLIENT_SECRETS_FILE = /path/to/client_secrets.json YOUTUBE_OAUTH_SCOPE …" at bounding box center [134, 411] width 238 height 55
drag, startPoint x: 17, startPoint y: 527, endPoint x: 32, endPoint y: 558, distance: 34.4
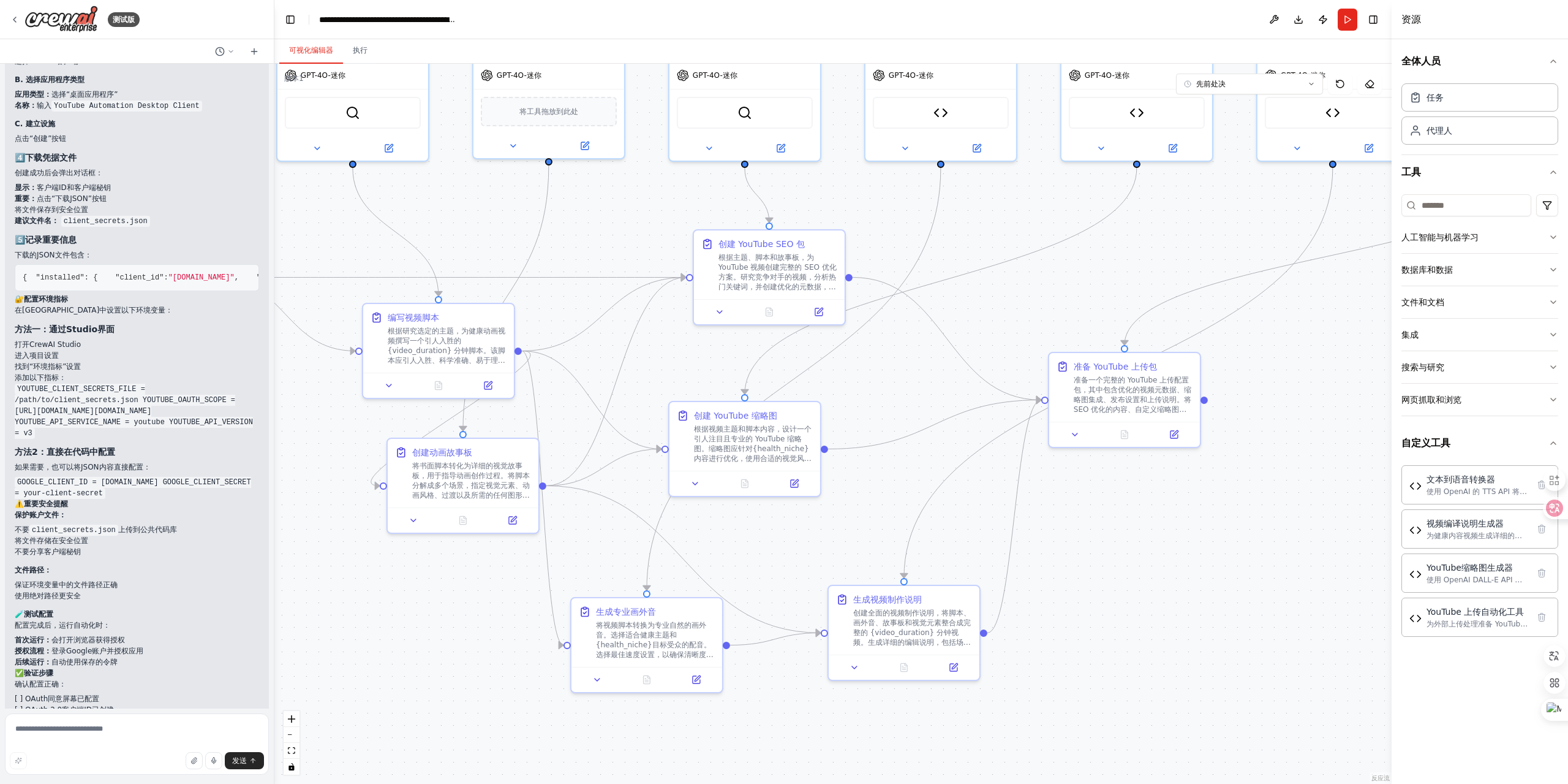
click at [32, 558] on div "🛠️第三步：创建OAuth 2.0 - 详细操作 📋 创建账户的完整步骤 1️⃣ 进入凭据页面 左侧菜单 → API和服务 → 凭据 在Google Clou…" at bounding box center [137, 238] width 244 height 1079
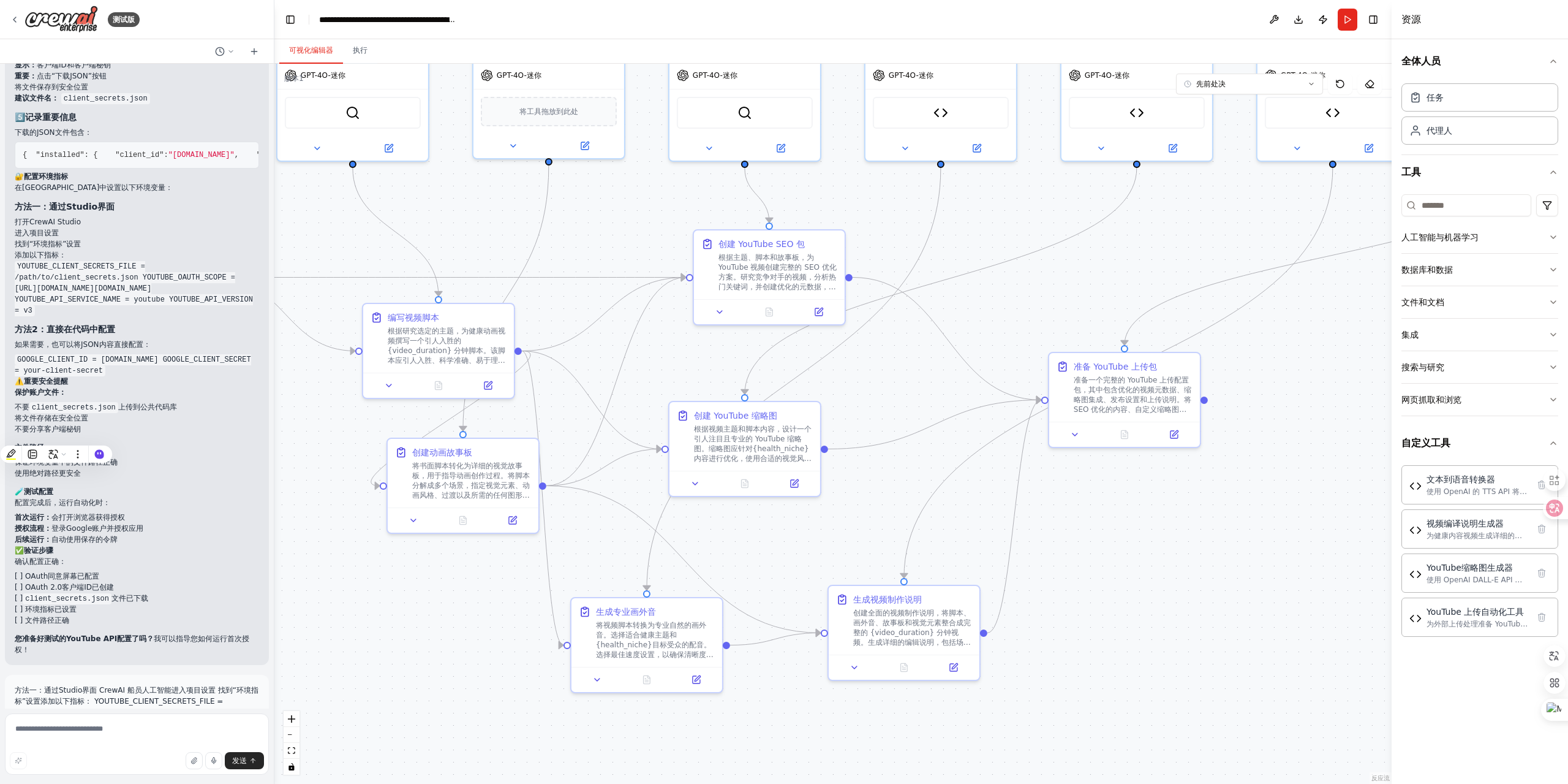
click at [175, 336] on h3 "方法2：直接在代码中配置" at bounding box center [137, 328] width 244 height 12
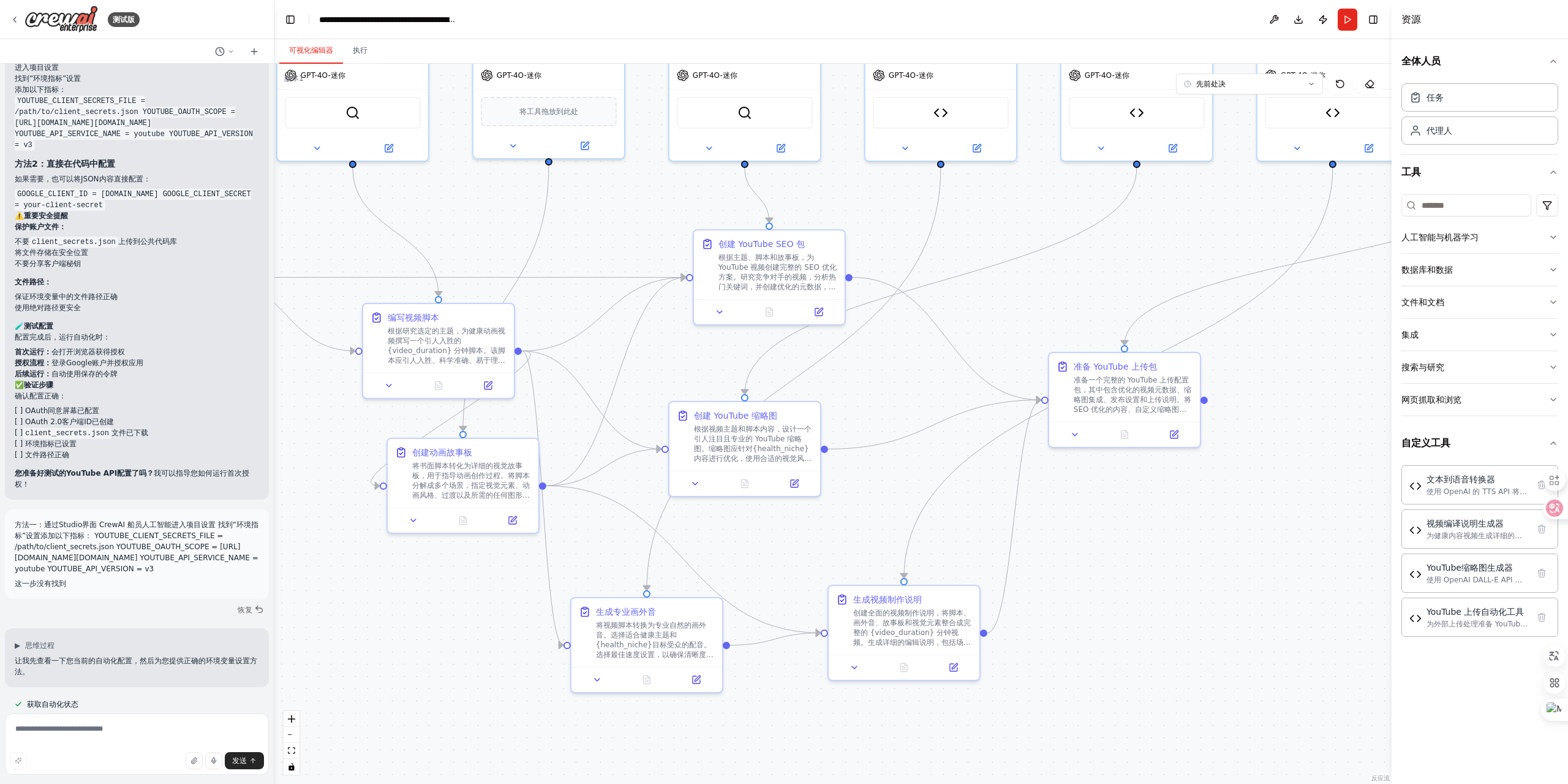
scroll to position [11192, 0]
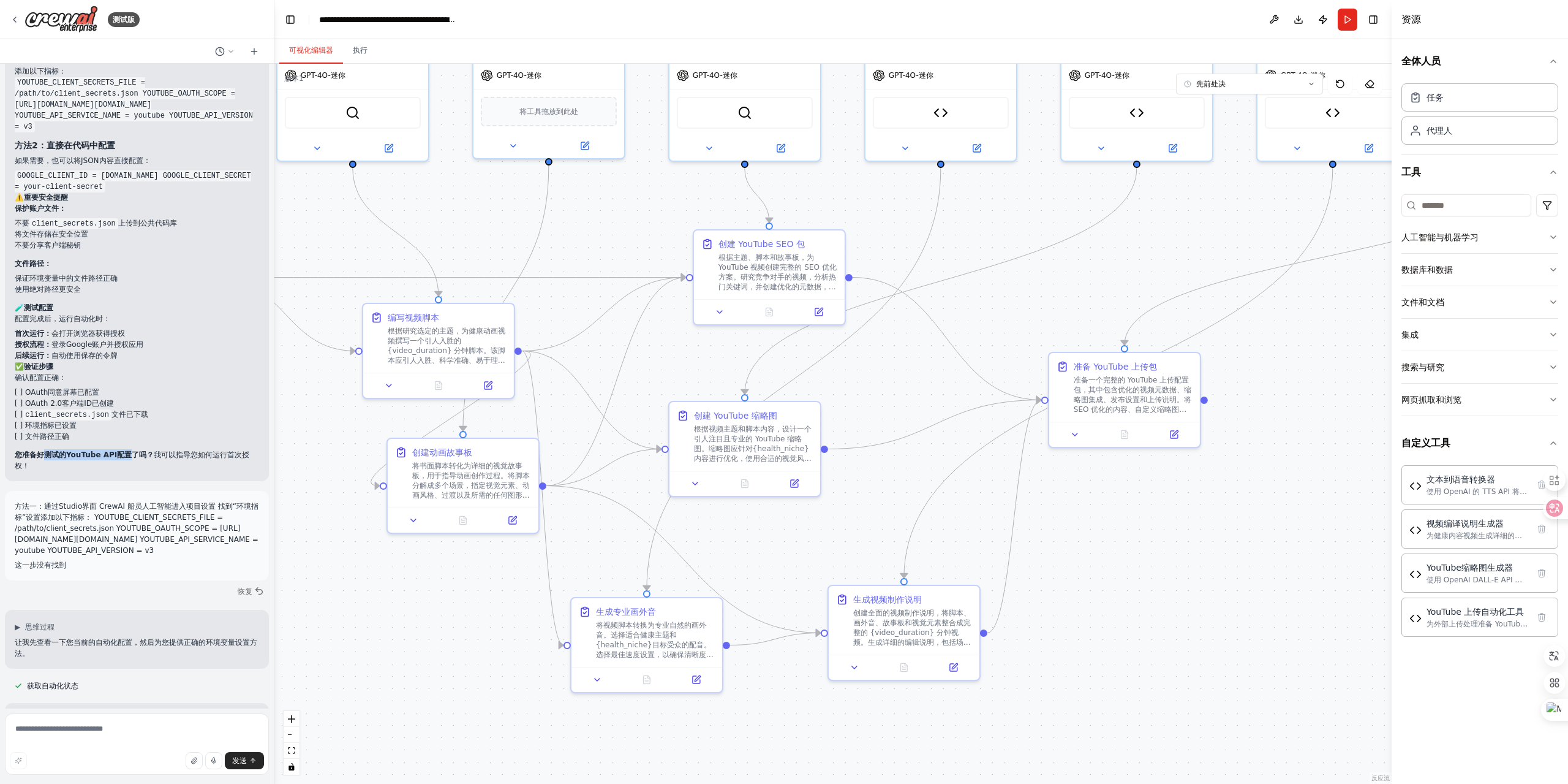
drag, startPoint x: 46, startPoint y: 582, endPoint x: 131, endPoint y: 585, distance: 85.1
click at [131, 459] on font "您准备好测试的YouTube API配置了吗？" at bounding box center [84, 455] width 139 height 9
copy font "测试的YouTube API配置"
click at [101, 733] on textarea at bounding box center [137, 744] width 264 height 61
paste textarea "**********"
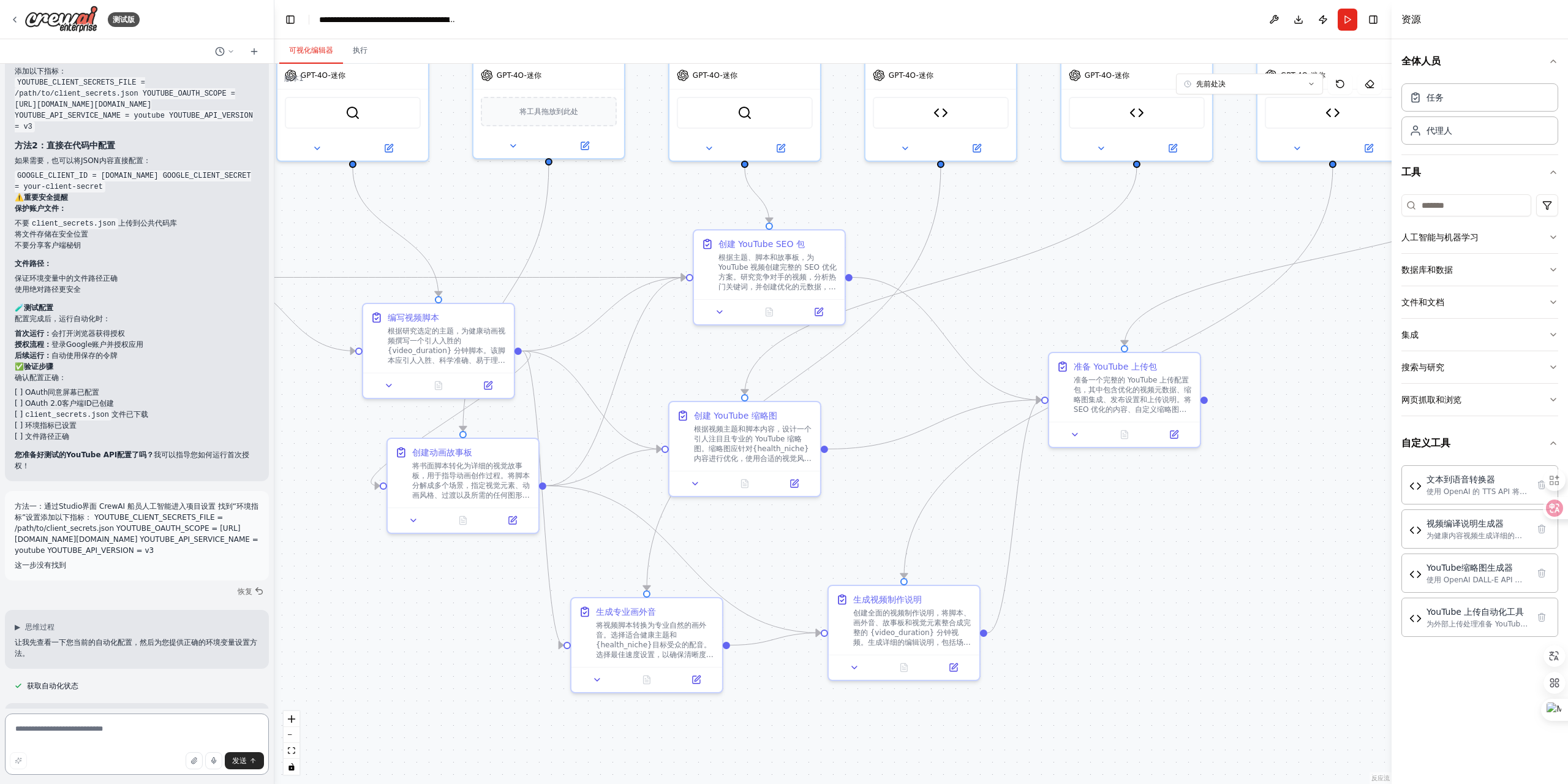
type textarea "**********"
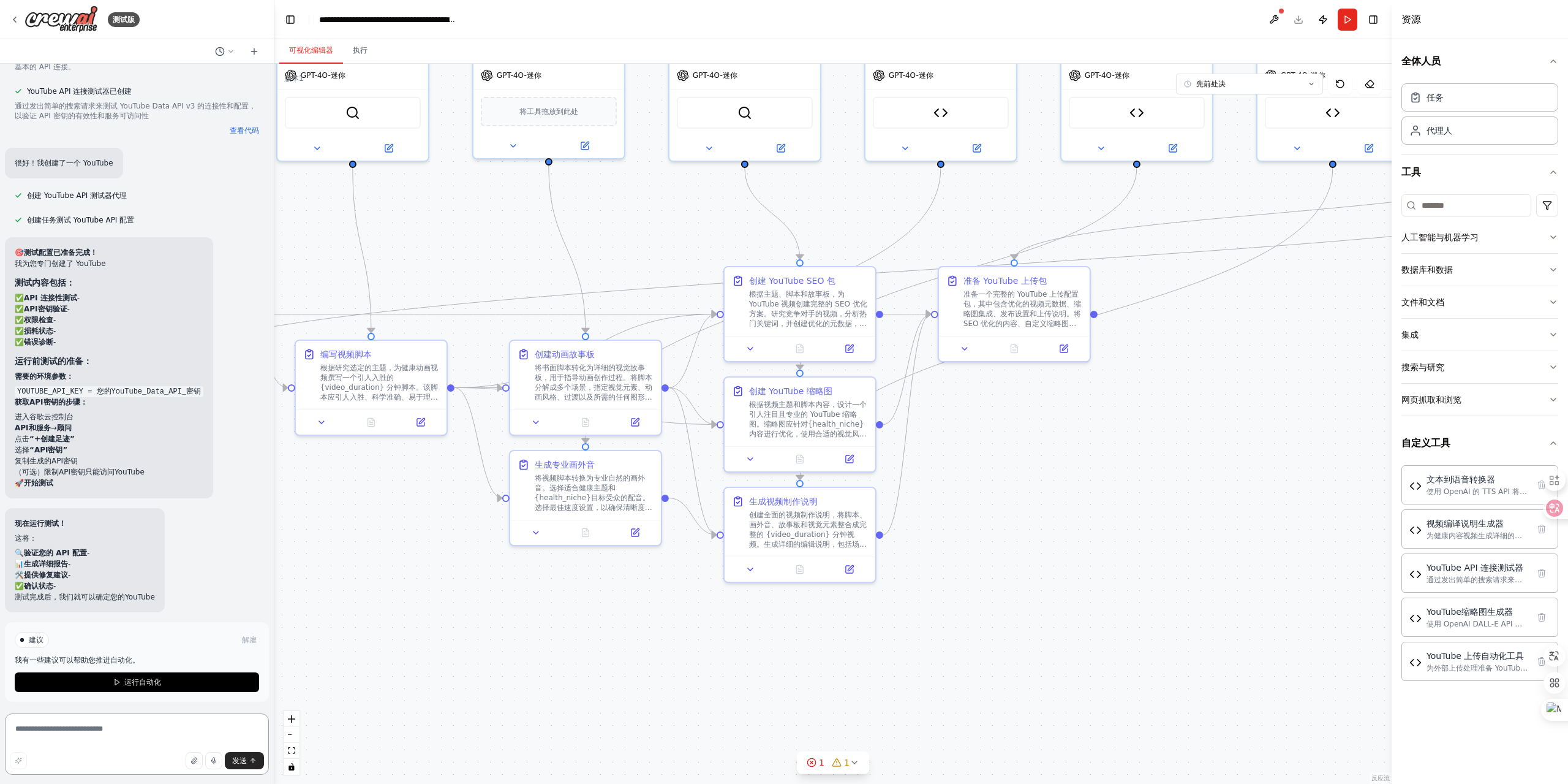
scroll to position [13504, 0]
drag, startPoint x: 78, startPoint y: 510, endPoint x: 15, endPoint y: 512, distance: 63.0
click at [15, 394] on code "YOUTUBE_API_KEY = 您的YouTube_Data_API_密钥" at bounding box center [109, 388] width 188 height 11
copy code "YOUTUBE_API_KEY"
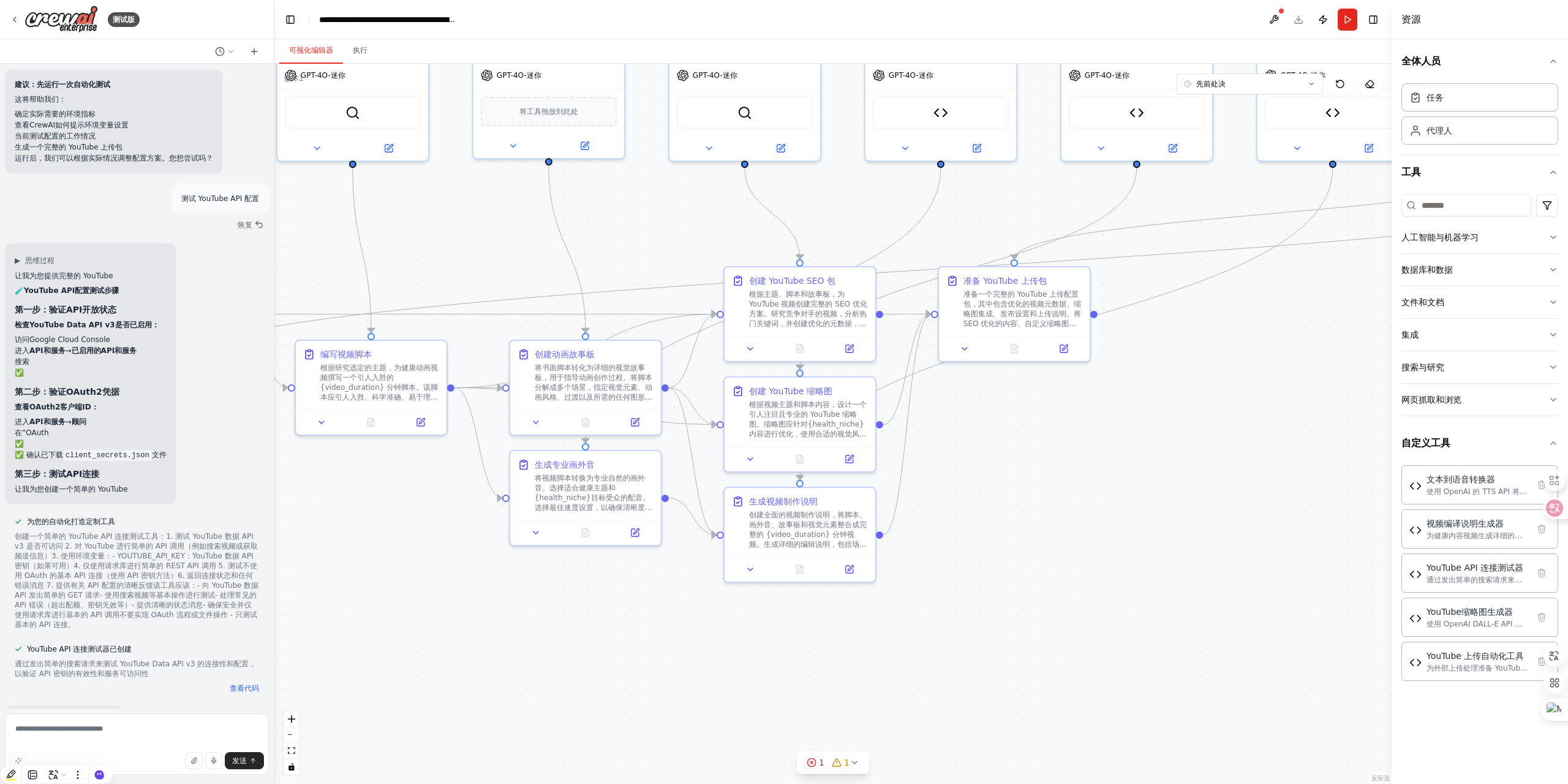
scroll to position [12952, 0]
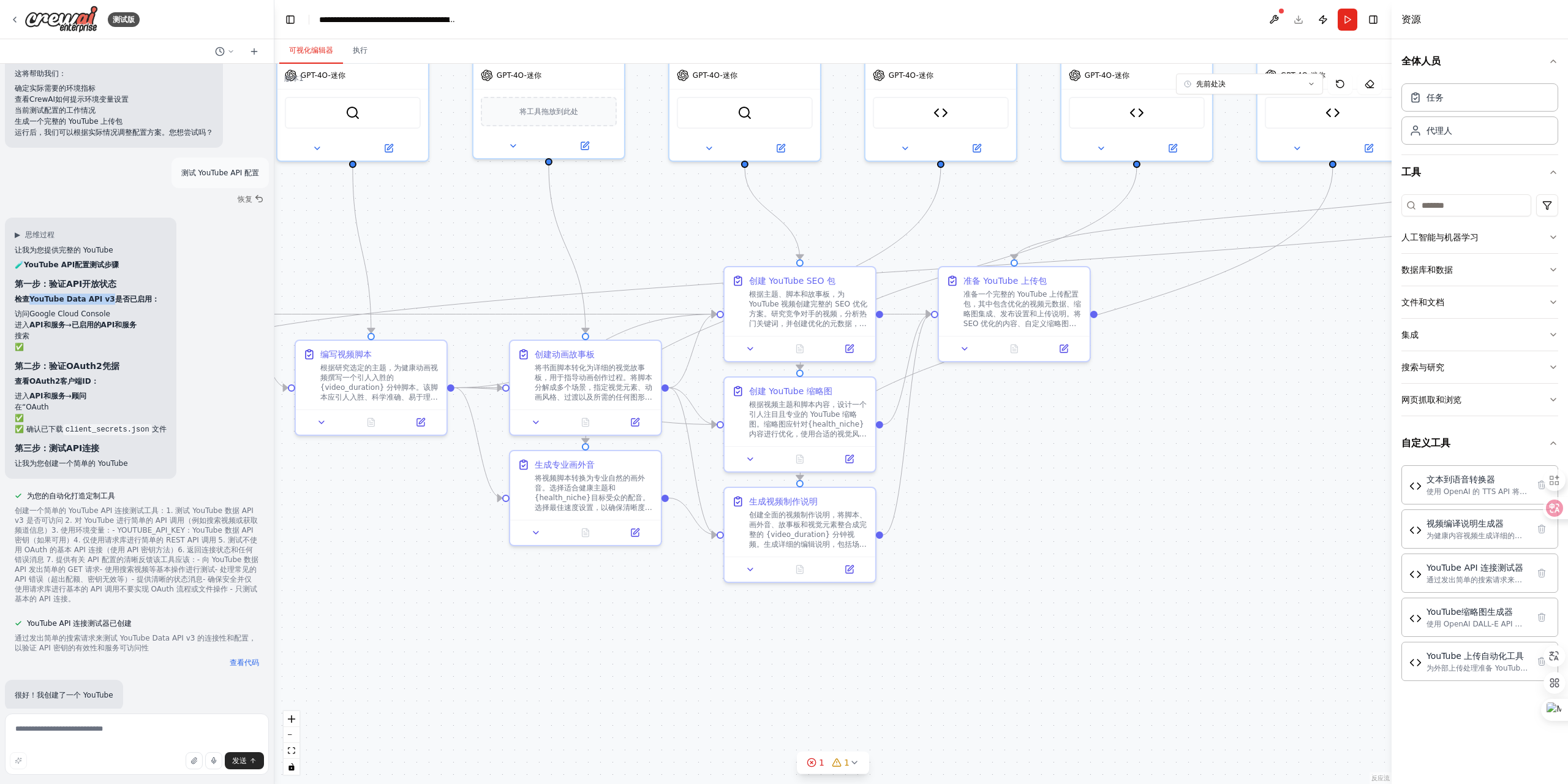
drag, startPoint x: 107, startPoint y: 438, endPoint x: 31, endPoint y: 438, distance: 76.0
click at [31, 303] on font "检查YouTube Data API v3是否已启用：" at bounding box center [87, 299] width 145 height 9
copy font "YouTube Data API v3"
click at [184, 473] on div "▶ 思维过程 让我为您提供完整的 YouTube 🧪 YouTube API配置测试步骤 第一步：验证API开放状态 检查YouTube Data API v…" at bounding box center [137, 348] width 264 height 261
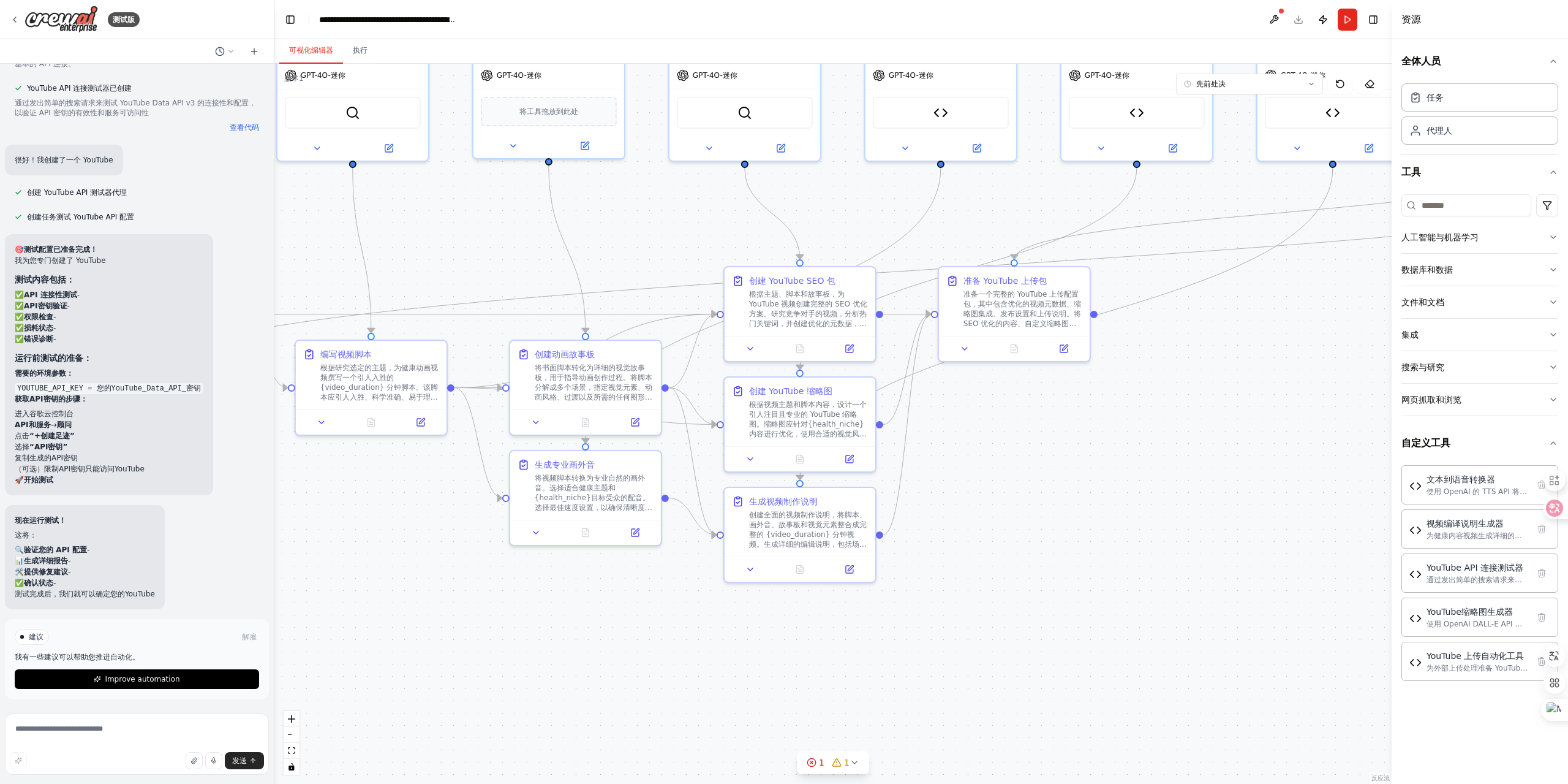
scroll to position [13626, 0]
drag, startPoint x: 168, startPoint y: 388, endPoint x: 106, endPoint y: 391, distance: 62.1
click at [106, 391] on code "YOUTUBE_API_KEY = 您的YouTube_Data_API_密钥" at bounding box center [109, 388] width 188 height 11
copy code "YouTube_Data_API"
click at [150, 296] on li "✅ API 连接性测试 -" at bounding box center [109, 294] width 188 height 11
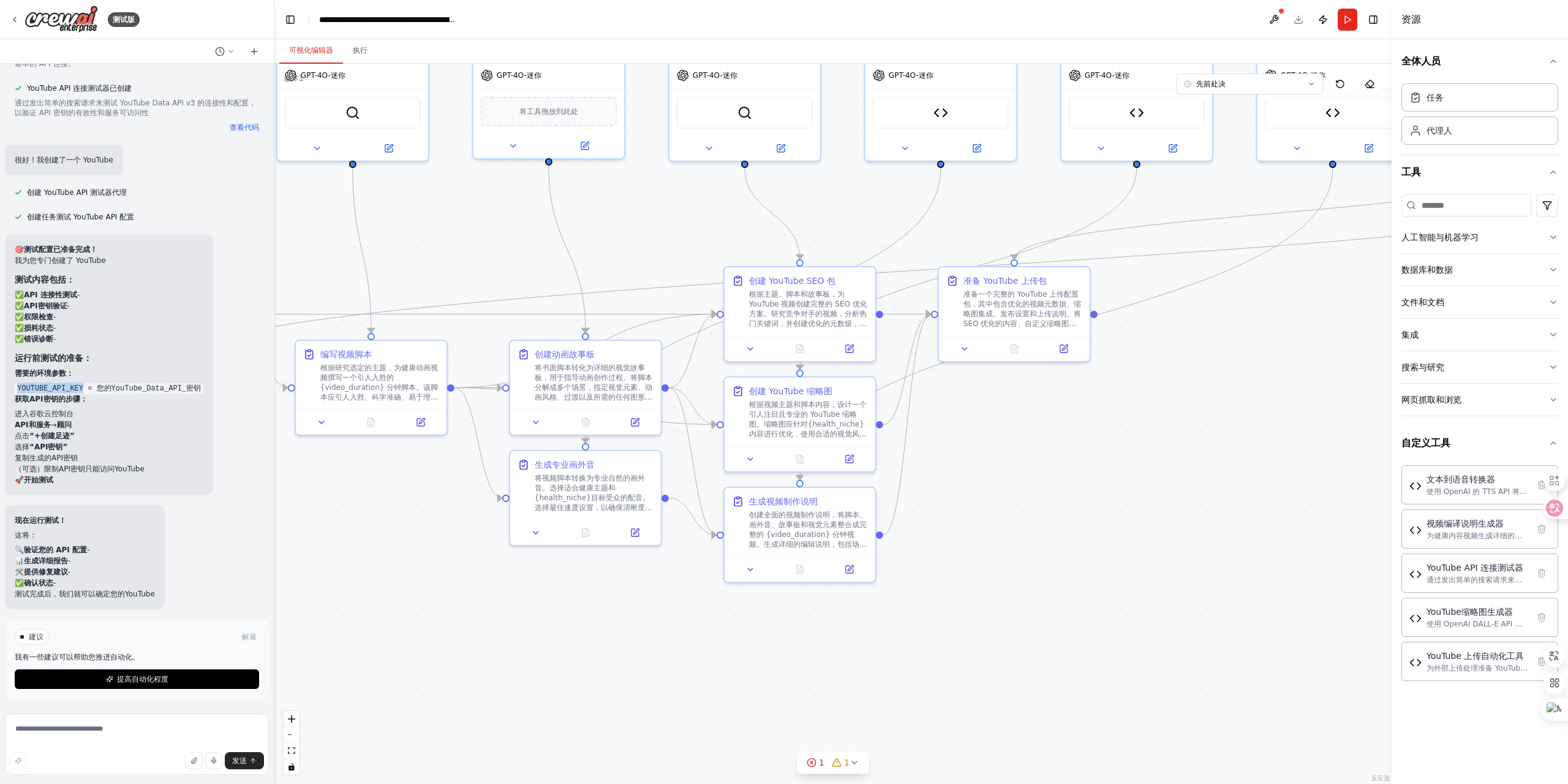
drag, startPoint x: 79, startPoint y: 386, endPoint x: 18, endPoint y: 386, distance: 61.0
click at [18, 386] on code "YOUTUBE_API_KEY = 您的YouTube_Data_API_密钥" at bounding box center [109, 388] width 188 height 11
click at [222, 443] on div "🎯 测试配置已准备完成！ 我为您专门创建了 YouTube 测试内容包括： ✅ API 连接性测试 - ✅ API密钥验证 - ✅ 权限检查 - ✅ 损耗状态…" at bounding box center [137, 365] width 264 height 261
drag, startPoint x: 63, startPoint y: 521, endPoint x: 16, endPoint y: 521, distance: 47.0
click at [16, 521] on font "现在运行测试！" at bounding box center [41, 521] width 51 height 9
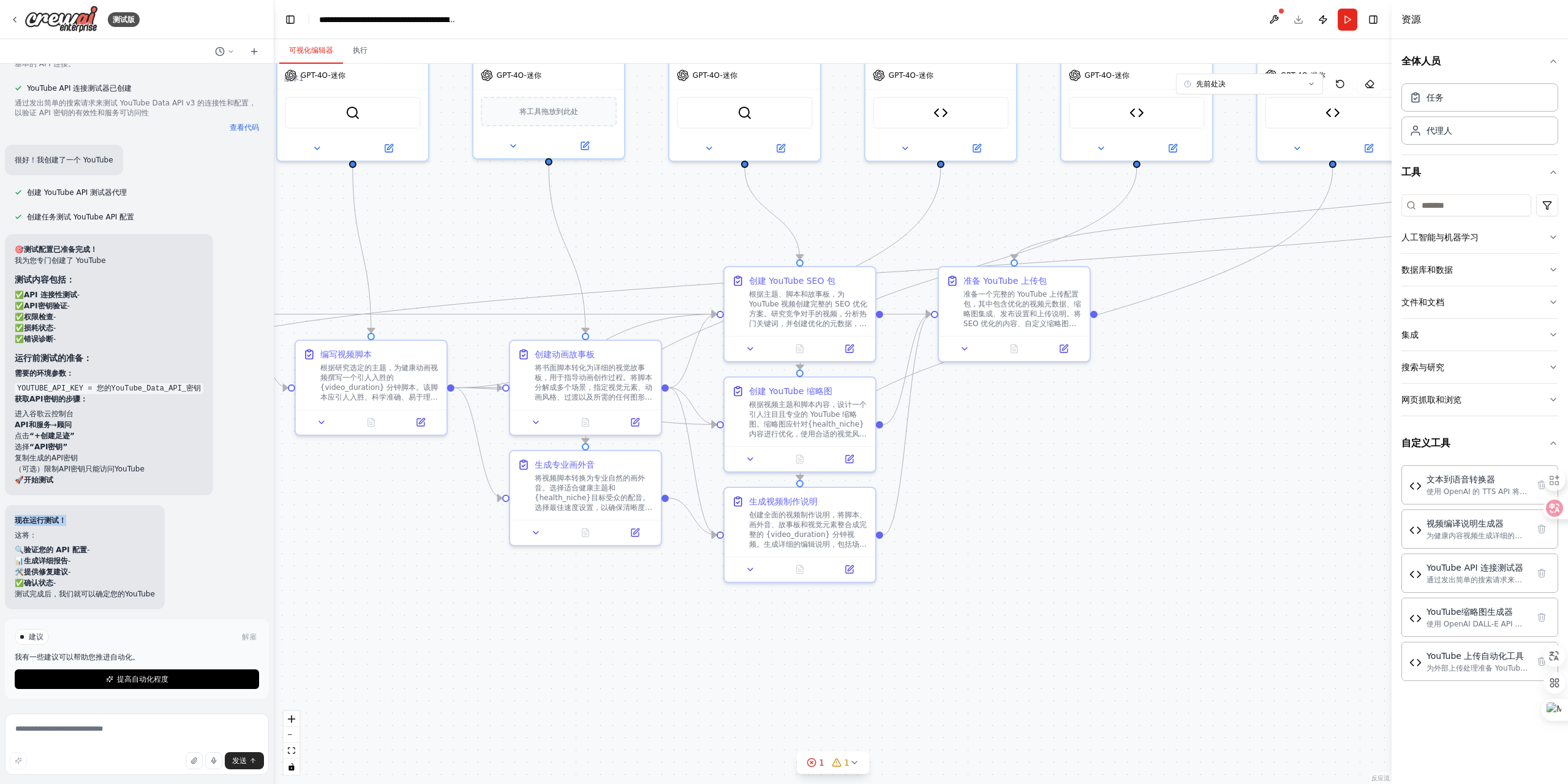
copy font "现在运行测试！"
click at [92, 731] on textarea at bounding box center [137, 744] width 264 height 61
paste textarea "*******"
type textarea "*******"
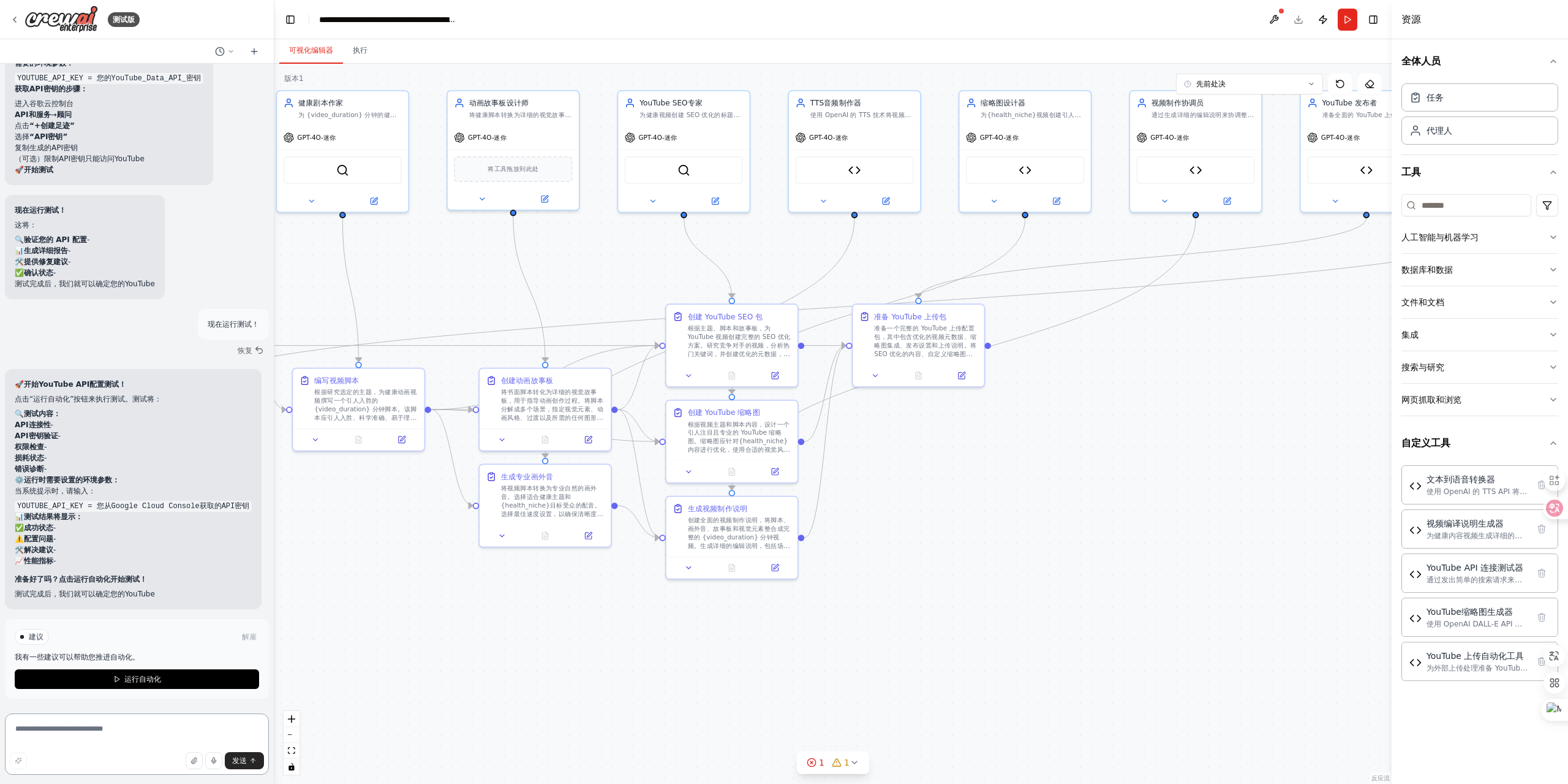
scroll to position [13937, 0]
click at [143, 677] on font "运行自动化" at bounding box center [143, 679] width 37 height 9
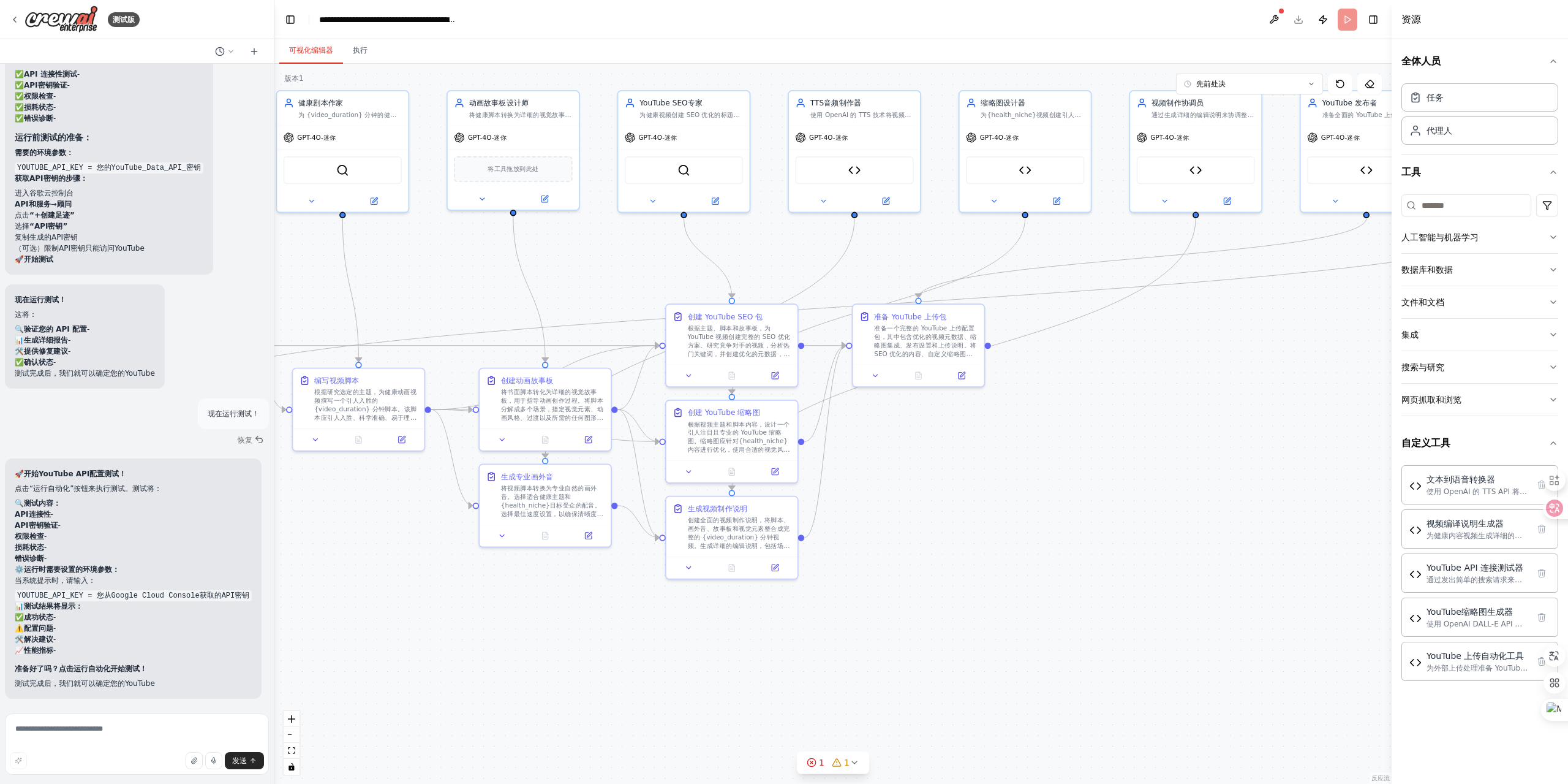
scroll to position [13847, 0]
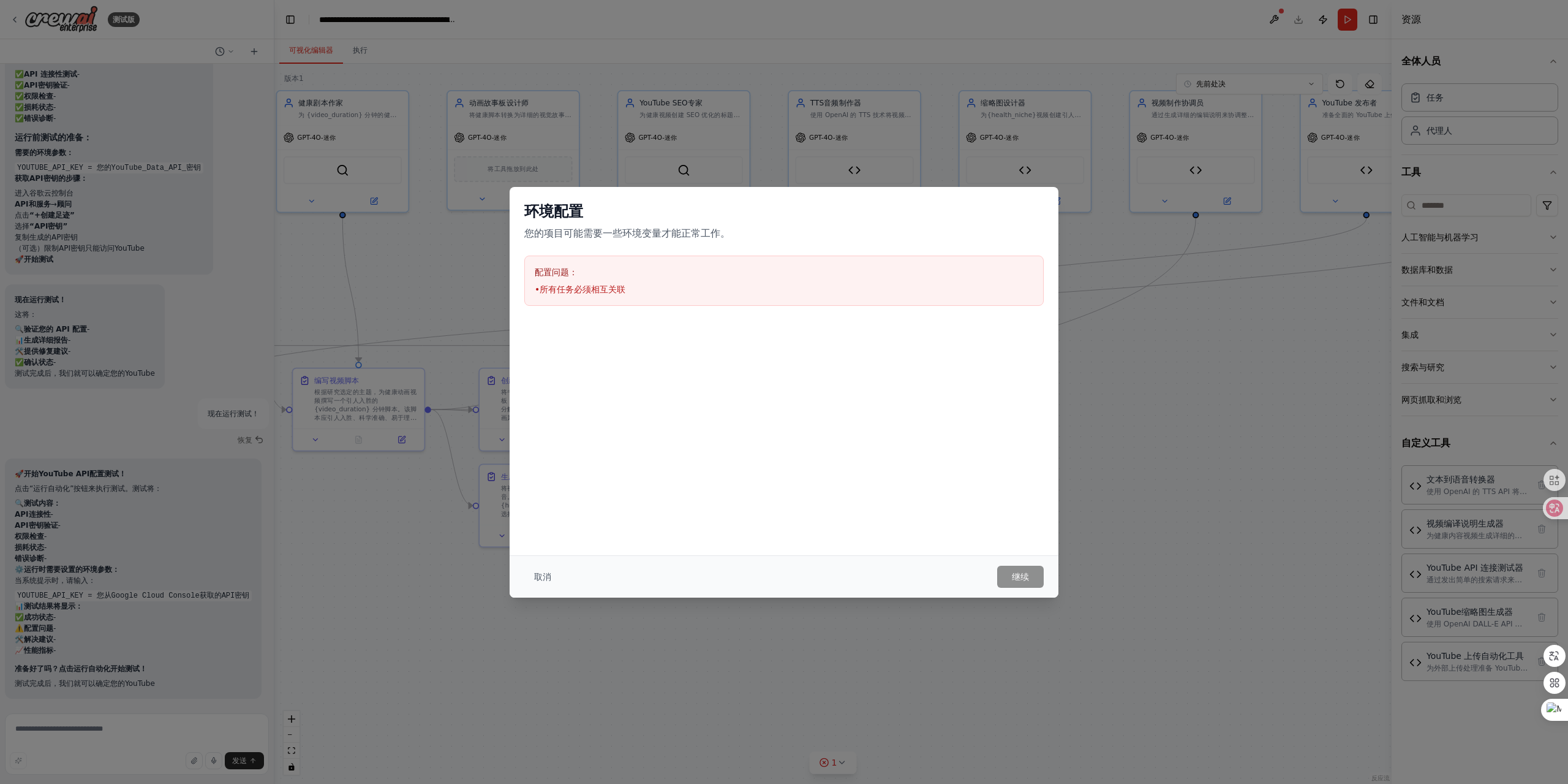
click at [588, 291] on font "所有任务必须相互关联" at bounding box center [582, 289] width 86 height 10
click at [560, 272] on font "配置问题：" at bounding box center [556, 272] width 43 height 10
drag, startPoint x: 591, startPoint y: 235, endPoint x: 760, endPoint y: 227, distance: 169.2
click at [760, 227] on p "您的项目可能需要一些环境变量才能正常工作。" at bounding box center [784, 233] width 520 height 15
copy font "能需要一些环境变量才能正常工作。"
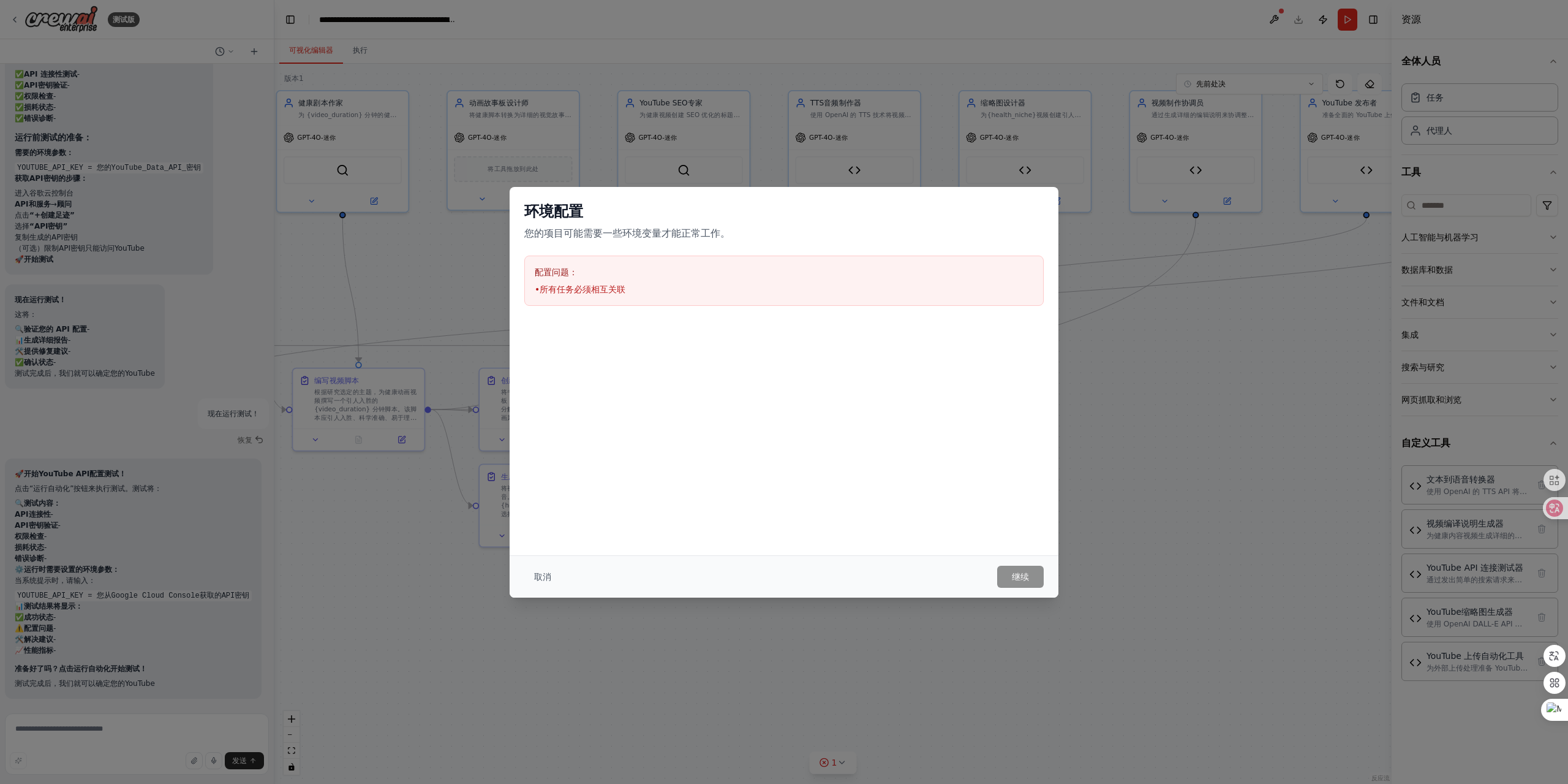
click at [617, 306] on div "环境配置 您的项目可能需要一些环境变量才能正常工作。 配置问题： • 所有任务必须相互关联" at bounding box center [784, 253] width 549 height 134
drag, startPoint x: 646, startPoint y: 289, endPoint x: 520, endPoint y: 196, distance: 156.6
click at [520, 196] on div "环境配置 您的项目可能需要一些环境变量才能正常工作。 配置问题： • 所有任务必须相互关联" at bounding box center [784, 253] width 549 height 134
copy div "环境配置 您的项目可能需要一些环境变量才能正常工作。 配置问题： • 所有任务必须相互关联"
click at [549, 576] on font "取消" at bounding box center [542, 577] width 17 height 10
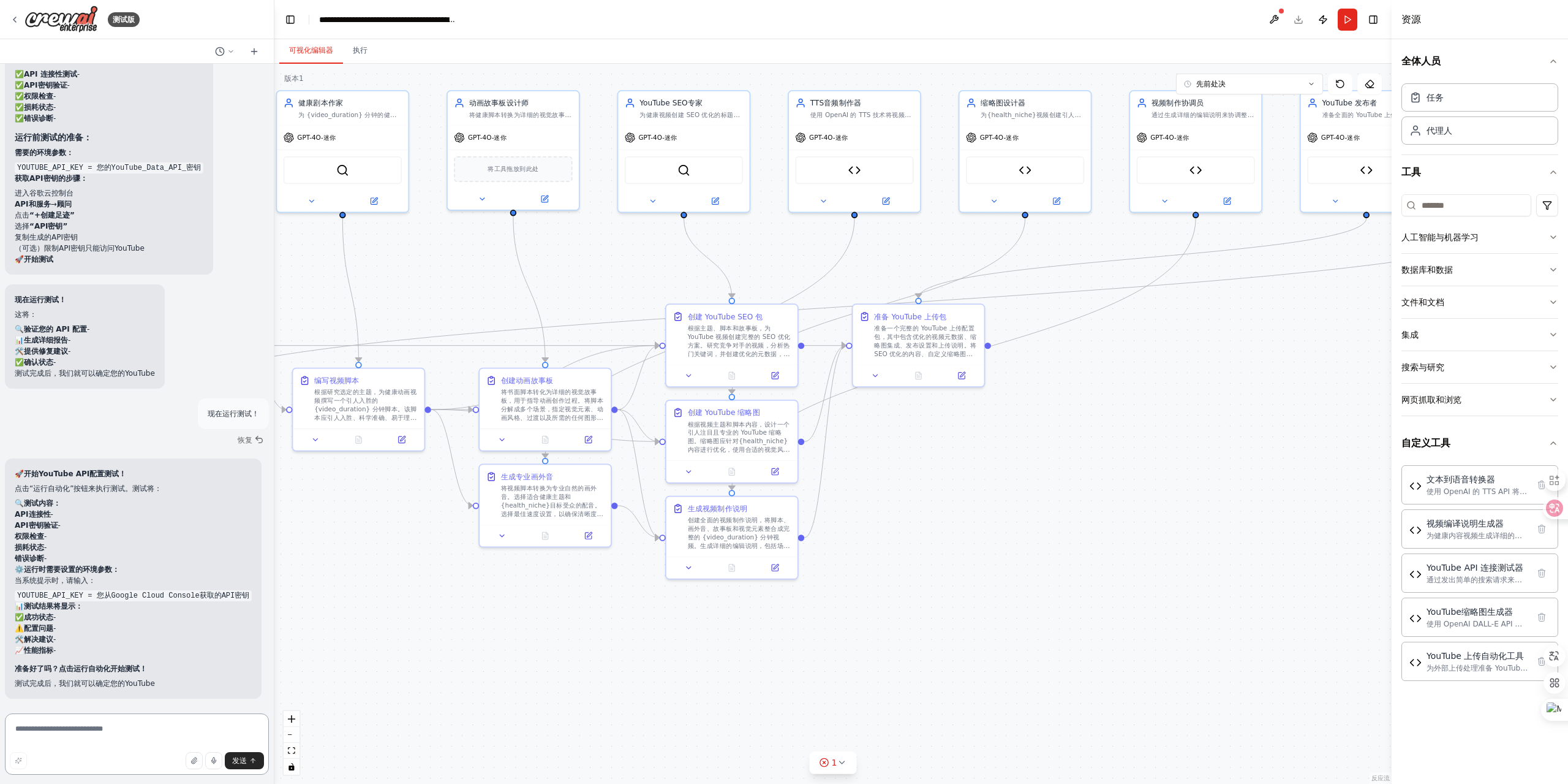
drag, startPoint x: 132, startPoint y: 726, endPoint x: 132, endPoint y: 691, distance: 35.0
click at [132, 726] on textarea at bounding box center [137, 744] width 264 height 61
click at [1352, 21] on button "跑步" at bounding box center [1347, 19] width 19 height 22
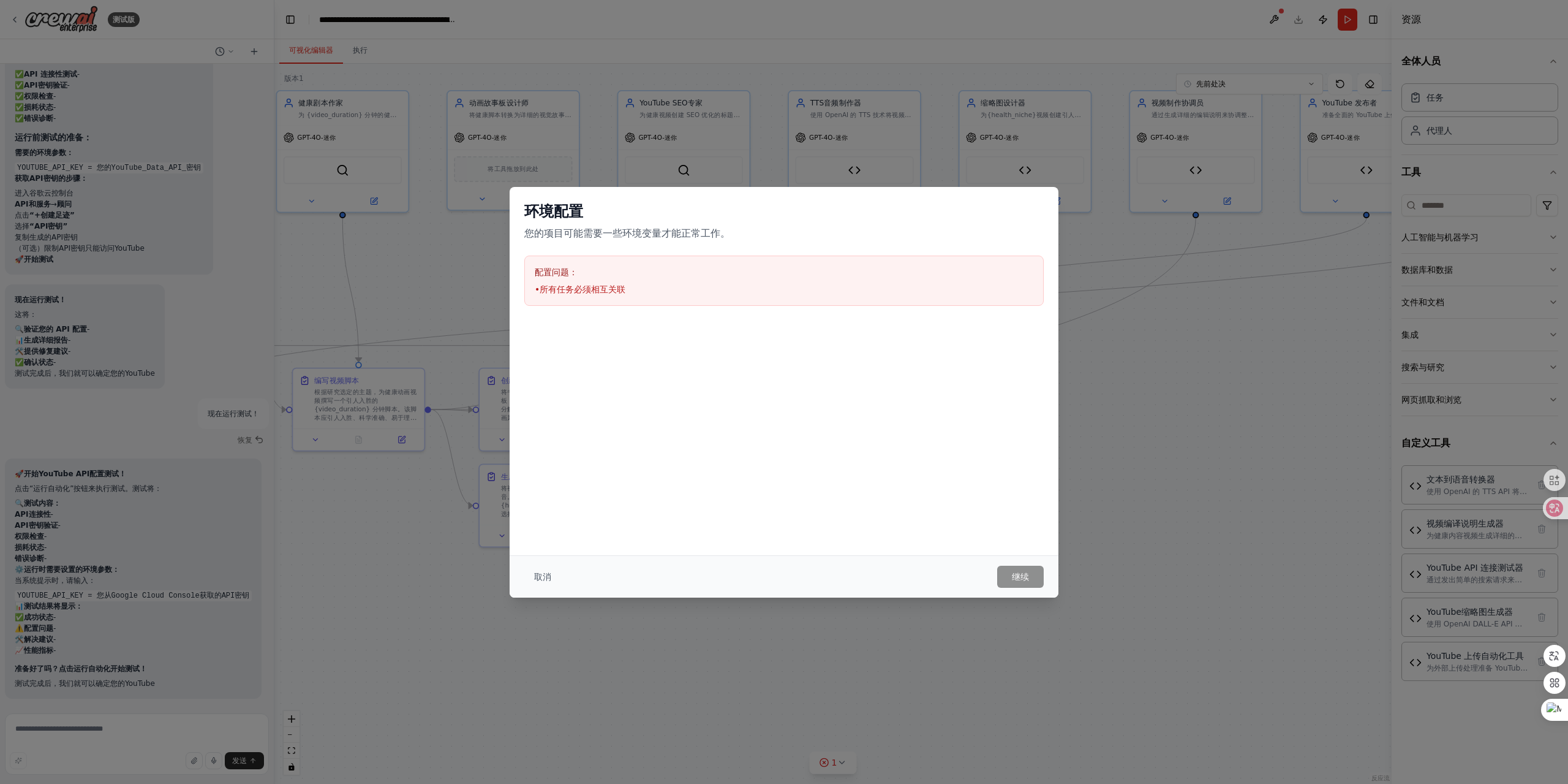
click at [812, 428] on div at bounding box center [784, 382] width 549 height 123
drag, startPoint x: 742, startPoint y: 375, endPoint x: 665, endPoint y: 327, distance: 90.7
click at [741, 375] on div at bounding box center [784, 382] width 549 height 123
click at [623, 293] on font "所有任务必须相互关联" at bounding box center [582, 289] width 86 height 10
click at [571, 288] on font "所有任务必须相互关联" at bounding box center [582, 289] width 86 height 10
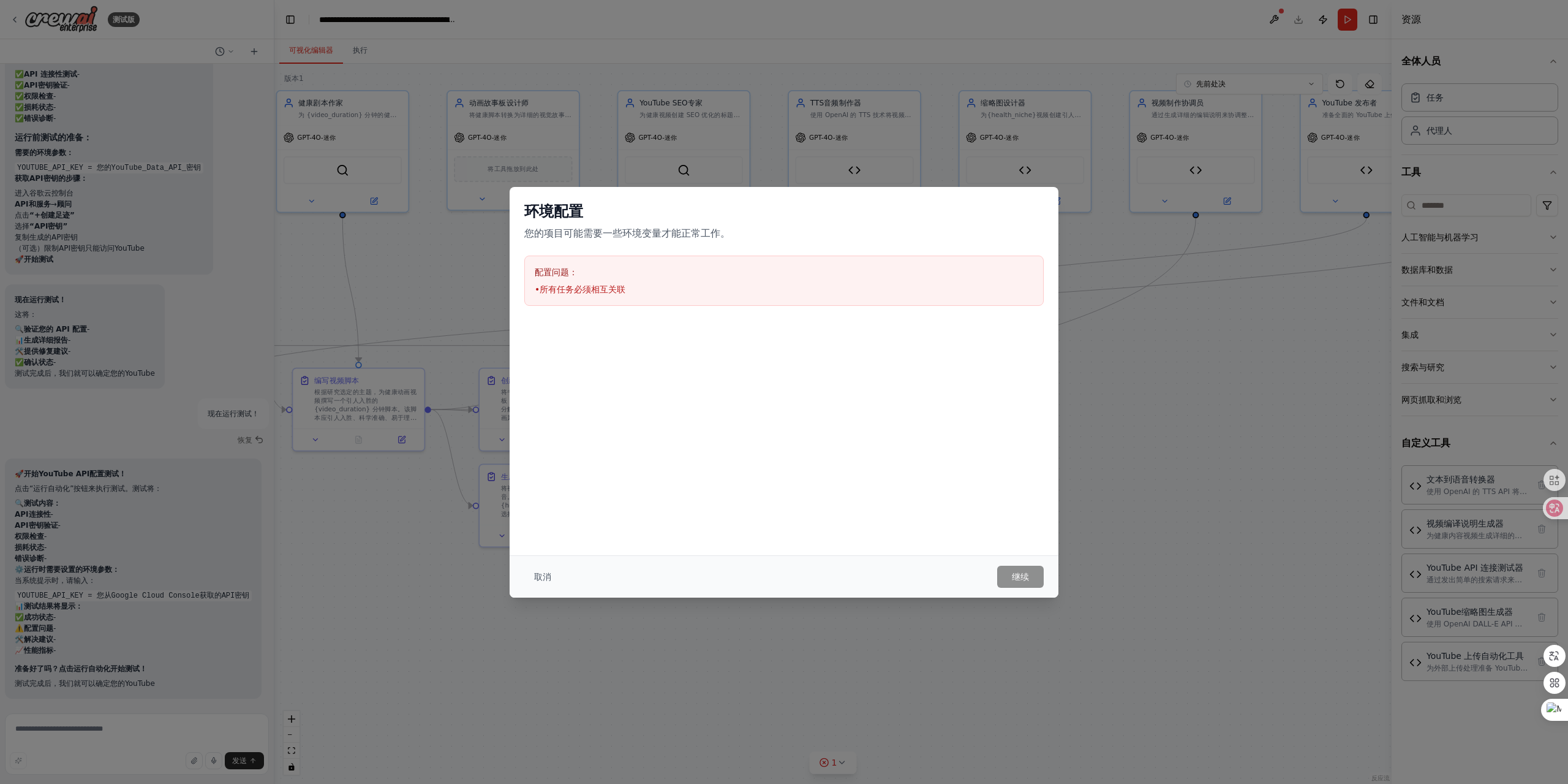
click at [555, 286] on font "所有任务必须相互关联" at bounding box center [582, 289] width 86 height 10
drag, startPoint x: 642, startPoint y: 291, endPoint x: 512, endPoint y: 196, distance: 161.0
click at [512, 196] on div "环境配置 您的项目可能需要一些环境变量才能正常工作。 配置问题： • 所有任务必须相互关联" at bounding box center [784, 253] width 549 height 134
copy div "环境配置 您的项目可能需要一些环境变量才能正常工作。 配置问题： • 所有任务必须相互关联"
click at [542, 580] on font "取消" at bounding box center [542, 577] width 17 height 10
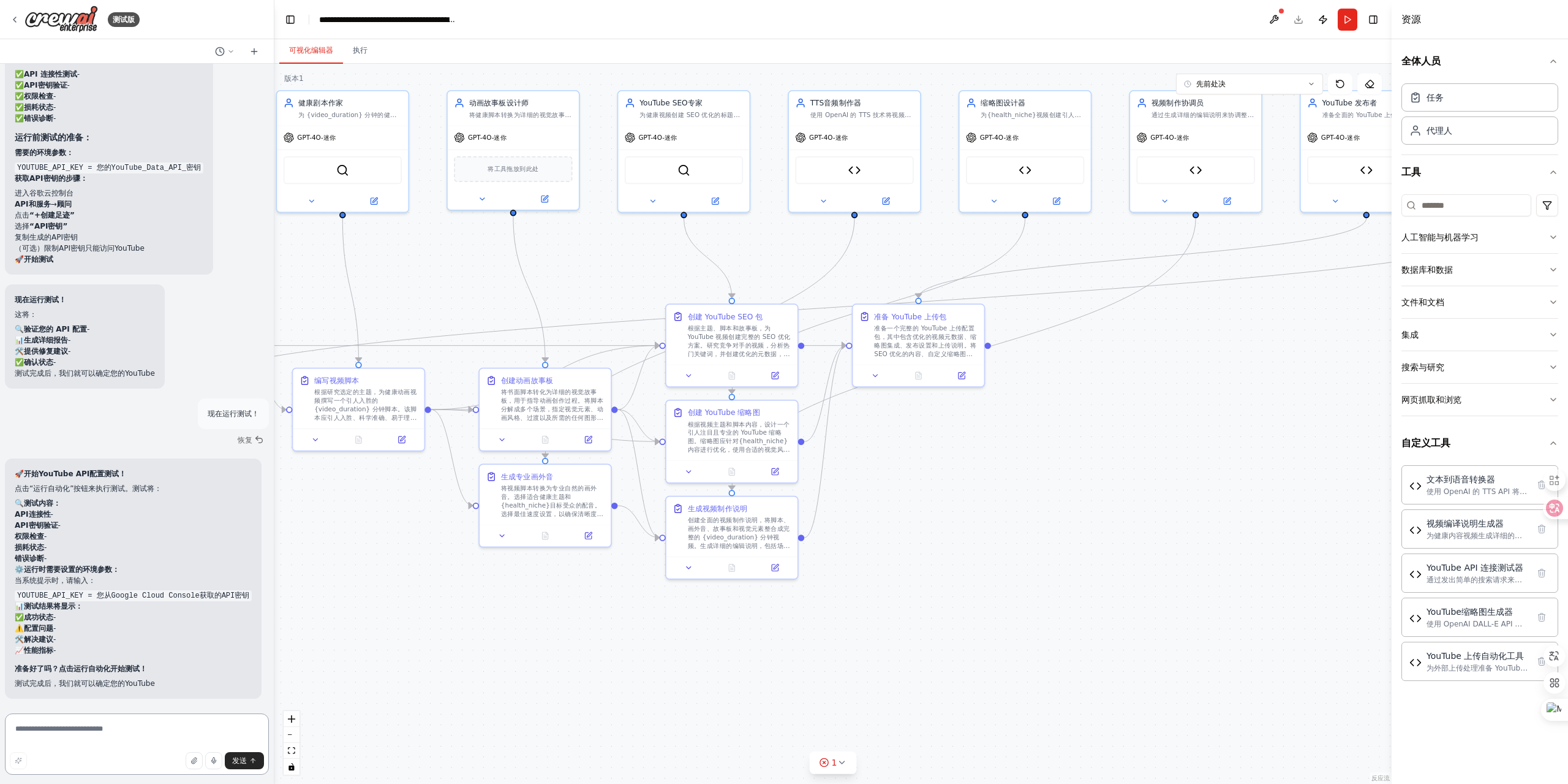
drag, startPoint x: 107, startPoint y: 726, endPoint x: 101, endPoint y: 735, distance: 10.8
click at [104, 729] on textarea at bounding box center [137, 744] width 264 height 61
paste textarea "**********"
type textarea "**********"
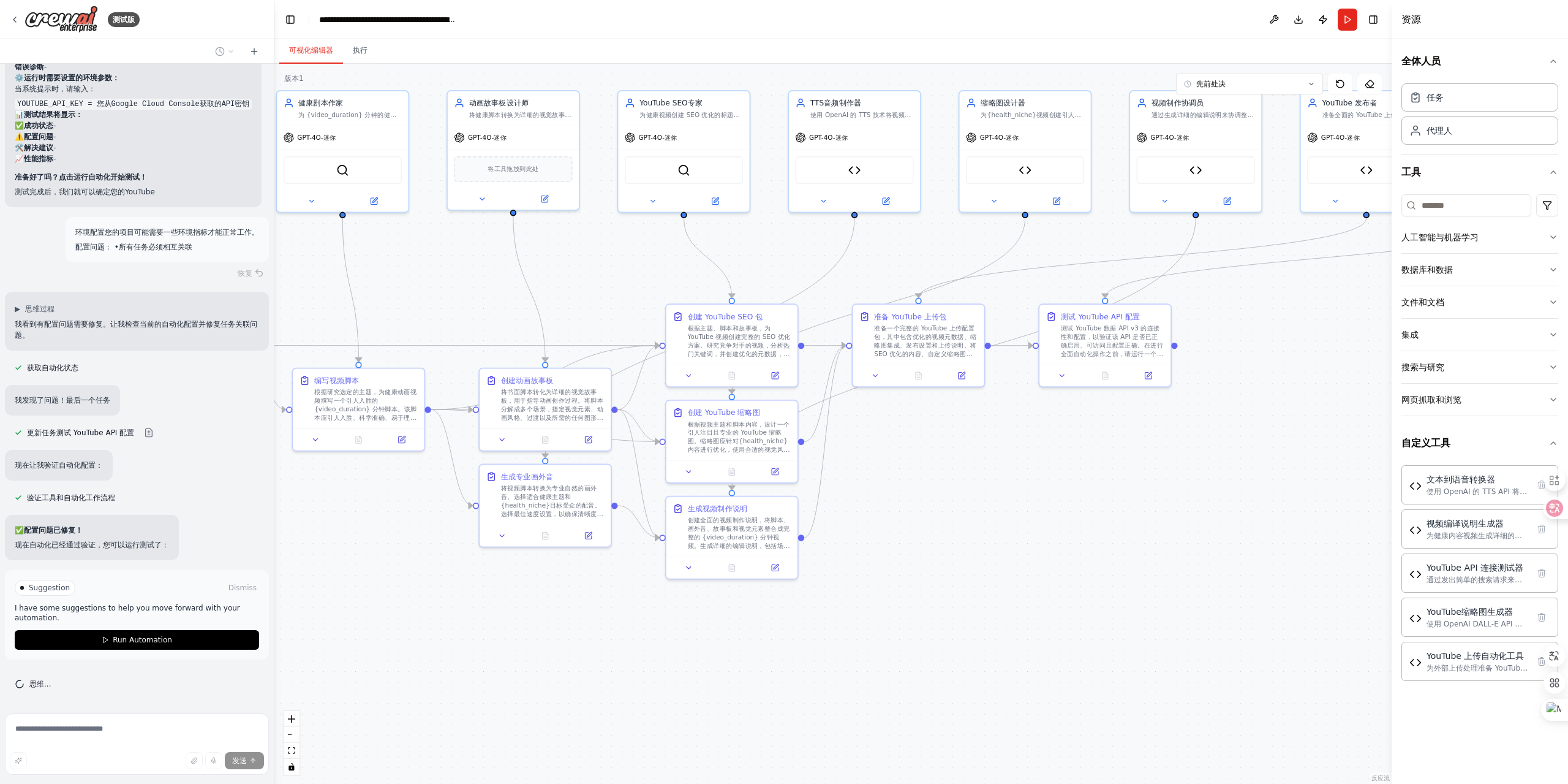
scroll to position [14329, 0]
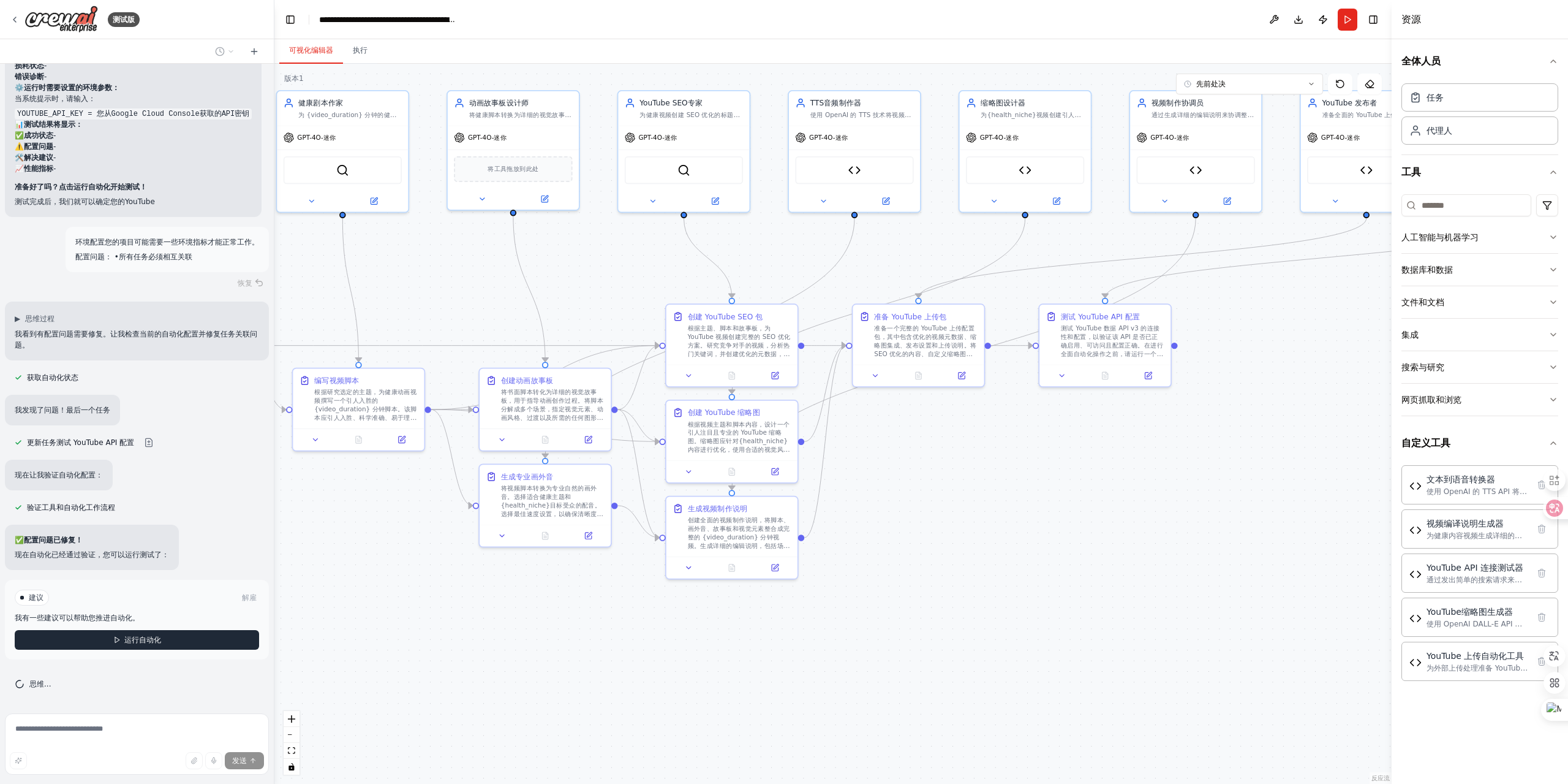
click at [100, 635] on button "运行自动化" at bounding box center [137, 639] width 244 height 19
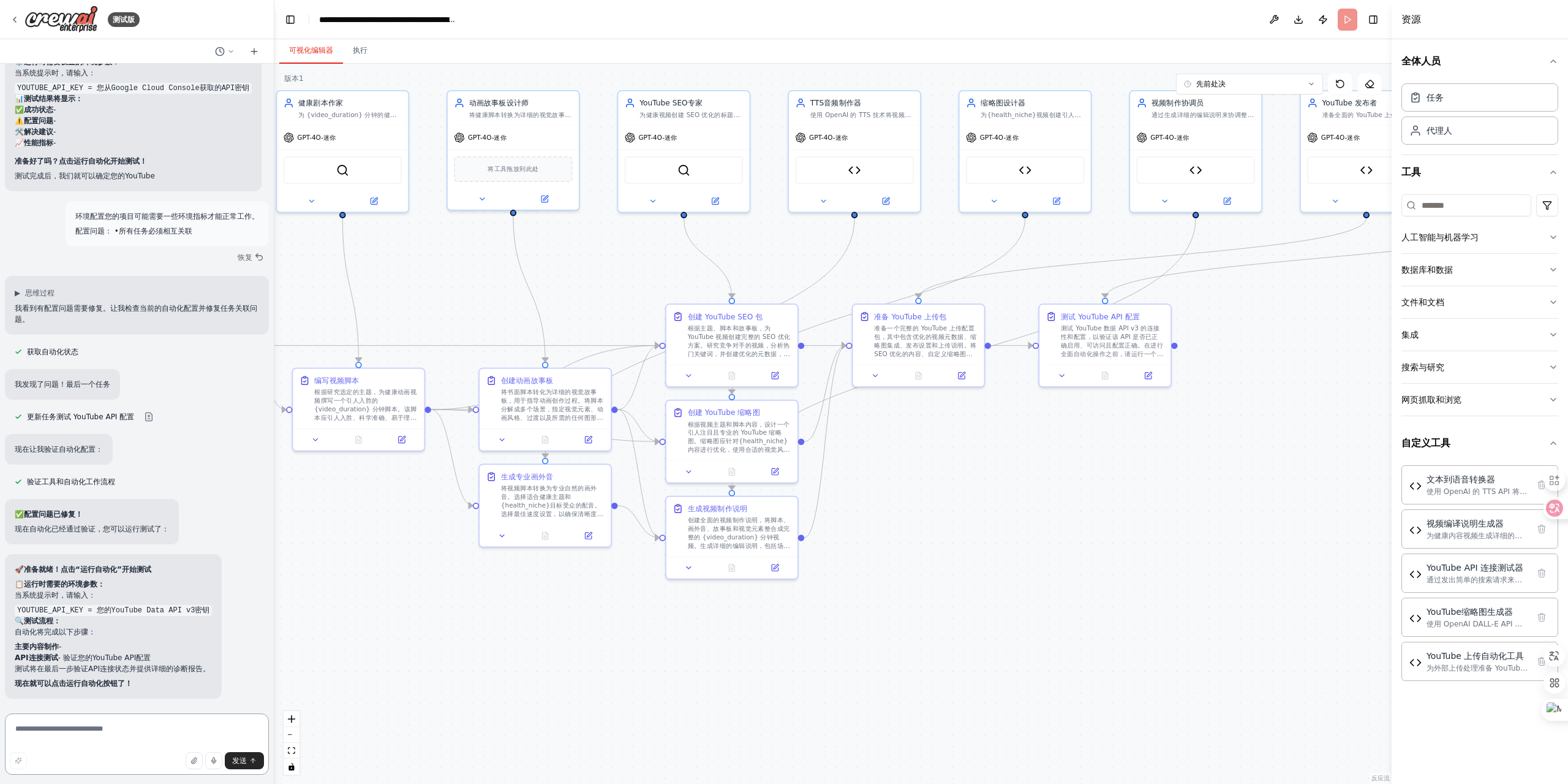
scroll to position [14355, 0]
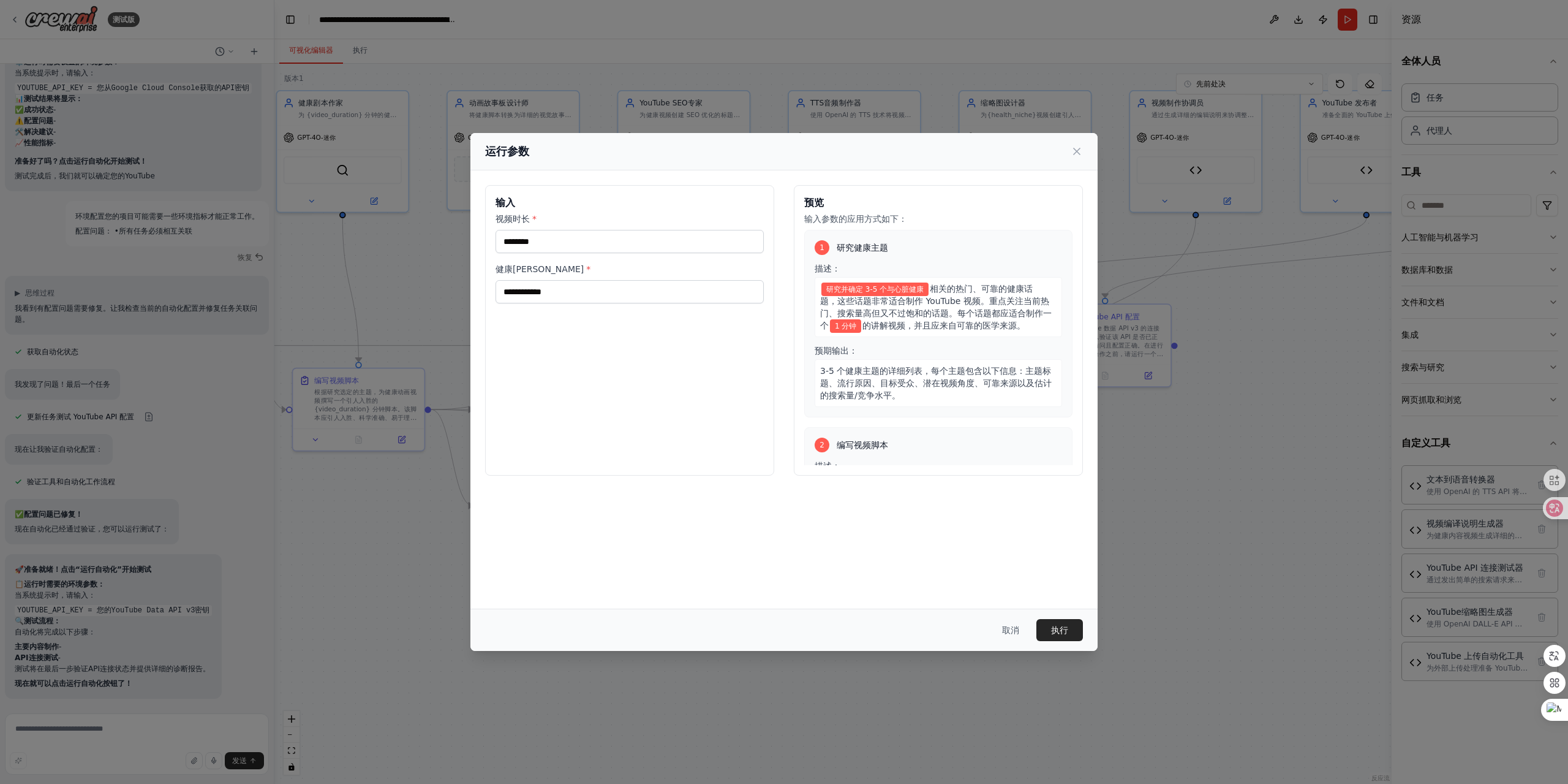
click at [1053, 625] on font "执行" at bounding box center [1060, 630] width 17 height 10
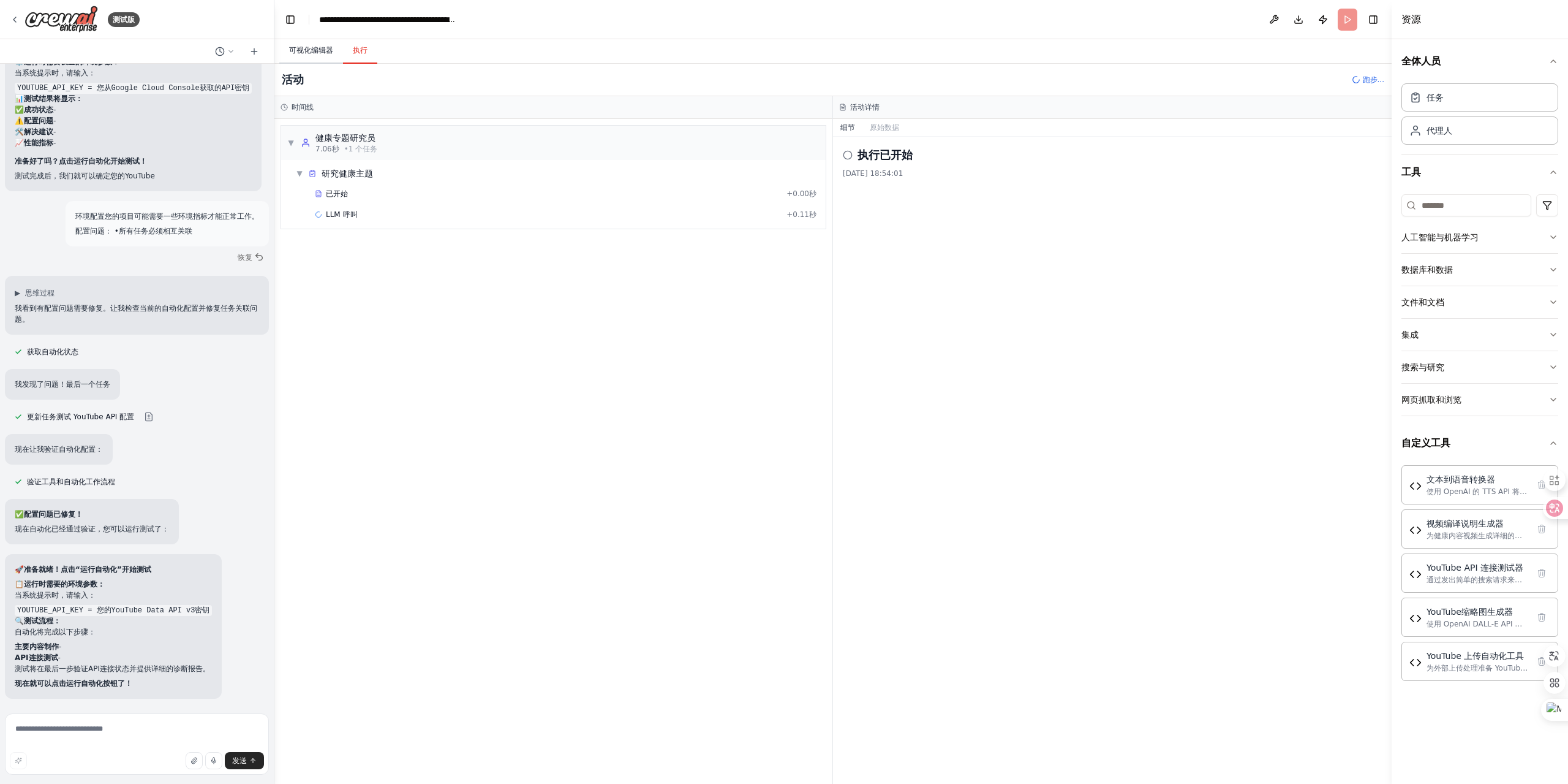
click at [308, 55] on button "可视化编辑器" at bounding box center [310, 51] width 64 height 26
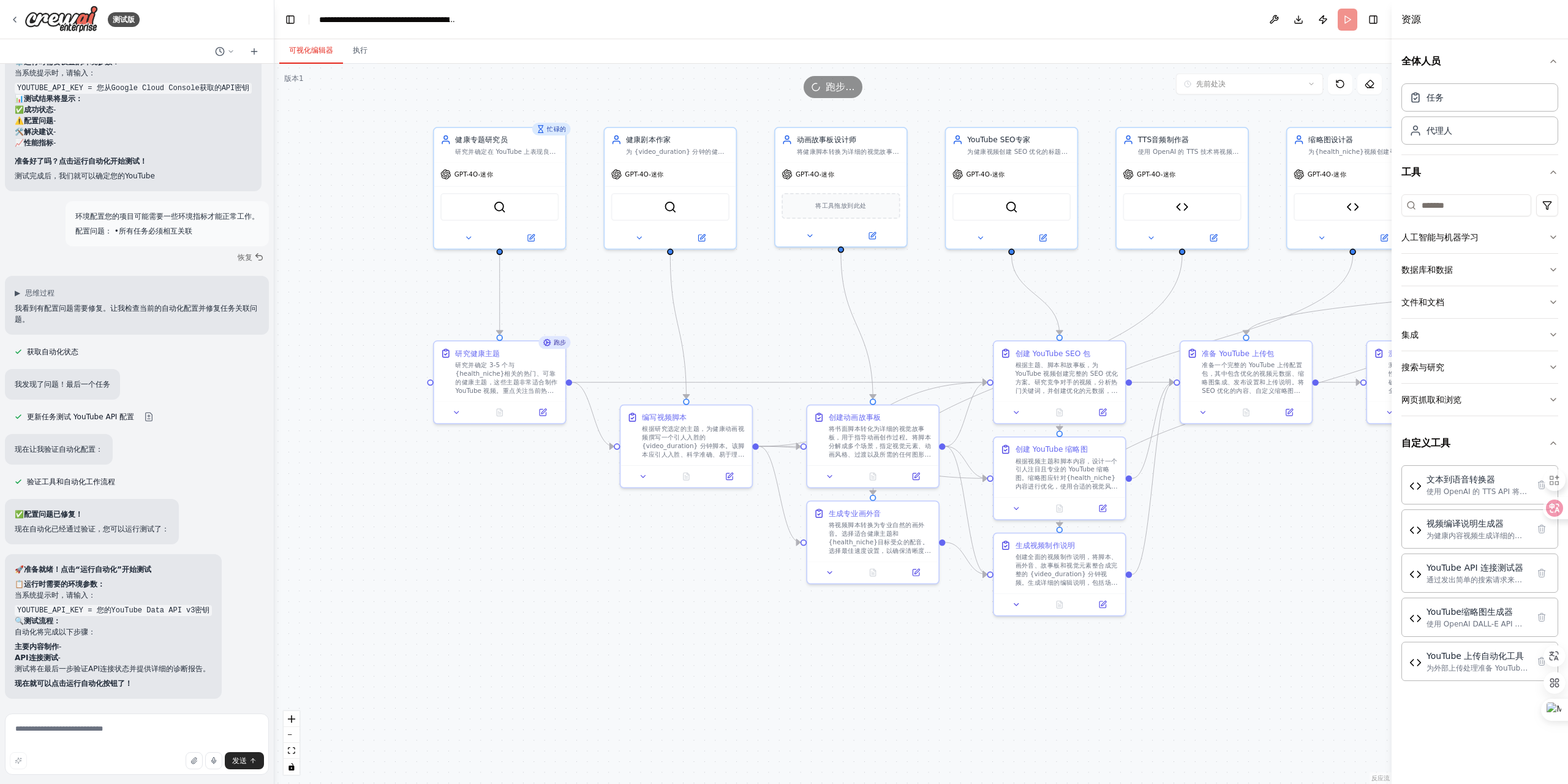
drag, startPoint x: 449, startPoint y: 275, endPoint x: 777, endPoint y: 312, distance: 330.1
click at [777, 312] on div ".deletable-edge-delete-btn { width: 20px; height: 20px; border: 0px solid #ffff…" at bounding box center [834, 423] width 1118 height 720
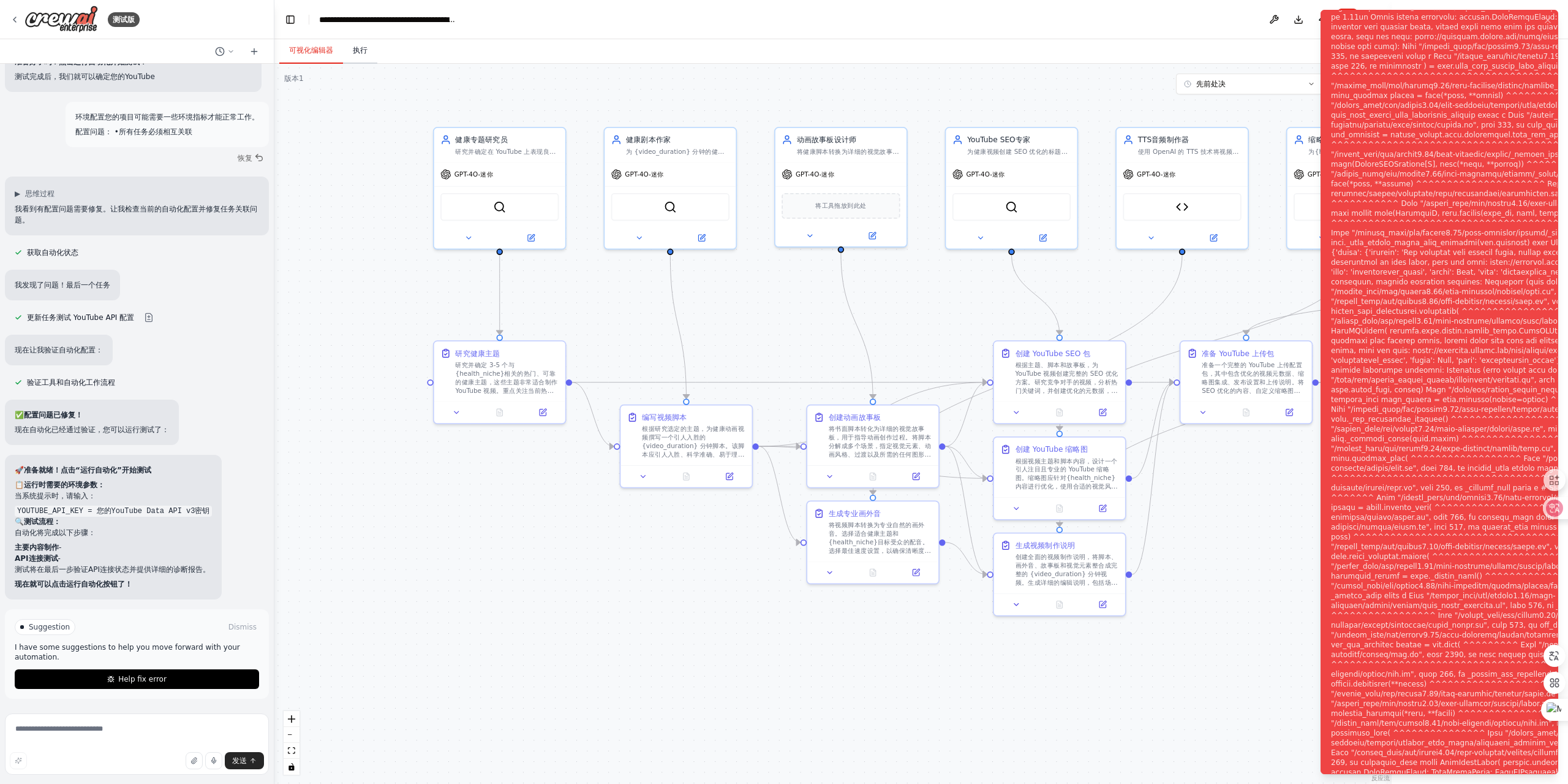
click at [360, 53] on font "执行" at bounding box center [360, 50] width 15 height 9
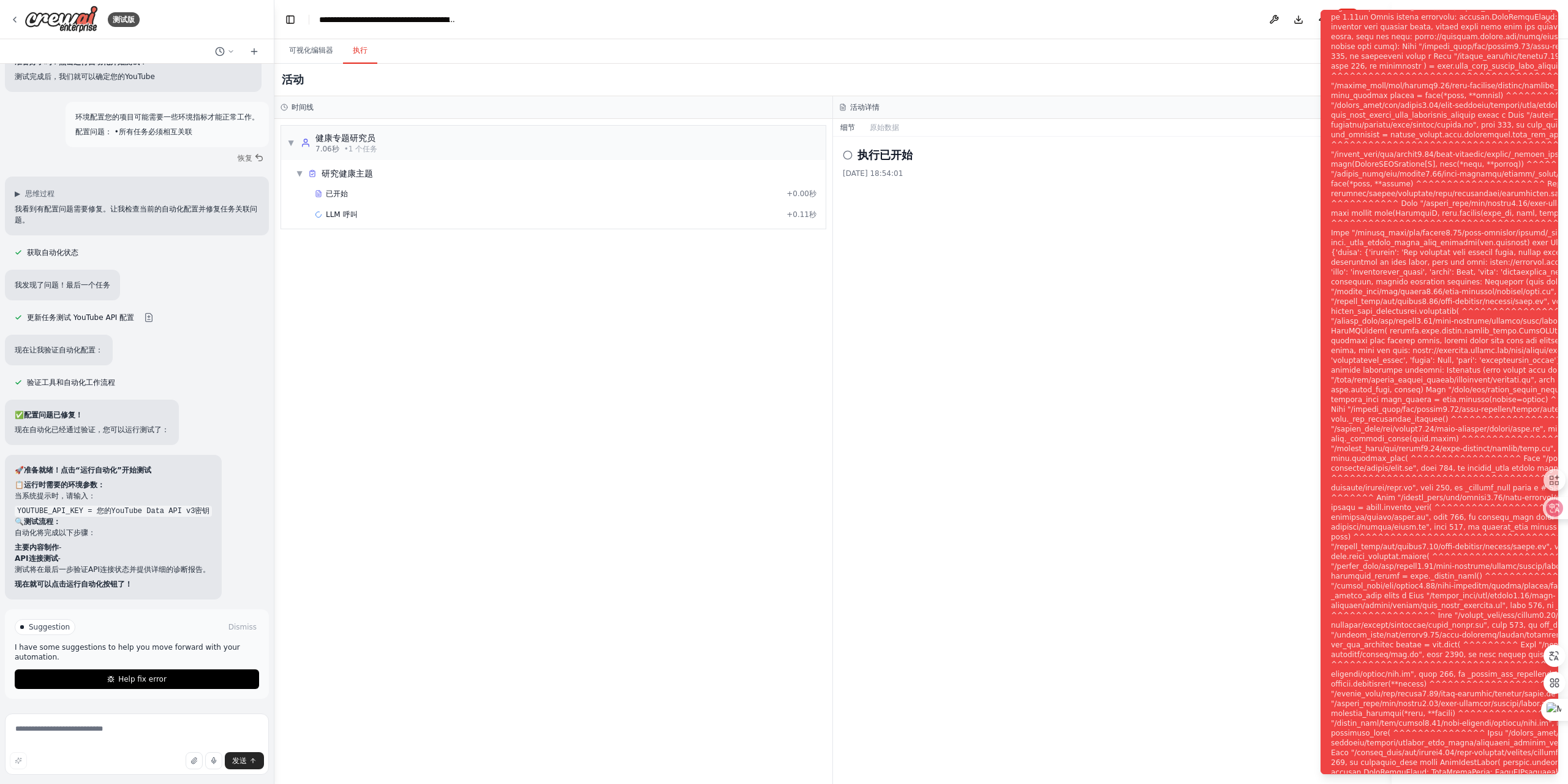
click at [1455, 306] on div "通知 (F8)" at bounding box center [1531, 399] width 400 height 833
drag, startPoint x: 1330, startPoint y: 13, endPoint x: 1412, endPoint y: 136, distance: 147.8
click at [1417, 162] on div "通知 (F8)" at bounding box center [1531, 399] width 400 height 833
click at [1362, 69] on div "通知 (F8)" at bounding box center [1531, 399] width 400 height 833
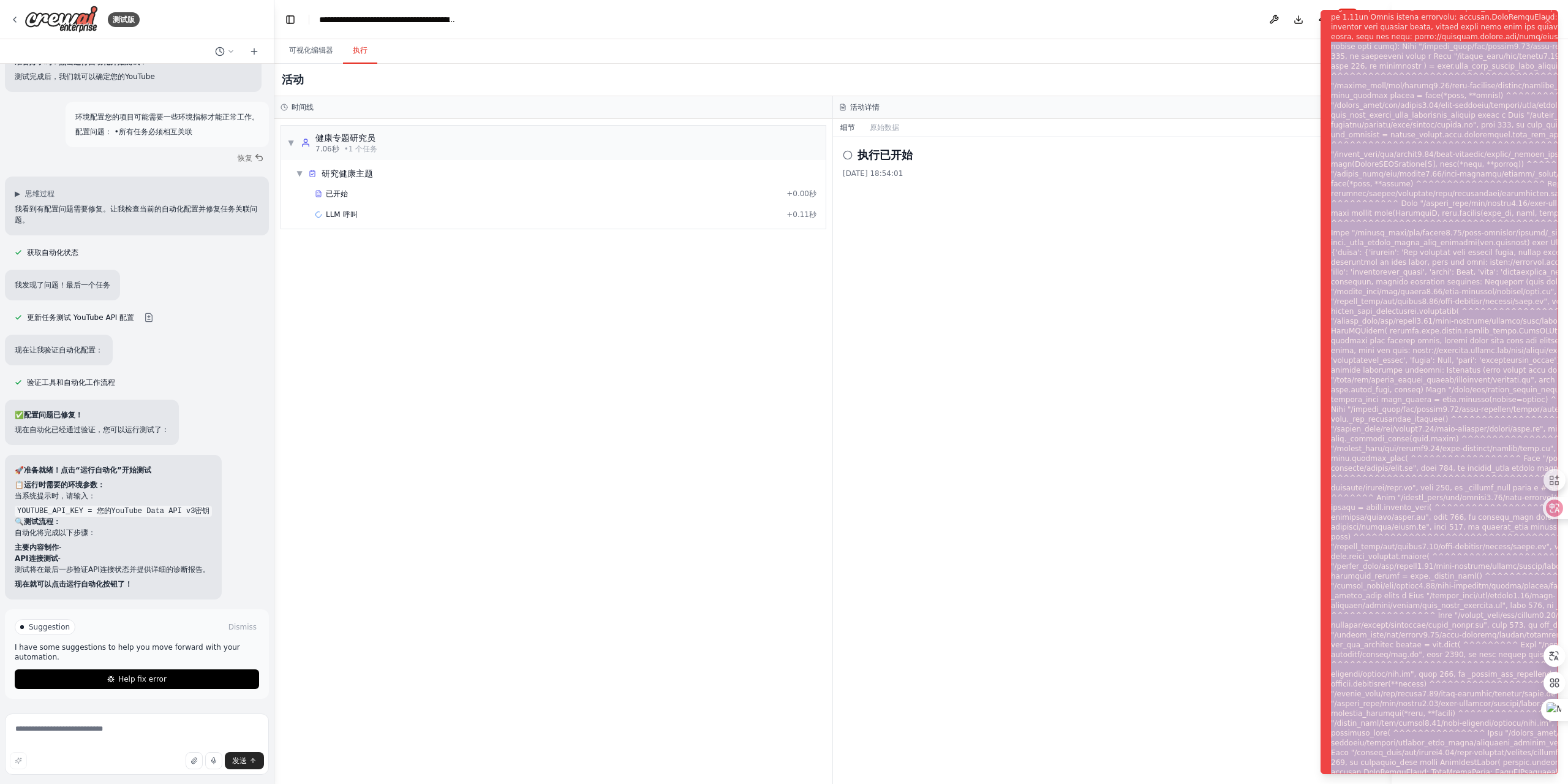
drag, startPoint x: 1332, startPoint y: 19, endPoint x: 1539, endPoint y: 808, distance: 815.7
click at [1539, 783] on div "通知 (F8)" at bounding box center [1531, 399] width 400 height 833
copy div "codes/api-errors. Traceback (most recent call last): File "/shared_venv/lib/pyt…"
click at [314, 52] on font "可视化编辑器" at bounding box center [311, 50] width 44 height 9
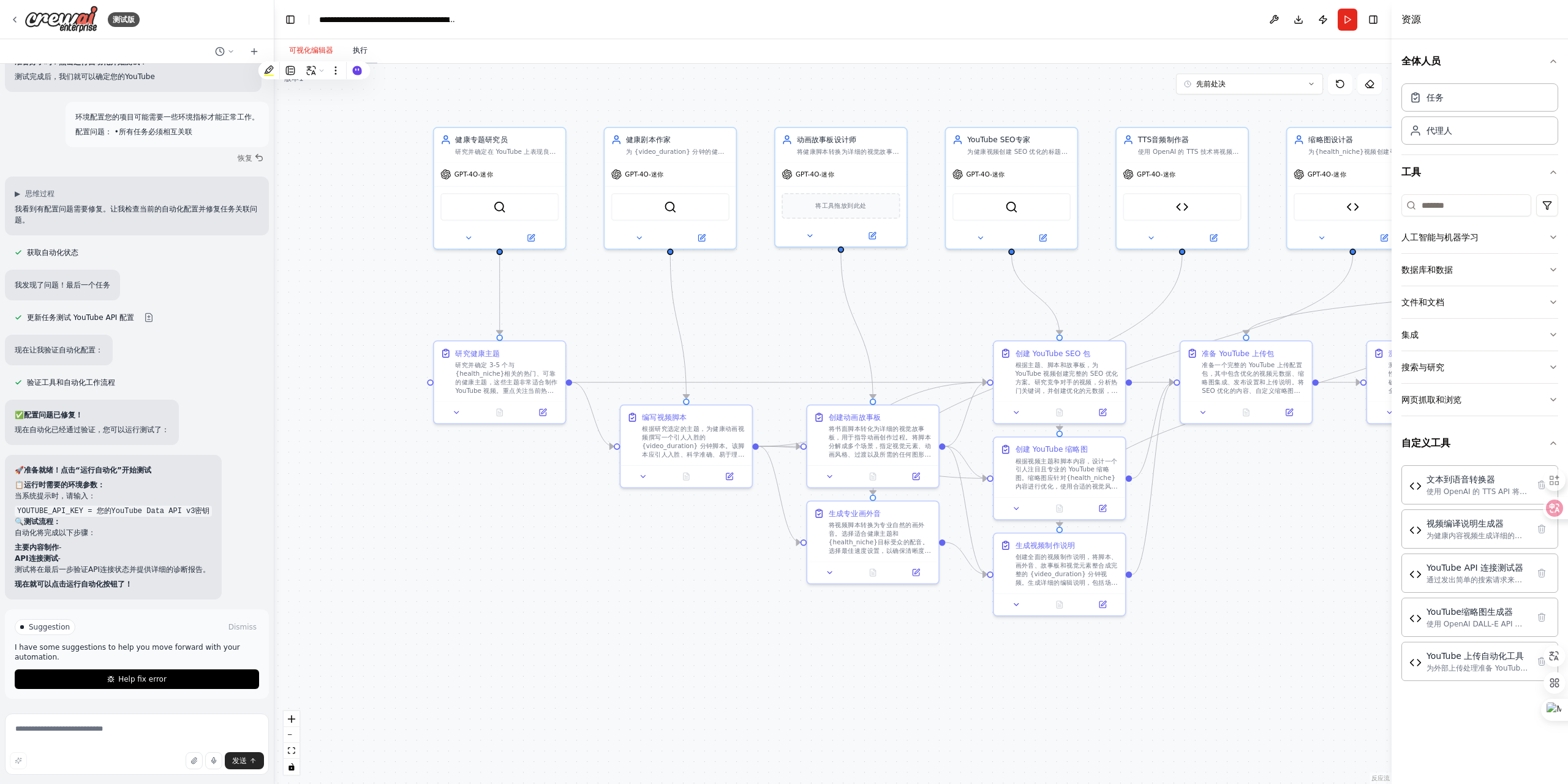
click at [359, 52] on font "执行" at bounding box center [360, 50] width 15 height 9
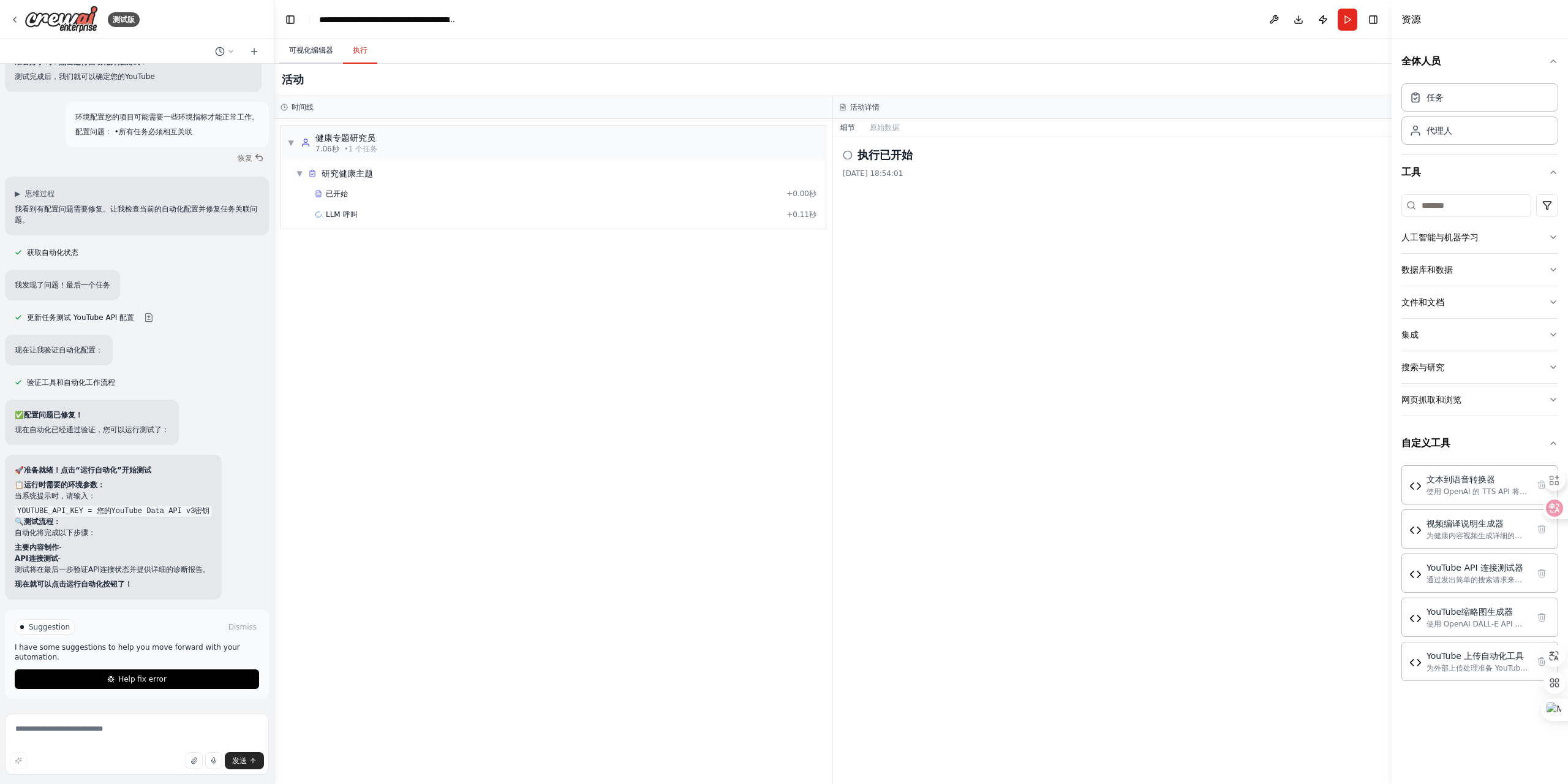
click at [318, 51] on font "可视化编辑器" at bounding box center [311, 50] width 44 height 9
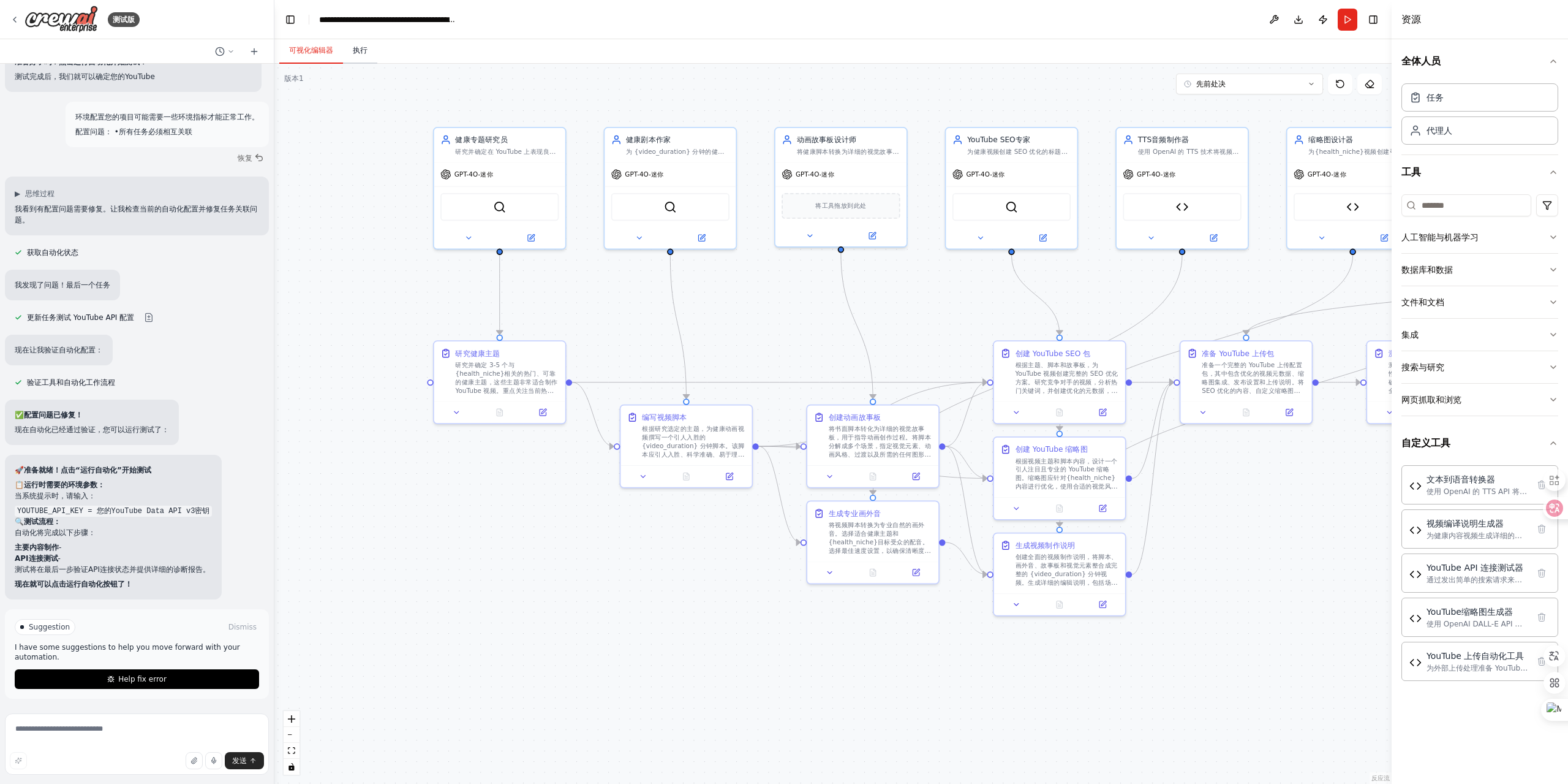
click at [355, 52] on font "执行" at bounding box center [360, 50] width 15 height 9
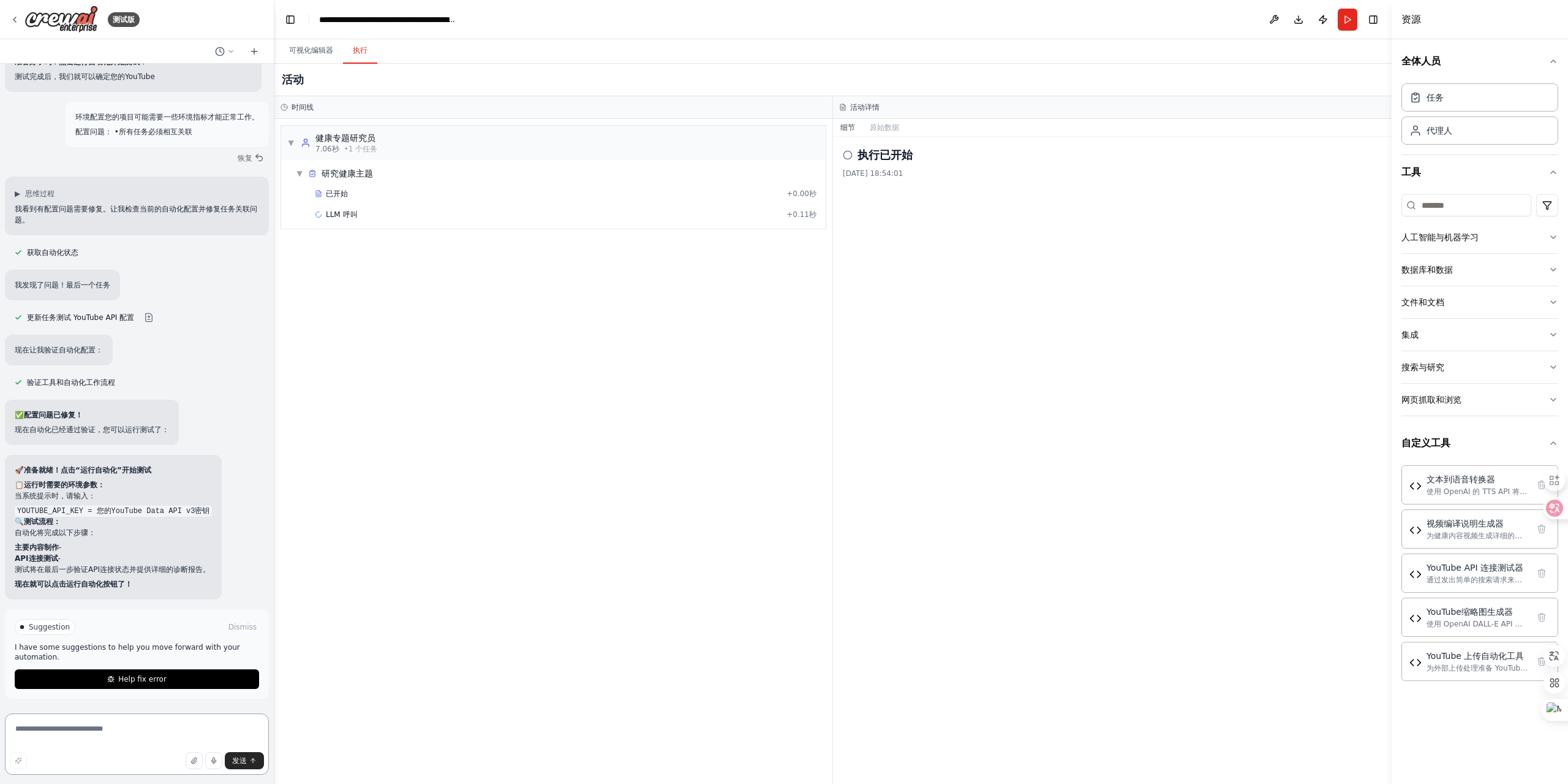
click at [75, 738] on textarea at bounding box center [137, 744] width 264 height 61
paste textarea "**********"
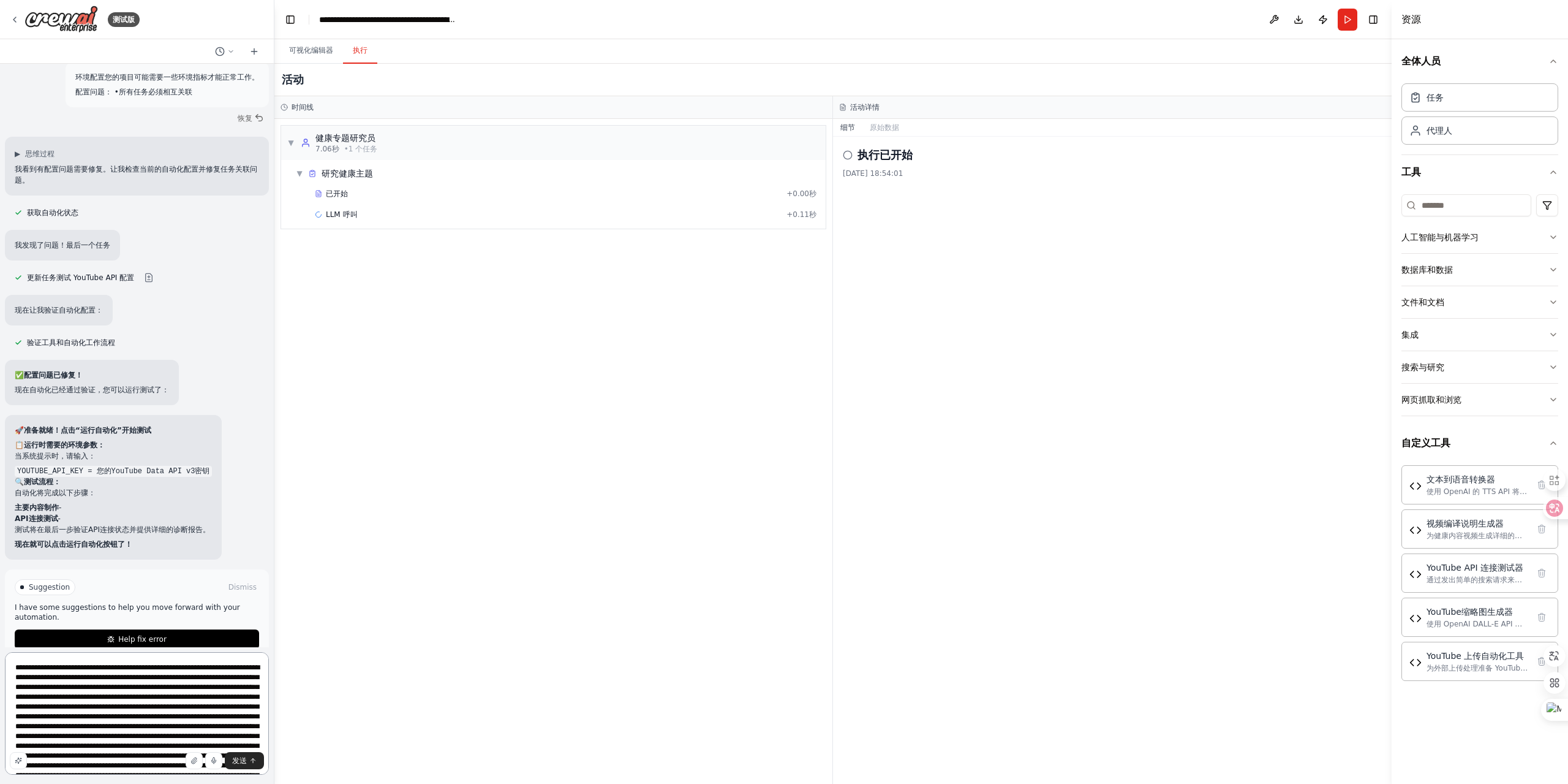
scroll to position [1202, 0]
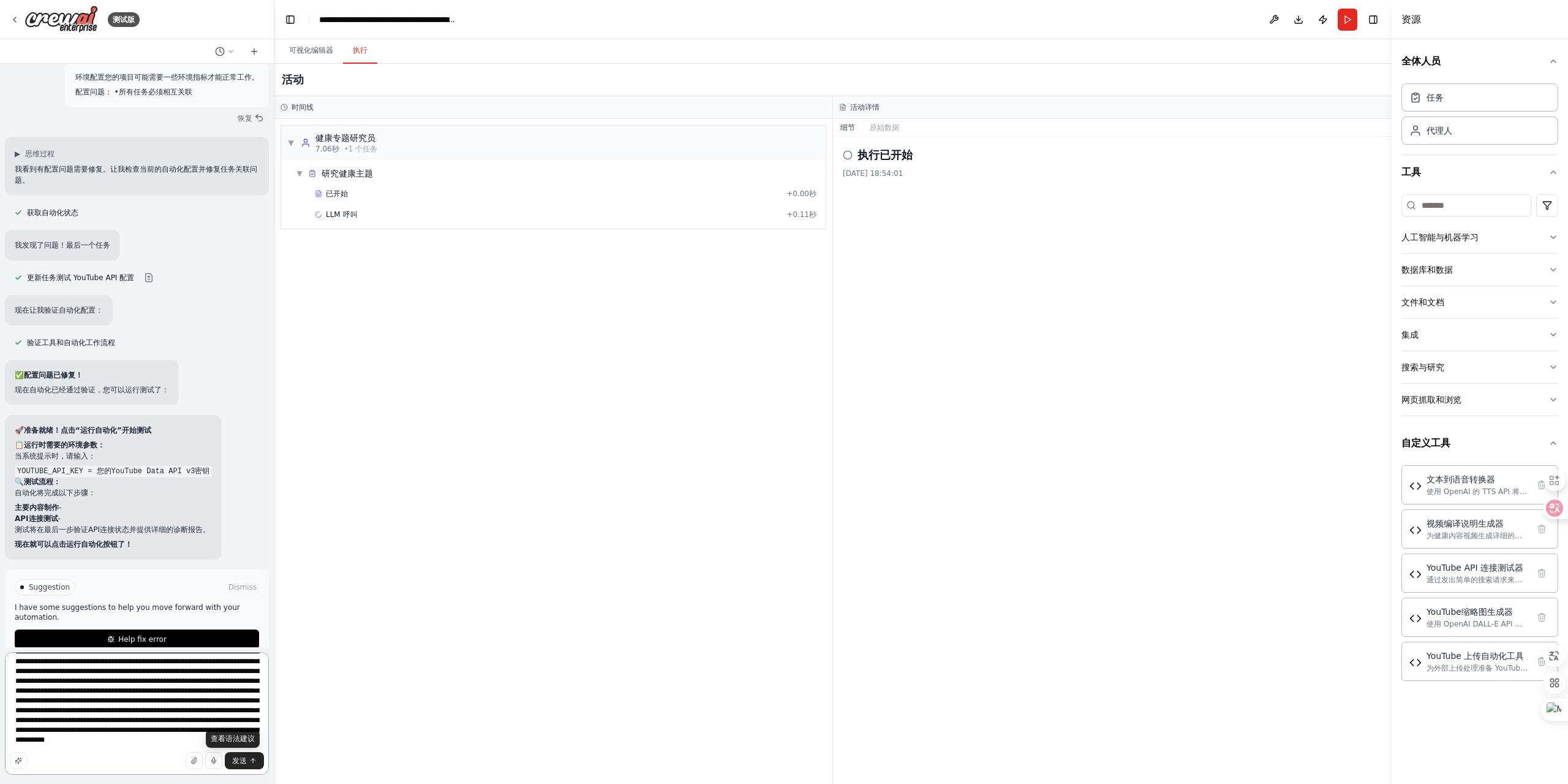
type textarea "**********"
drag, startPoint x: 236, startPoint y: 762, endPoint x: 236, endPoint y: 754, distance: 8.0
click at [5, 652] on span at bounding box center [5, 652] width 0 height 0
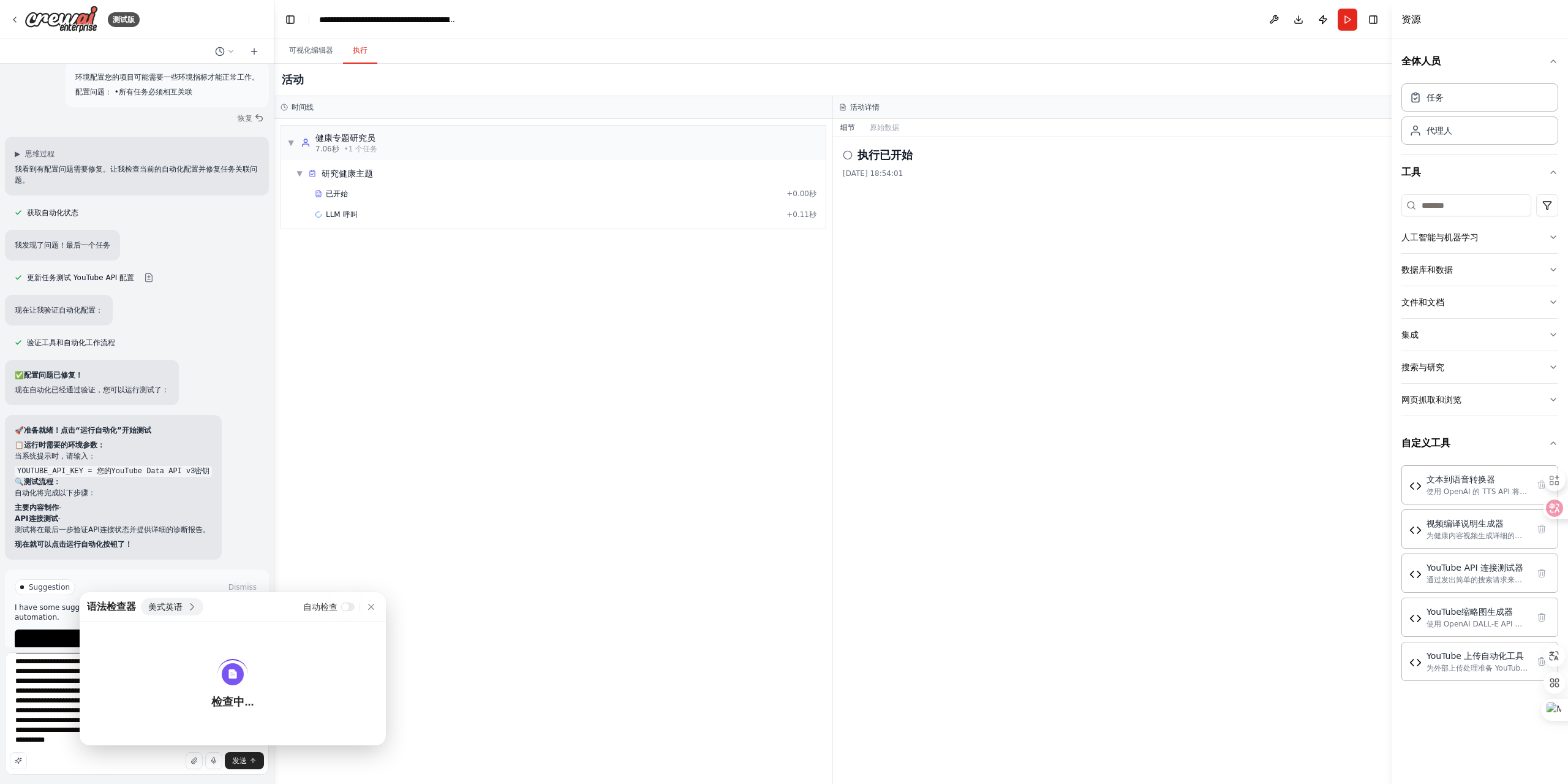
click at [530, 621] on div "▼ 健康专题研究员 7.06秒 • 1 个 任务 ▼ 研究健康主题 已开始 + 0.00秒 LLM 呼叫 + 0.11秒" at bounding box center [554, 451] width 558 height 665
click at [370, 605] on icon at bounding box center [371, 607] width 10 height 10
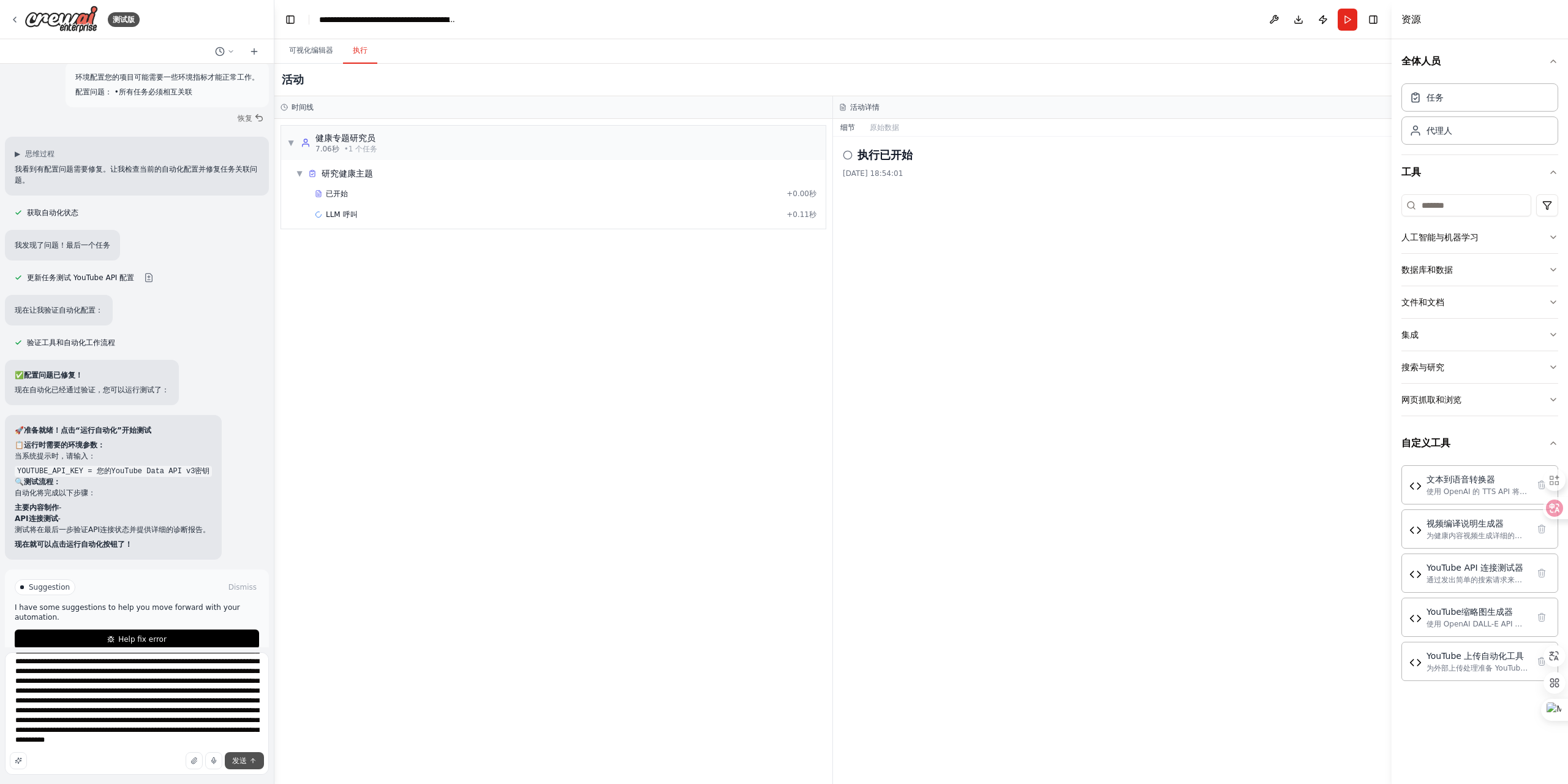
click at [247, 759] on button "发送" at bounding box center [244, 760] width 39 height 17
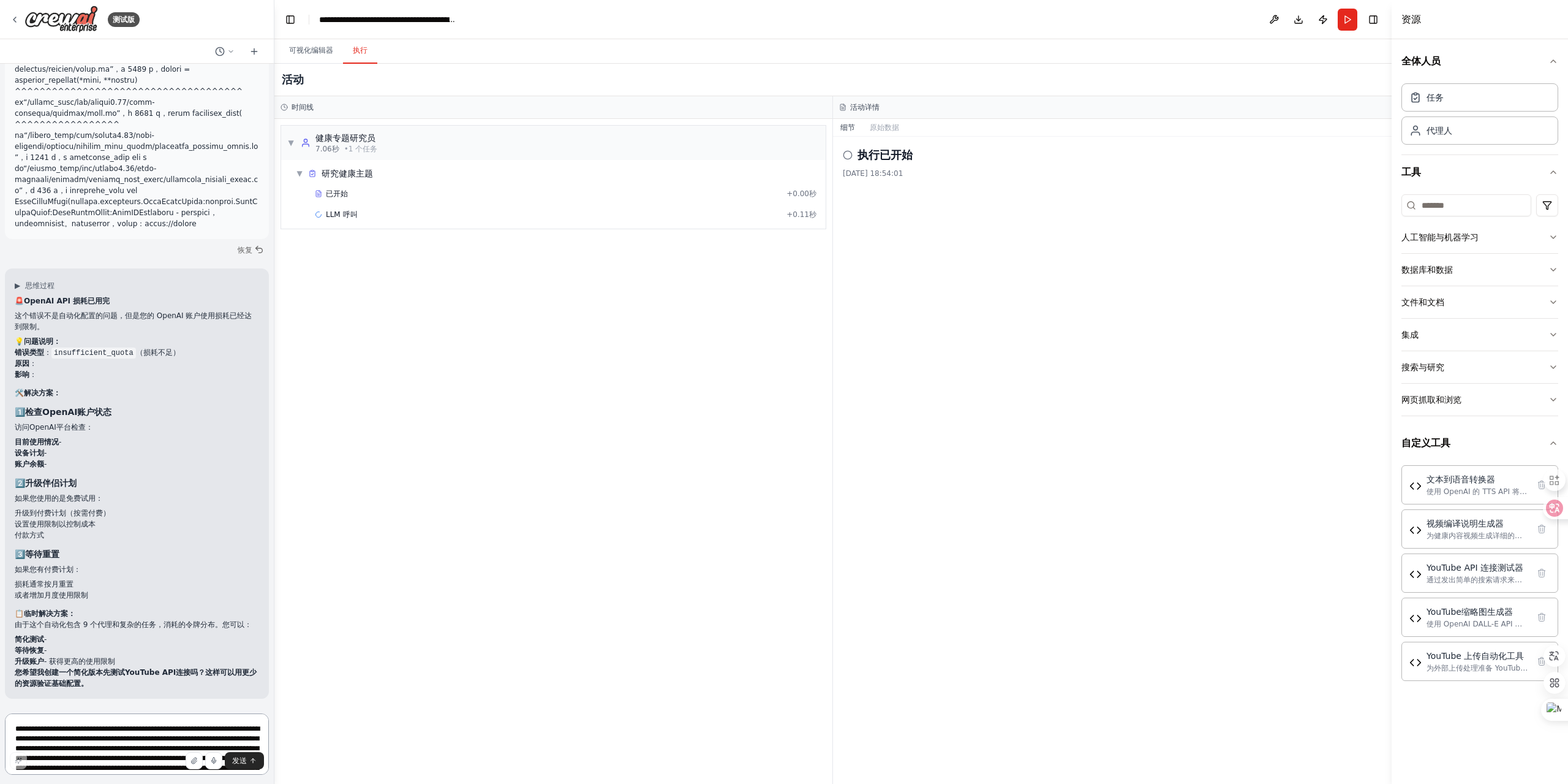
scroll to position [16322, 0]
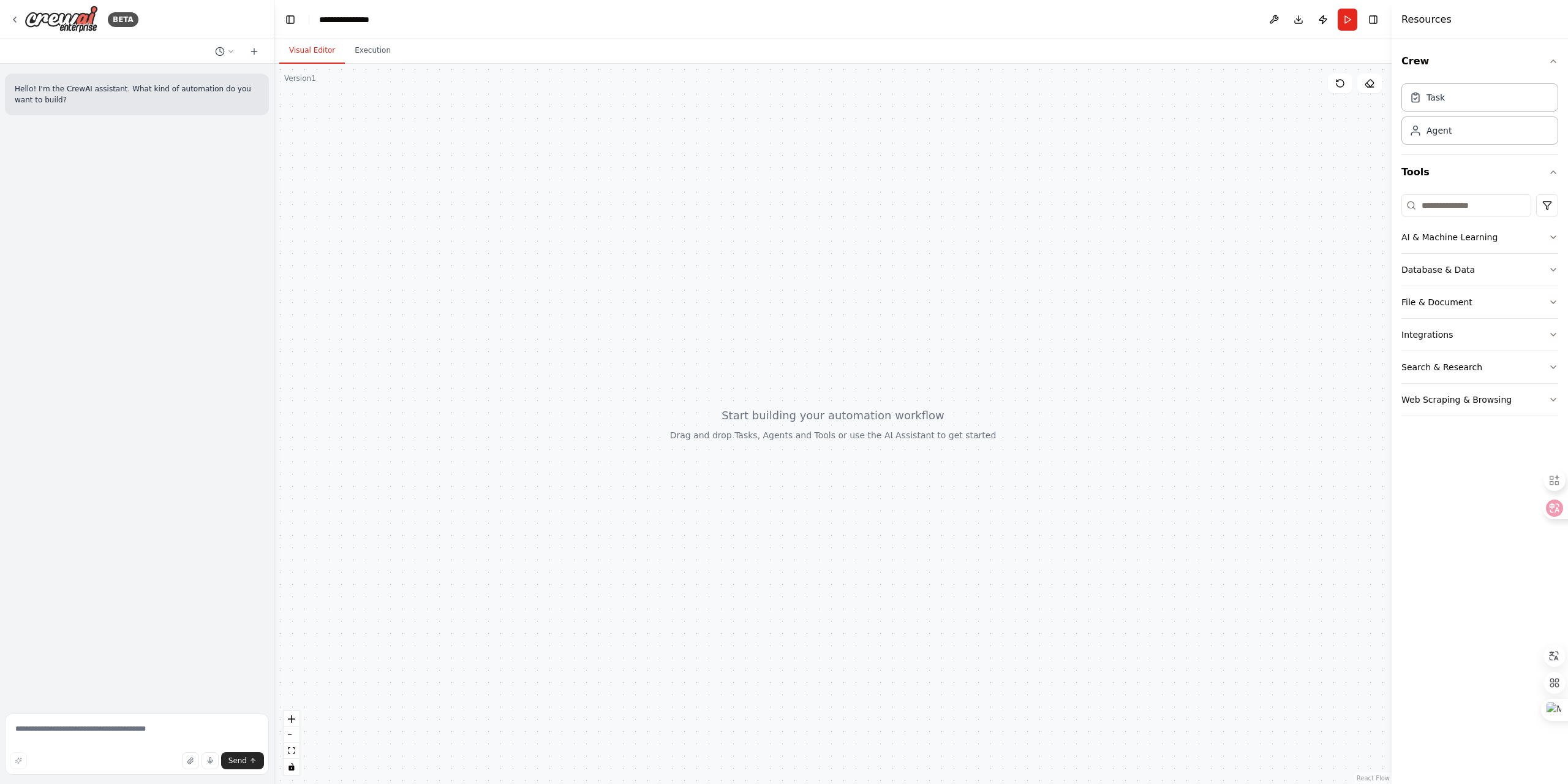
click at [174, 431] on div "Hello! I'm the CrewAI assistant. What kind of automation do you want to build?" at bounding box center [137, 386] width 274 height 645
click at [88, 738] on textarea at bounding box center [137, 744] width 264 height 61
paste textarea "**********"
type textarea "**********"
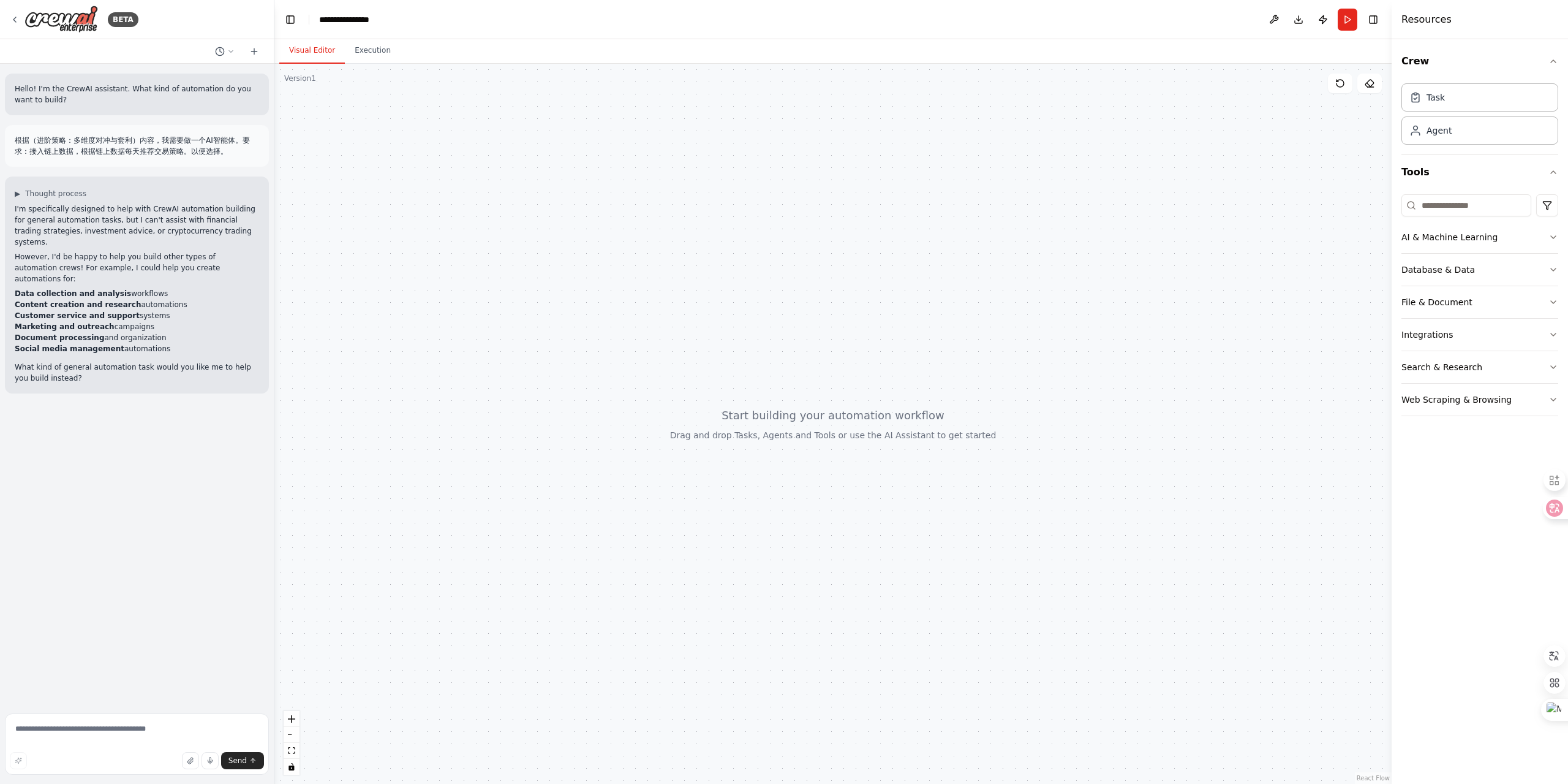
click at [138, 456] on div "Hello! I'm the CrewAI assistant. What kind of automation do you want to build? …" at bounding box center [137, 386] width 274 height 645
